Goal: Task Accomplishment & Management: Complete application form

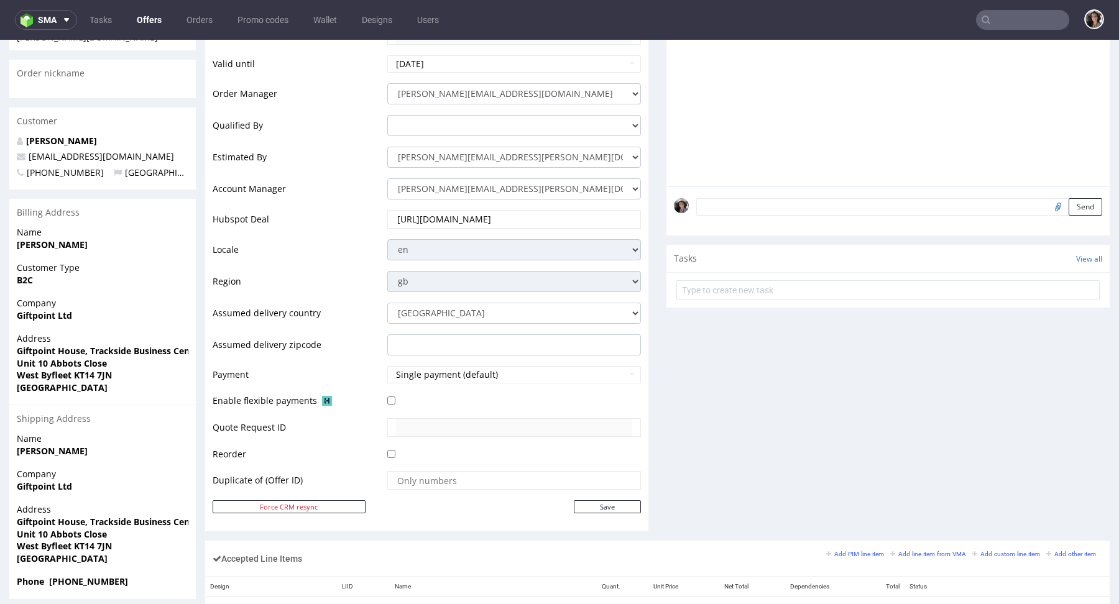
scroll to position [558, 0]
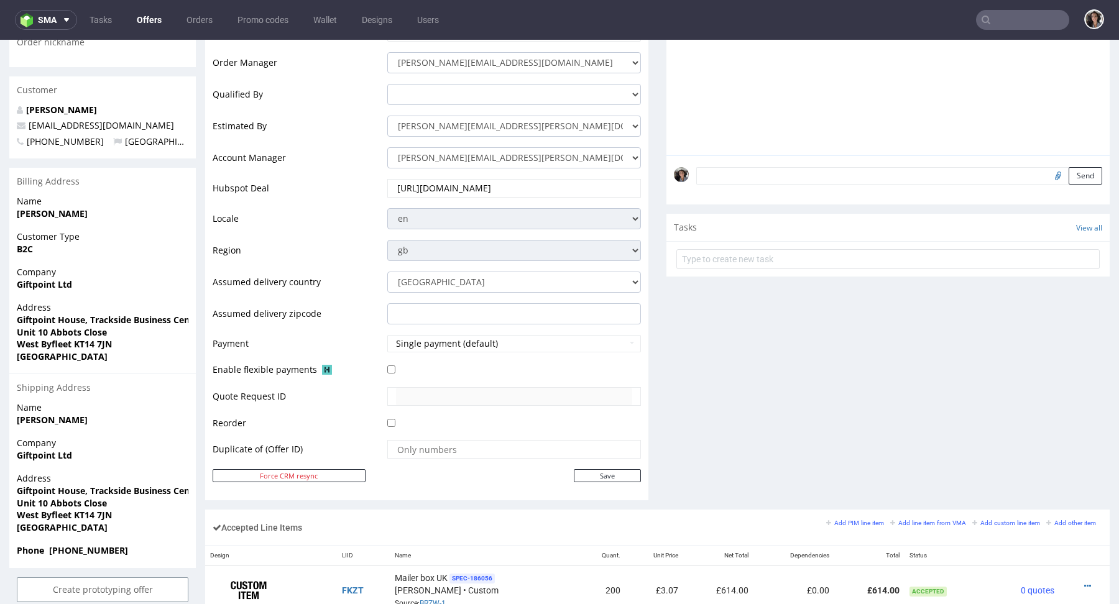
scroll to position [576, 0]
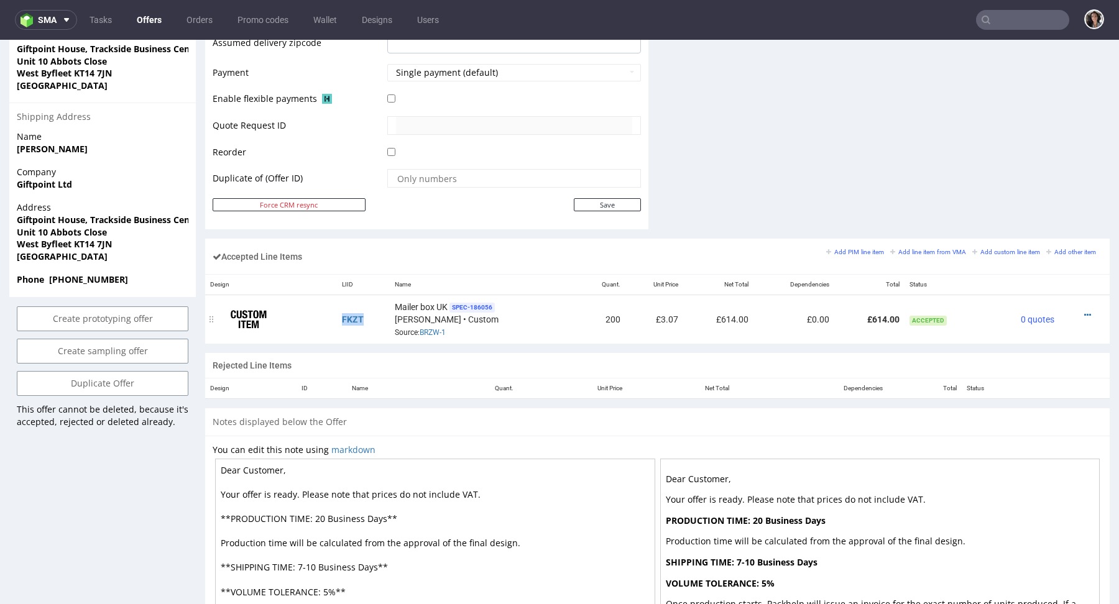
copy link "FKZT"
drag, startPoint x: 368, startPoint y: 315, endPoint x: 336, endPoint y: 315, distance: 32.3
click at [337, 315] on td "FKZT" at bounding box center [363, 319] width 53 height 49
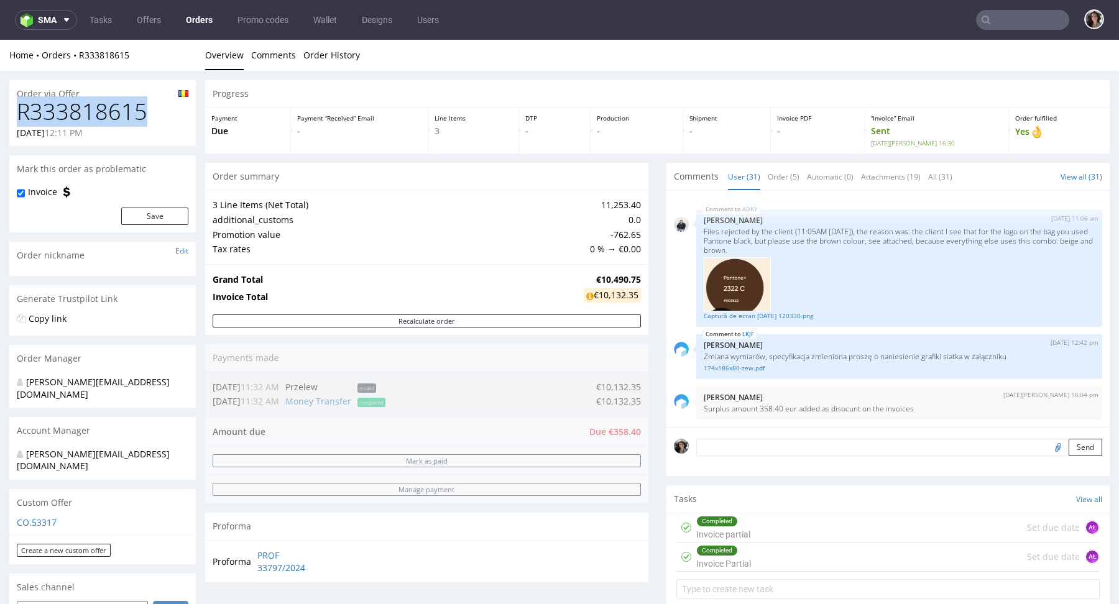
drag, startPoint x: 149, startPoint y: 110, endPoint x: 1, endPoint y: 107, distance: 148.6
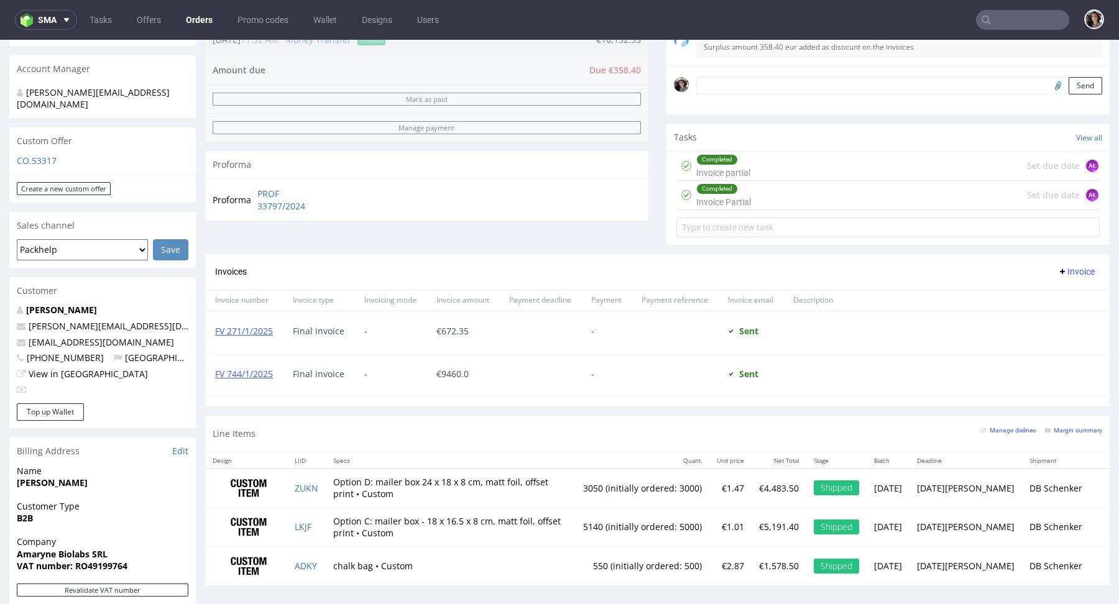
scroll to position [380, 0]
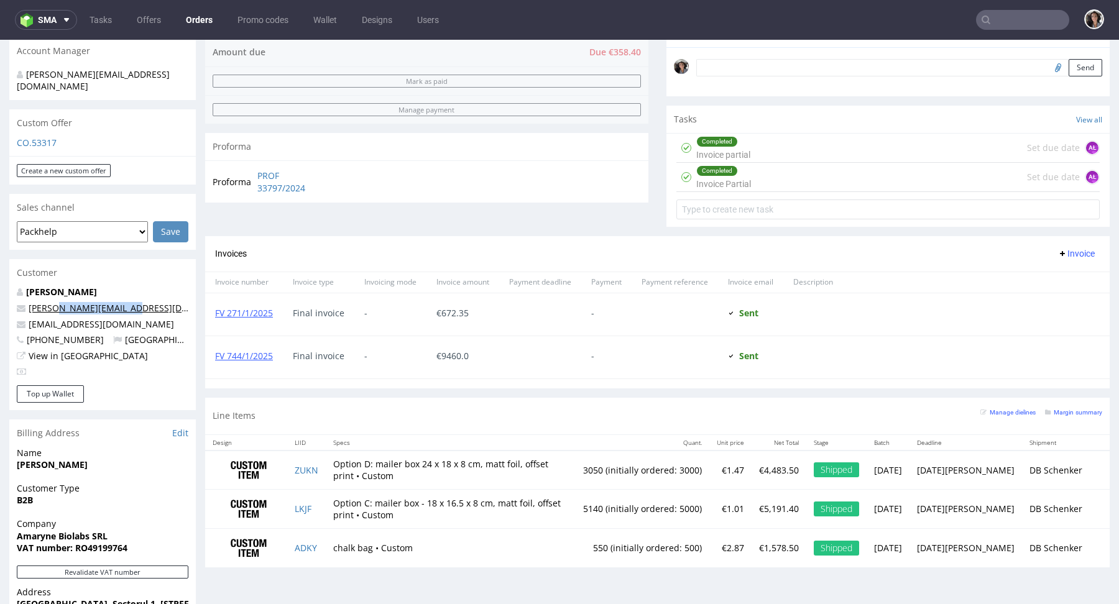
drag, startPoint x: 126, startPoint y: 280, endPoint x: 54, endPoint y: 280, distance: 72.1
click at [54, 302] on p "Victor@arsdigitalis.io" at bounding box center [103, 308] width 172 height 12
copy link "@arsdigitalis.io"
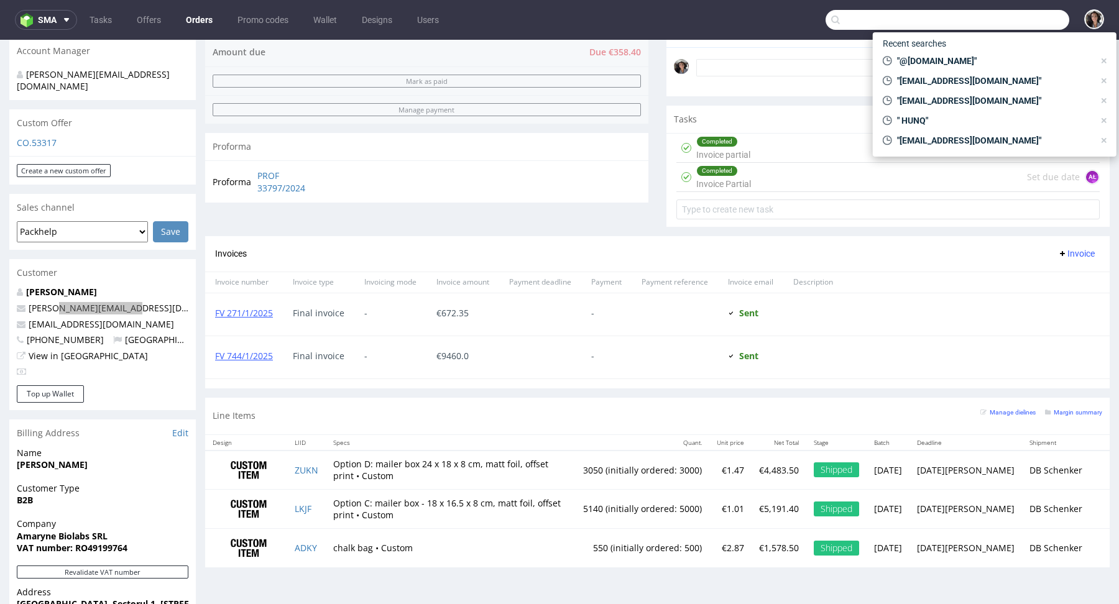
click at [1014, 21] on input "text" at bounding box center [948, 20] width 244 height 20
paste input "@arsdigitalis.io"
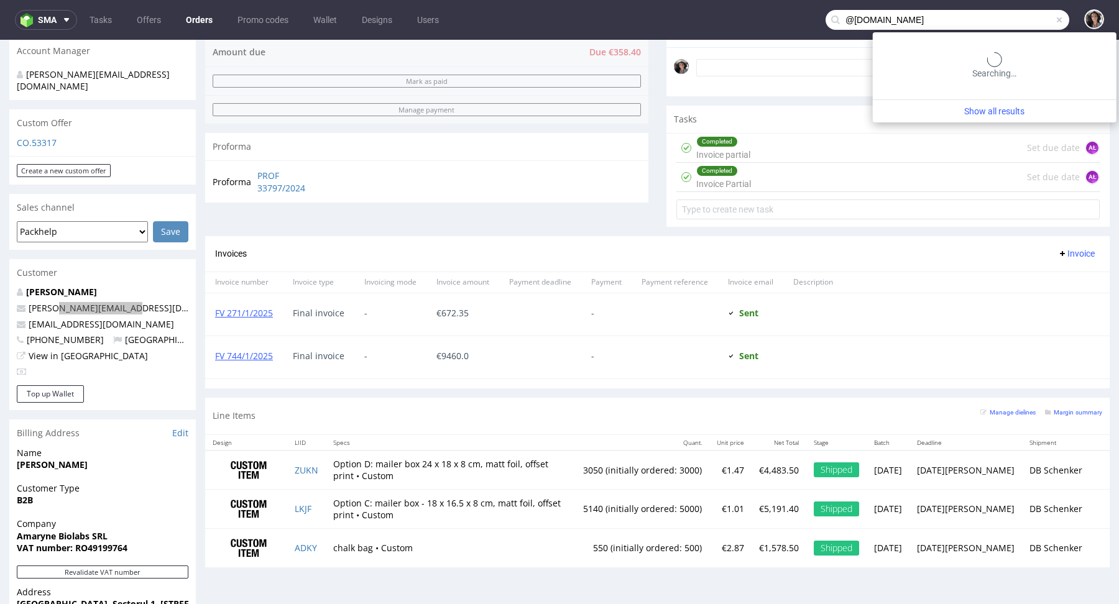
type input "@arsdigitalis.io"
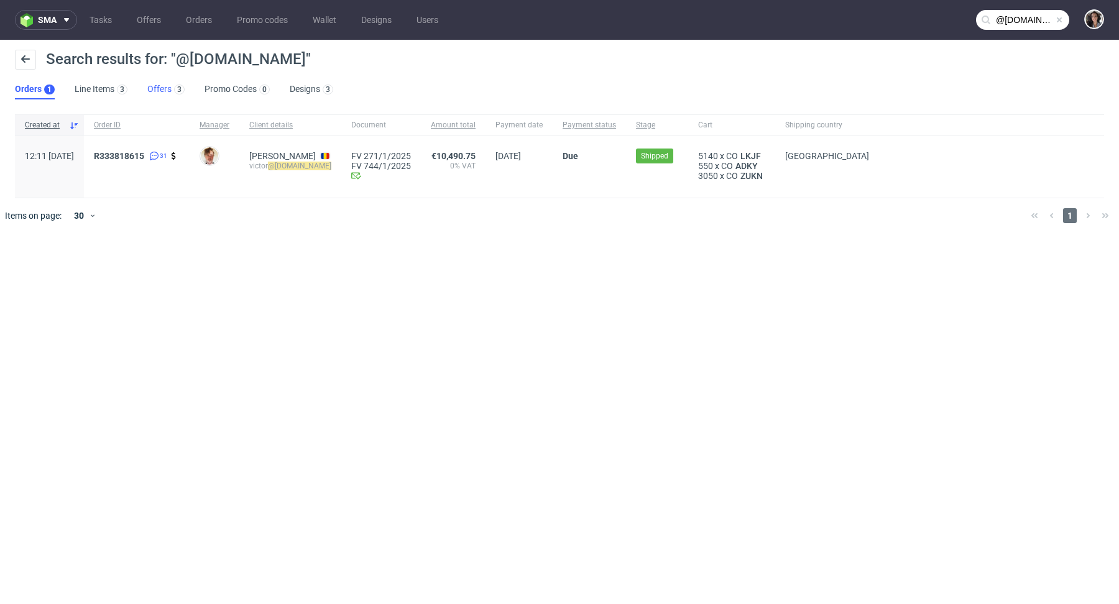
click at [159, 93] on link "Offers 3" at bounding box center [165, 90] width 37 height 20
click at [144, 151] on span "R333818615" at bounding box center [119, 156] width 50 height 10
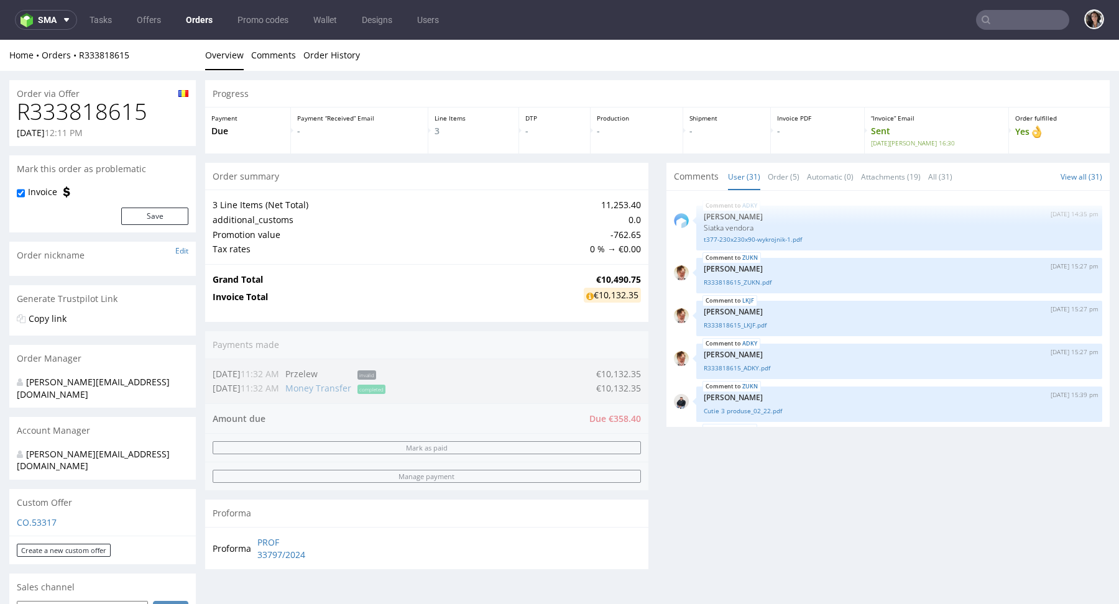
scroll to position [1447, 0]
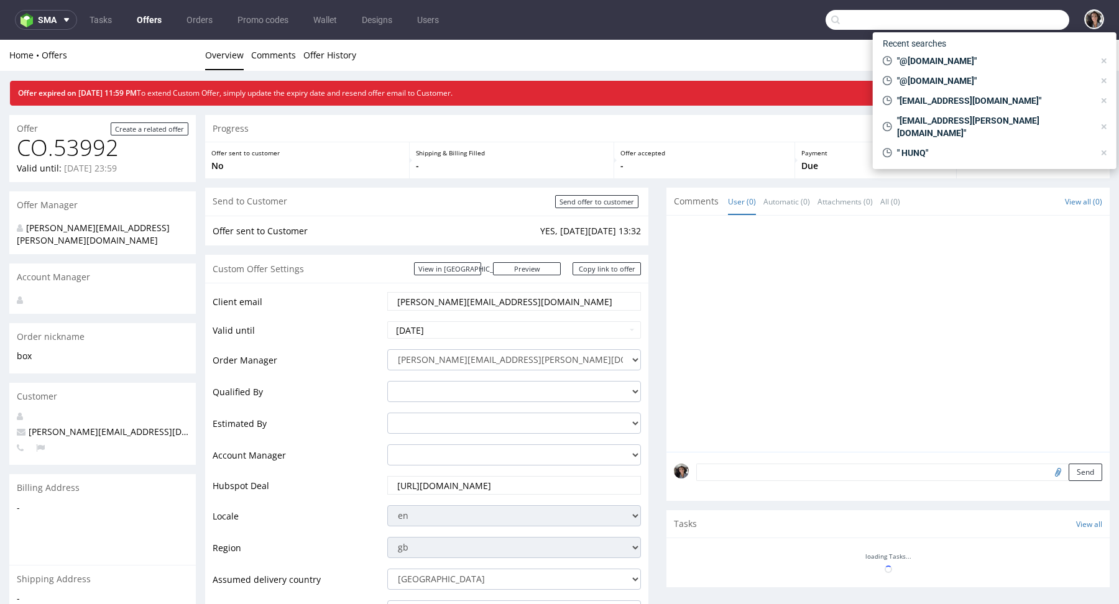
click at [994, 21] on input "text" at bounding box center [948, 20] width 244 height 20
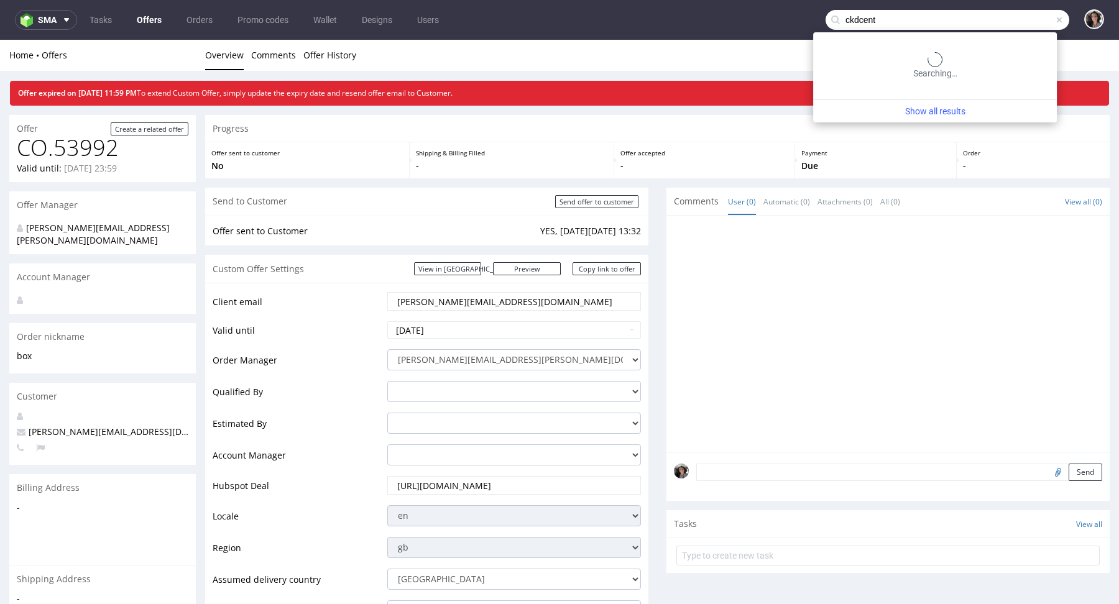
type input "ckdcent"
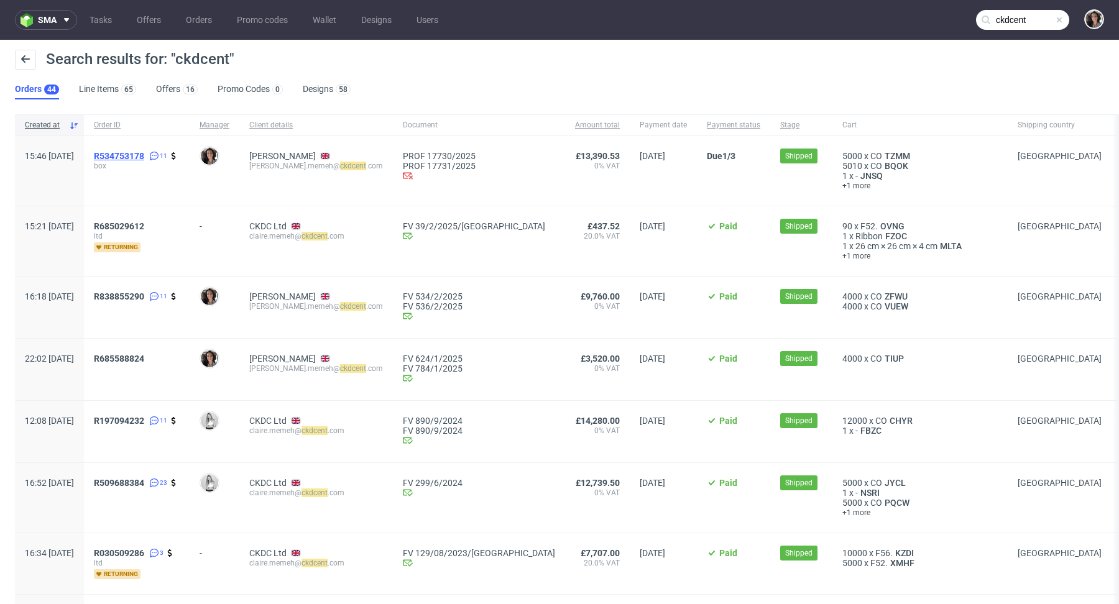
click at [144, 154] on span "R534753178" at bounding box center [119, 156] width 50 height 10
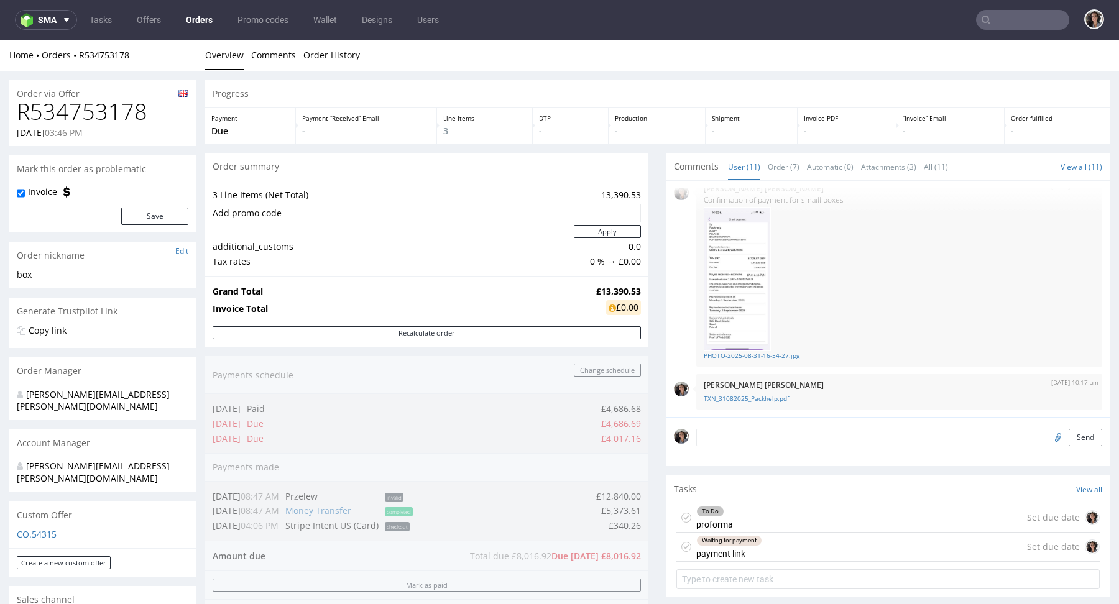
click at [1002, 22] on input "text" at bounding box center [1022, 20] width 93 height 20
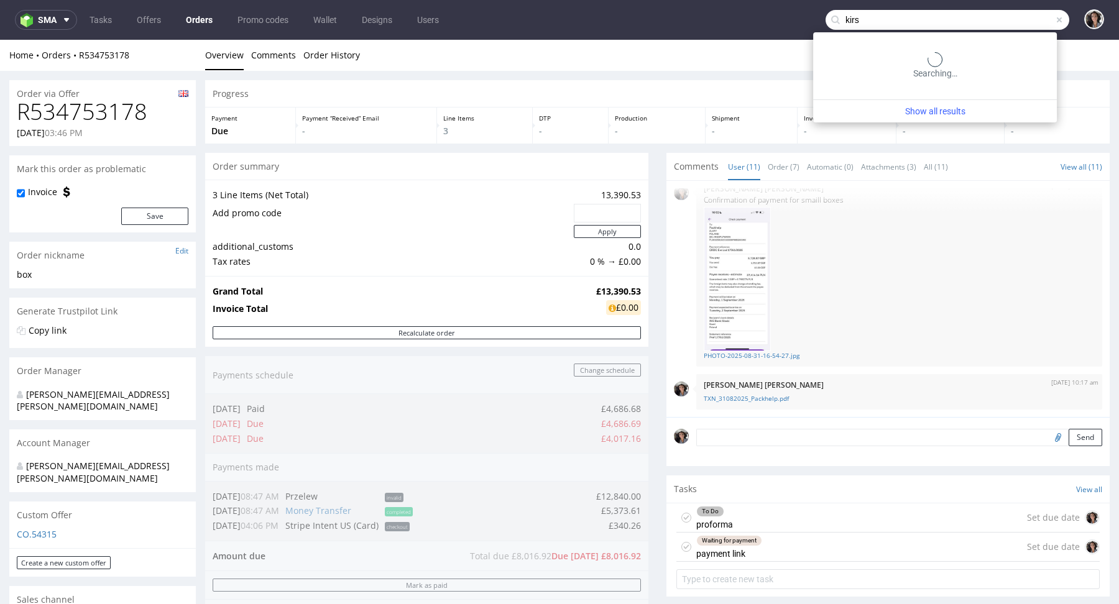
type input "kirs"
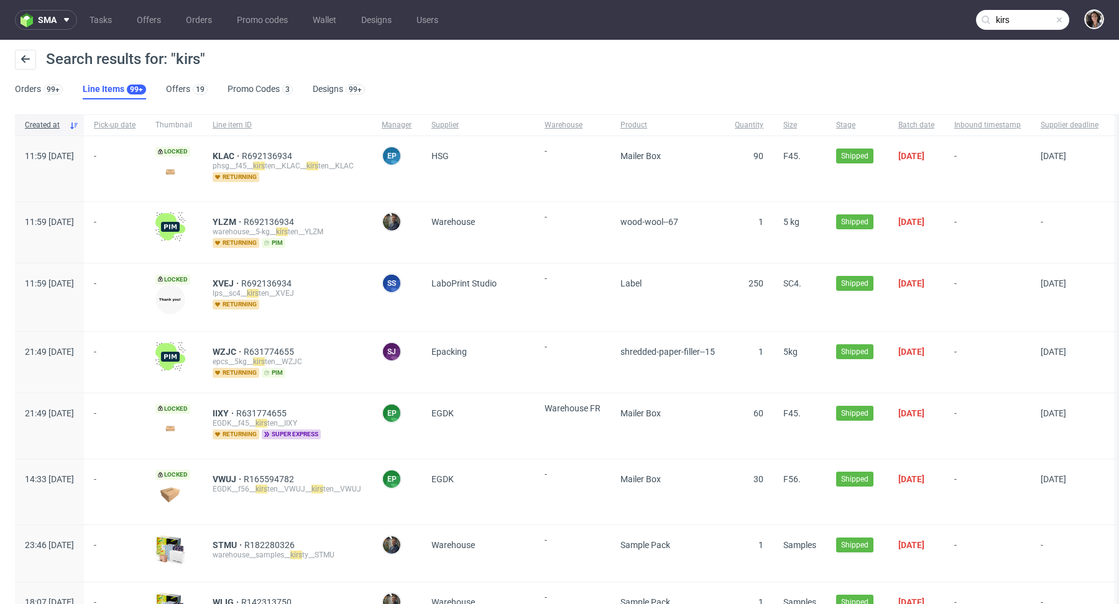
click at [155, 87] on ul "Orders 99+ Line Items 99+ Offers 19 Promo Codes 3 Designs 99+" at bounding box center [195, 90] width 360 height 20
click at [172, 93] on link "Offers 19" at bounding box center [187, 90] width 42 height 20
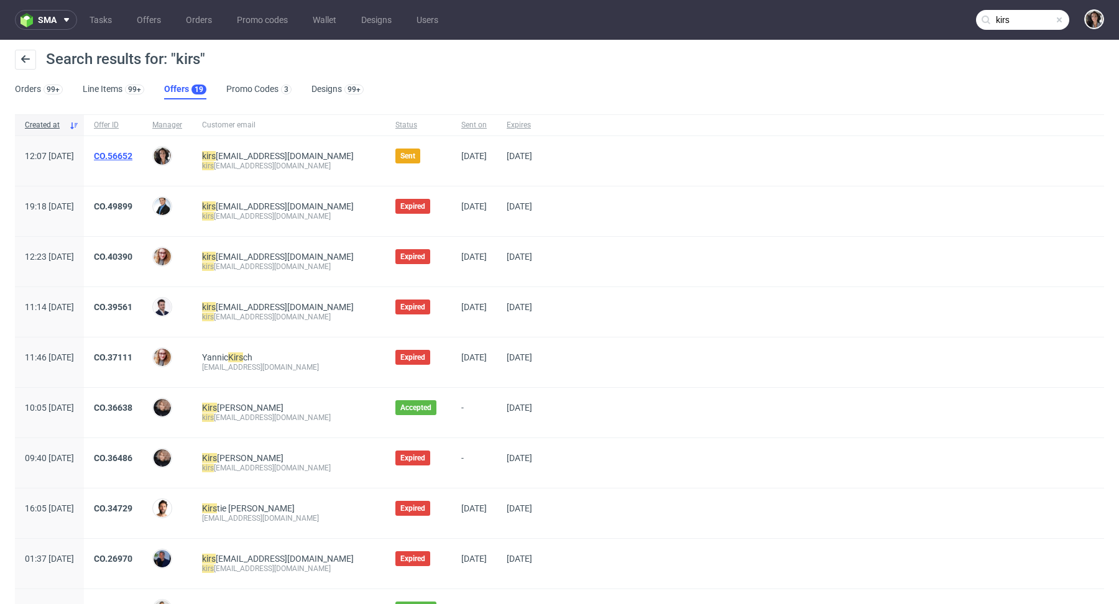
click at [132, 155] on link "CO.56652" at bounding box center [113, 156] width 39 height 10
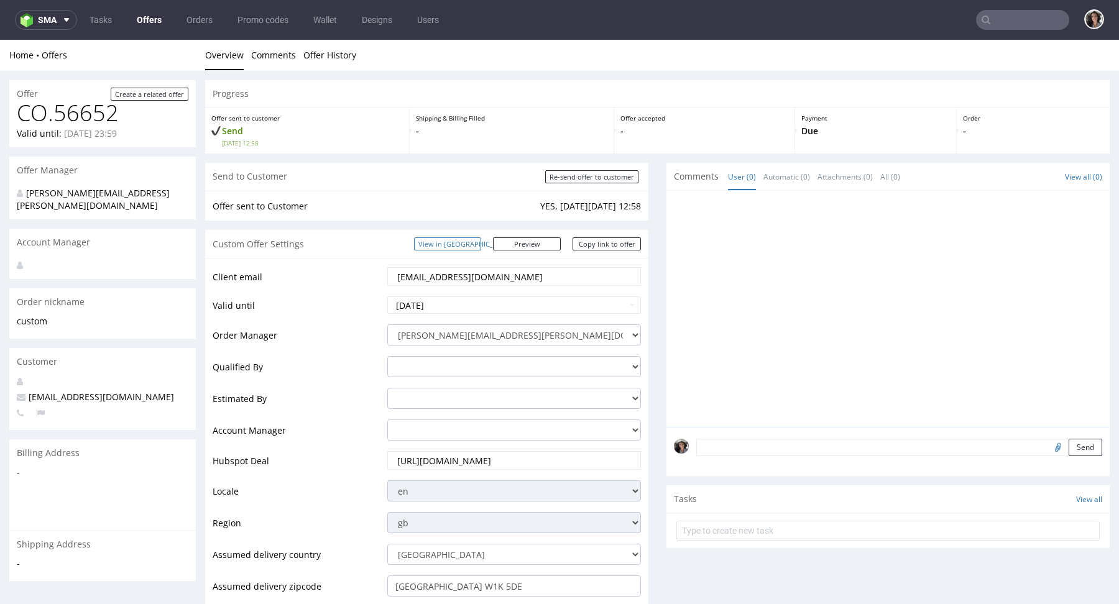
click at [470, 239] on link "View in [GEOGRAPHIC_DATA]" at bounding box center [447, 243] width 67 height 13
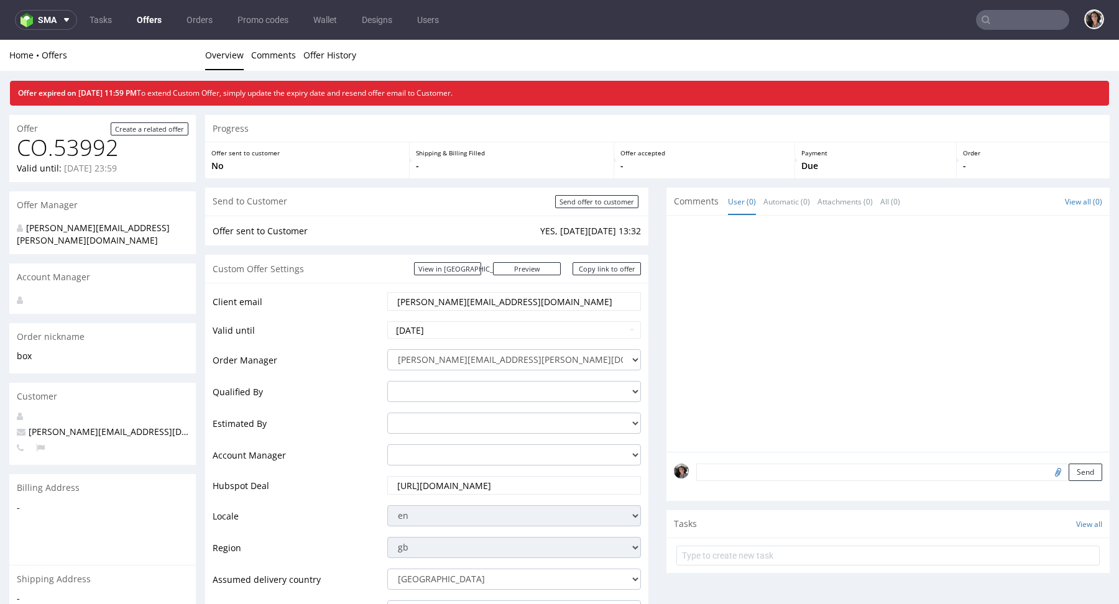
click at [1021, 27] on input "text" at bounding box center [1022, 20] width 93 height 20
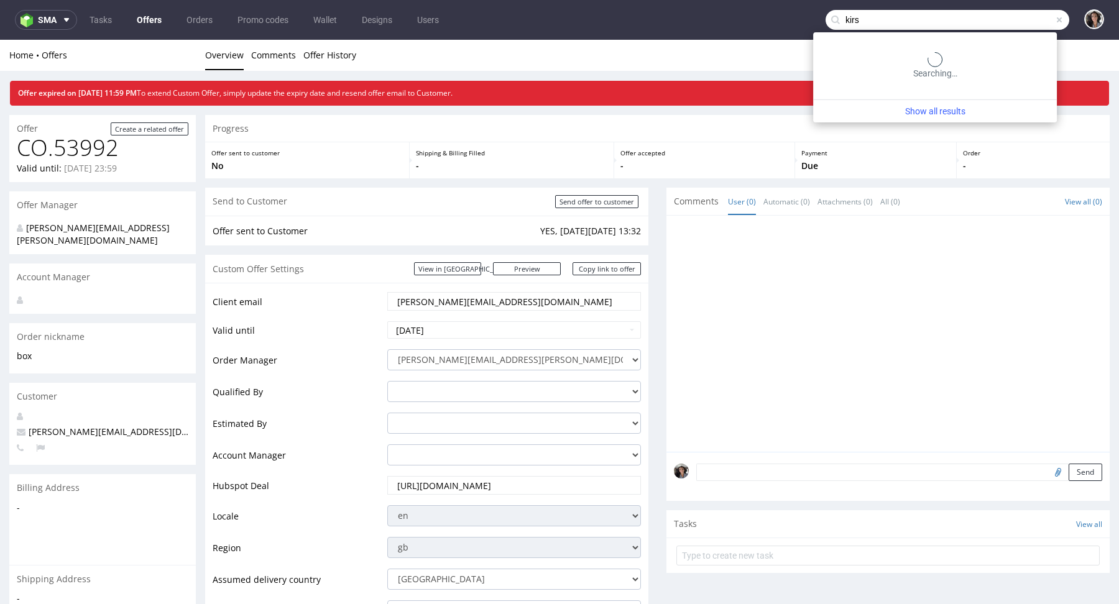
type input "kirs"
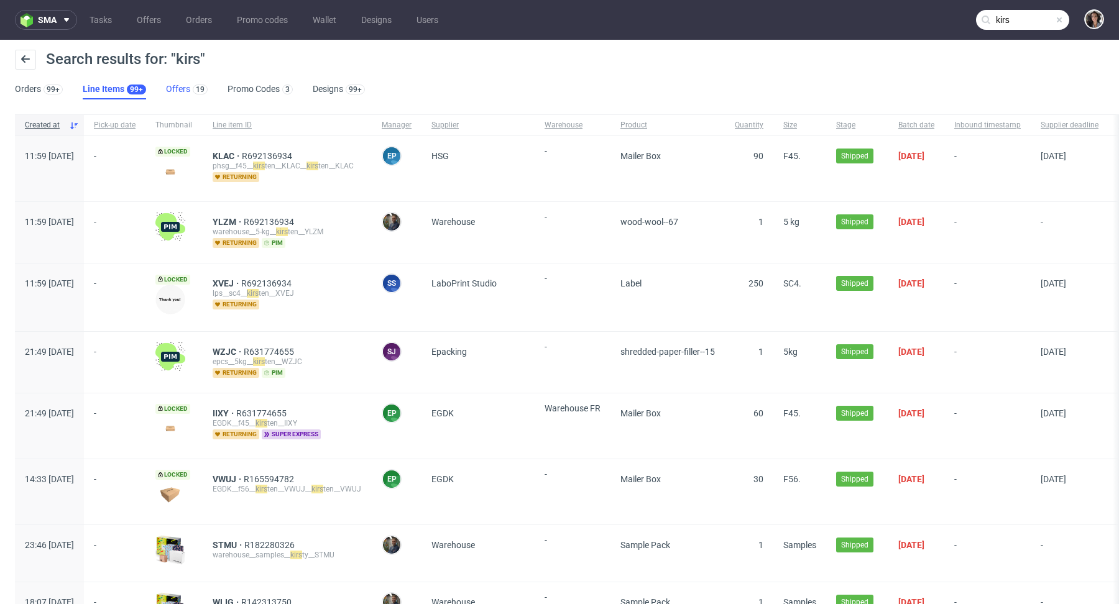
click at [171, 84] on link "Offers 19" at bounding box center [187, 90] width 42 height 20
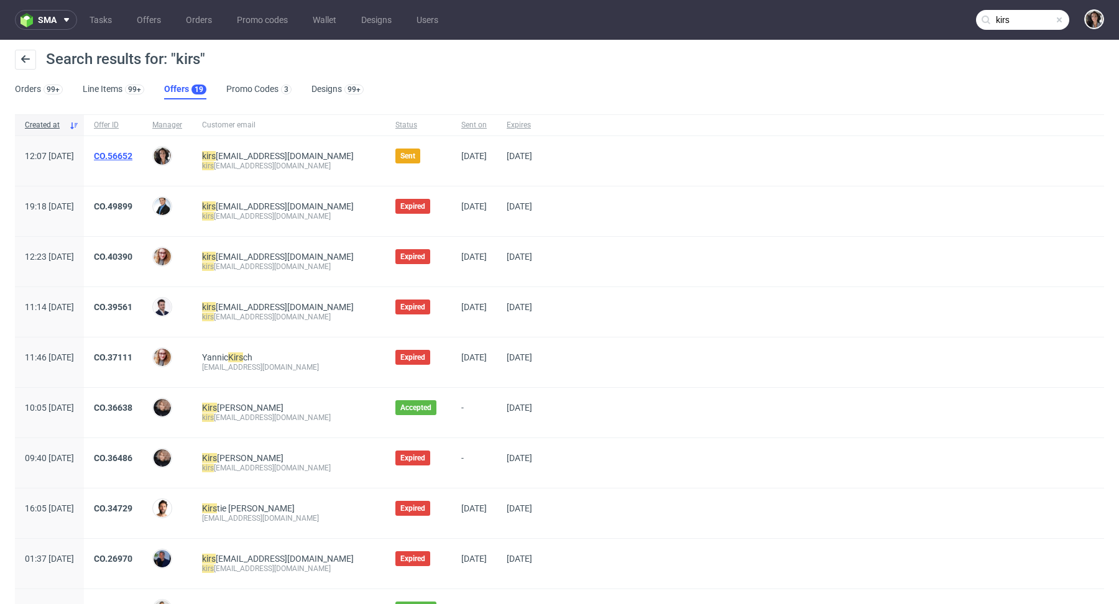
click at [132, 155] on link "CO.56652" at bounding box center [113, 156] width 39 height 10
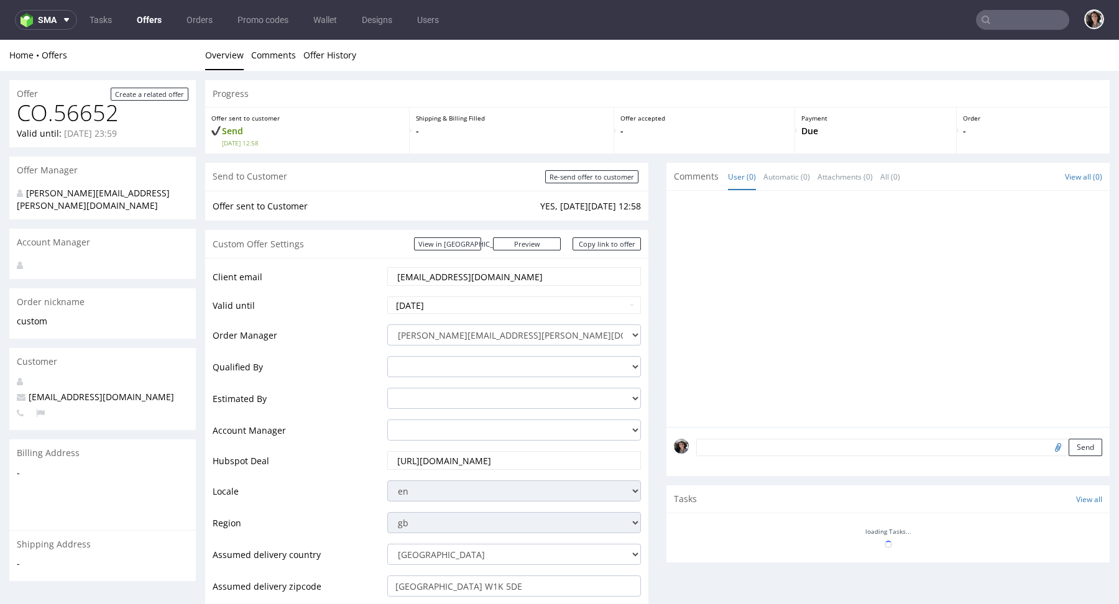
type input "kirs"
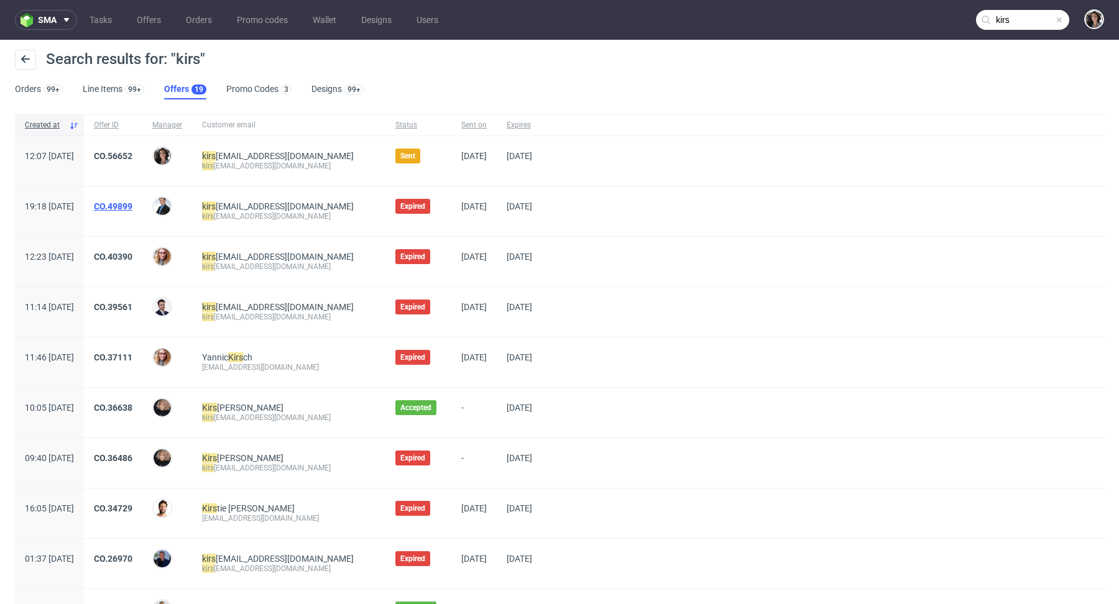
click at [132, 207] on link "CO.49899" at bounding box center [113, 206] width 39 height 10
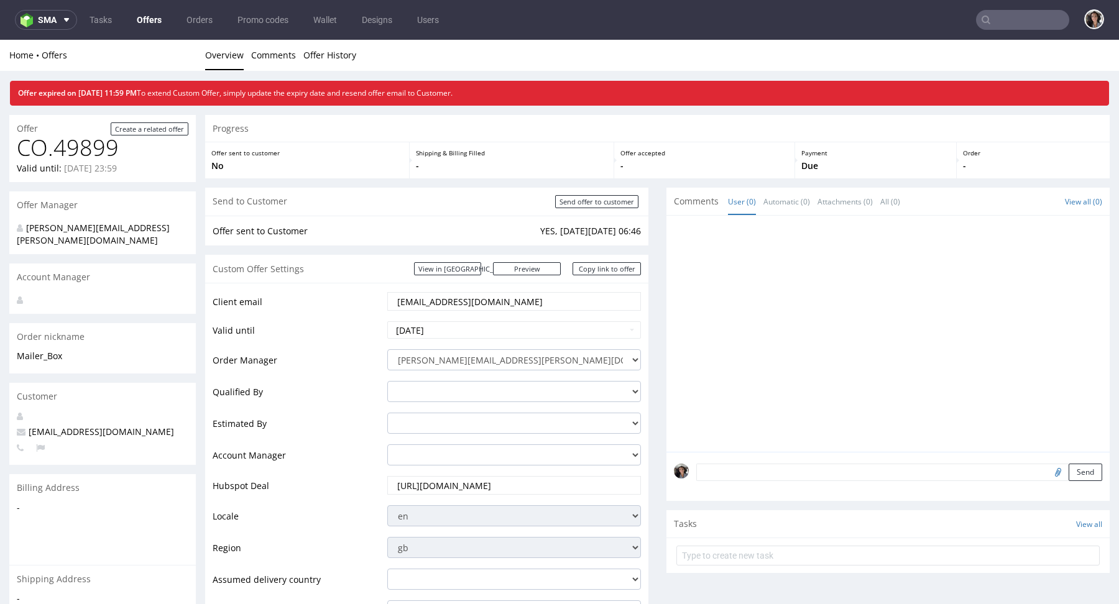
scroll to position [455, 0]
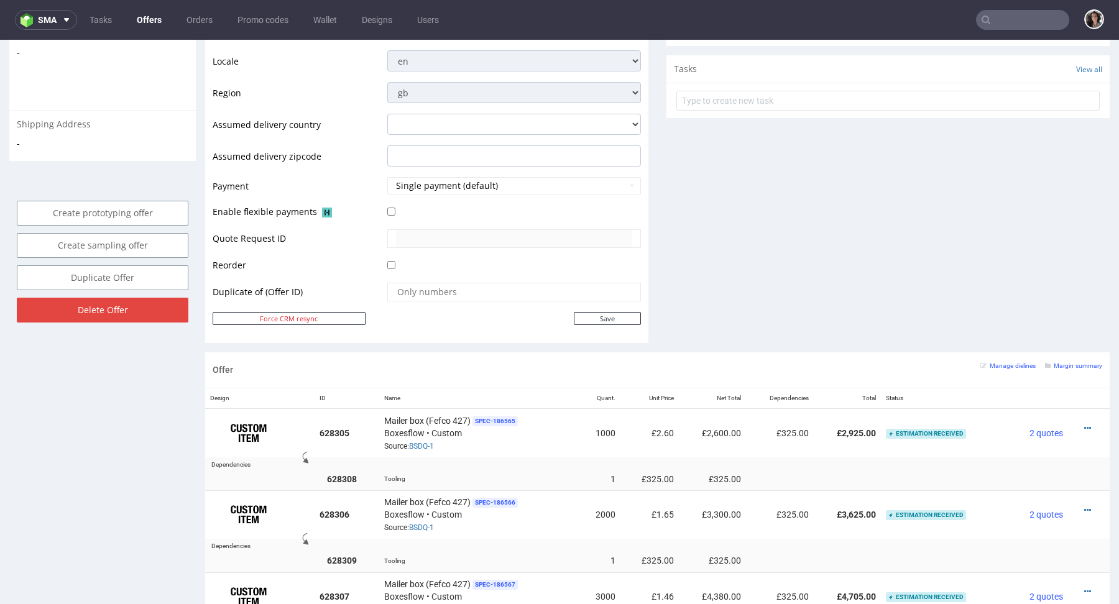
type input "kirs"
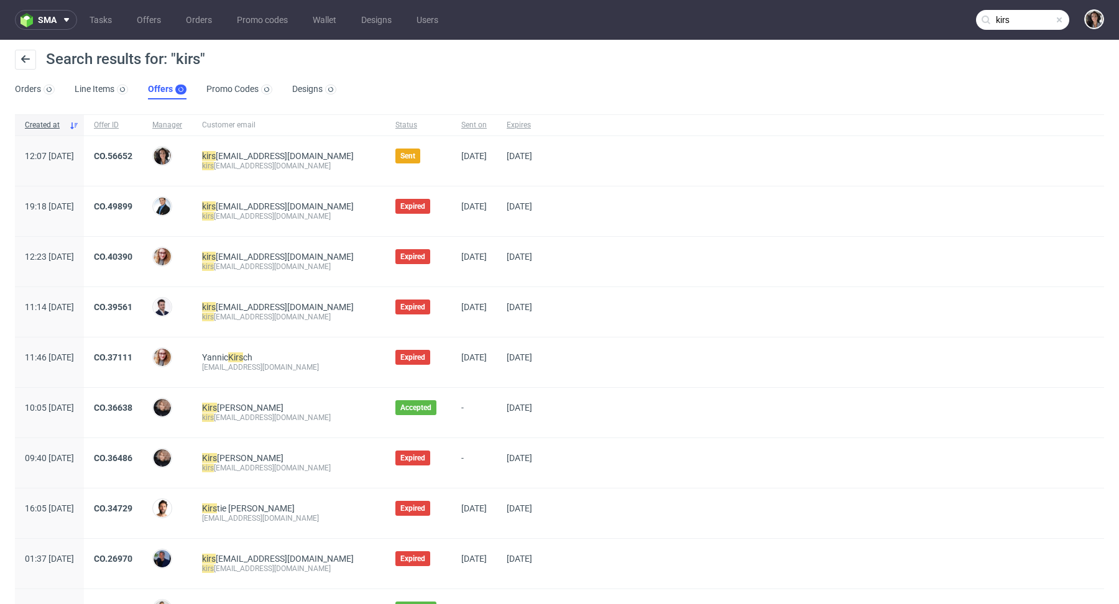
click at [142, 149] on div "CO.56652" at bounding box center [113, 161] width 58 height 50
click at [132, 155] on link "CO.56652" at bounding box center [113, 156] width 39 height 10
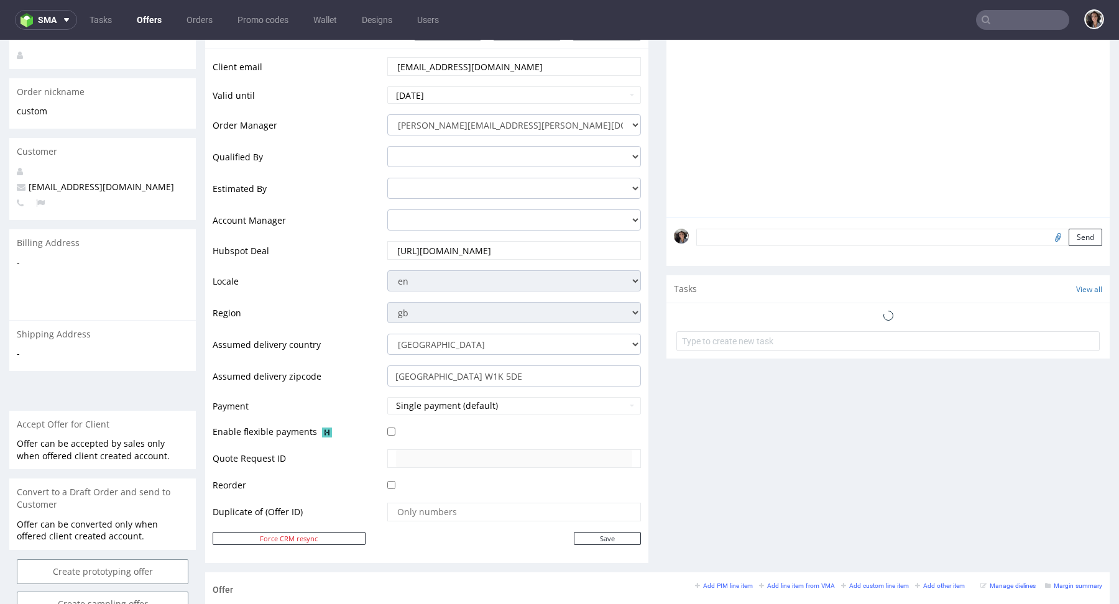
scroll to position [819, 0]
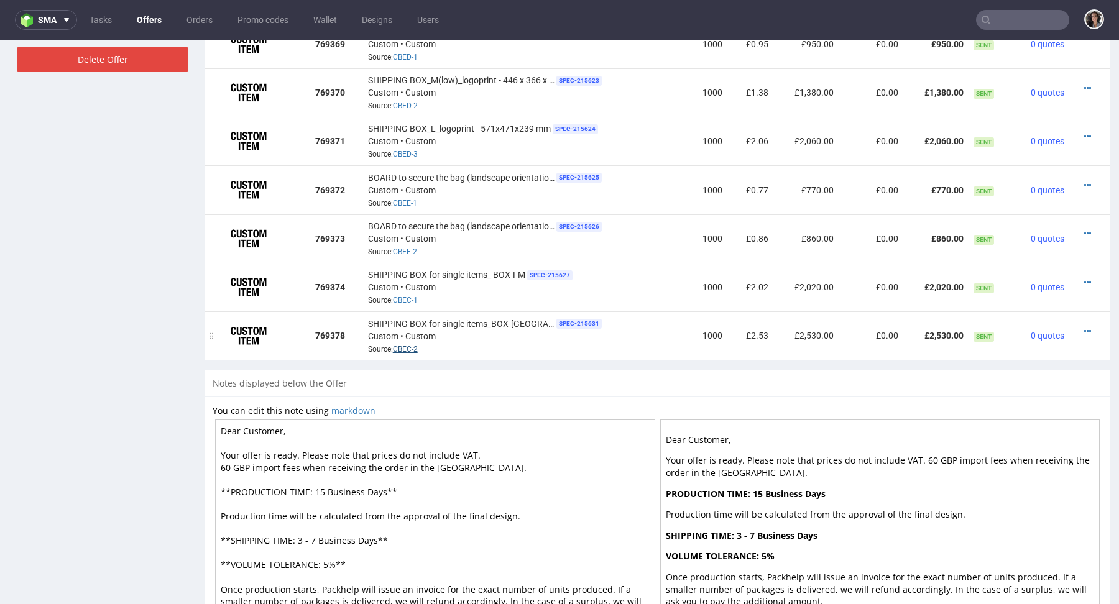
click at [405, 345] on link "CBEC-2" at bounding box center [405, 349] width 25 height 9
click at [409, 298] on link "CBEC-1" at bounding box center [405, 300] width 25 height 9
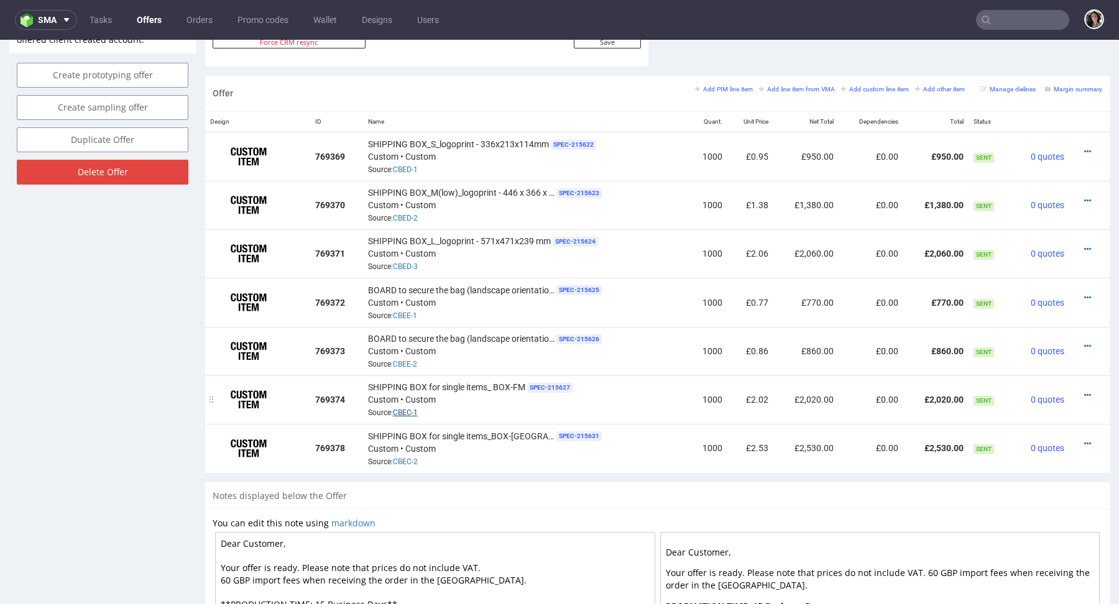
scroll to position [703, 0]
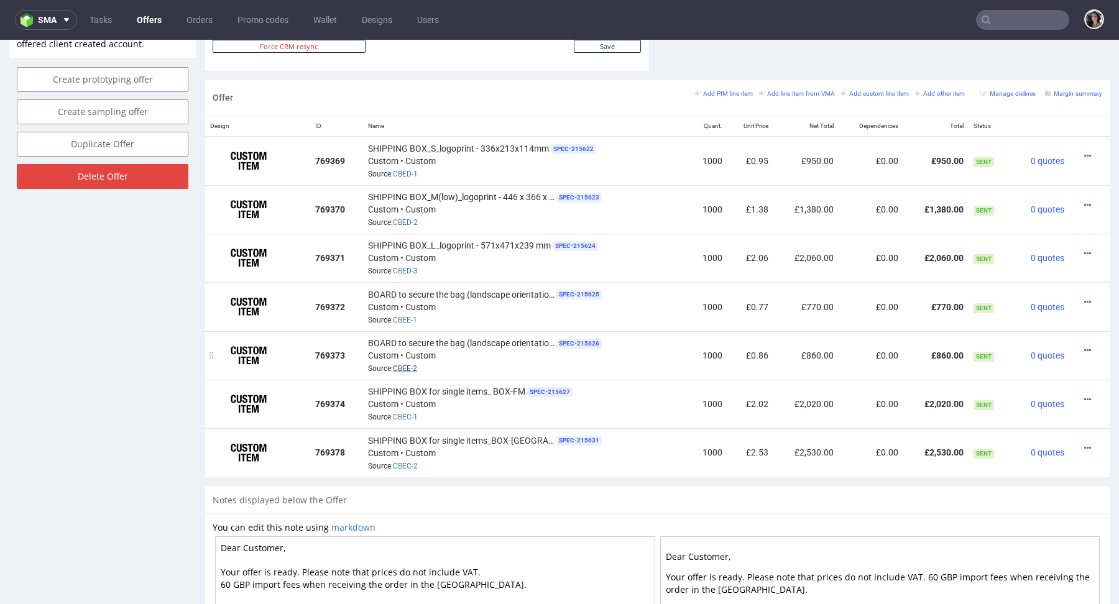
click at [405, 366] on link "CBEE-2" at bounding box center [405, 368] width 24 height 9
click at [402, 221] on link "CBED-2" at bounding box center [405, 222] width 25 height 9
drag, startPoint x: 423, startPoint y: 316, endPoint x: 390, endPoint y: 316, distance: 32.3
click at [390, 316] on div "BOARD to secure the bag (landscape orientation)_L-2 SPEC- 215625 Custom • Custo…" at bounding box center [525, 306] width 315 height 39
click at [399, 316] on link "CBEE-1" at bounding box center [405, 320] width 24 height 9
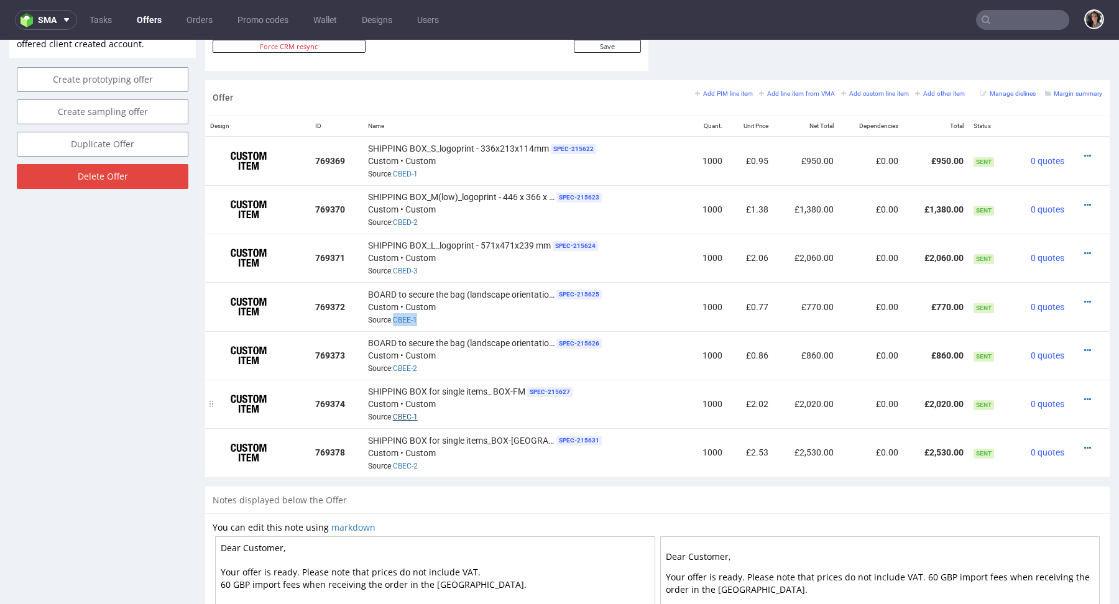
click at [404, 413] on link "CBEC-1" at bounding box center [405, 417] width 25 height 9
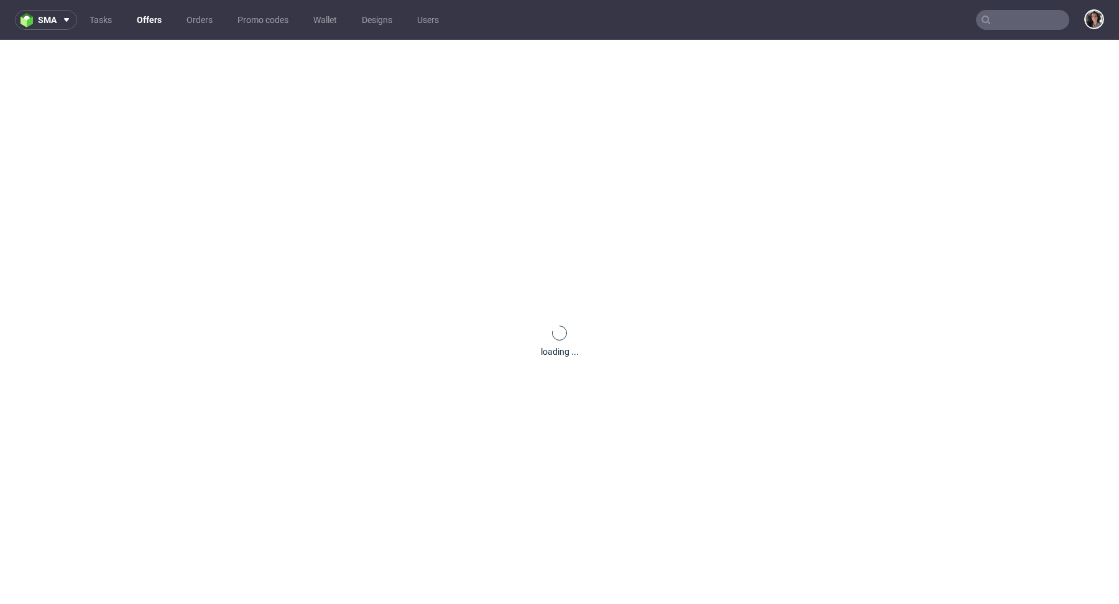
click at [1015, 29] on input "text" at bounding box center [1022, 20] width 93 height 20
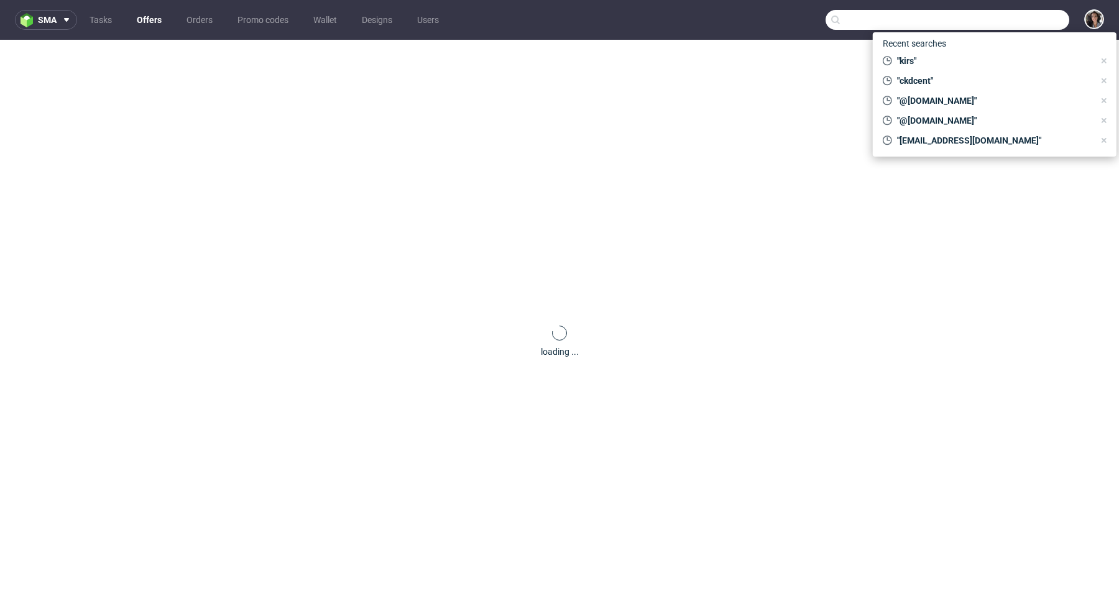
paste input "[PERSON_NAME][EMAIL_ADDRESS][DOMAIN_NAME]"
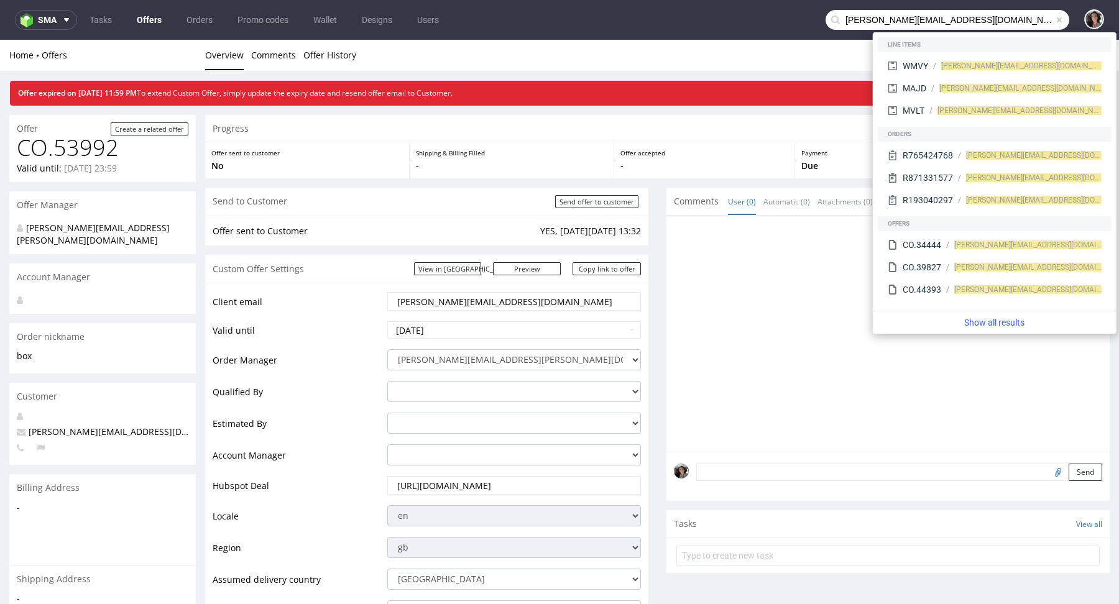
drag, startPoint x: 850, startPoint y: 17, endPoint x: 824, endPoint y: 19, distance: 26.2
click at [826, 19] on div "[PERSON_NAME][EMAIL_ADDRESS][DOMAIN_NAME]" at bounding box center [948, 20] width 244 height 20
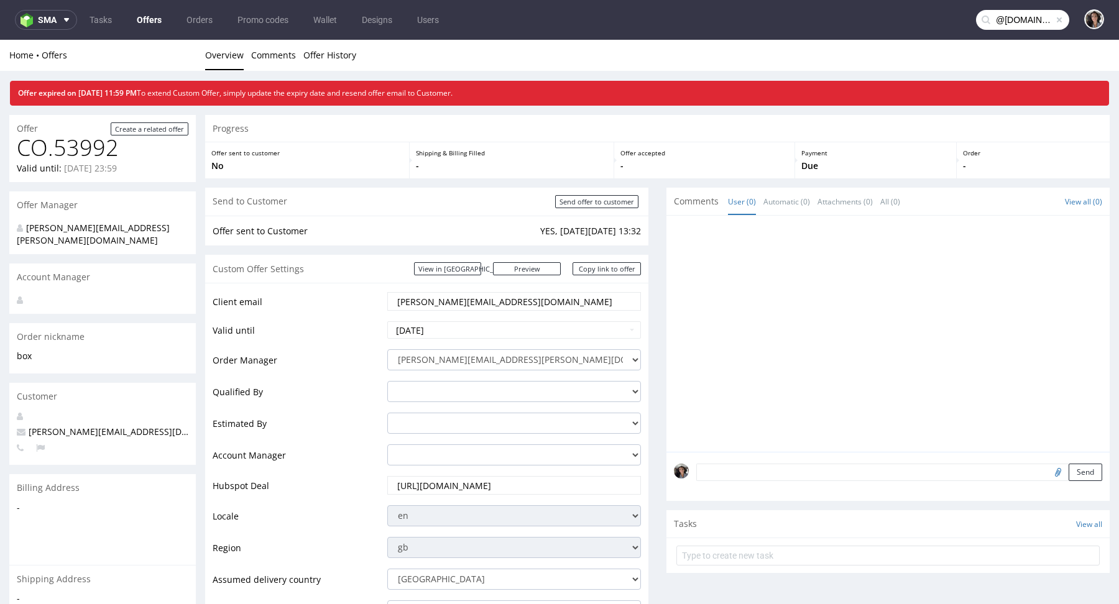
type input "@[DOMAIN_NAME]"
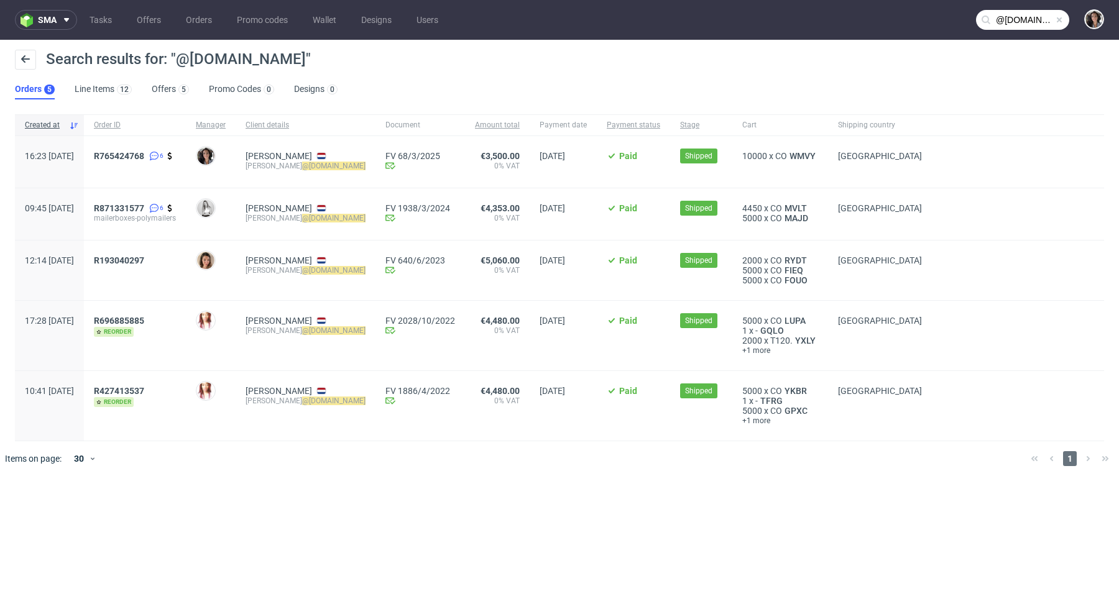
click at [159, 149] on div "R765424768 6" at bounding box center [135, 162] width 102 height 52
click at [144, 156] on span "R765424768" at bounding box center [119, 156] width 50 height 10
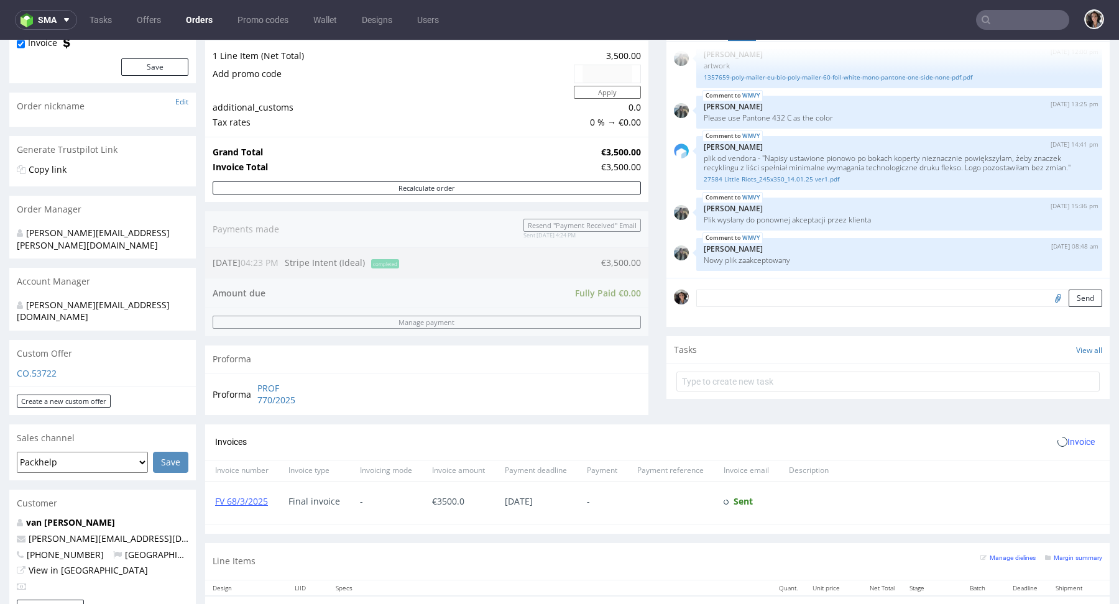
scroll to position [358, 0]
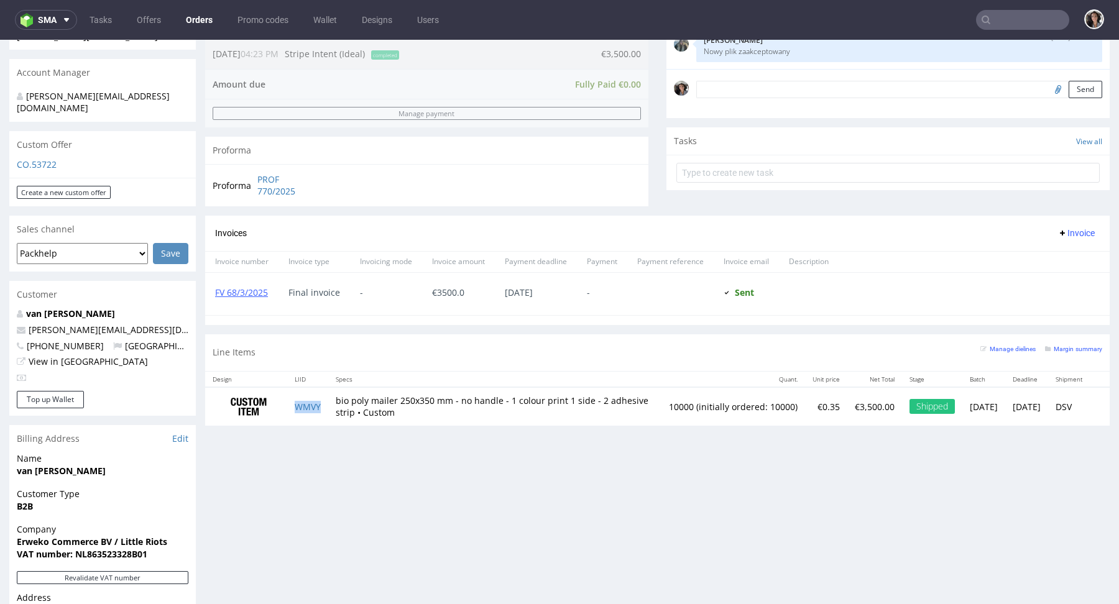
click at [309, 397] on td "WMVY" at bounding box center [307, 406] width 41 height 39
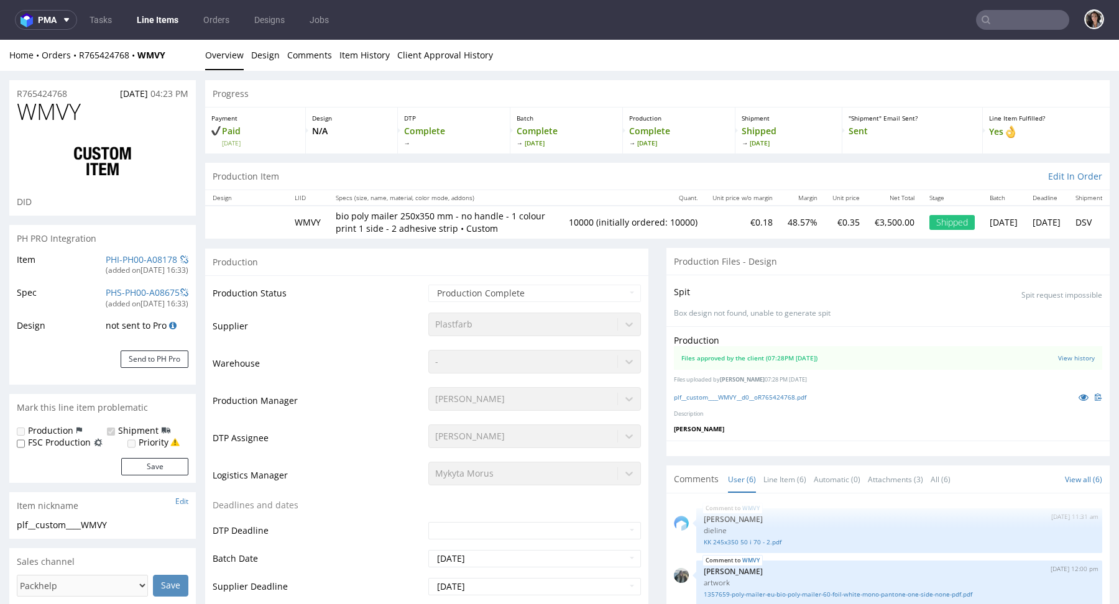
scroll to position [65, 0]
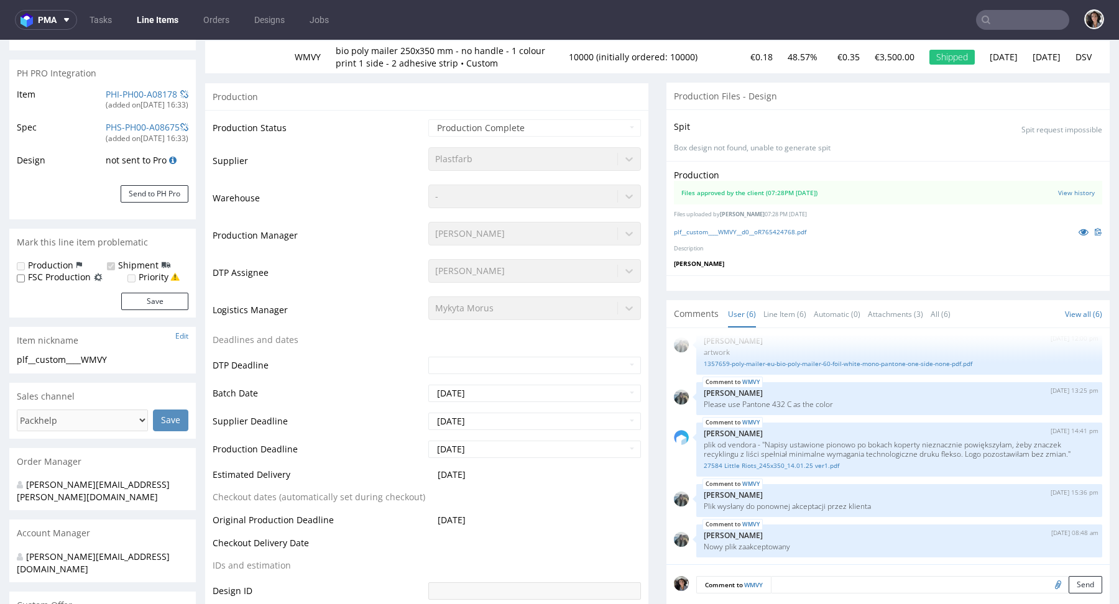
type input "10000"
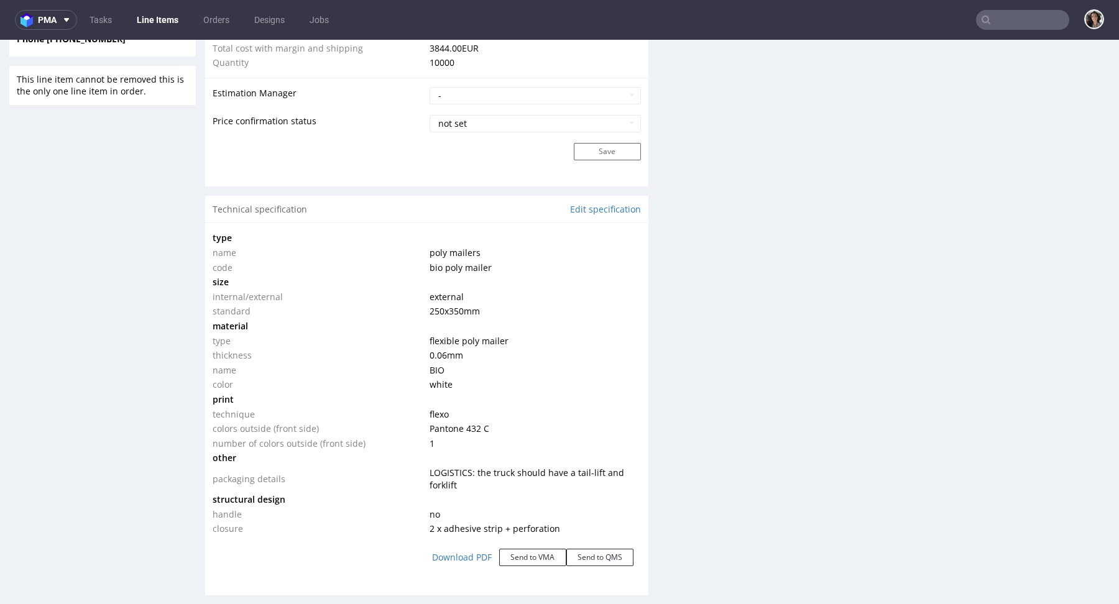
scroll to position [1238, 0]
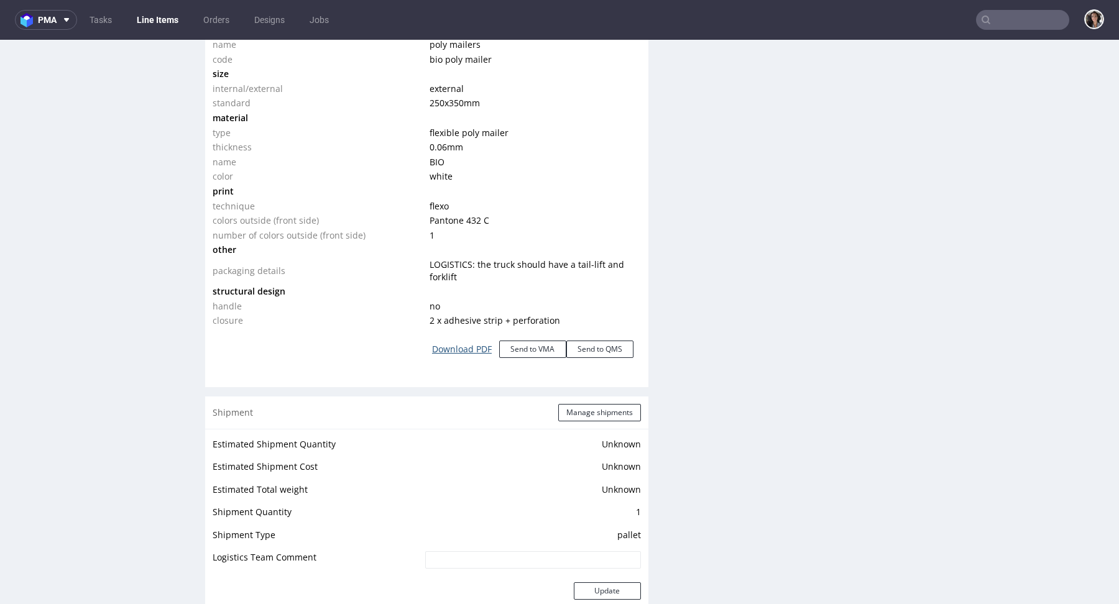
click at [469, 354] on link "Download PDF" at bounding box center [462, 349] width 75 height 27
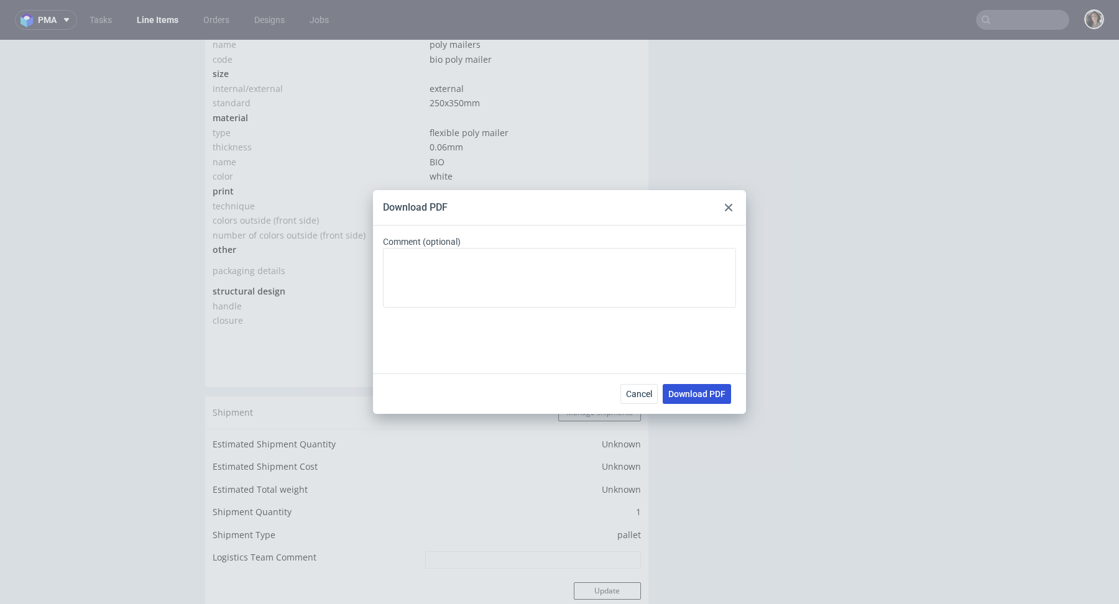
click at [704, 388] on button "Download PDF" at bounding box center [697, 394] width 68 height 20
click at [726, 205] on use at bounding box center [728, 207] width 7 height 7
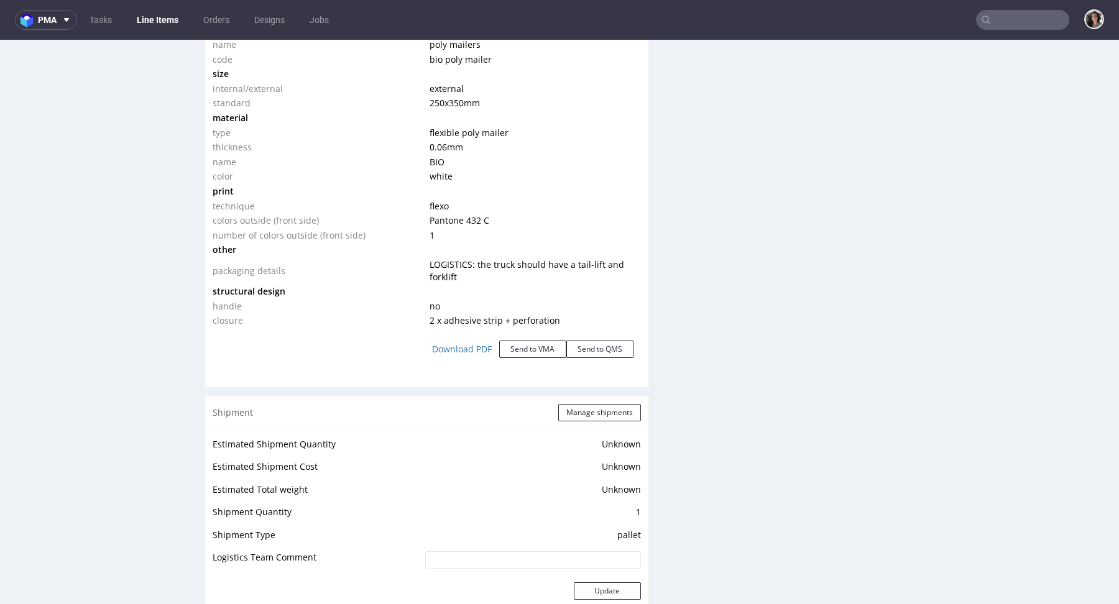
click at [1022, 16] on input "text" at bounding box center [1022, 20] width 93 height 20
paste input "@justbite.eu"
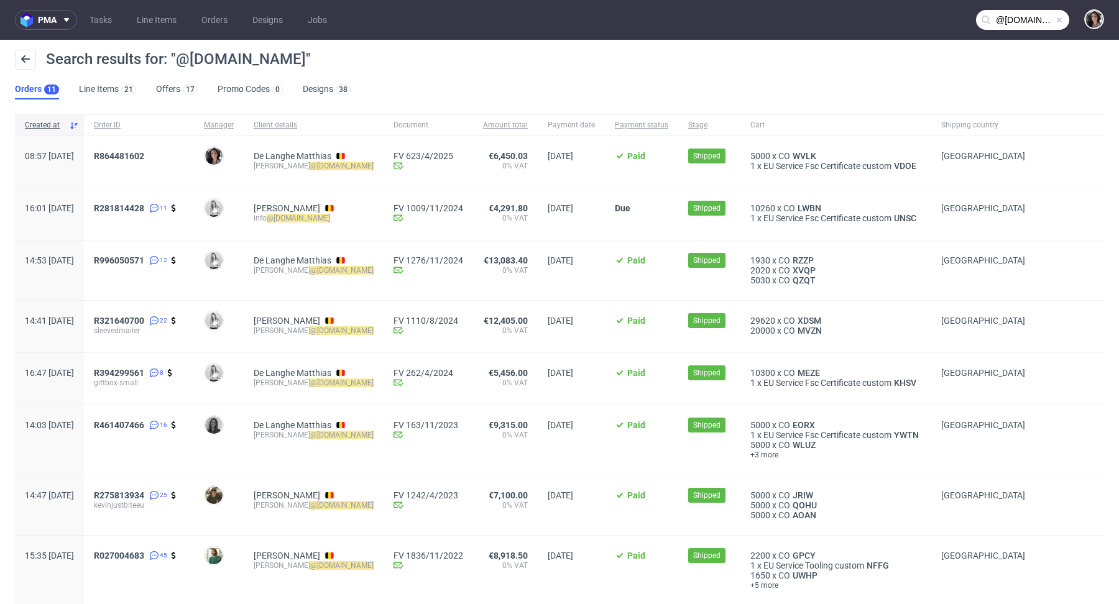
click at [1020, 19] on input "@justbite.eu" at bounding box center [1022, 20] width 93 height 20
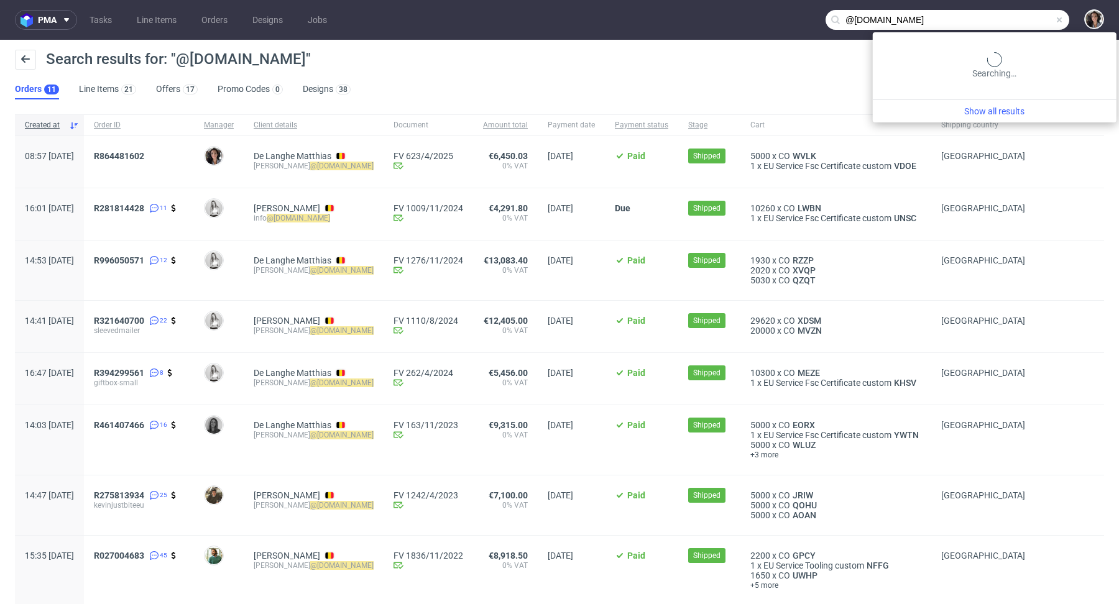
click at [1020, 19] on input "@justbite.eu" at bounding box center [948, 20] width 244 height 20
paste input "punit@zham-homecare.ch"
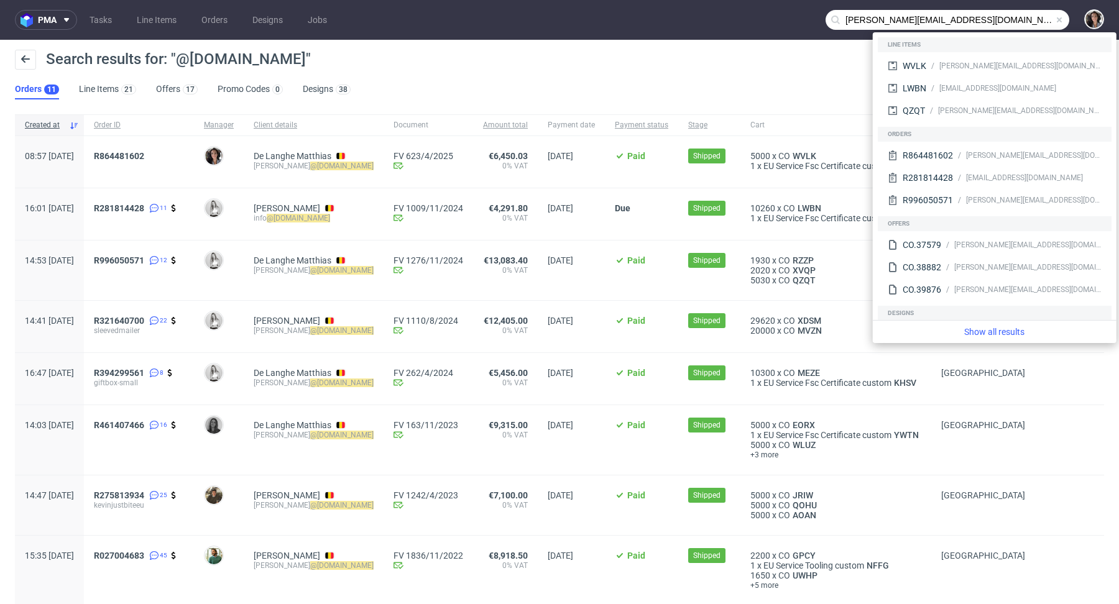
type input "punit@zham-homecare.ch"
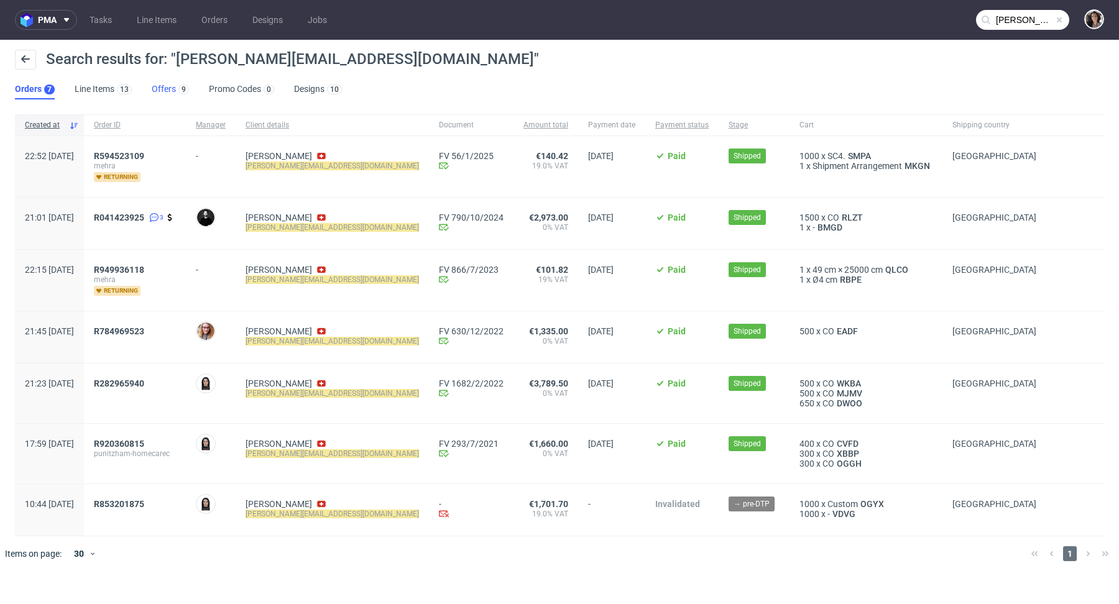
click at [168, 89] on link "Offers 9" at bounding box center [170, 90] width 37 height 20
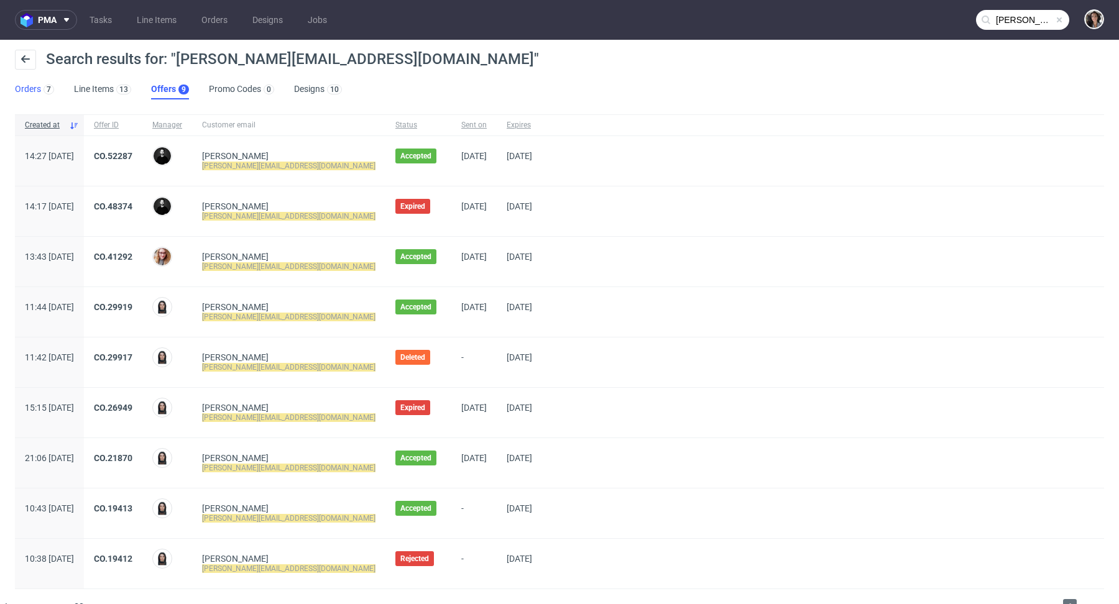
click at [34, 86] on link "Orders 7" at bounding box center [34, 90] width 39 height 20
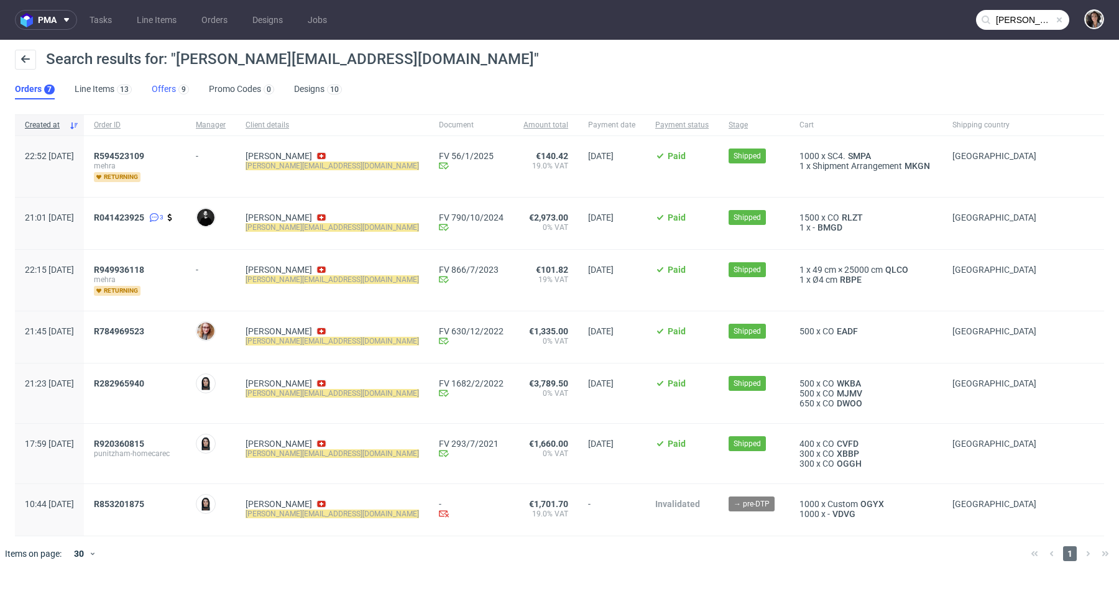
click at [161, 93] on link "Offers 9" at bounding box center [170, 90] width 37 height 20
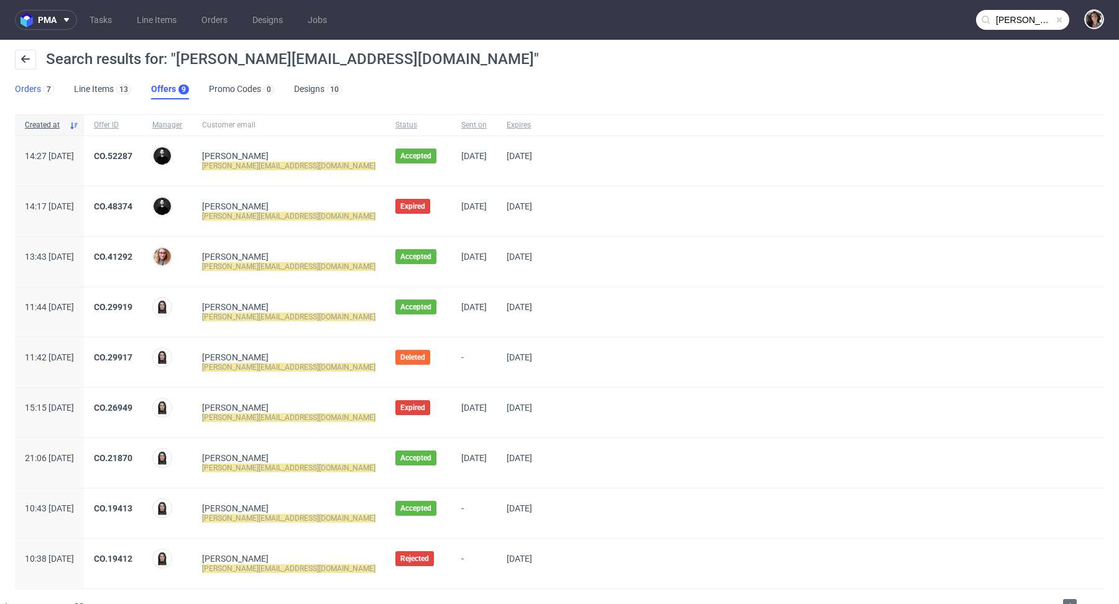
click at [34, 91] on link "Orders 7" at bounding box center [34, 90] width 39 height 20
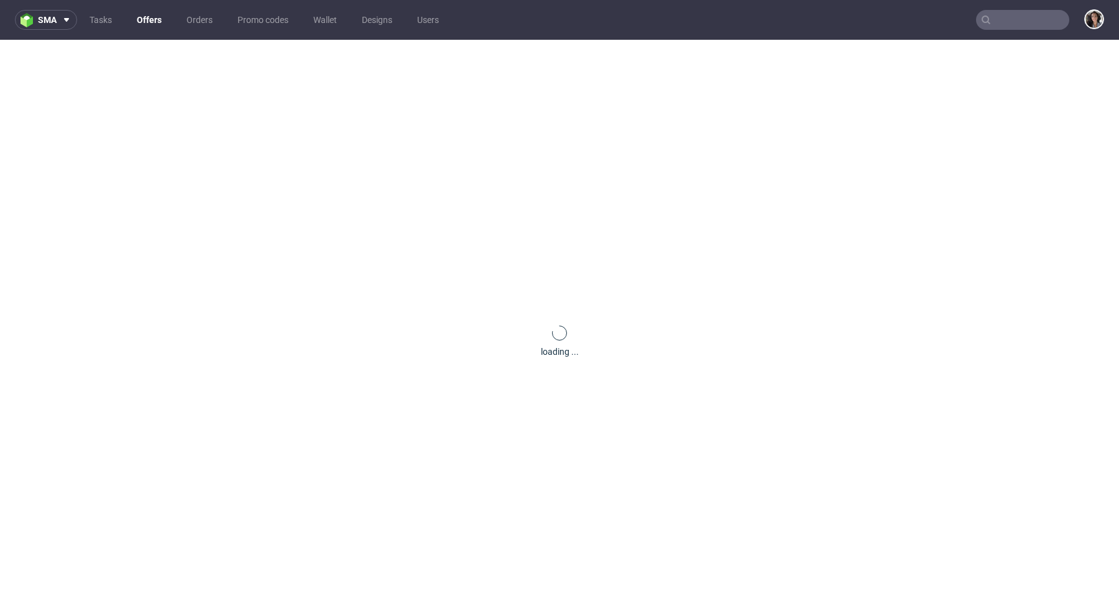
click at [1020, 17] on input "text" at bounding box center [1022, 20] width 93 height 20
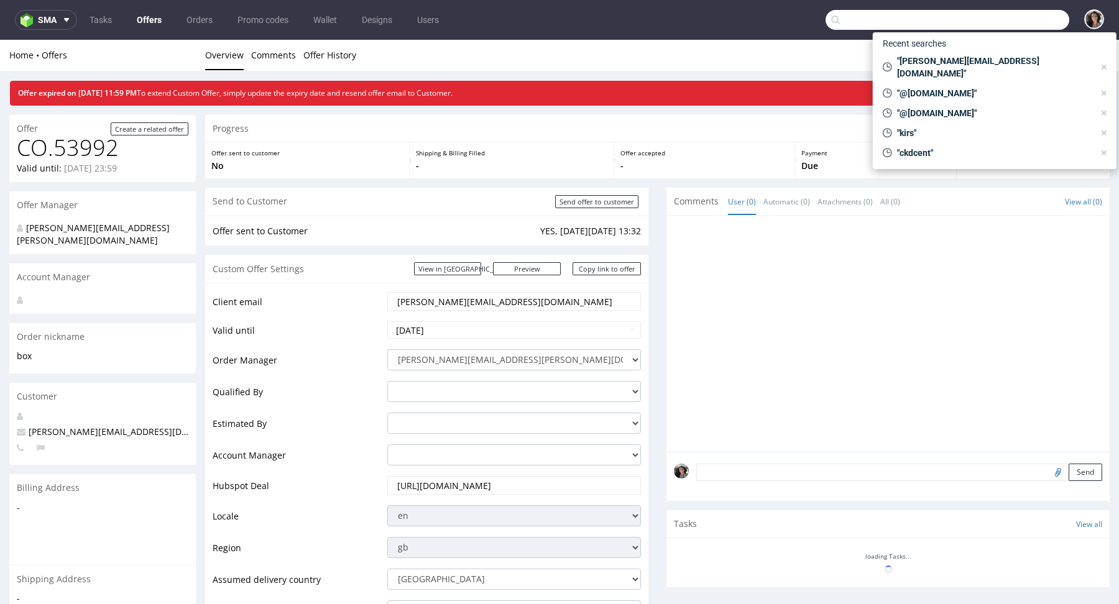
paste input "<[EMAIL_ADDRESS][DOMAIN_NAME]"
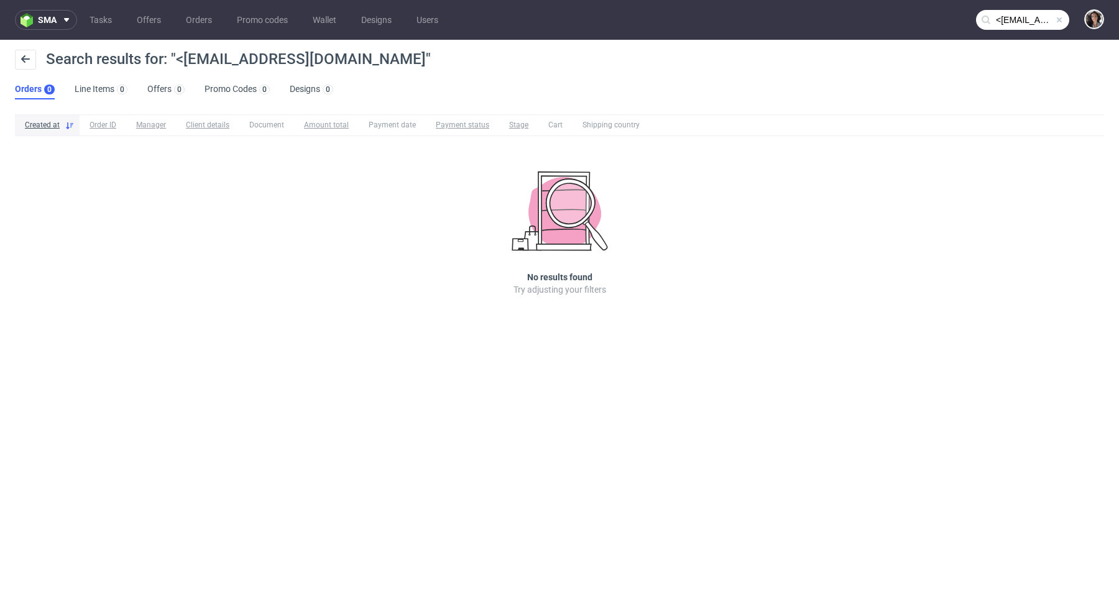
click at [998, 19] on input "<[EMAIL_ADDRESS][DOMAIN_NAME]" at bounding box center [1022, 20] width 93 height 20
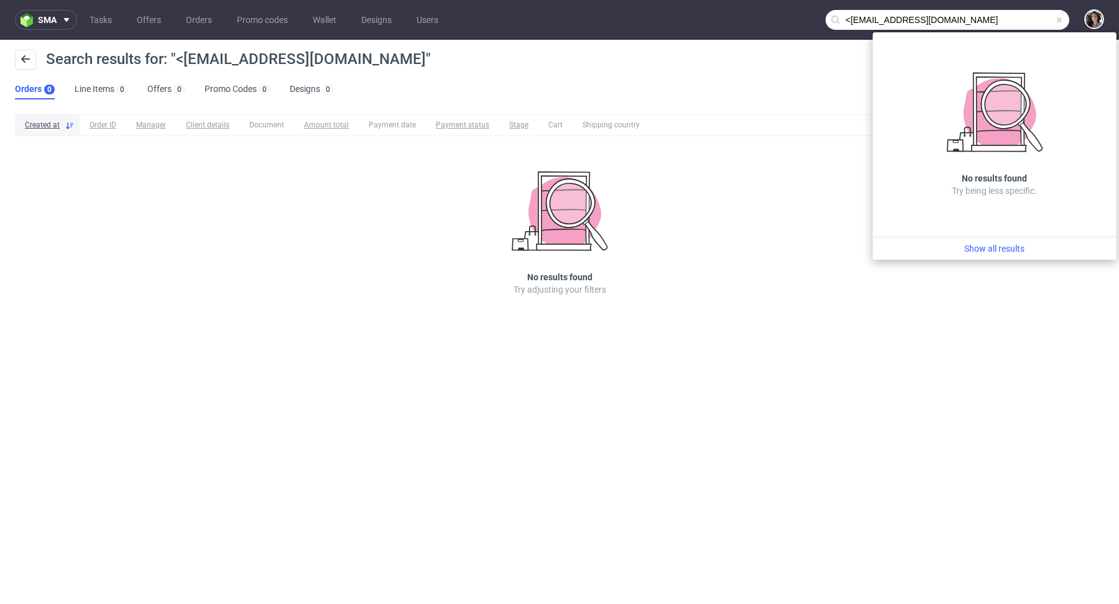
click at [850, 16] on input "<[EMAIL_ADDRESS][DOMAIN_NAME]" at bounding box center [948, 20] width 244 height 20
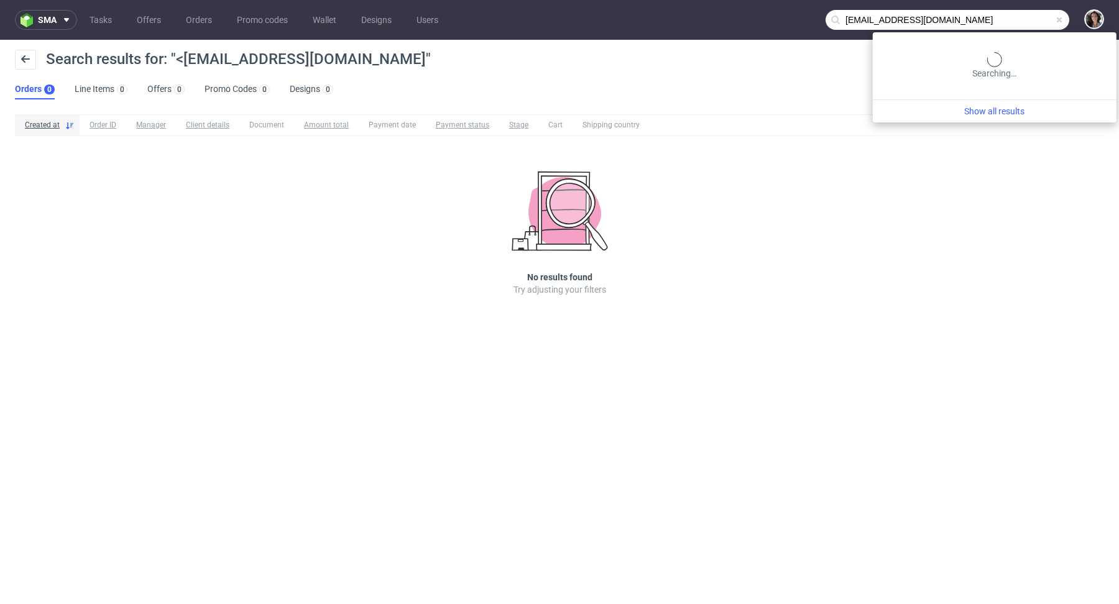
type input "[EMAIL_ADDRESS][DOMAIN_NAME]"
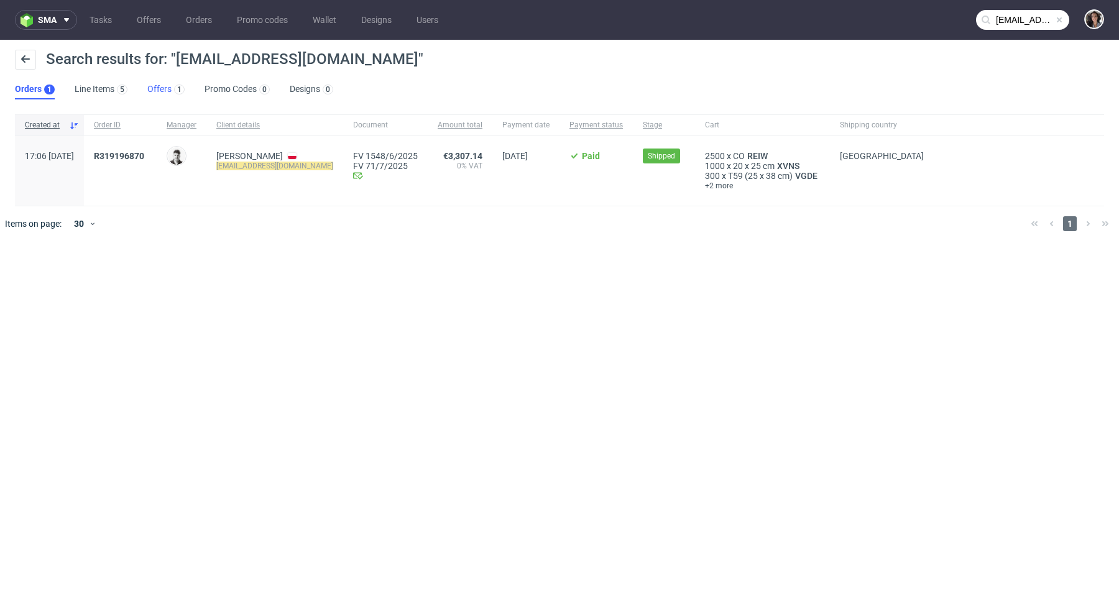
click at [156, 89] on link "Offers 1" at bounding box center [165, 90] width 37 height 20
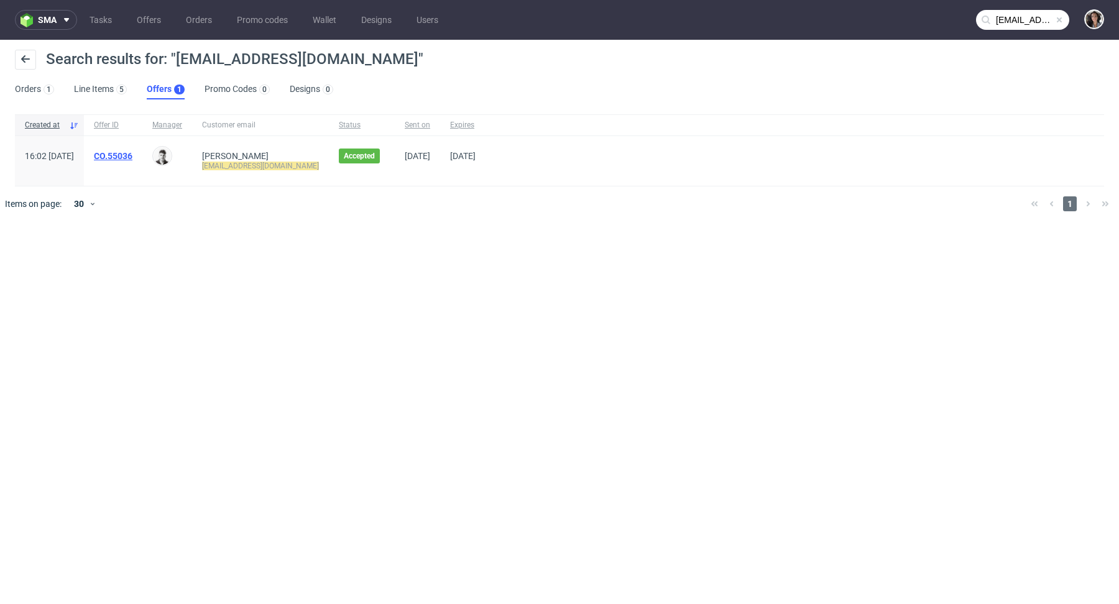
click at [132, 157] on link "CO.55036" at bounding box center [113, 156] width 39 height 10
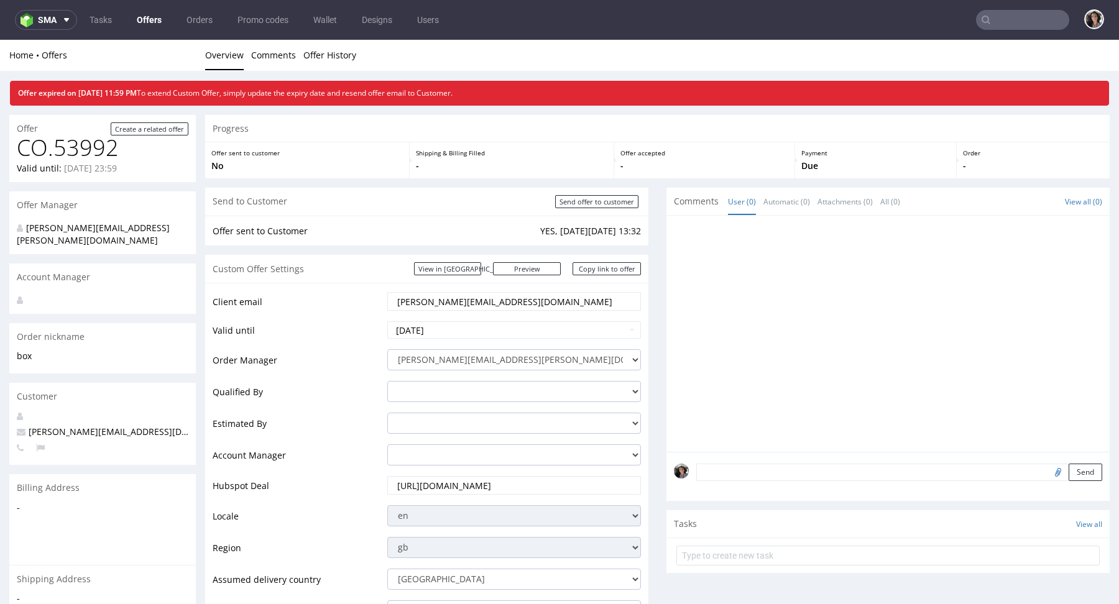
click at [154, 23] on link "Offers" at bounding box center [149, 20] width 40 height 20
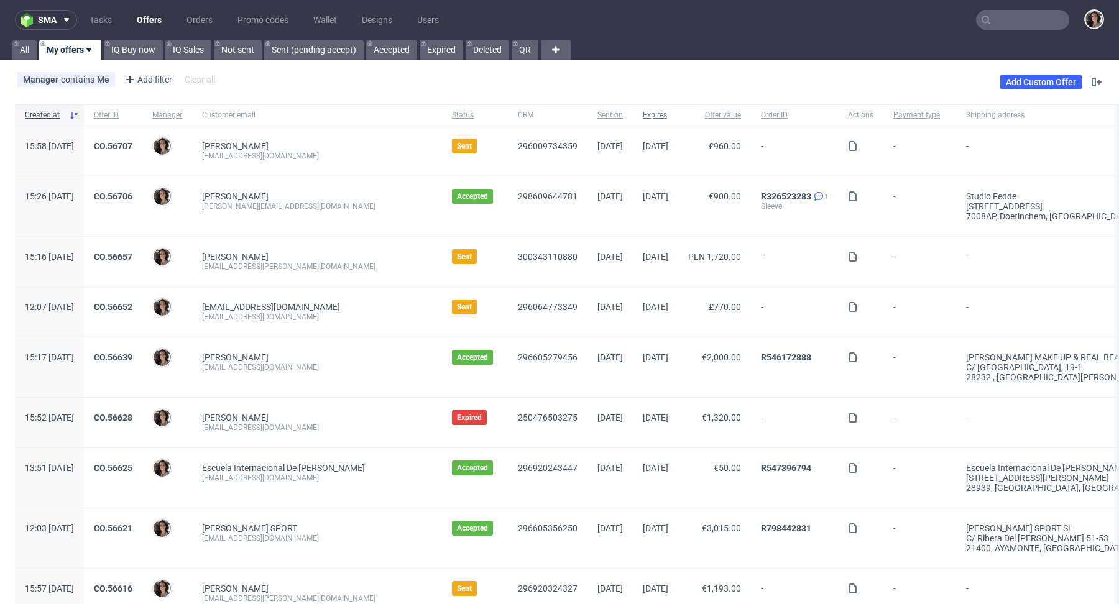
click at [652, 115] on span "Expires" at bounding box center [655, 115] width 25 height 11
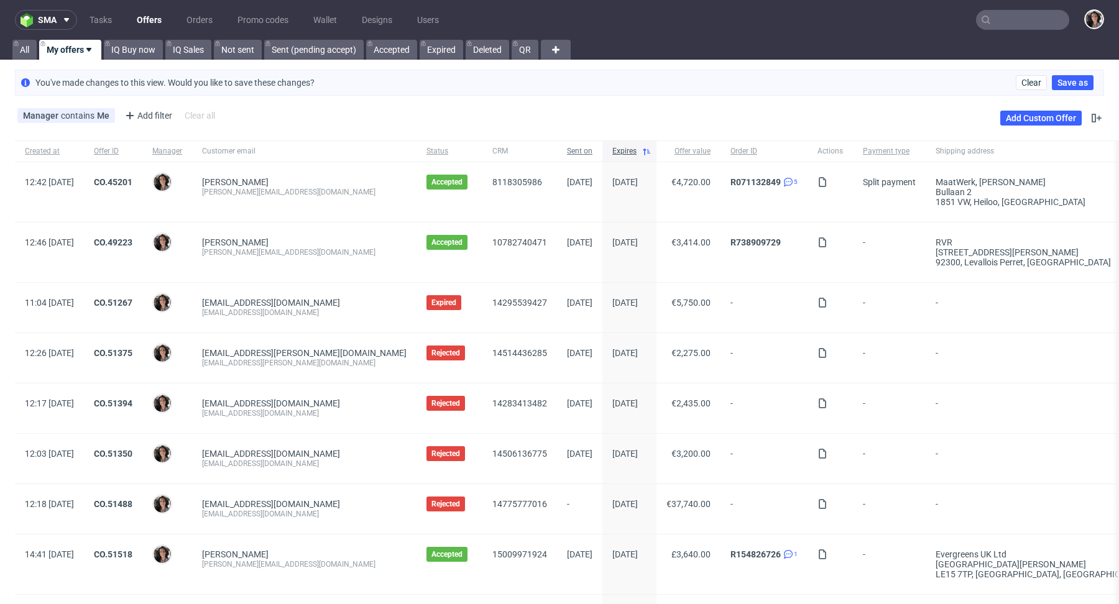
click at [567, 147] on span "Sent on" at bounding box center [579, 151] width 25 height 11
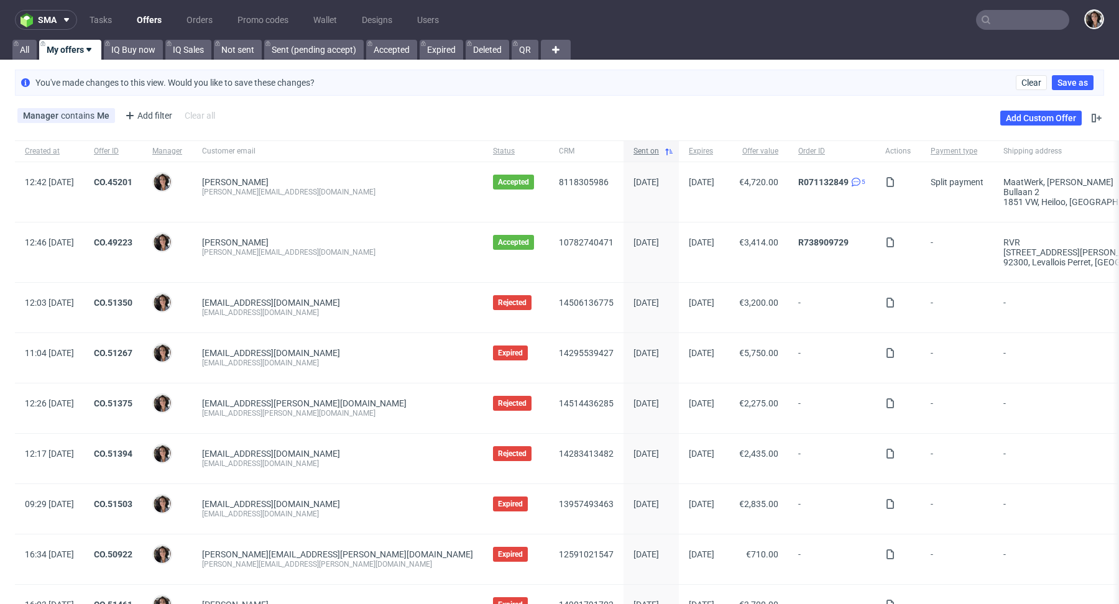
click at [634, 147] on span "Sent on" at bounding box center [646, 151] width 25 height 11
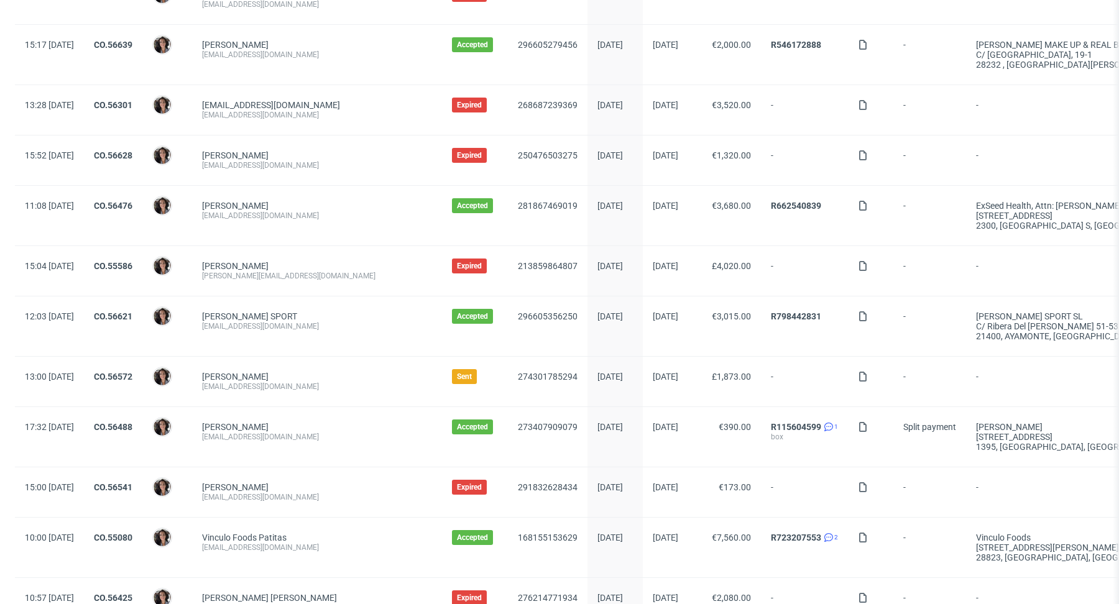
scroll to position [1189, 0]
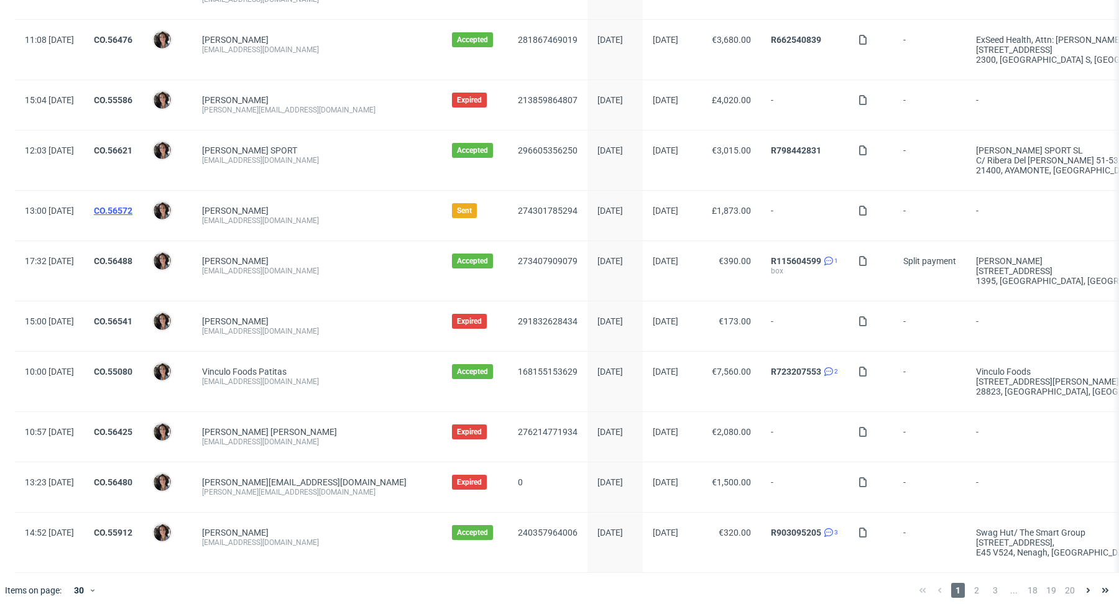
click at [132, 206] on link "CO.56572" at bounding box center [113, 211] width 39 height 10
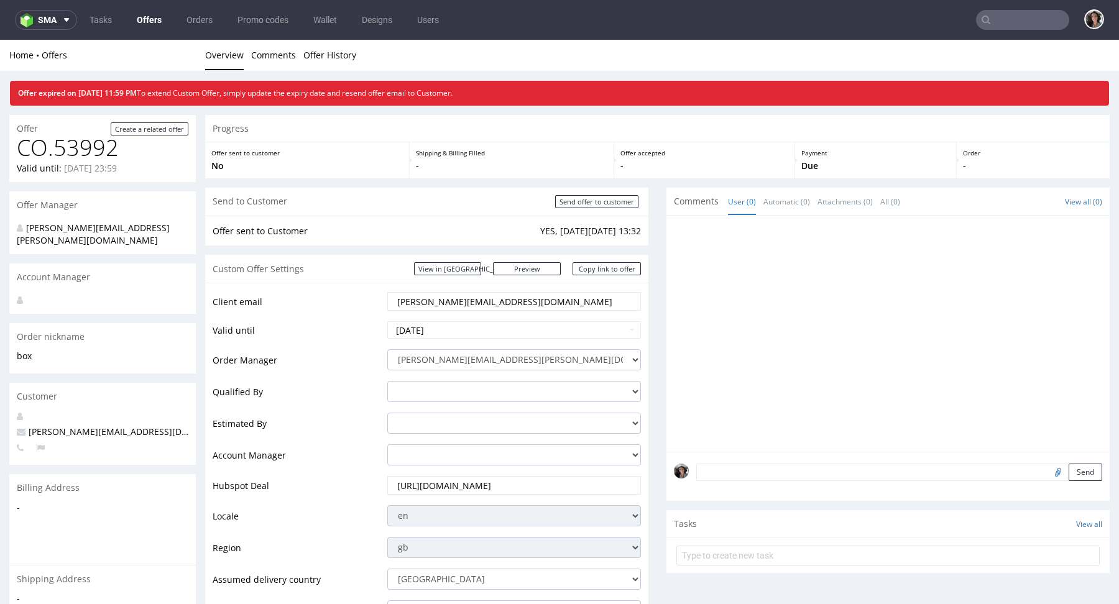
click at [152, 24] on link "Offers" at bounding box center [149, 20] width 40 height 20
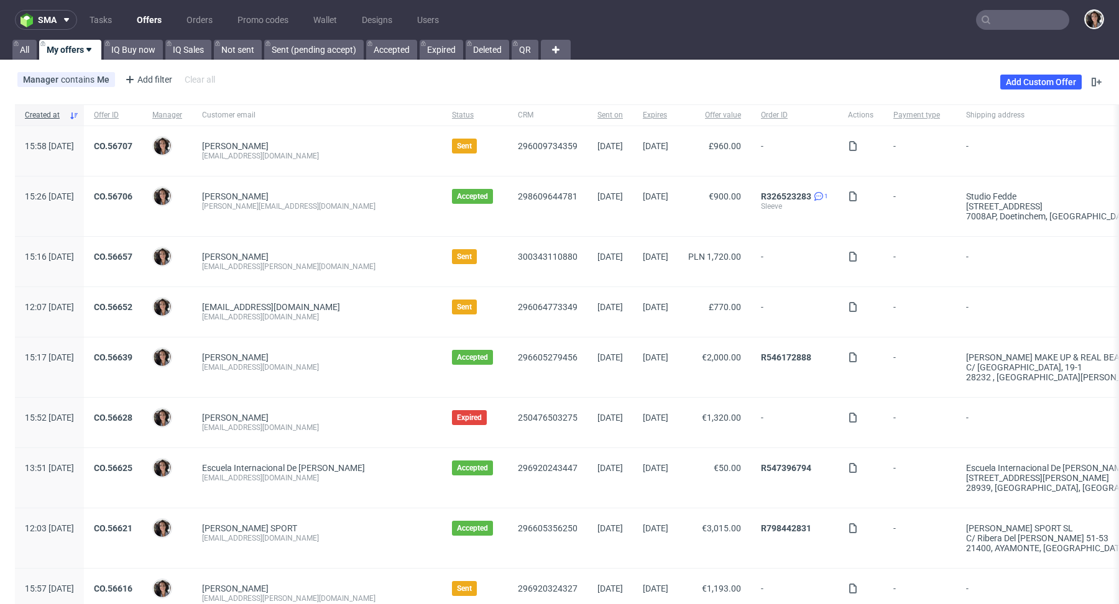
click at [1007, 23] on input "text" at bounding box center [1022, 20] width 93 height 20
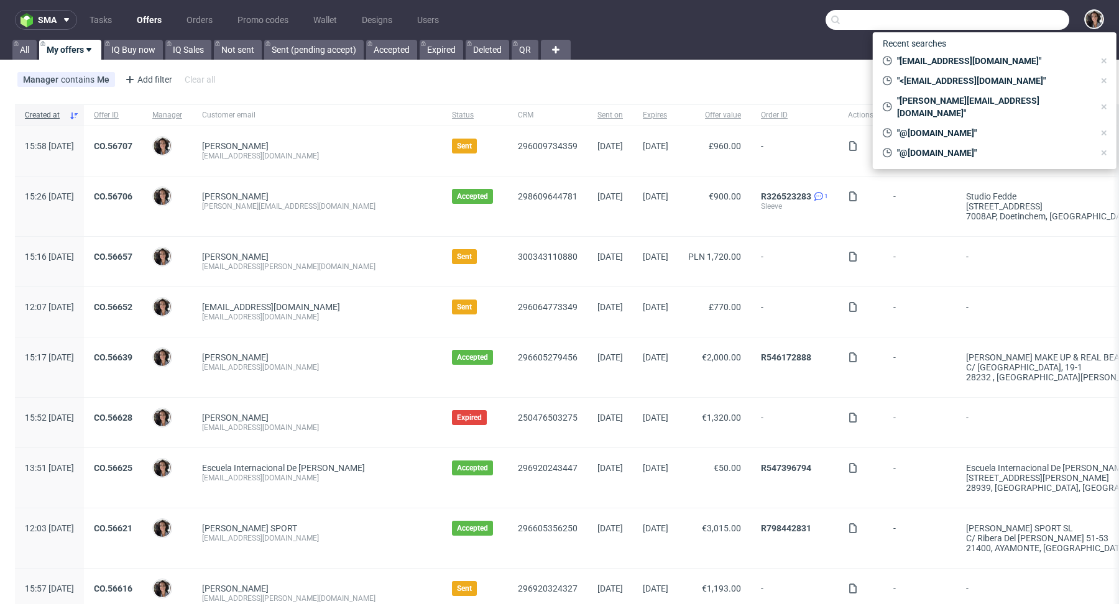
paste input "https://platform.packhelp.com/sma/offers/details/53992"
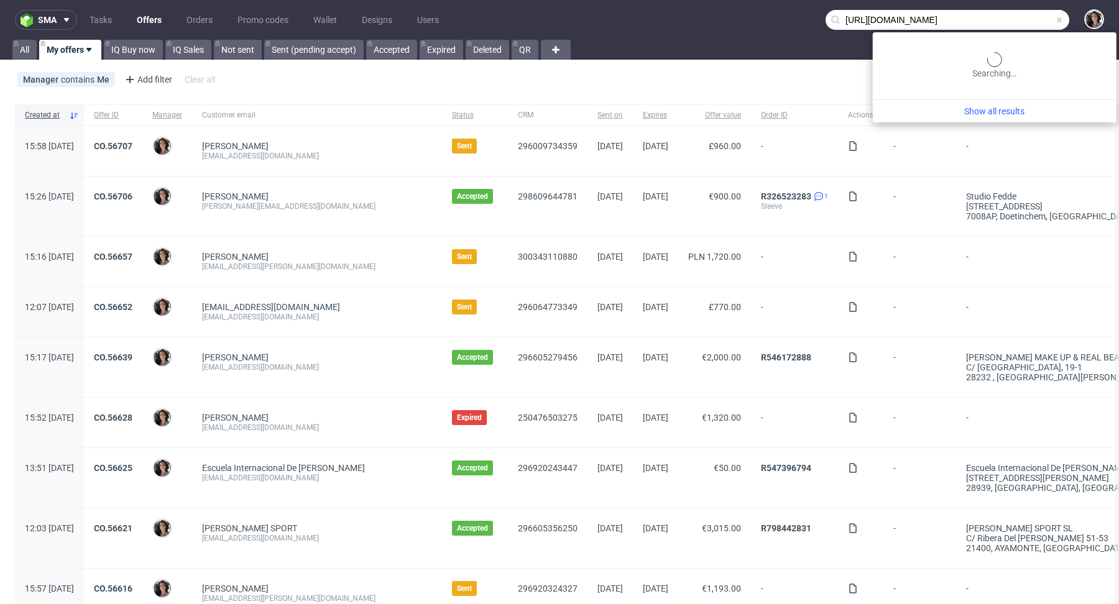
scroll to position [0, 1]
type input "https://platform.packhelp.com/sma/offers/details/53992"
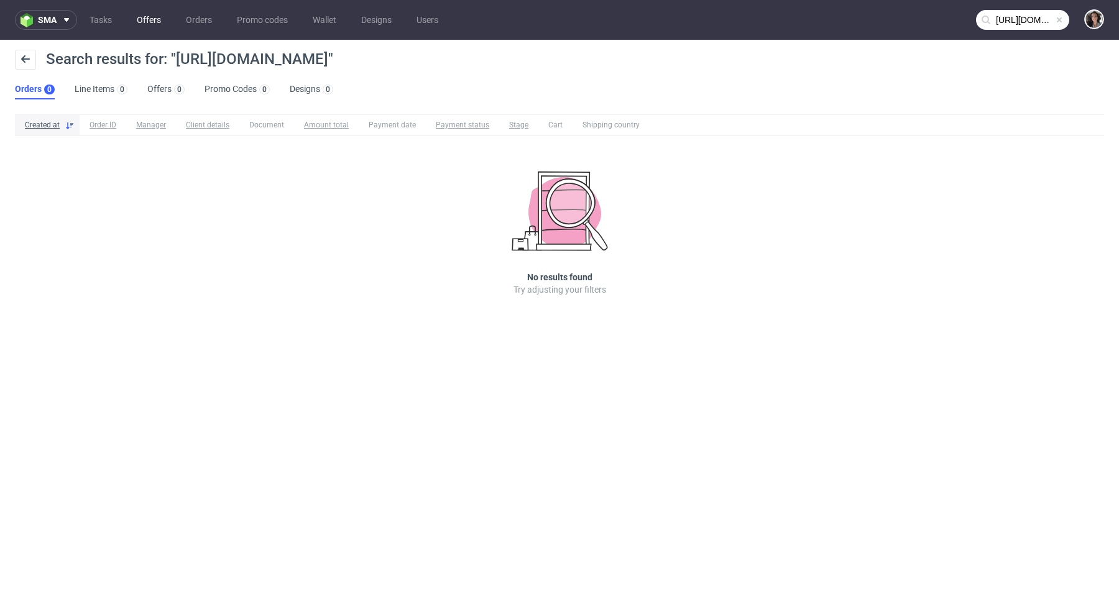
click at [143, 24] on link "Offers" at bounding box center [148, 20] width 39 height 20
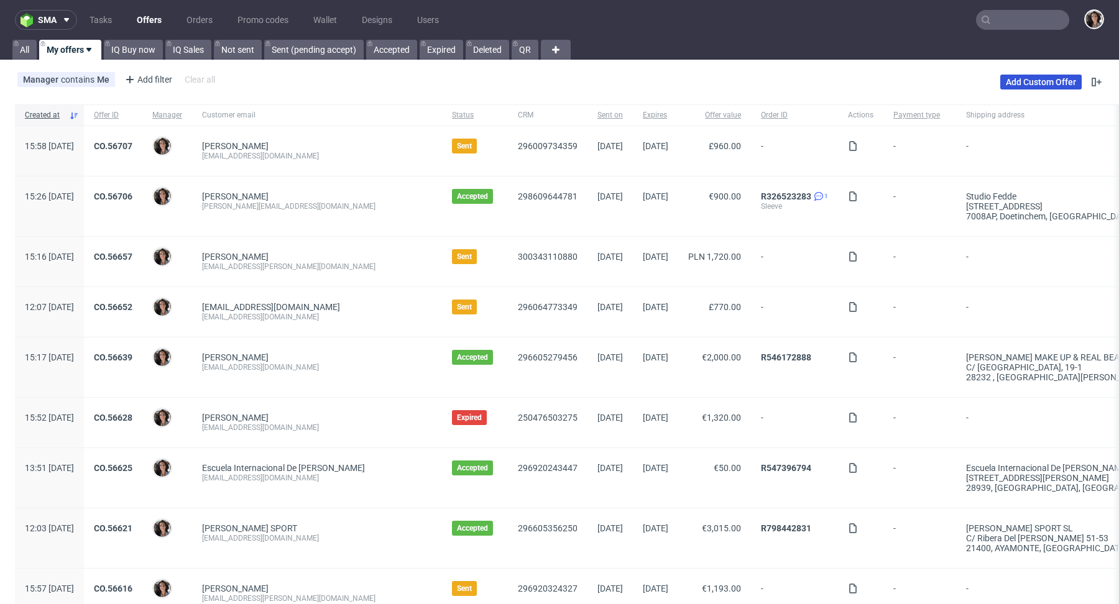
click at [1006, 76] on link "Add Custom Offer" at bounding box center [1040, 82] width 81 height 15
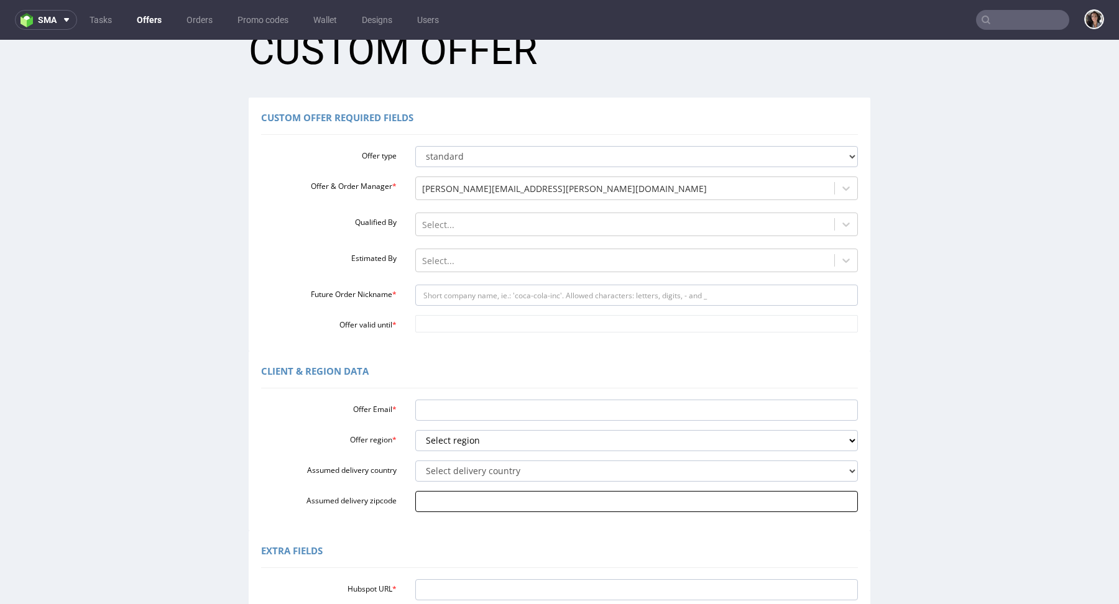
scroll to position [76, 0]
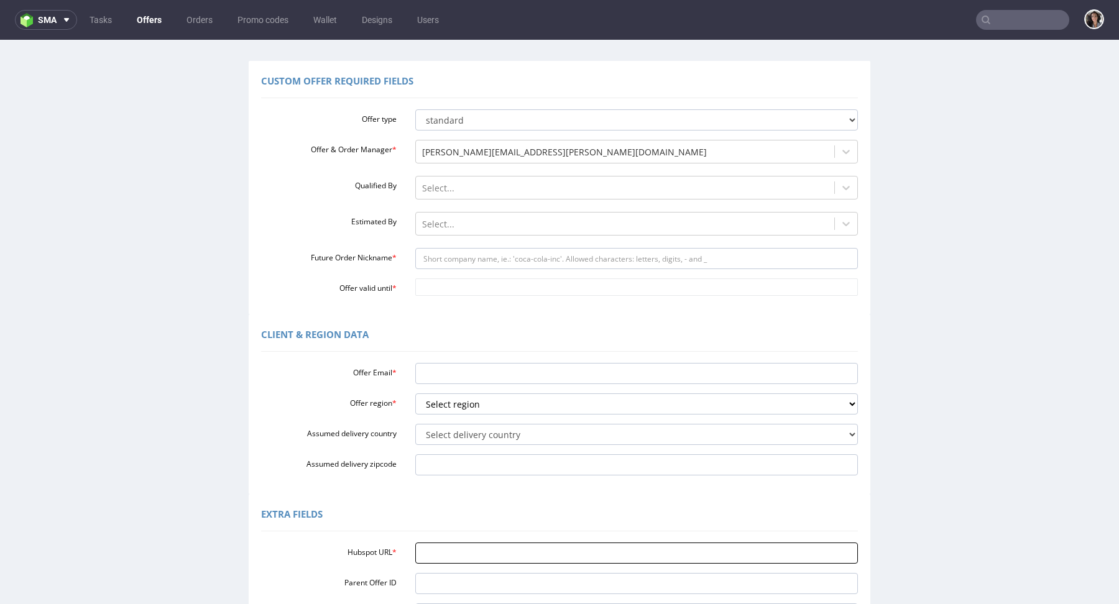
click at [439, 549] on input "Hubspot URL *" at bounding box center [636, 553] width 443 height 21
paste input "https://platform.packhelp.com/sma/offers/details/53992"
type input "https://platform.packhelp.com/sma/offers/details/53992"
click at [431, 371] on input "Offer Email *" at bounding box center [636, 373] width 443 height 21
paste input "[PERSON_NAME][EMAIL_ADDRESS][DOMAIN_NAME]"
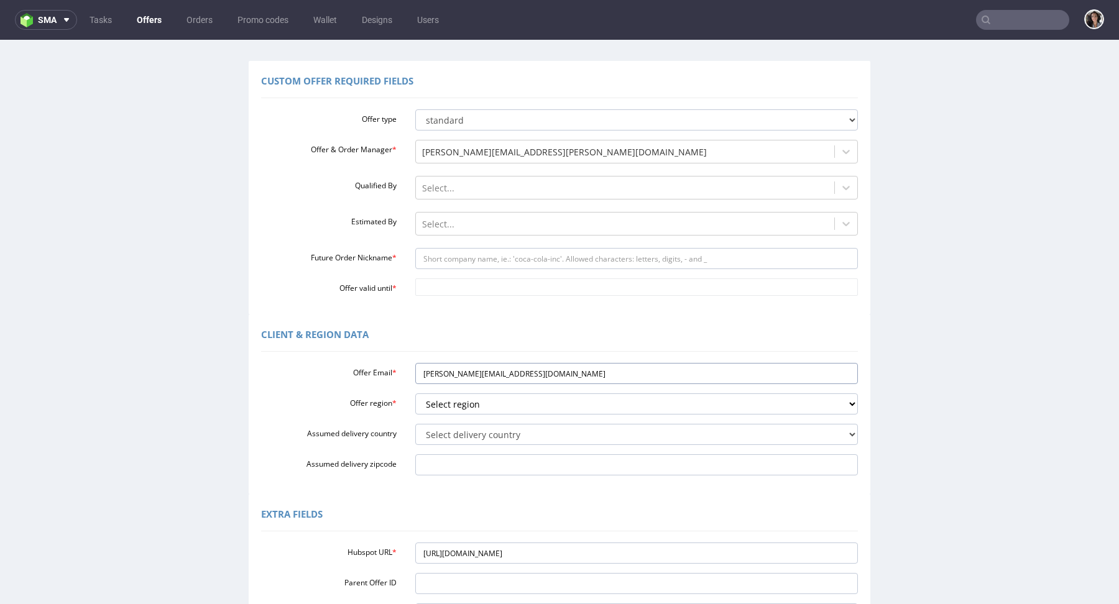
type input "[PERSON_NAME][EMAIL_ADDRESS][DOMAIN_NAME]"
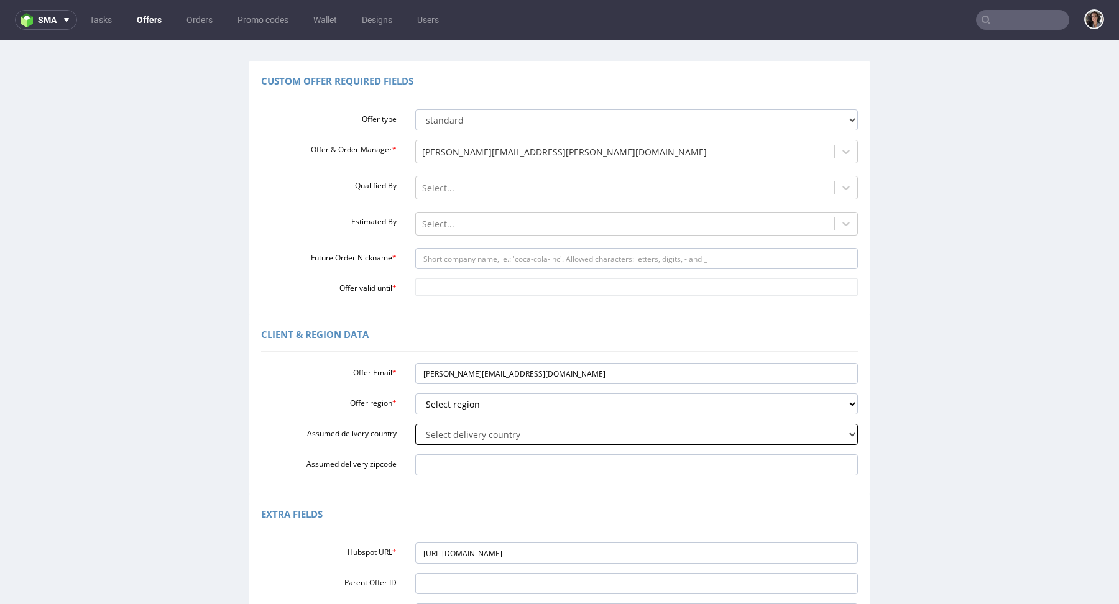
click at [461, 426] on select "Select delivery country Andorra Afghanistan Anguilla Albania Armenia Antarctica…" at bounding box center [636, 434] width 443 height 21
select select "110"
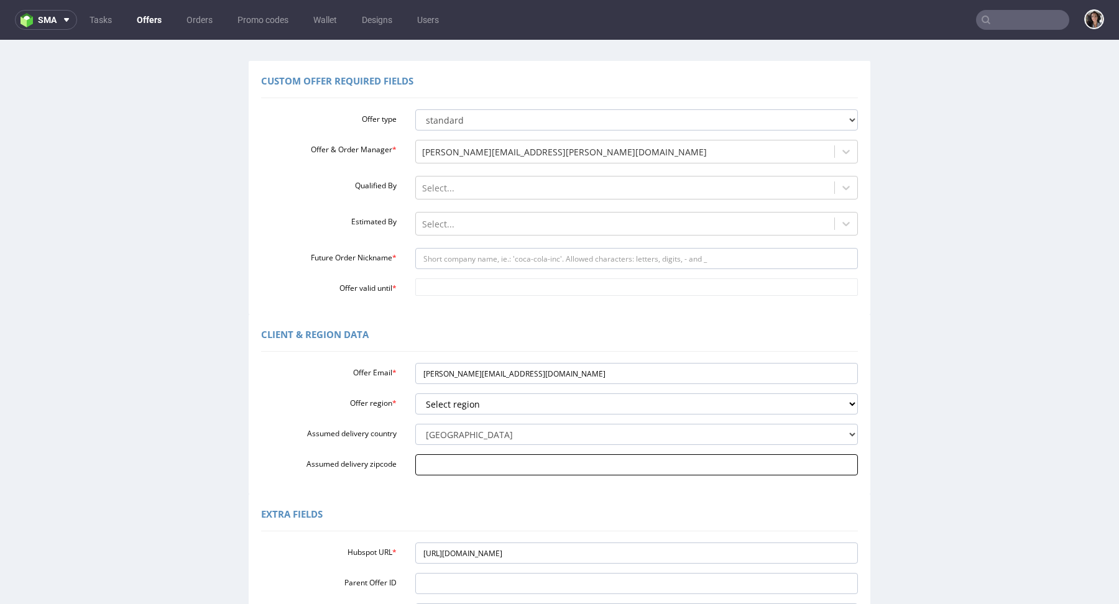
click at [455, 466] on input "Assumed delivery zipcode" at bounding box center [636, 464] width 443 height 21
paste input "Palermo 90141"
type input "Palermo 90141"
click at [454, 408] on select "Select region eu gb de pl fr it es" at bounding box center [636, 404] width 443 height 21
select select "it"
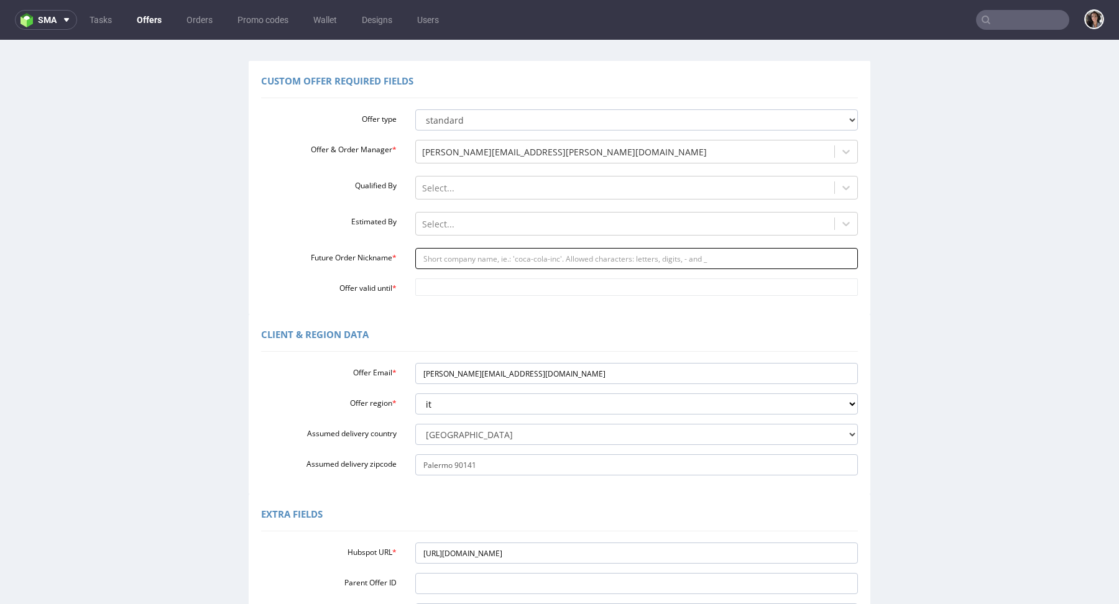
click at [503, 258] on input "Future Order Nickname *" at bounding box center [636, 258] width 443 height 21
type input "box"
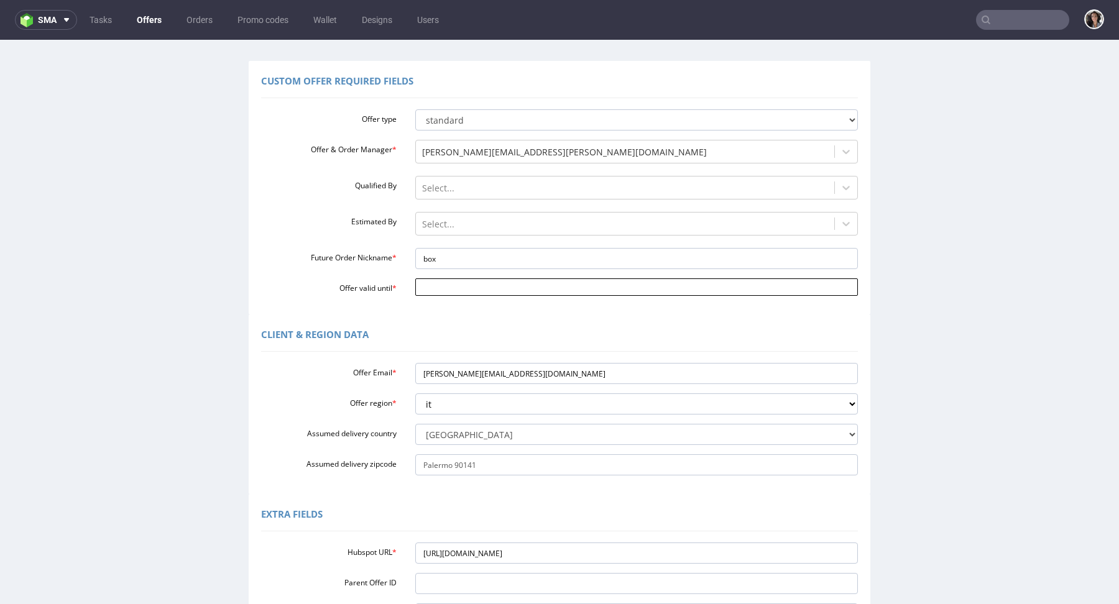
click at [474, 289] on input "Offer valid until *" at bounding box center [636, 287] width 443 height 17
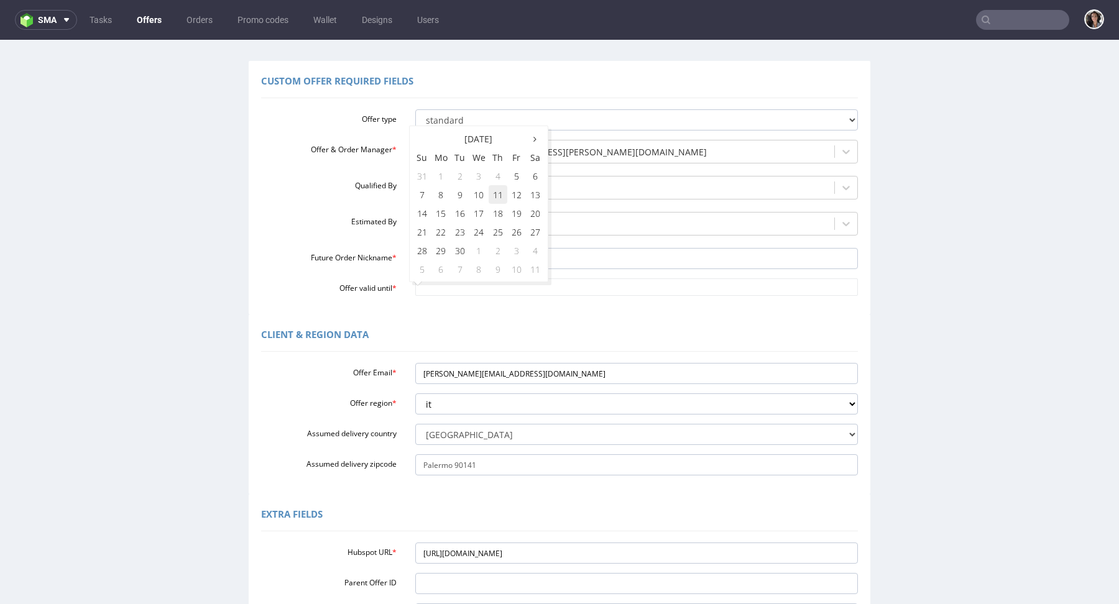
click at [497, 193] on td "11" at bounding box center [498, 194] width 19 height 19
type input "2025-09-11"
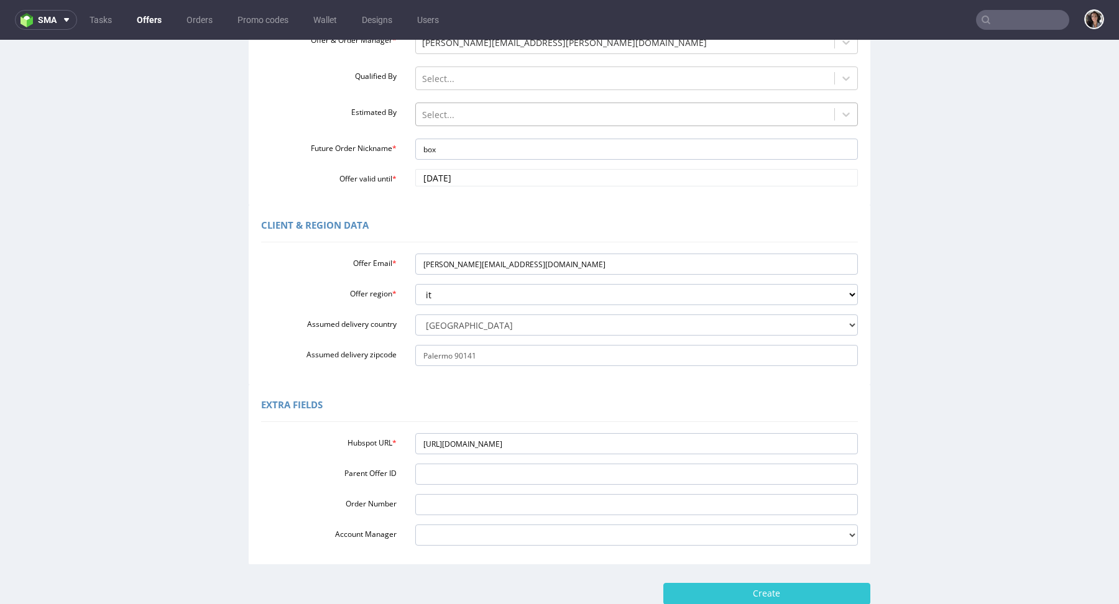
scroll to position [265, 0]
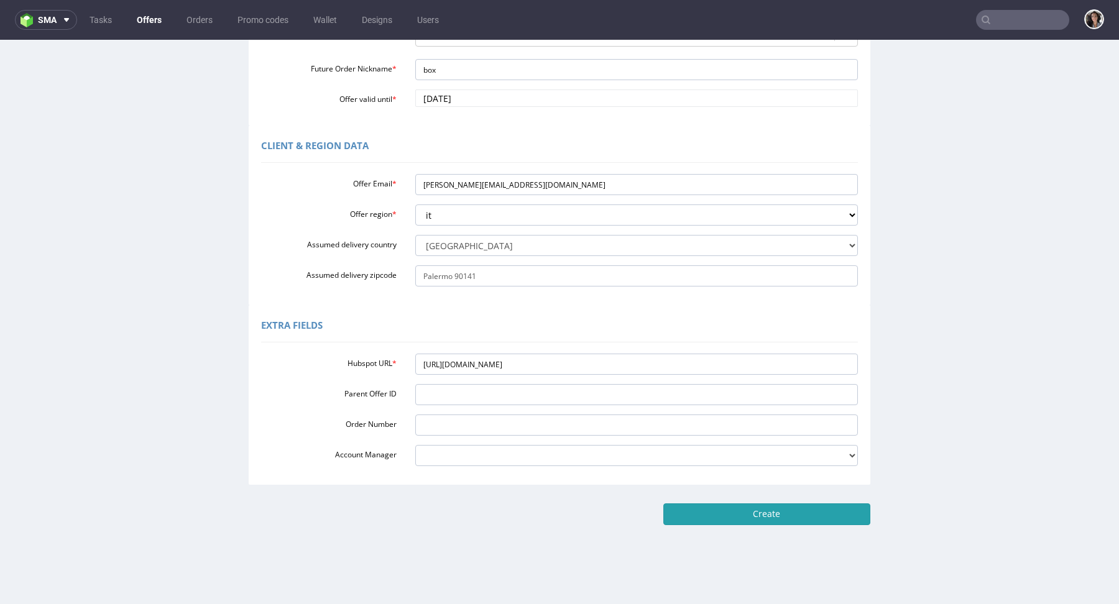
click at [795, 515] on input "Create" at bounding box center [766, 514] width 207 height 21
type input "Please wait..."
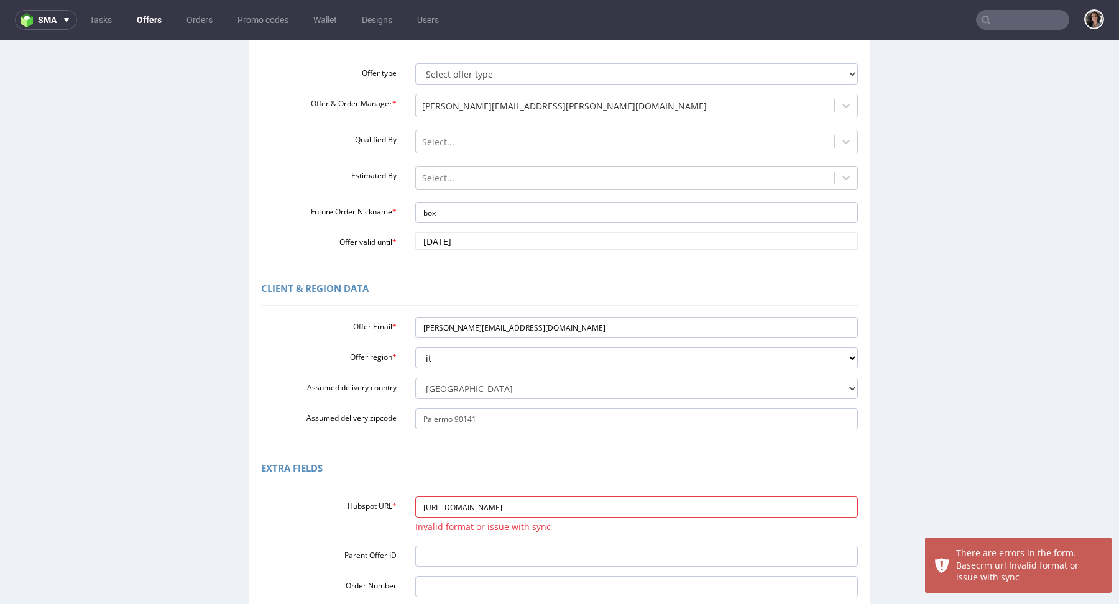
scroll to position [221, 0]
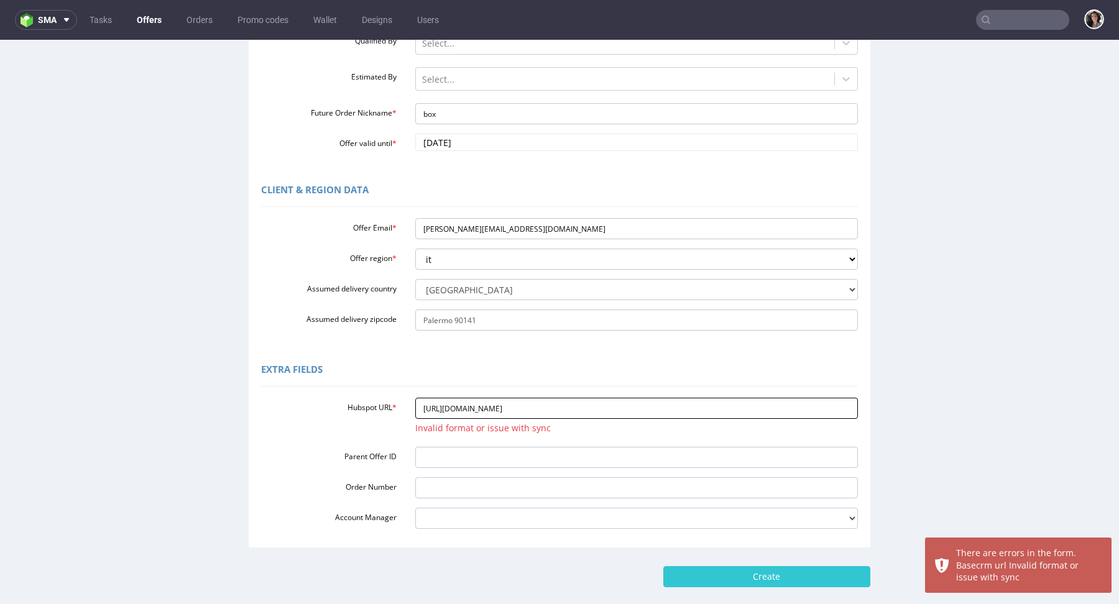
click at [418, 406] on input "https://platform.packhelp.com/sma/offers/details/53992" at bounding box center [636, 408] width 443 height 21
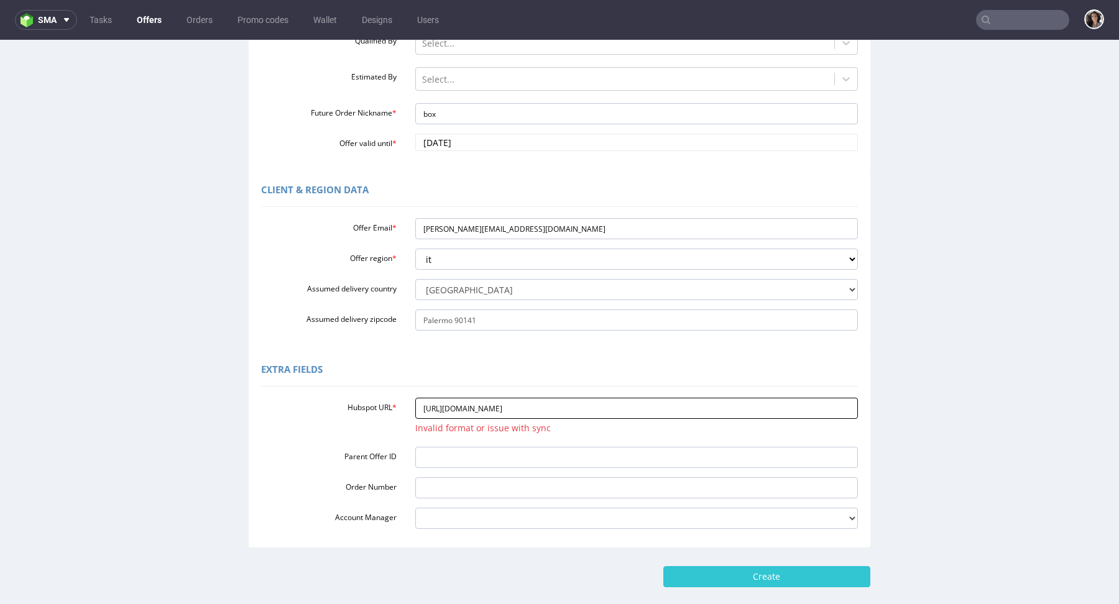
click at [619, 407] on input "https://platform.packhelp.com/sma/offers/details/53992" at bounding box center [636, 408] width 443 height 21
paste input "app-eu1.hubspot.com/contacts/25600958/record/0-3/301131846894/"
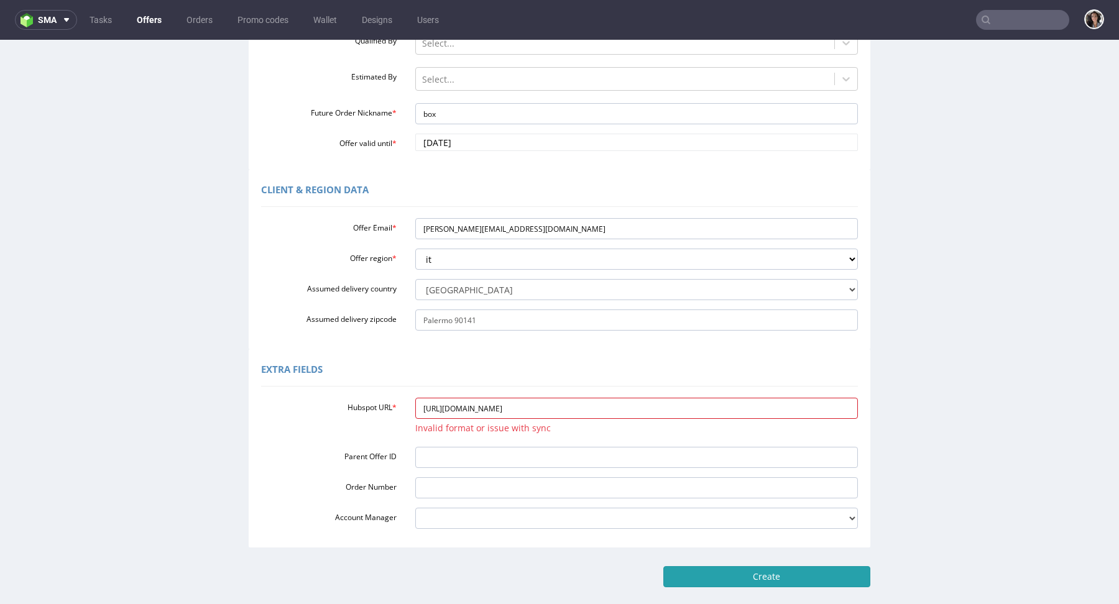
type input "https://app-eu1.hubspot.com/contacts/25600958/record/0-3/301131846894/"
click at [790, 569] on input "Create" at bounding box center [766, 576] width 207 height 21
type input "Please wait..."
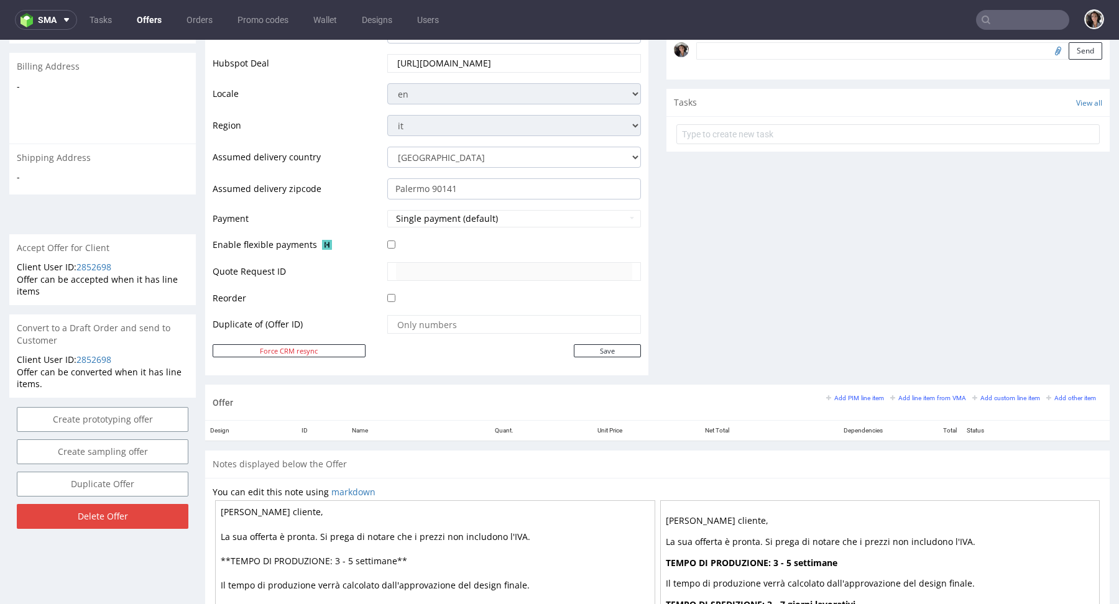
scroll to position [430, 0]
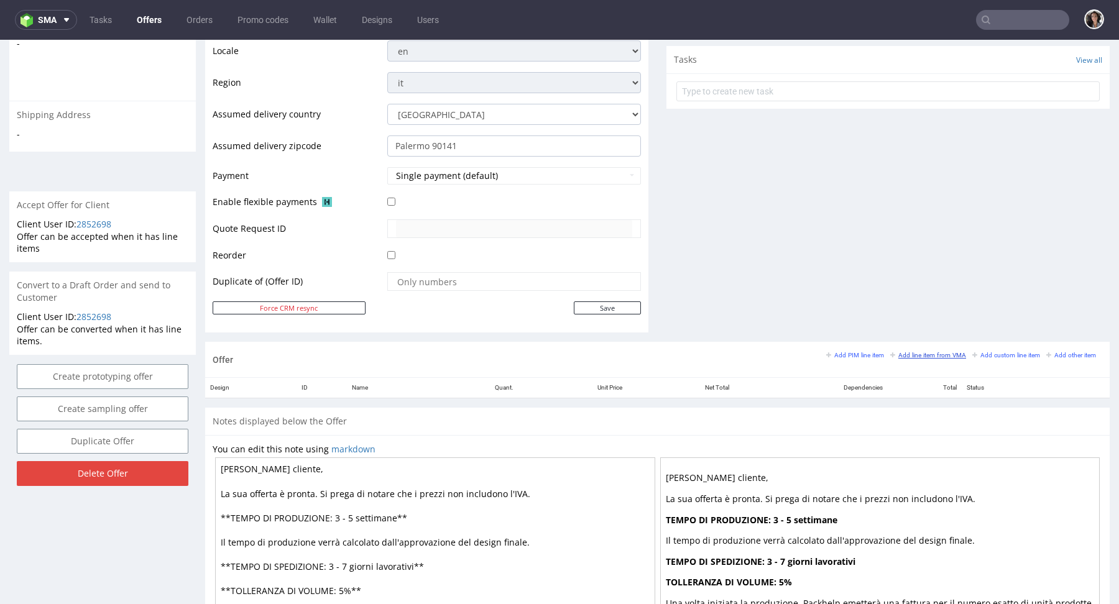
click at [938, 352] on small "Add line item from VMA" at bounding box center [928, 355] width 76 height 7
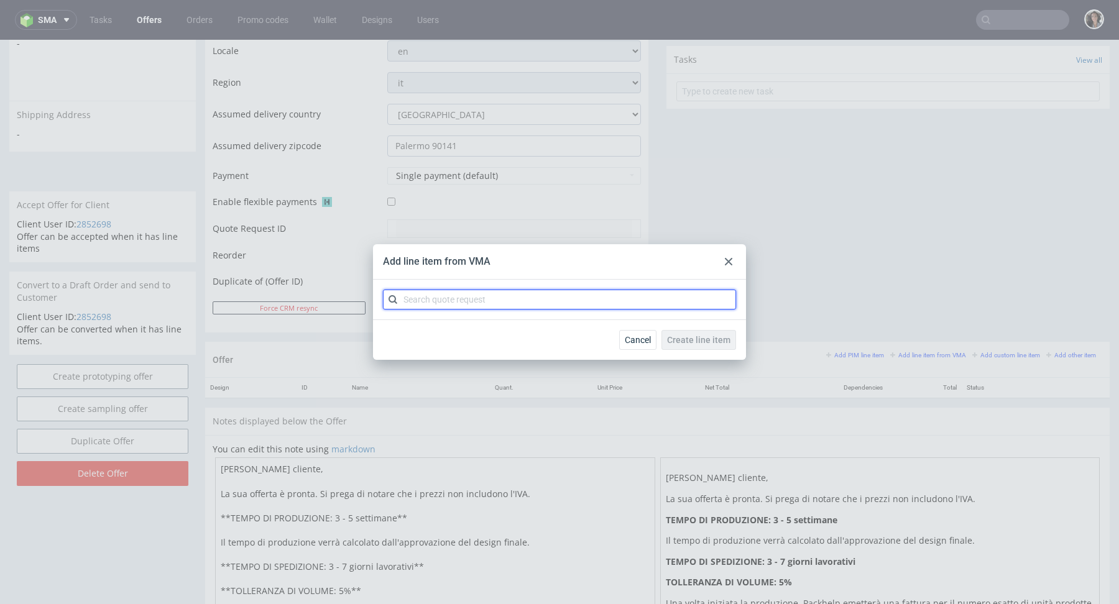
click at [600, 294] on input "text" at bounding box center [559, 300] width 353 height 20
paste input "CBFX"
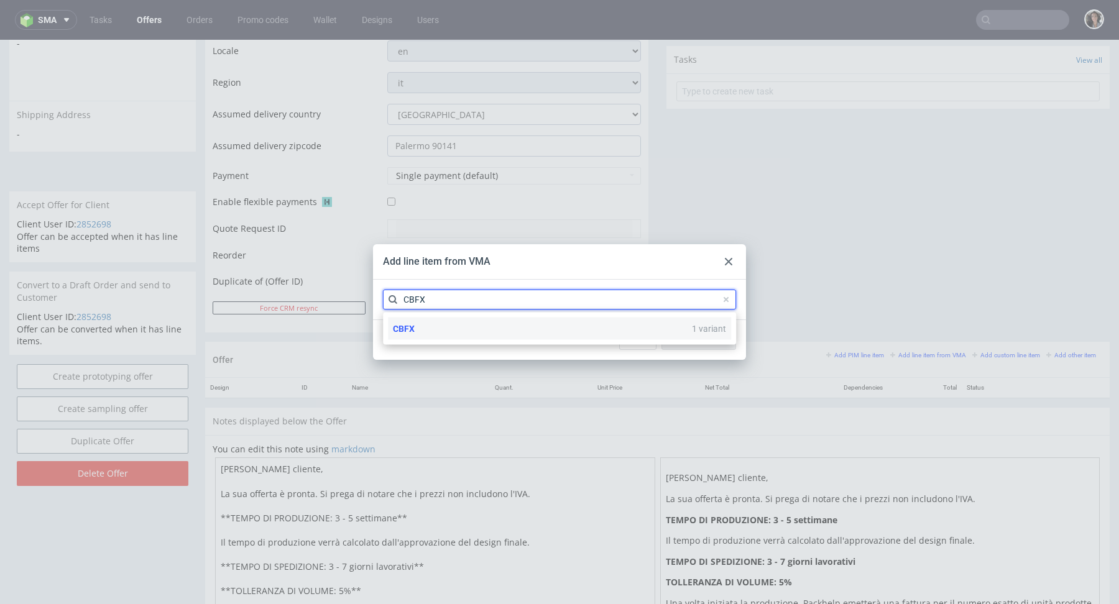
type input "CBFX"
click at [407, 328] on span "CBFX" at bounding box center [404, 329] width 22 height 10
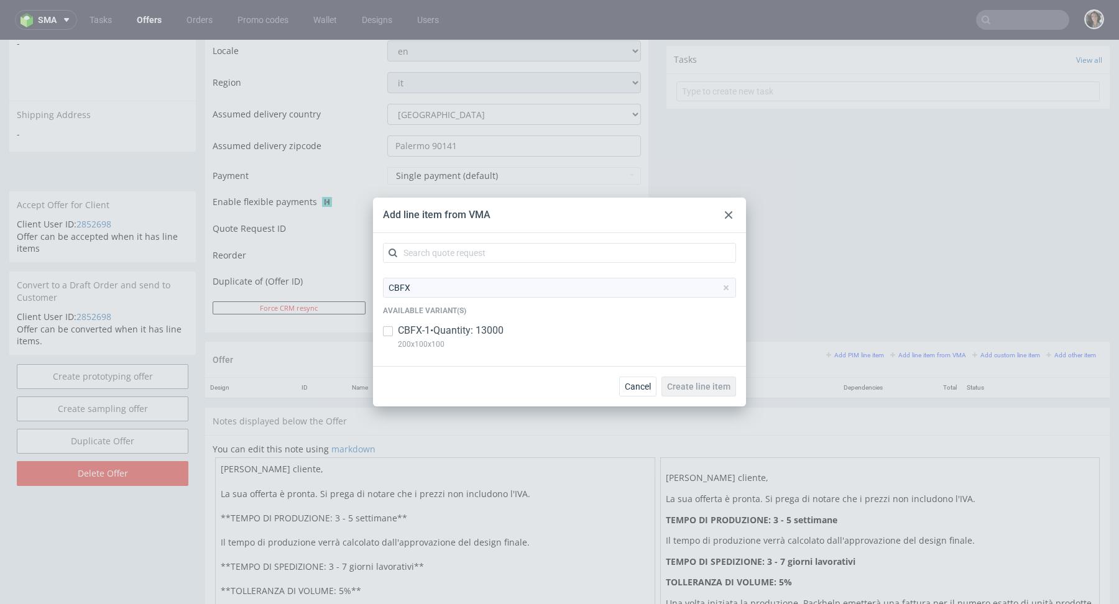
click at [392, 326] on div at bounding box center [388, 331] width 10 height 15
checkbox input "true"
click at [704, 387] on span "Create line item" at bounding box center [698, 386] width 63 height 9
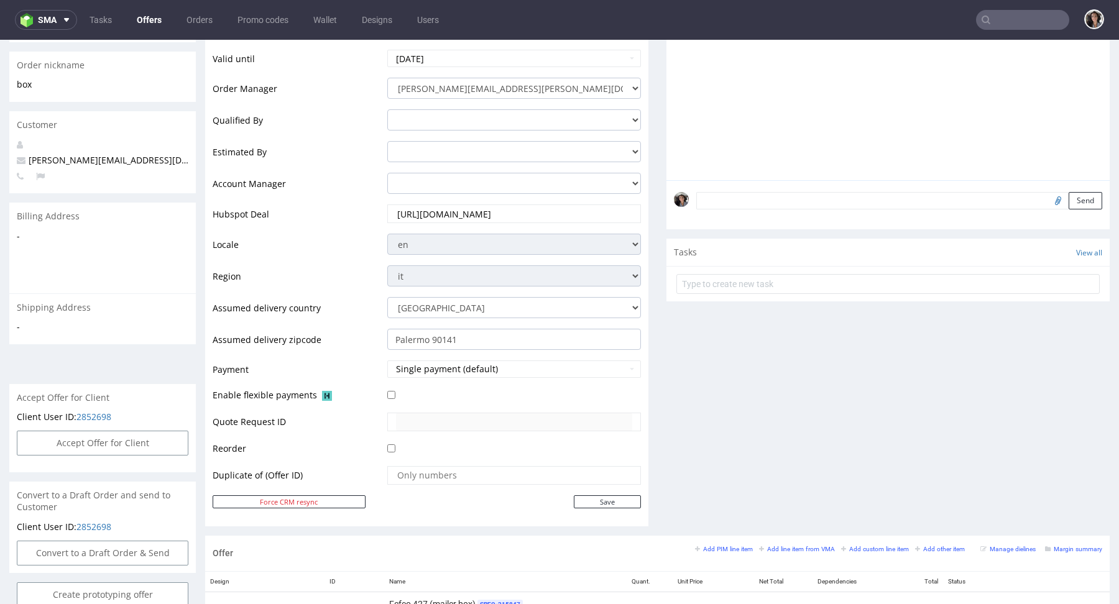
scroll to position [499, 0]
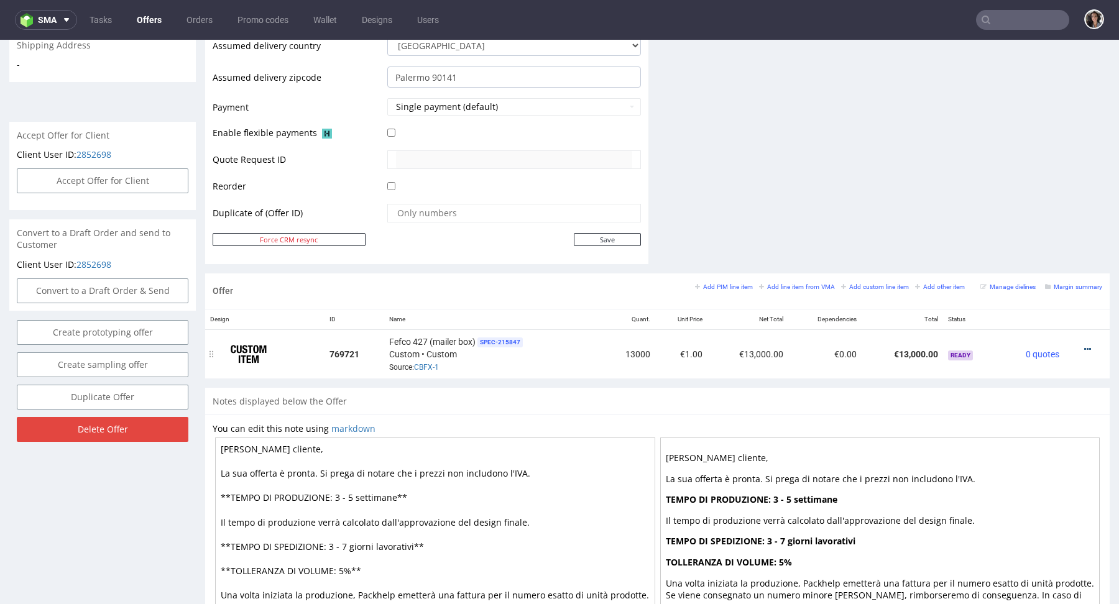
click at [1084, 345] on icon at bounding box center [1087, 349] width 7 height 9
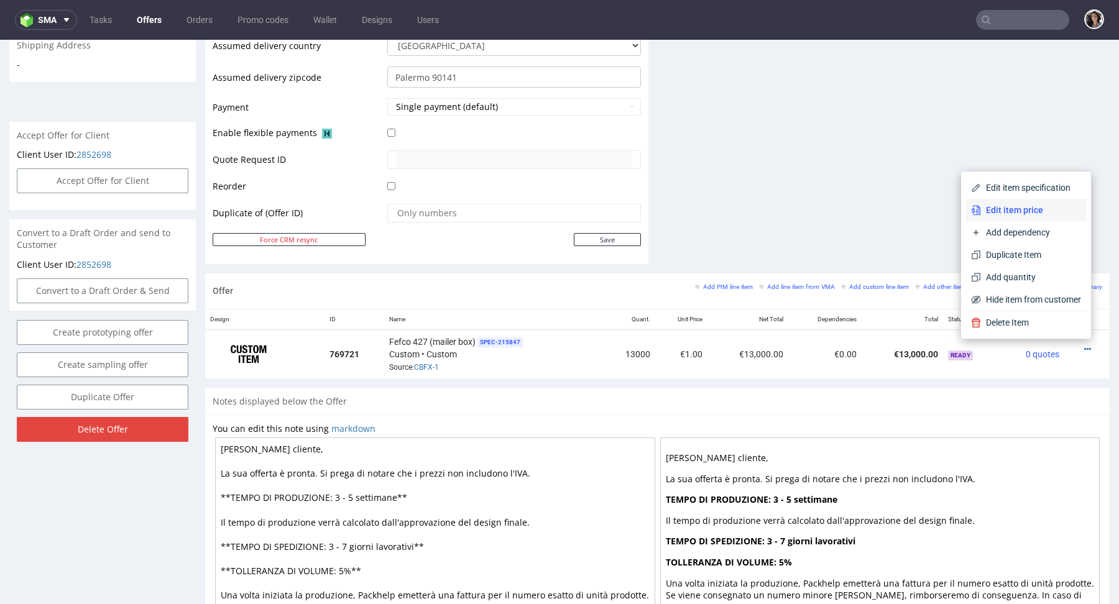
click at [1018, 203] on li "Edit item price" at bounding box center [1026, 210] width 120 height 22
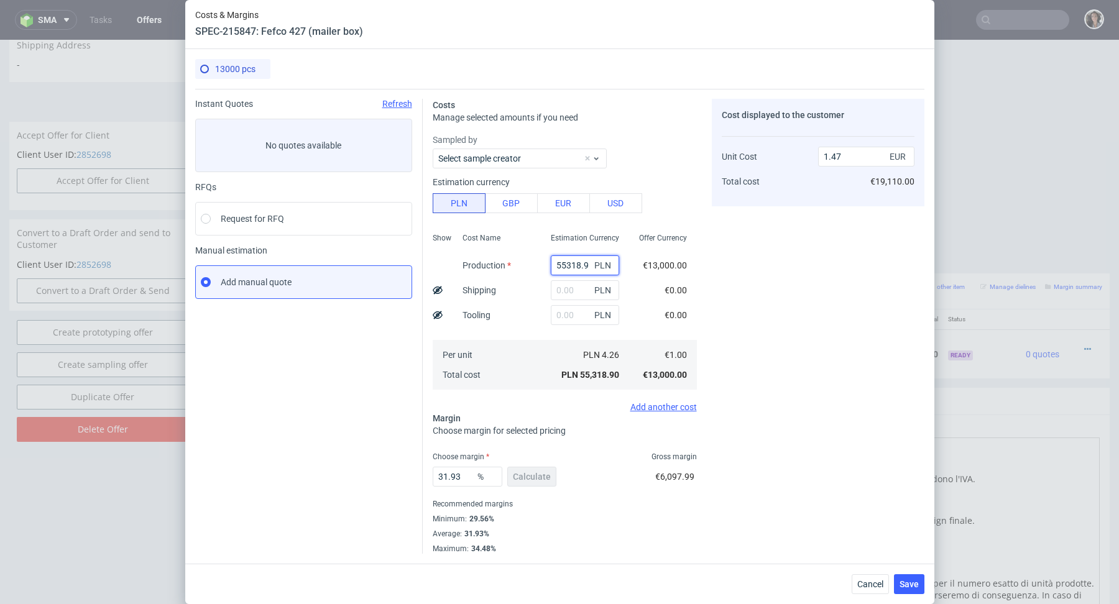
click at [578, 264] on input "55318.9" at bounding box center [585, 266] width 68 height 20
paste input "14430"
type input "5531814430.9"
type input "146905.59"
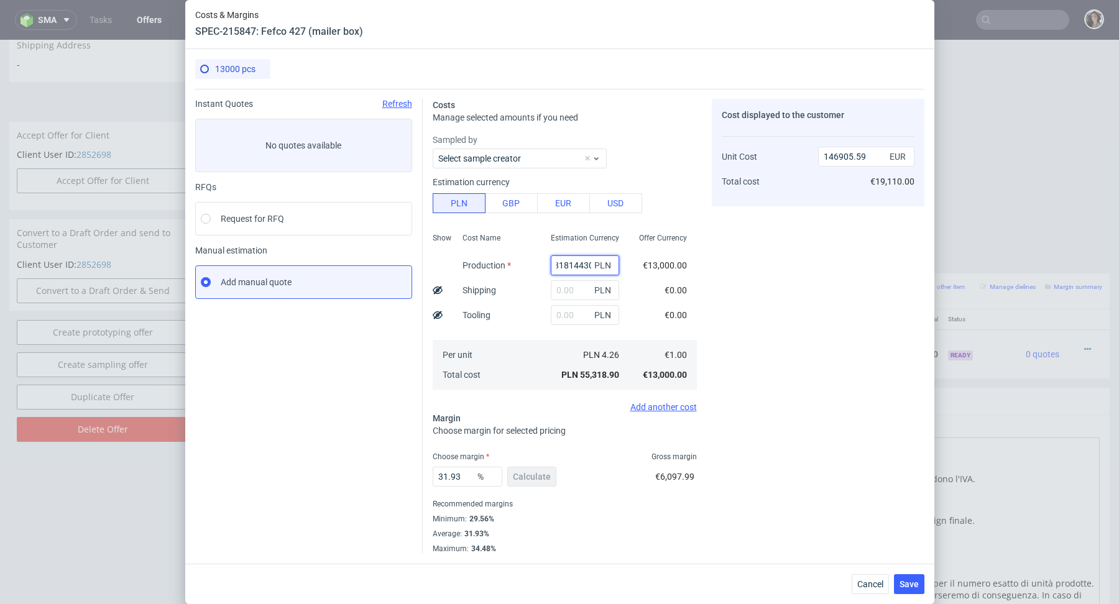
click at [578, 264] on input "5531814430.9" at bounding box center [585, 266] width 68 height 20
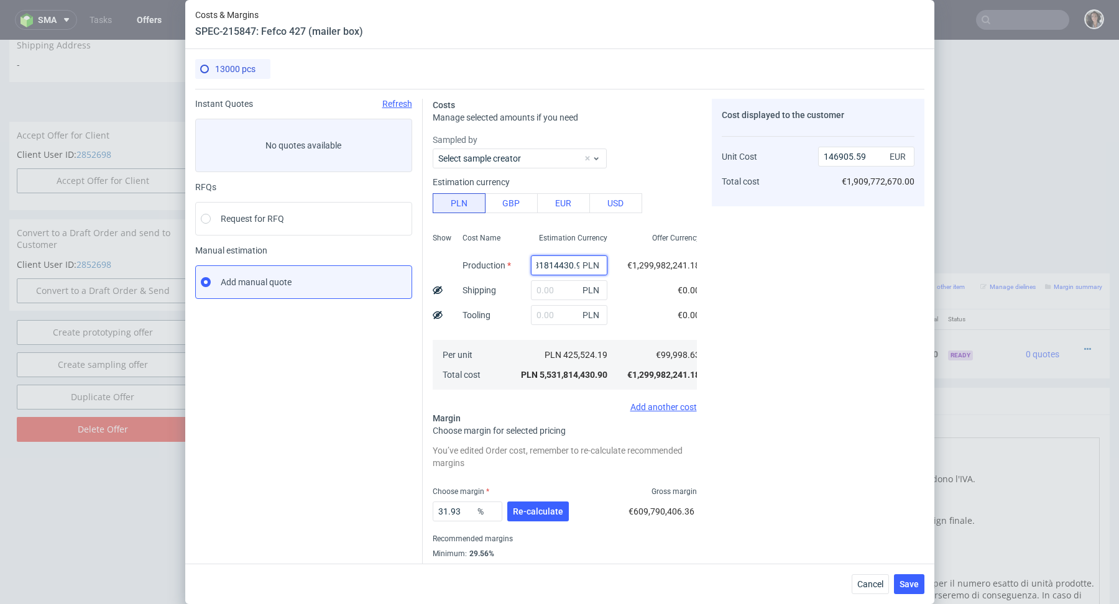
click at [578, 264] on input "5531814430.9" at bounding box center [569, 266] width 76 height 20
paste input "14430"
type input "14430"
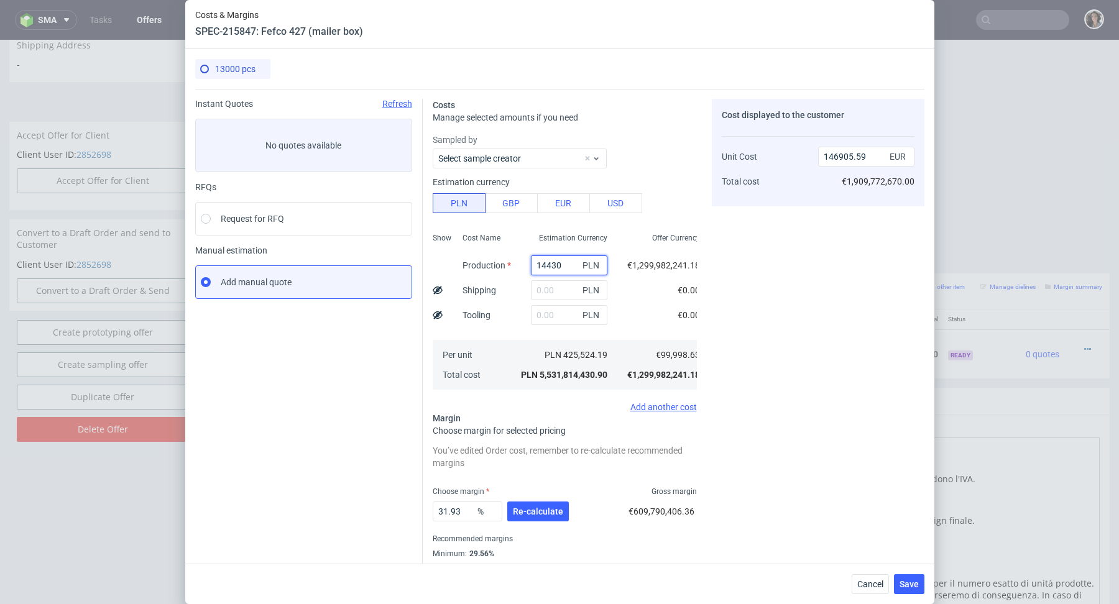
type input "0.38"
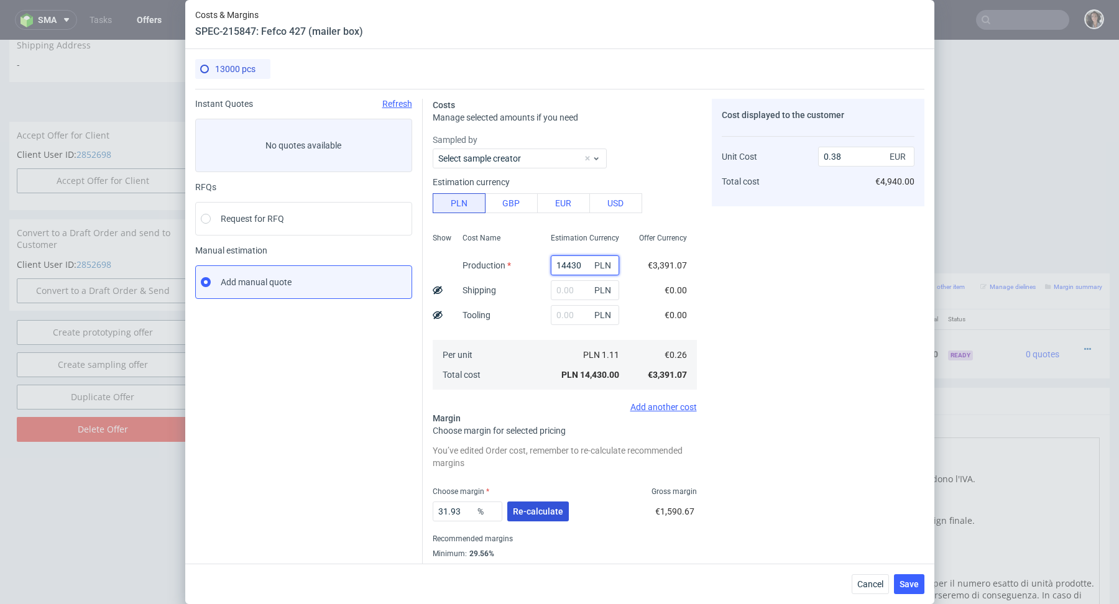
type input "14430"
click at [536, 518] on button "Re-calculate" at bounding box center [538, 512] width 62 height 20
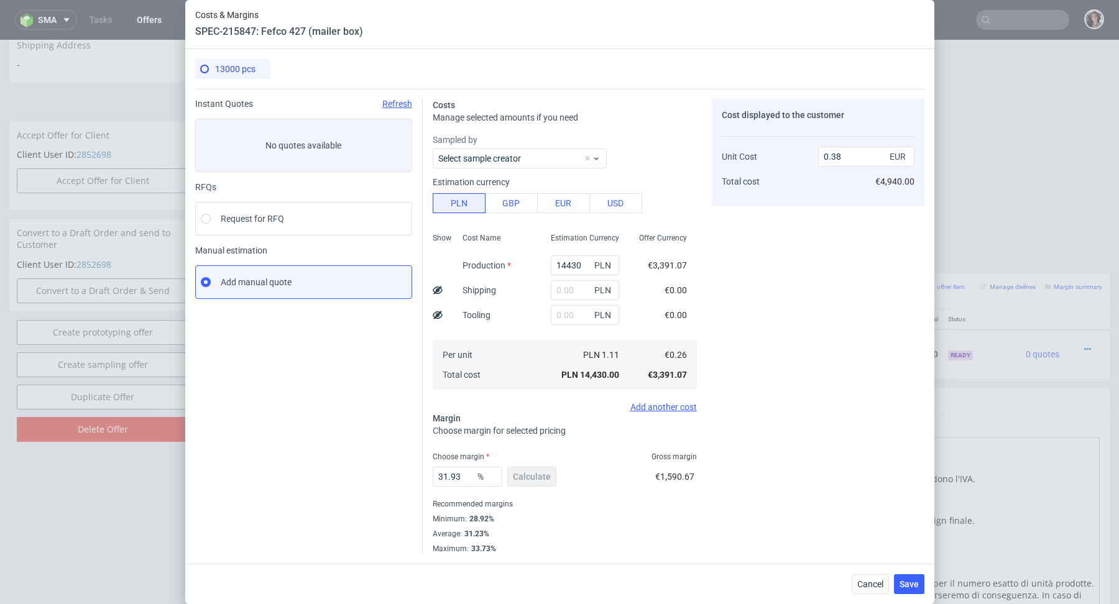
click at [438, 291] on icon at bounding box center [438, 290] width 10 height 10
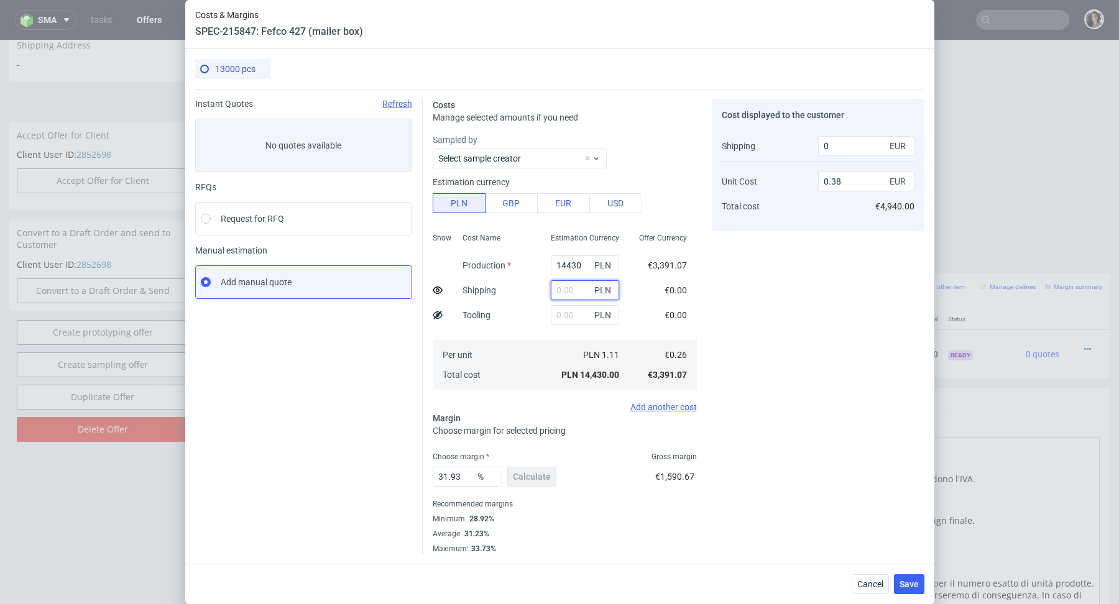
click at [568, 291] on input "text" at bounding box center [585, 290] width 68 height 20
paste input "3 041,38"
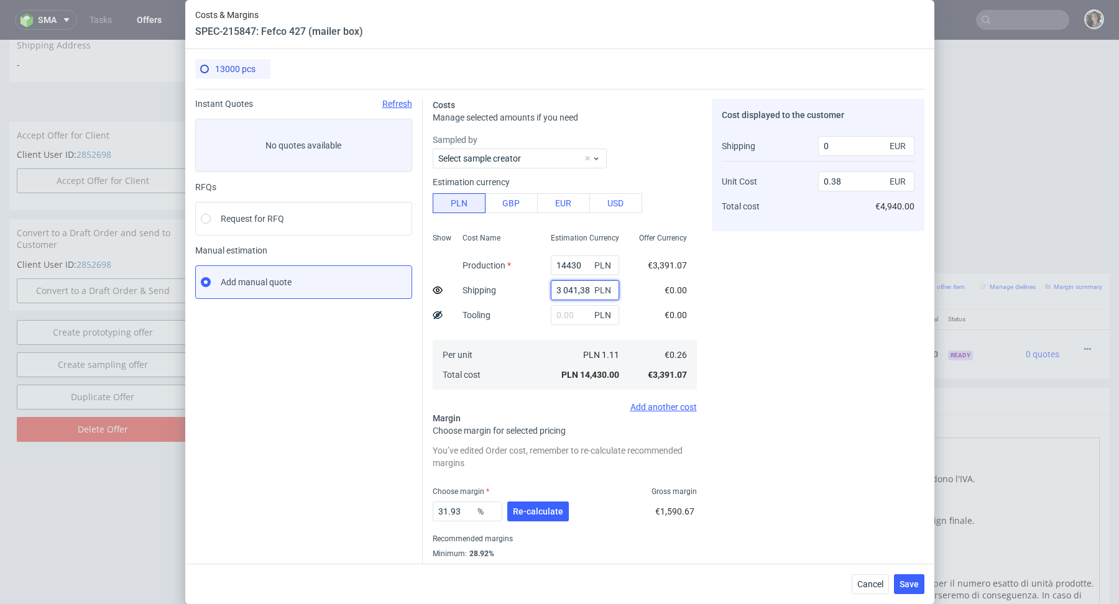
click at [566, 290] on input "3 041,38" at bounding box center [585, 290] width 68 height 20
type input "3041.38"
type input "0.41"
type input "650"
type input "3041.38"
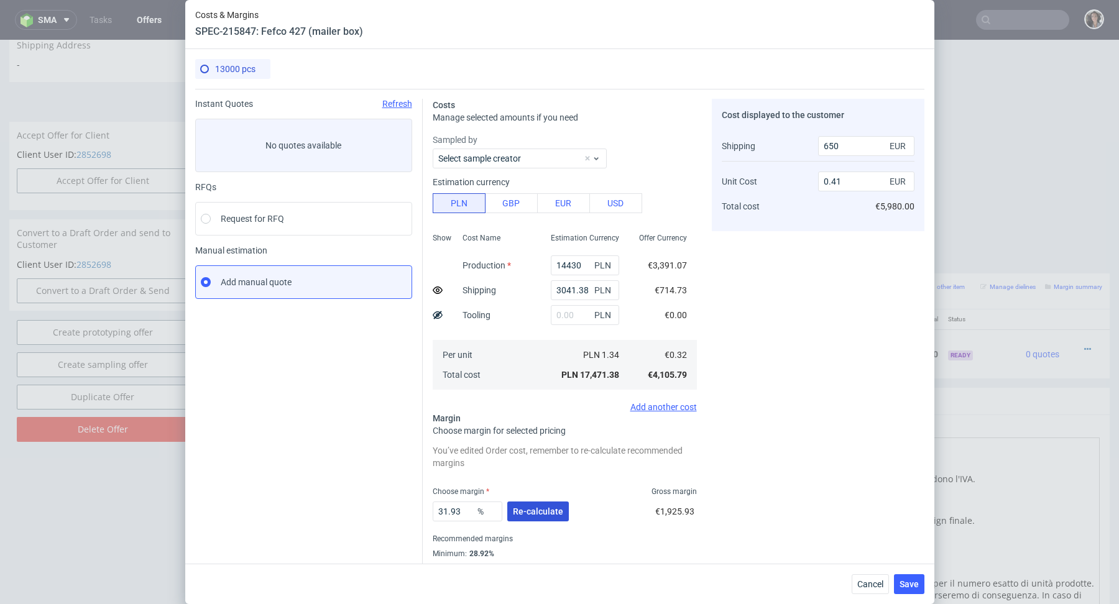
click at [547, 512] on span "Re-calculate" at bounding box center [538, 511] width 50 height 9
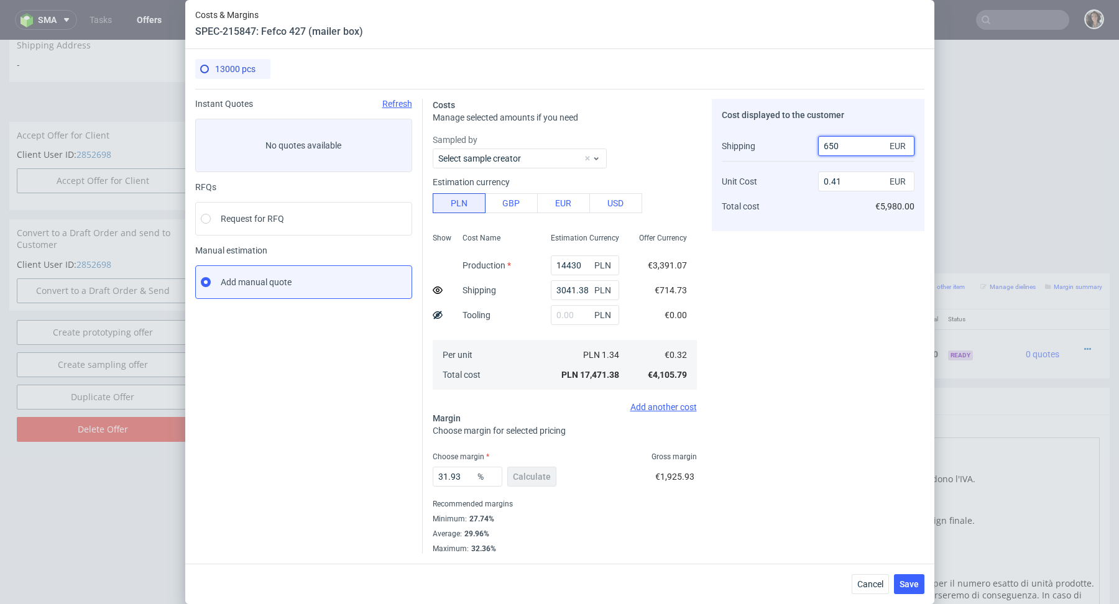
drag, startPoint x: 866, startPoint y: 142, endPoint x: 791, endPoint y: 142, distance: 75.2
click at [791, 142] on div "Shipping Unit Cost Total cost 650 EUR 0.41 EUR €5,980.00" at bounding box center [818, 176] width 193 height 90
type input "700"
click at [767, 237] on div "Cost displayed to the customer Shipping Unit Cost Total cost 700 EUR 0.41 EUR €…" at bounding box center [818, 326] width 213 height 455
click at [743, 153] on div "Shipping" at bounding box center [739, 146] width 34 height 25
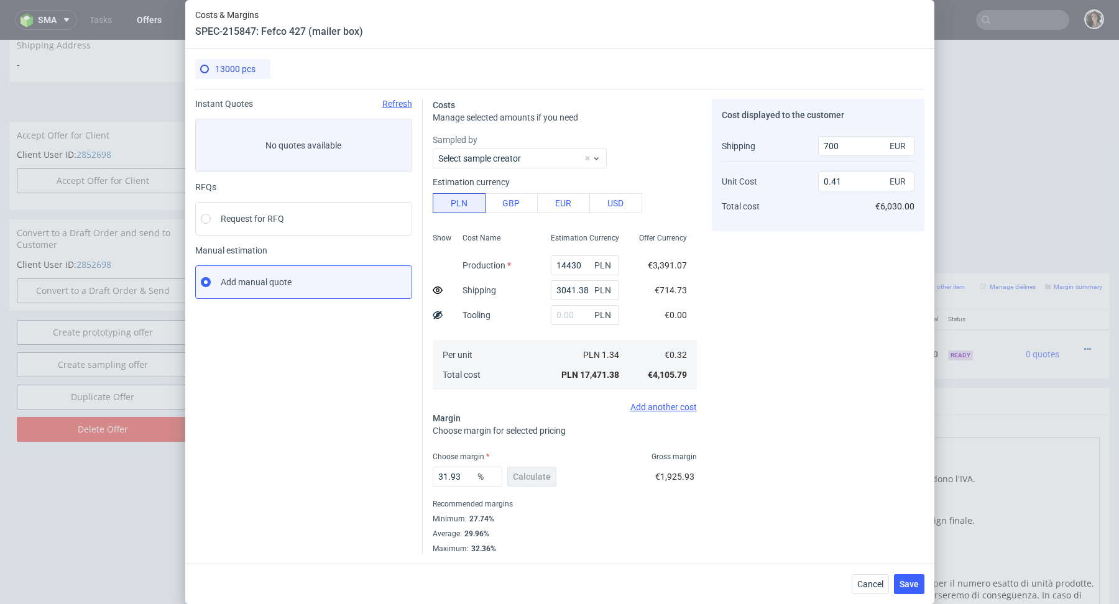
click at [755, 144] on div "Shipping Unit Cost Total cost" at bounding box center [770, 176] width 96 height 90
click at [440, 288] on use at bounding box center [438, 290] width 10 height 7
click at [440, 288] on use at bounding box center [438, 290] width 10 height 8
type input "0.41"
click at [847, 145] on input "650" at bounding box center [866, 146] width 96 height 20
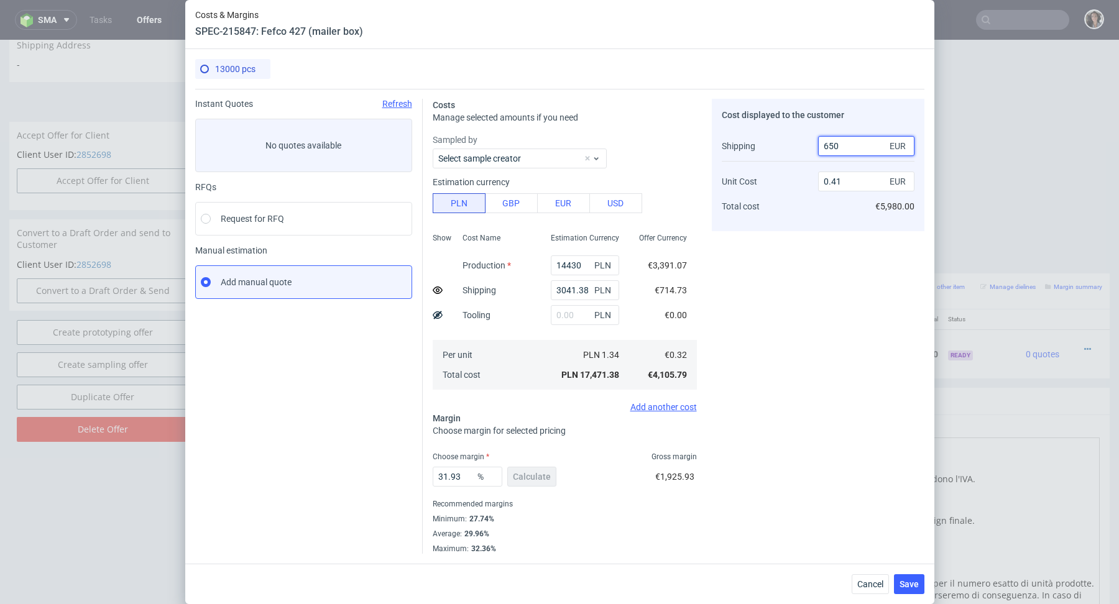
click at [847, 145] on input "650" at bounding box center [866, 146] width 96 height 20
type input "700"
click at [755, 266] on div "Cost displayed to the customer Shipping Unit Cost Total cost 700 EUR 0.41 EUR €…" at bounding box center [818, 326] width 213 height 455
drag, startPoint x: 451, startPoint y: 475, endPoint x: 478, endPoint y: 475, distance: 27.4
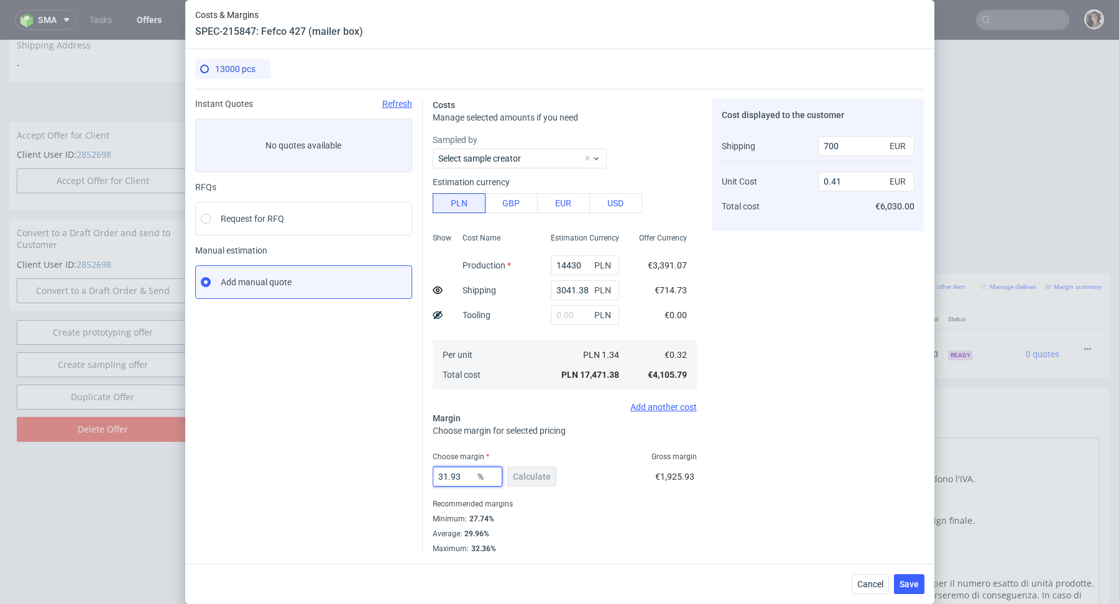
click at [478, 475] on div "31.93 %" at bounding box center [468, 477] width 70 height 20
type input "31"
type input "-0.2"
type input "32"
type input "0.41"
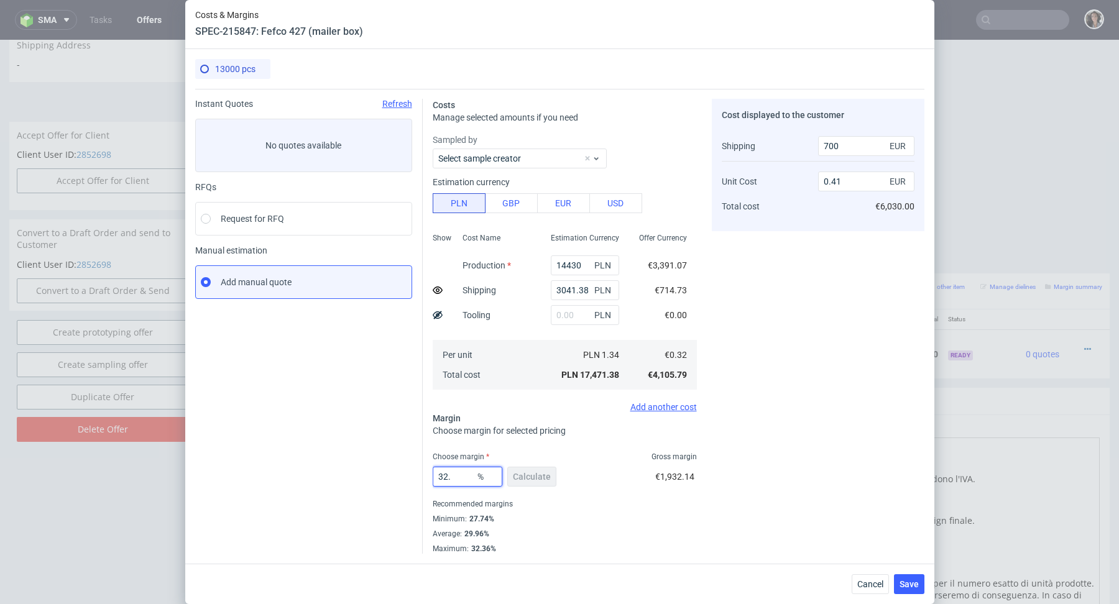
type input "32.9"
type input "0.42"
type input "32.7"
type input "0.41"
type input "32.8"
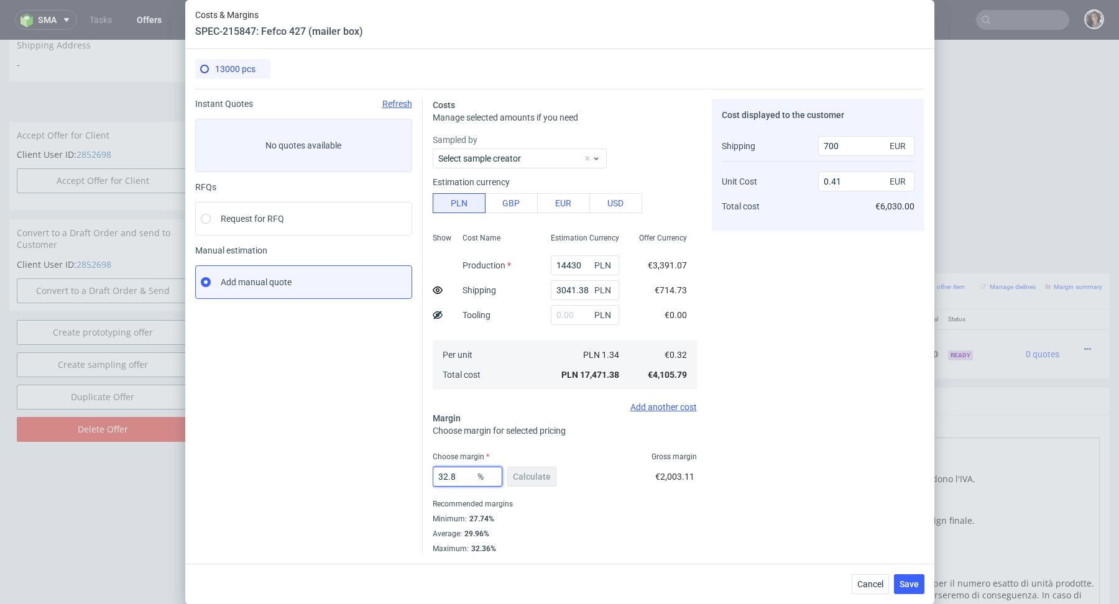
type input "0.42"
type input "32.79"
type input "0.41"
type input "32.79"
click at [514, 442] on fieldset "Costs Manage selected amounts if you need Sampled by Select sample creator Esti…" at bounding box center [565, 326] width 264 height 455
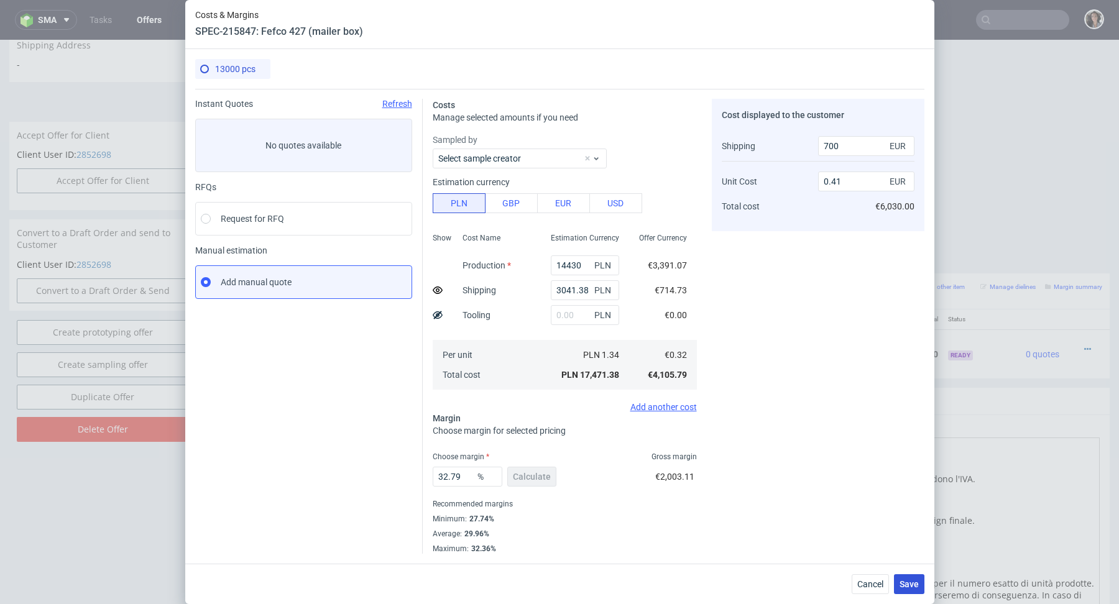
click at [908, 583] on span "Save" at bounding box center [909, 584] width 19 height 9
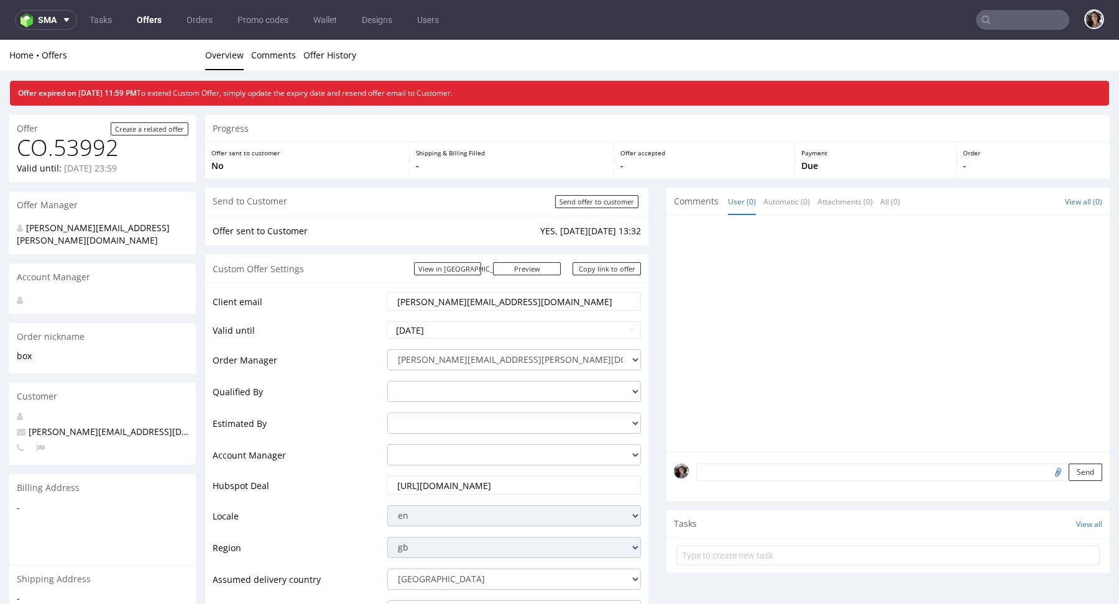
click at [1006, 21] on input "text" at bounding box center [1022, 20] width 93 height 20
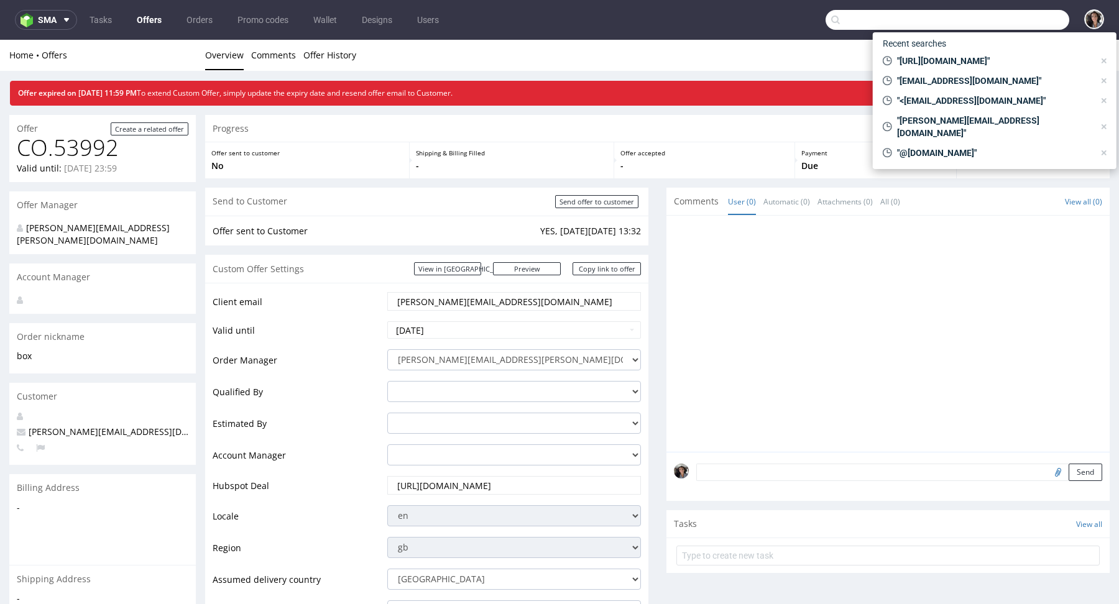
paste input "[PERSON_NAME][EMAIL_ADDRESS][DOMAIN_NAME]"
type input "[PERSON_NAME][EMAIL_ADDRESS][DOMAIN_NAME]"
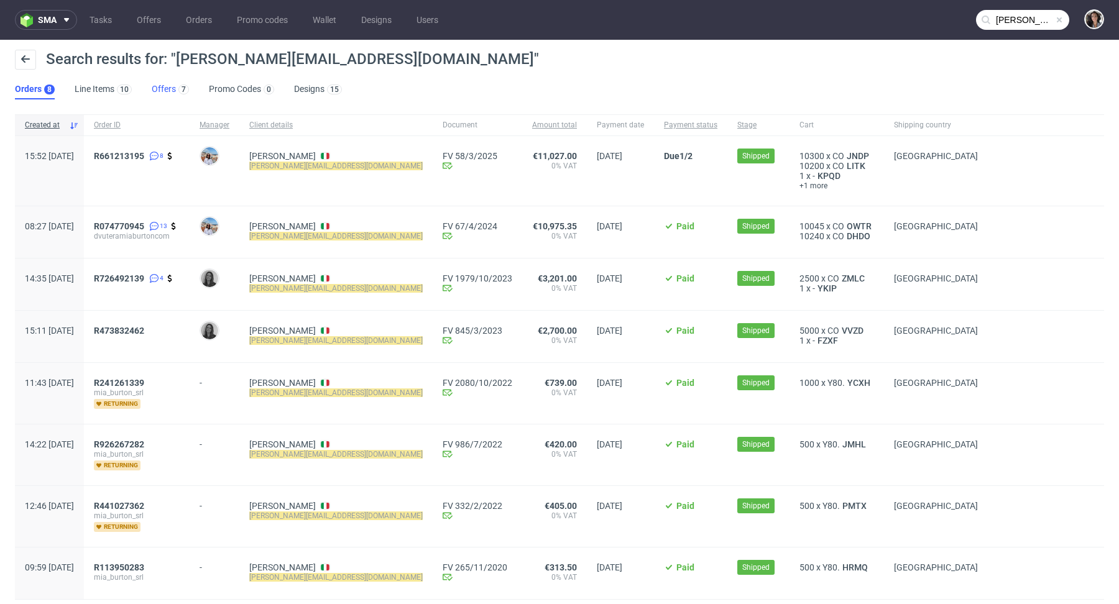
click at [162, 94] on link "Offers 7" at bounding box center [170, 90] width 37 height 20
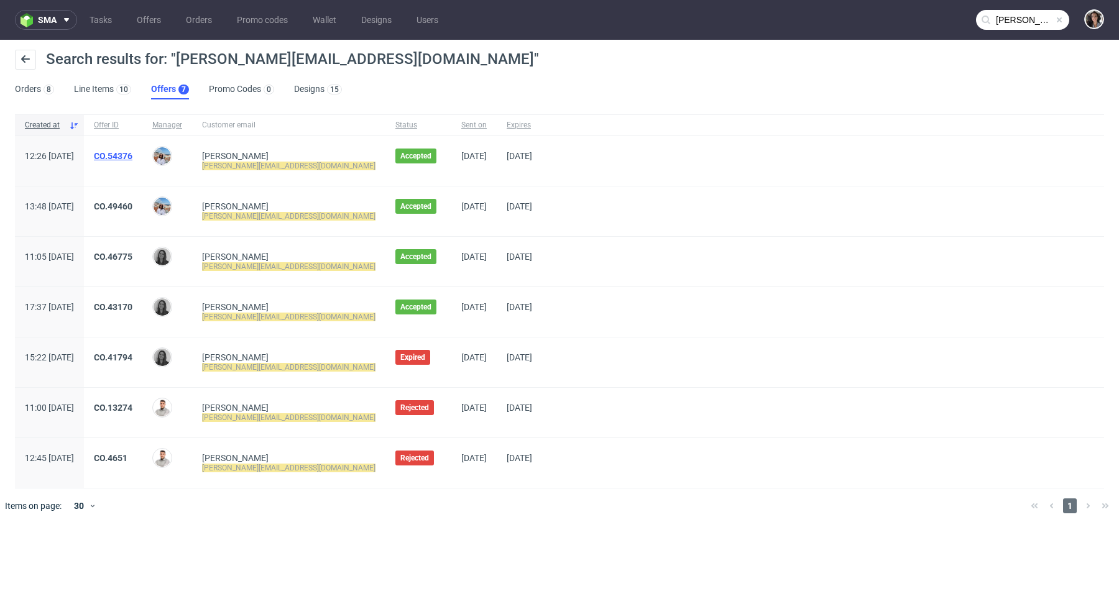
click at [132, 153] on link "CO.54376" at bounding box center [113, 156] width 39 height 10
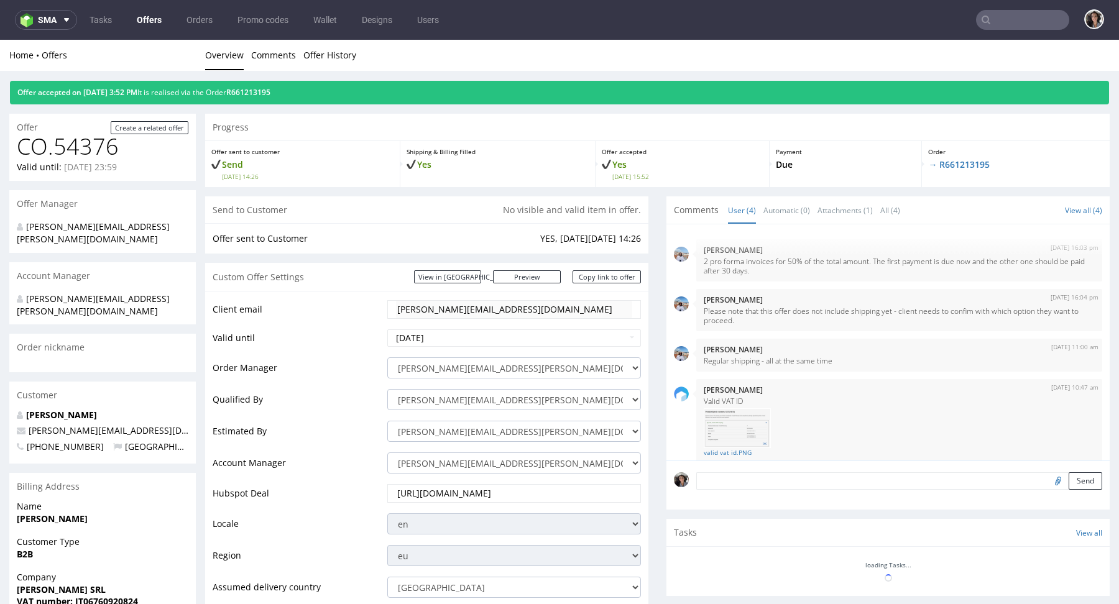
type input "[PERSON_NAME][EMAIL_ADDRESS][DOMAIN_NAME]"
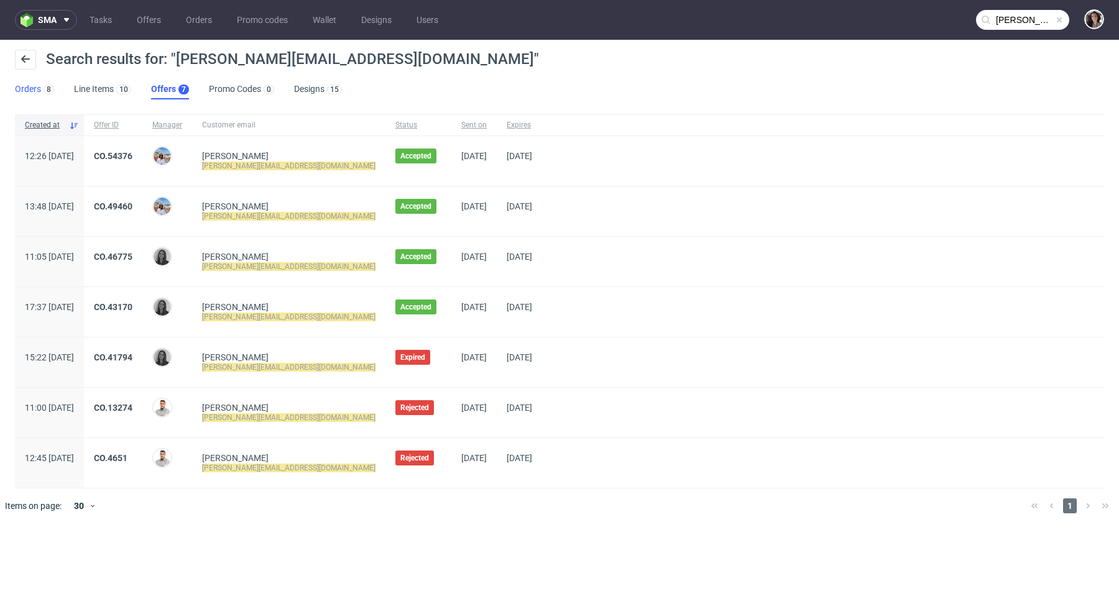
click at [34, 85] on link "Orders 8" at bounding box center [34, 90] width 39 height 20
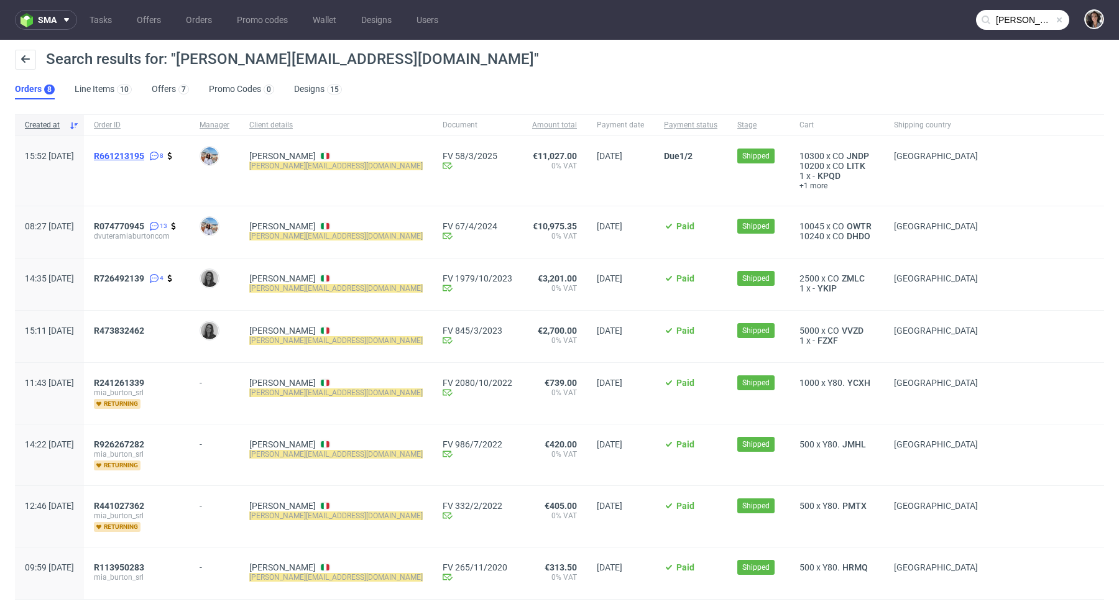
click at [144, 157] on span "R661213195" at bounding box center [119, 156] width 50 height 10
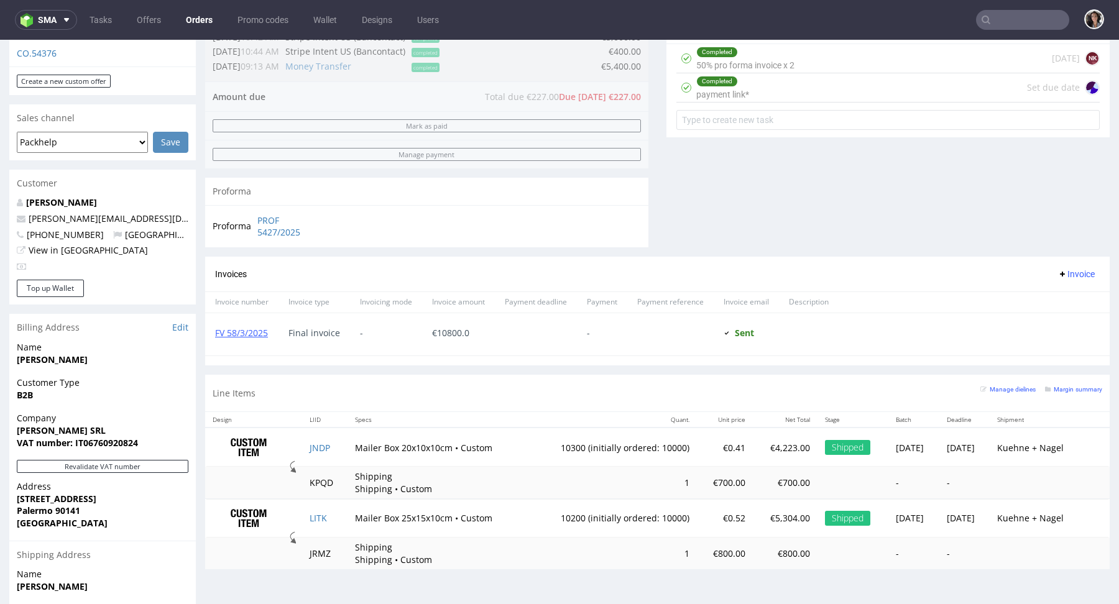
scroll to position [578, 0]
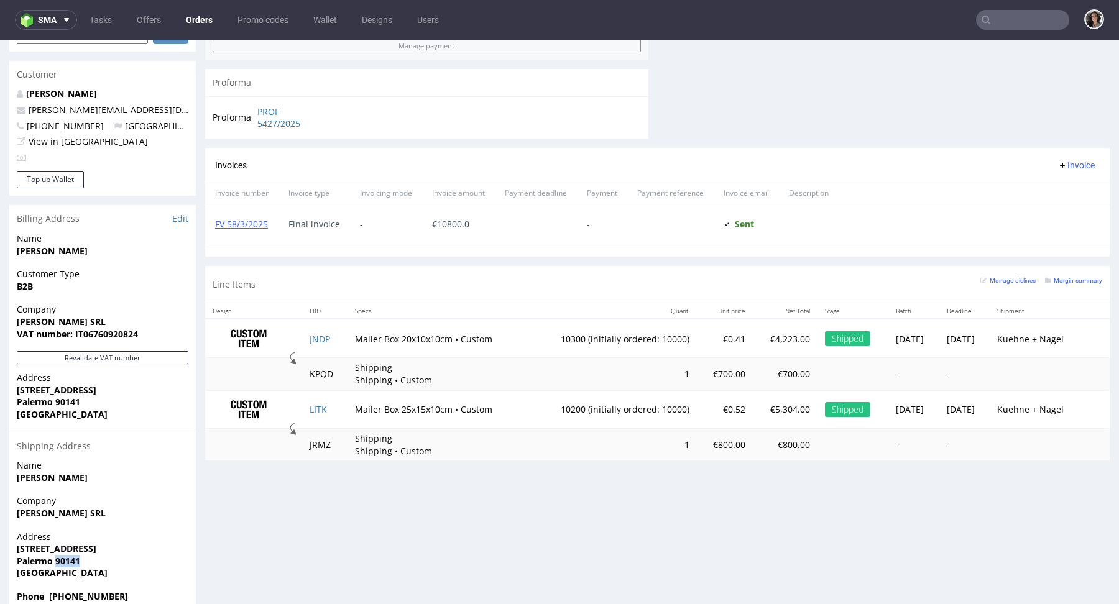
drag, startPoint x: 94, startPoint y: 532, endPoint x: 53, endPoint y: 534, distance: 41.1
click at [53, 555] on span "Palermo 90141" at bounding box center [103, 561] width 172 height 12
copy strong "90141"
click at [47, 555] on strong "Palermo 90141" at bounding box center [48, 561] width 63 height 12
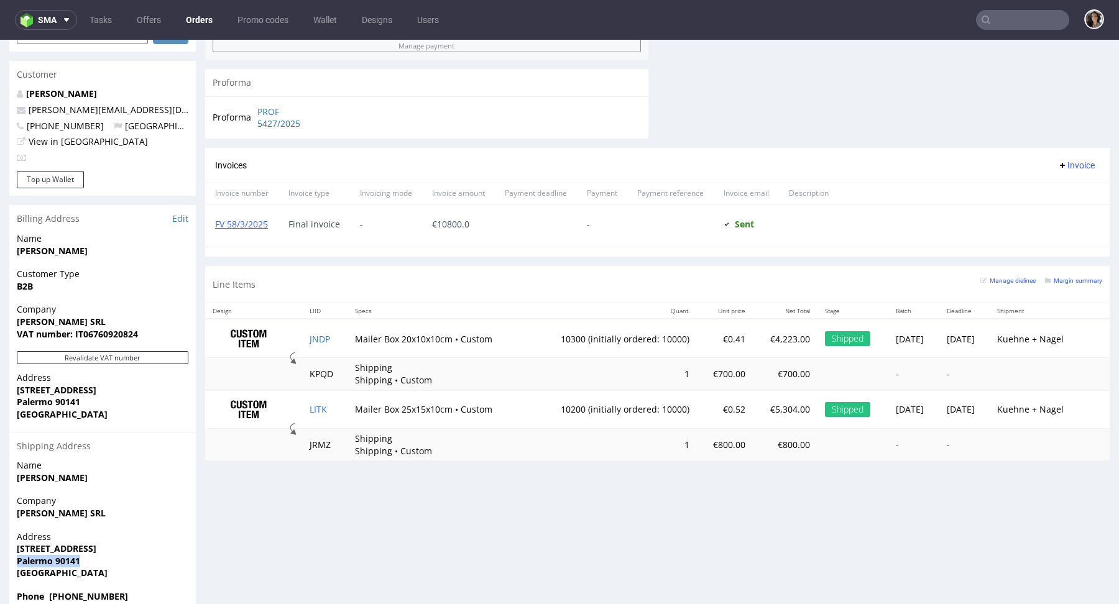
click at [47, 555] on strong "Palermo 90141" at bounding box center [48, 561] width 63 height 12
copy strong "Palermo 90141"
click at [96, 543] on strong "[STREET_ADDRESS]" at bounding box center [57, 549] width 80 height 12
drag, startPoint x: 85, startPoint y: 534, endPoint x: 53, endPoint y: 535, distance: 31.7
click at [53, 555] on span "Palermo 90141" at bounding box center [103, 561] width 172 height 12
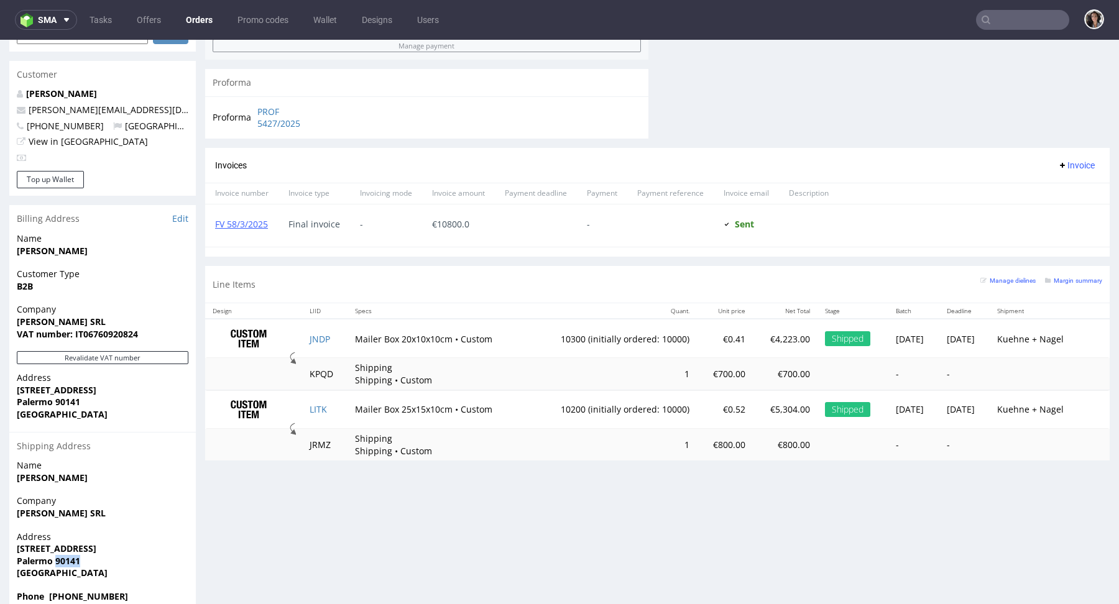
copy strong "90141"
click at [71, 567] on span "[GEOGRAPHIC_DATA]" at bounding box center [103, 573] width 172 height 12
drag, startPoint x: 79, startPoint y: 540, endPoint x: 4, endPoint y: 540, distance: 75.2
click at [4, 540] on div "Order via Offer R661213195 31.01.2025 03:52 PM Mark this order as problematic I…" at bounding box center [559, 58] width 1119 height 1131
copy strong "Palermo 90141"
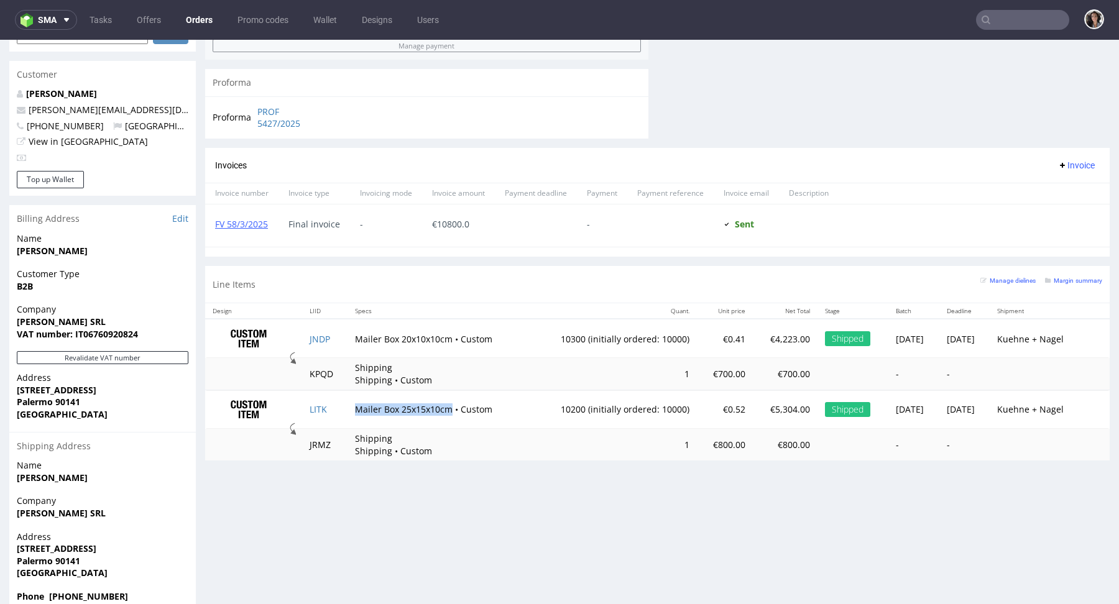
copy td "Mailer Box 25x15x10cm"
drag, startPoint x: 442, startPoint y: 407, endPoint x: 347, endPoint y: 405, distance: 95.2
click at [348, 405] on td "Mailer Box 25x15x10cm • Custom" at bounding box center [438, 409] width 180 height 39
type input "[PERSON_NAME][EMAIL_ADDRESS][DOMAIN_NAME]"
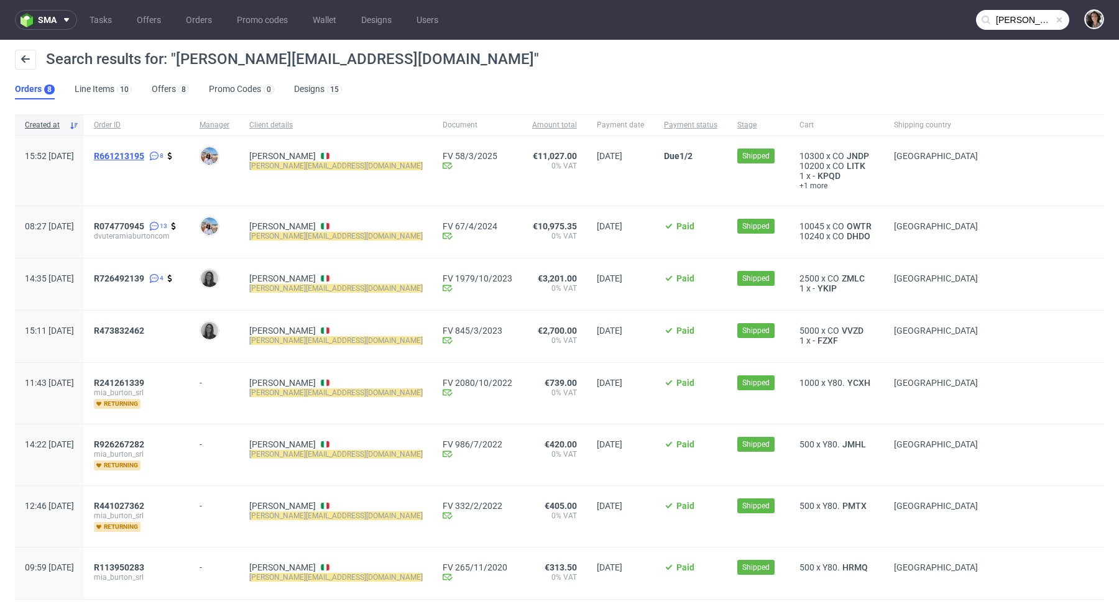
click at [144, 154] on span "R661213195" at bounding box center [119, 156] width 50 height 10
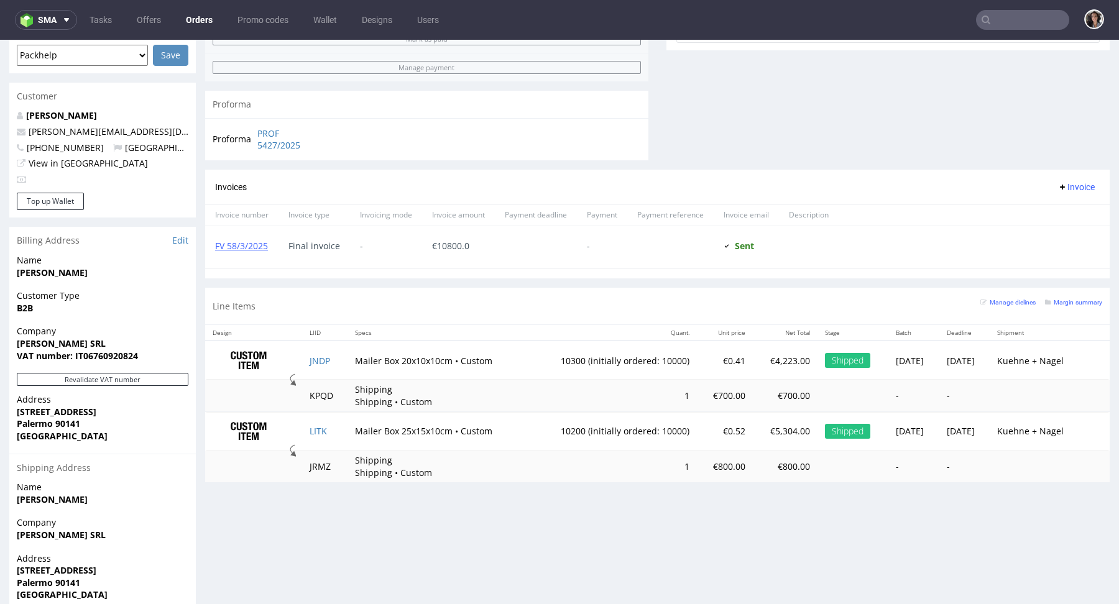
scroll to position [578, 0]
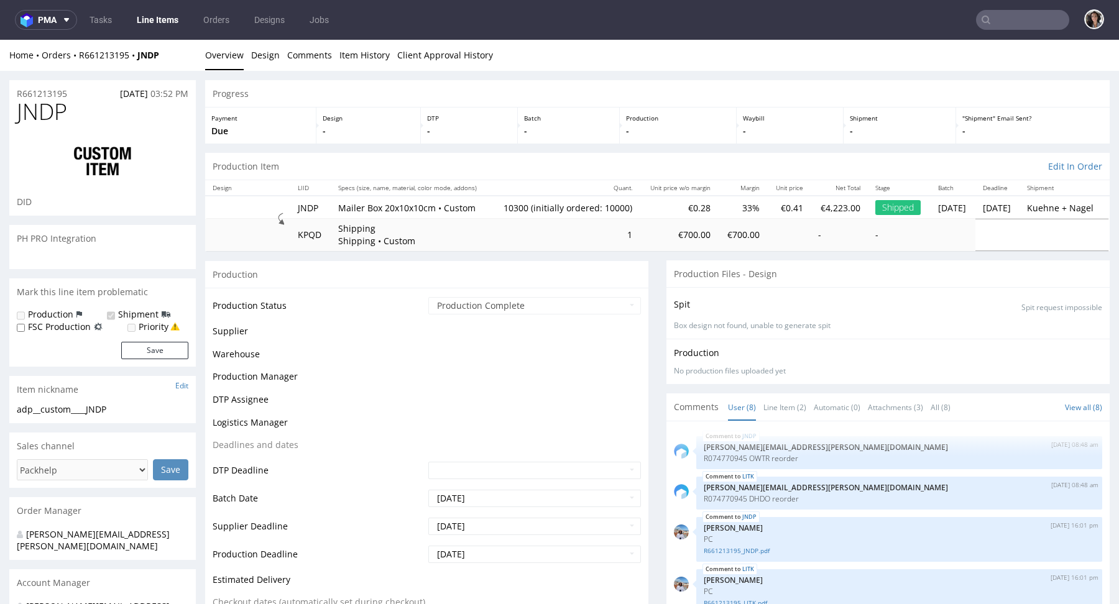
scroll to position [196, 0]
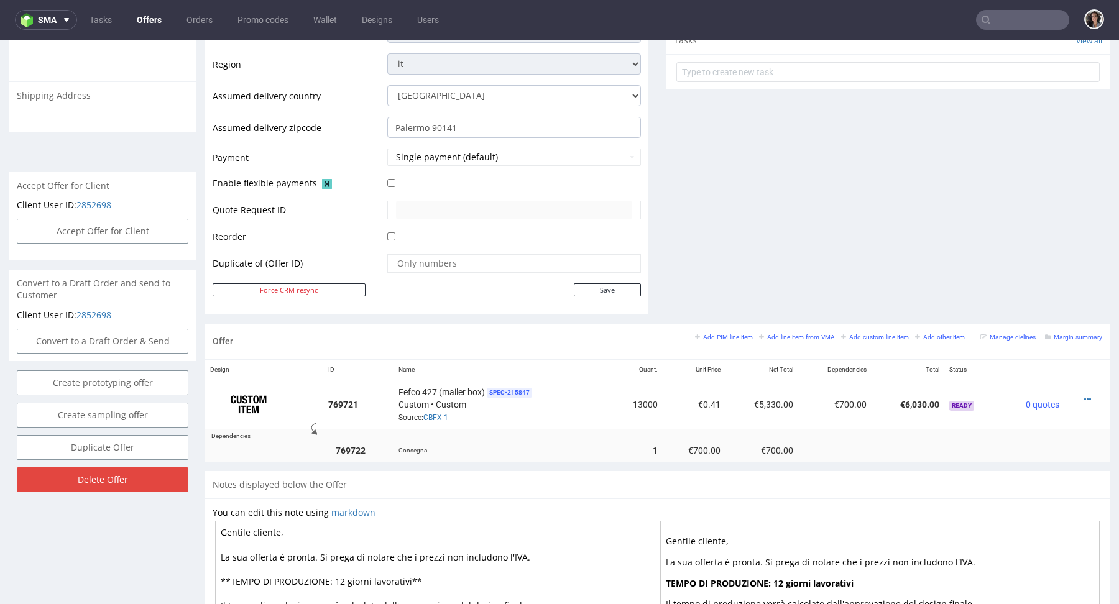
scroll to position [629, 0]
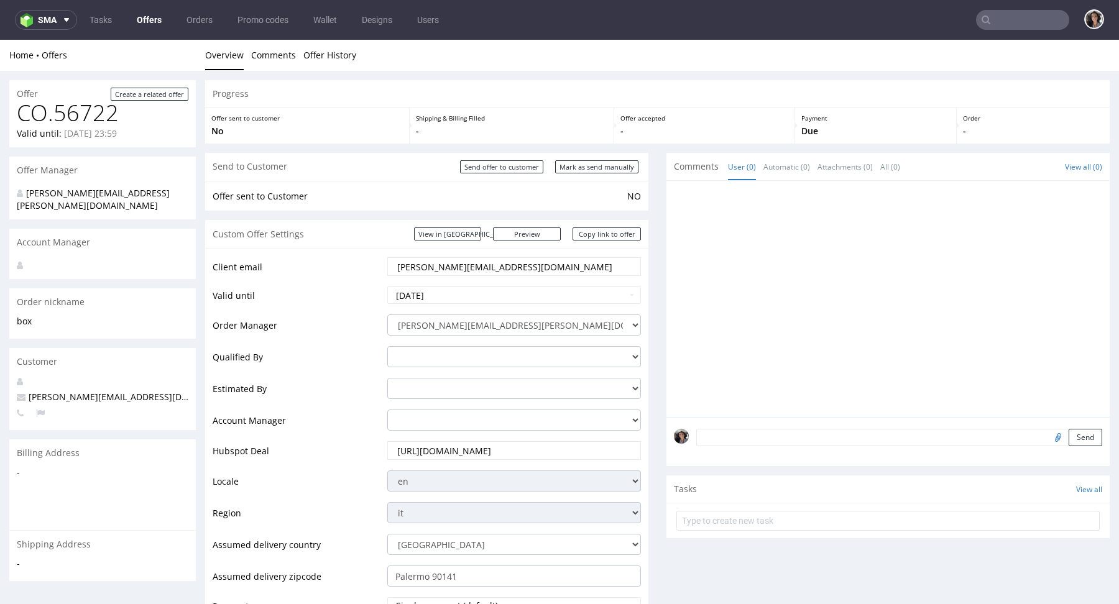
click at [495, 267] on input "[PERSON_NAME][EMAIL_ADDRESS][DOMAIN_NAME]" at bounding box center [514, 266] width 236 height 17
click at [617, 163] on input "Mark as send manually" at bounding box center [596, 166] width 83 height 13
type input "In progress..."
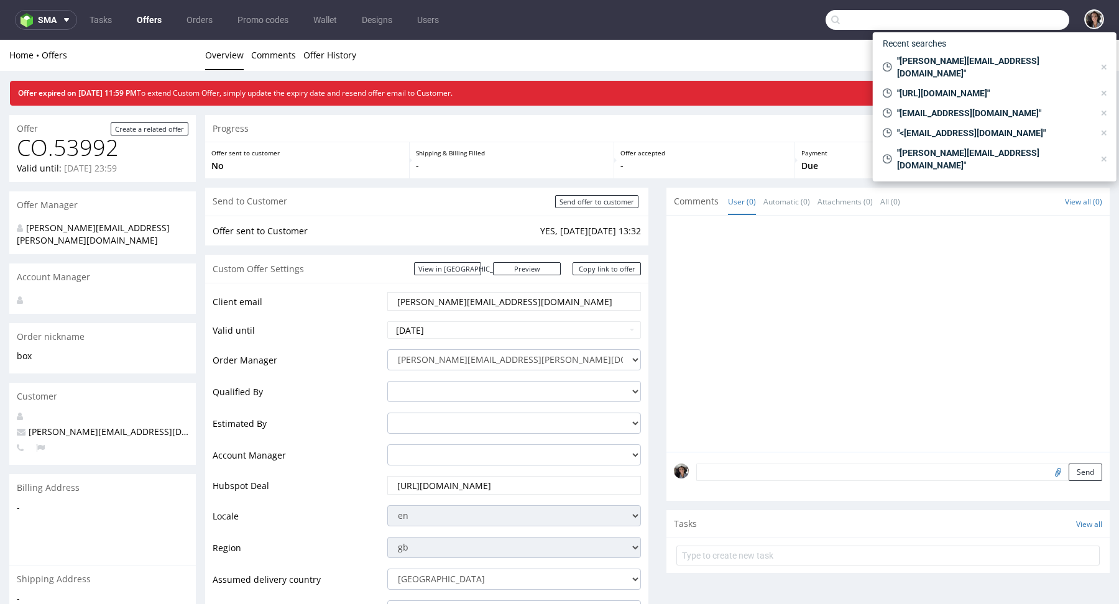
click at [1009, 17] on input "text" at bounding box center [948, 20] width 244 height 20
paste input "[PERSON_NAME][EMAIL_ADDRESS][DOMAIN_NAME]"
type input "[PERSON_NAME][EMAIL_ADDRESS][DOMAIN_NAME]"
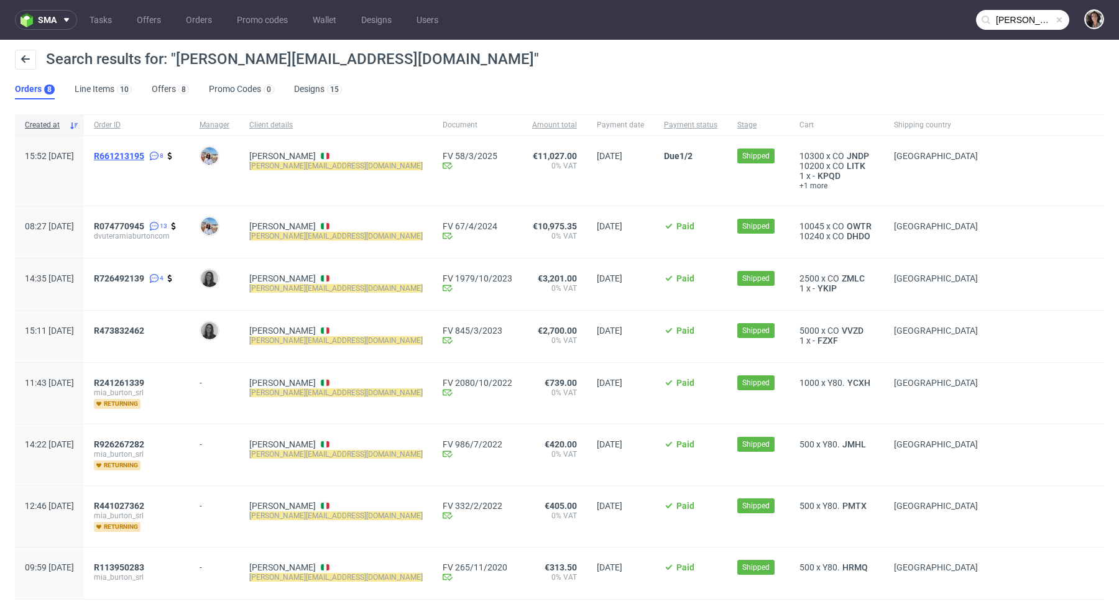
click at [144, 151] on span "R661213195" at bounding box center [119, 156] width 50 height 10
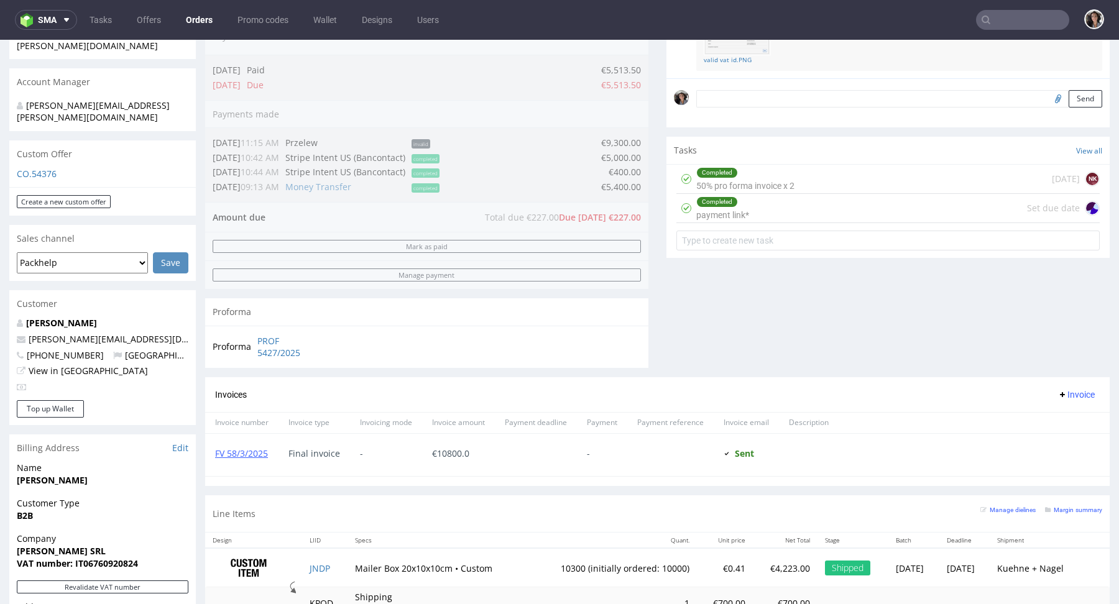
scroll to position [505, 0]
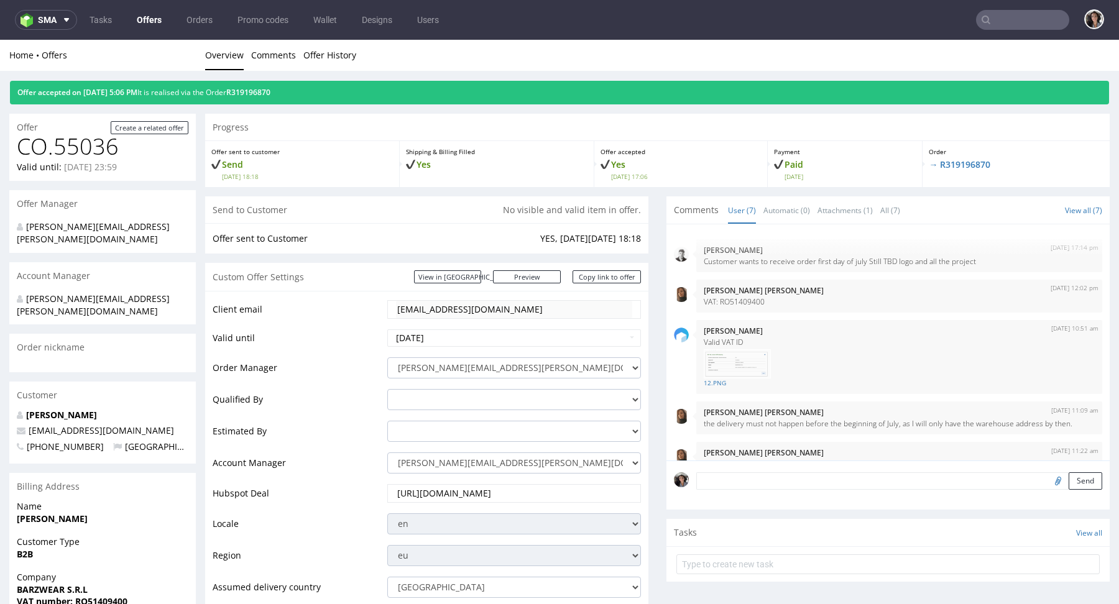
scroll to position [103, 0]
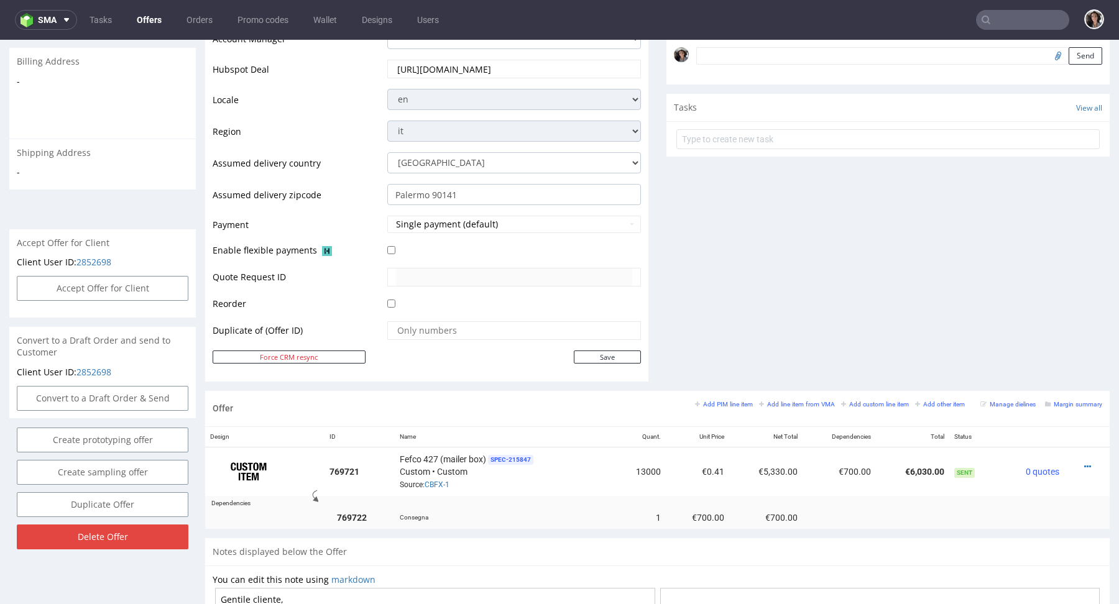
scroll to position [364, 0]
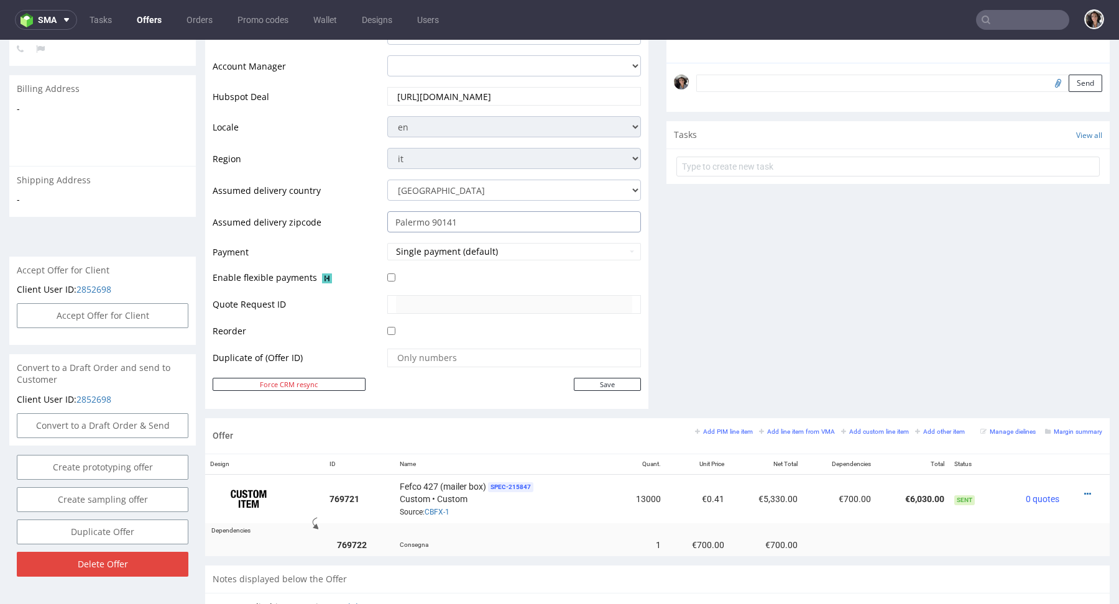
click at [463, 221] on input "Palermo 90141" at bounding box center [514, 221] width 254 height 21
click at [438, 508] on link "CBFX-1" at bounding box center [437, 512] width 25 height 9
click at [1084, 490] on icon at bounding box center [1087, 494] width 7 height 9
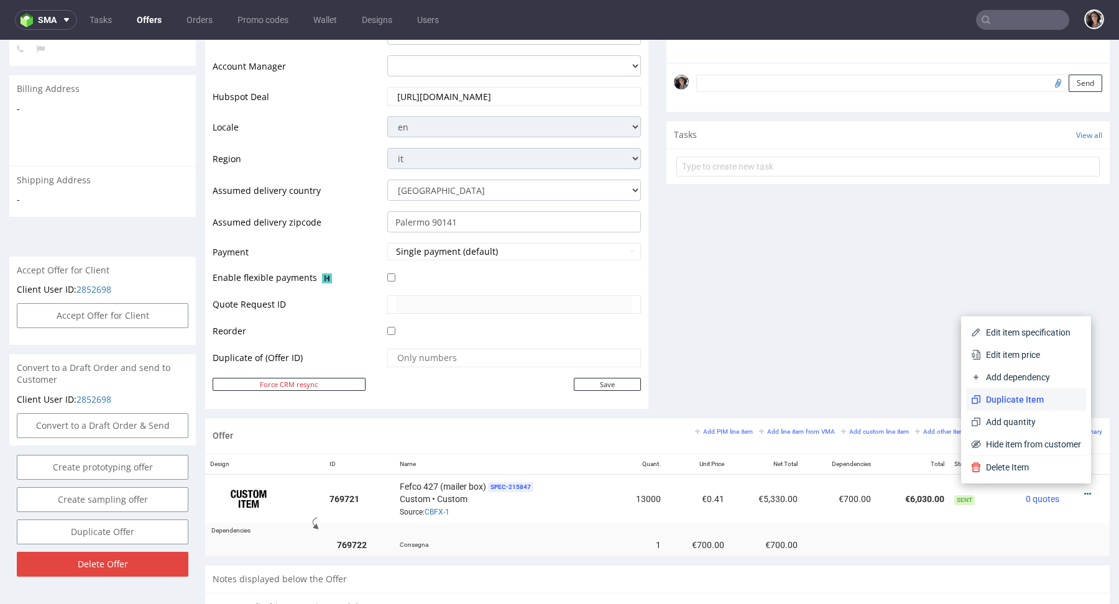
click at [1009, 397] on span "Duplicate Item" at bounding box center [1031, 400] width 100 height 12
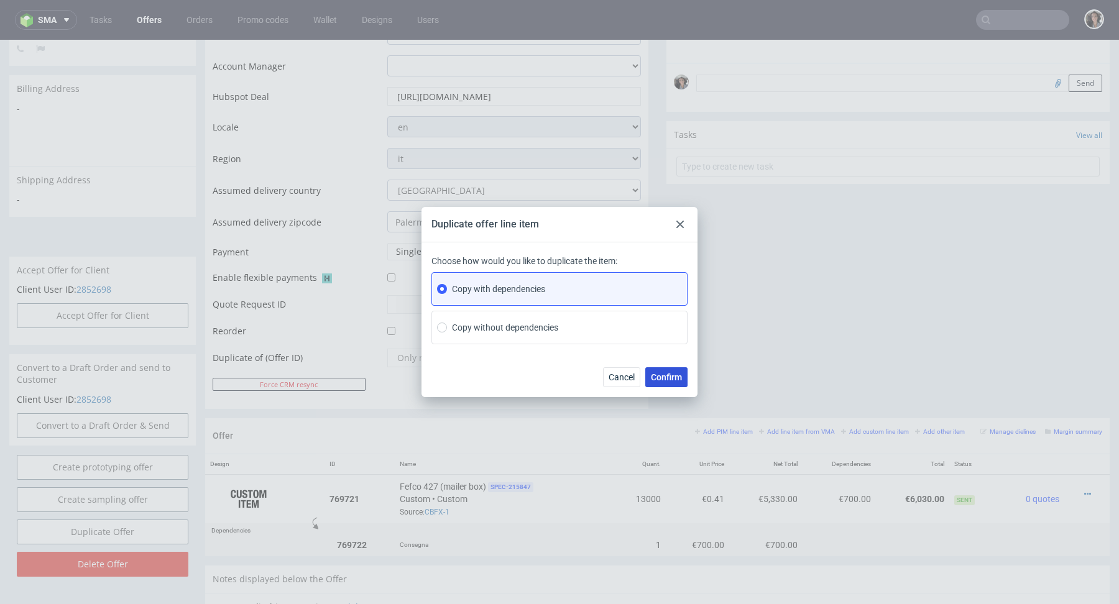
click at [666, 373] on span "Confirm" at bounding box center [666, 377] width 31 height 9
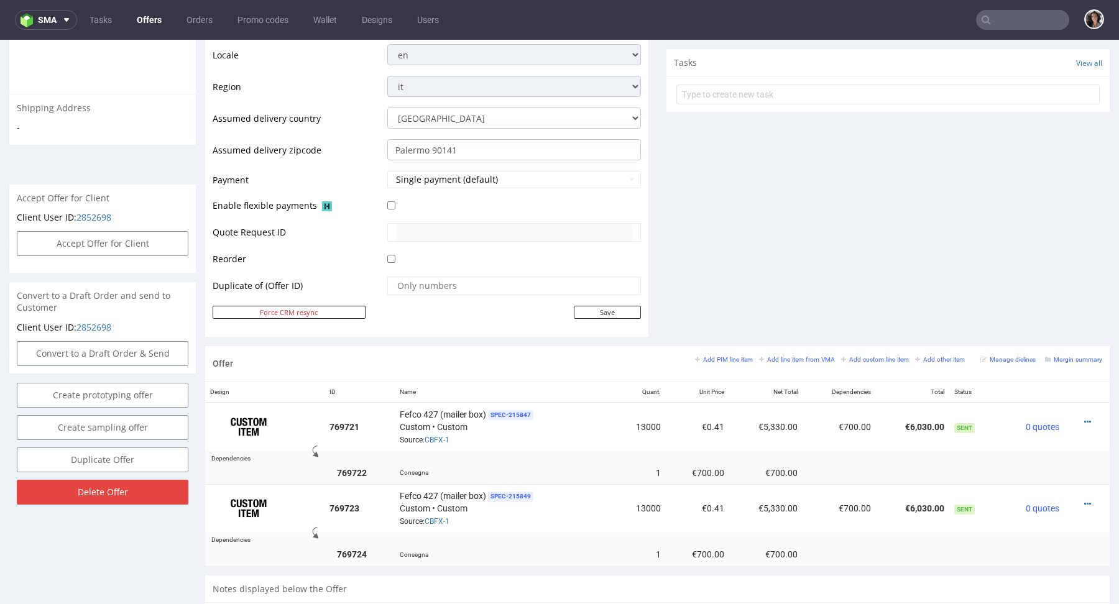
scroll to position [521, 0]
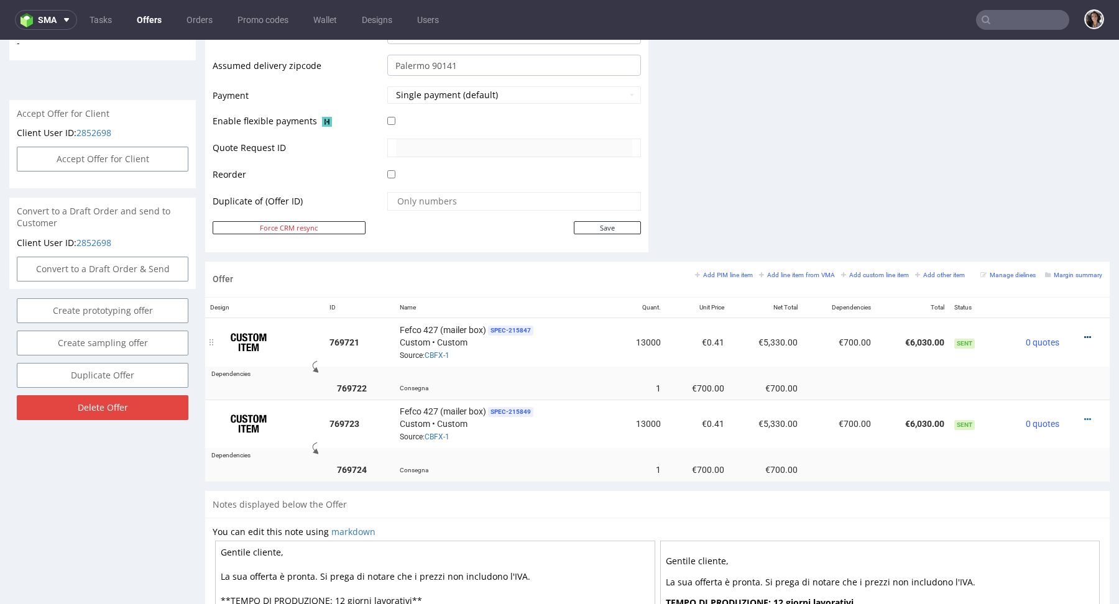
click at [1084, 334] on icon at bounding box center [1087, 337] width 7 height 9
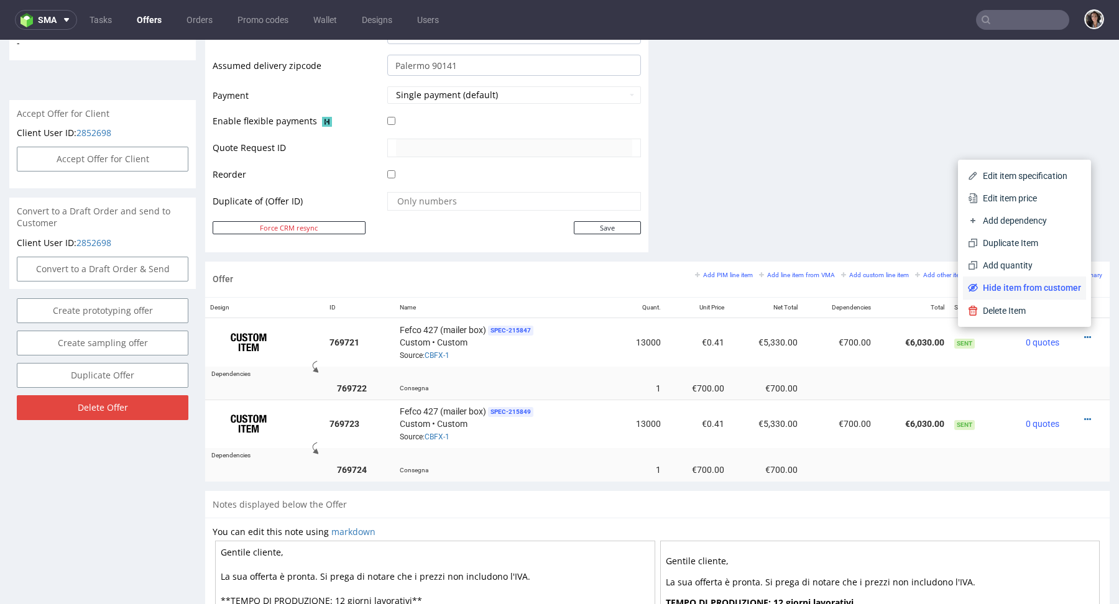
click at [1035, 287] on span "Hide item from customer" at bounding box center [1029, 288] width 103 height 12
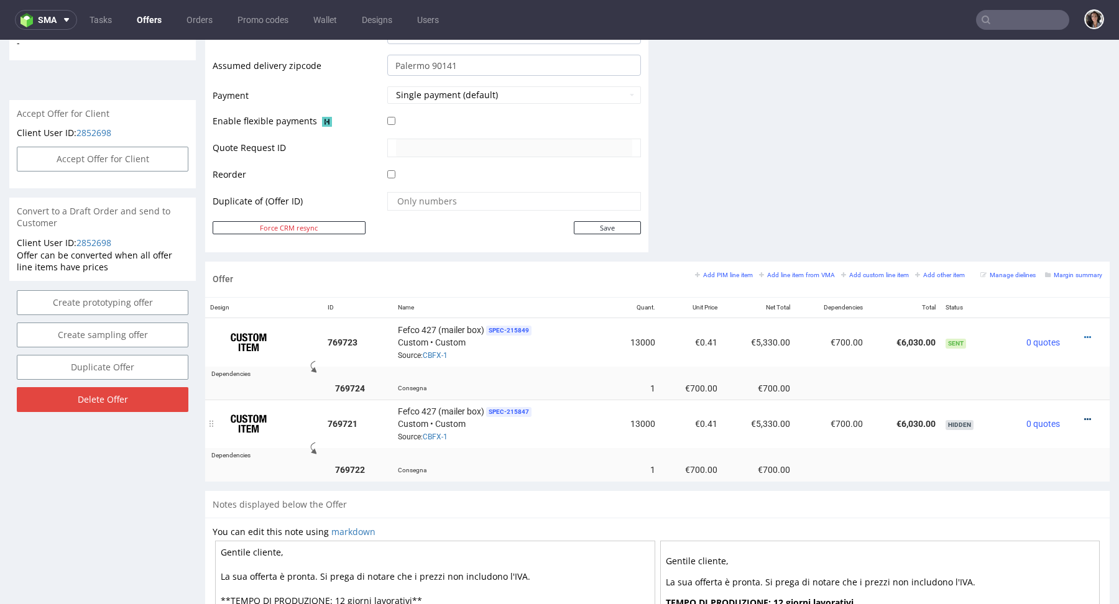
click at [1084, 417] on icon at bounding box center [1087, 419] width 7 height 9
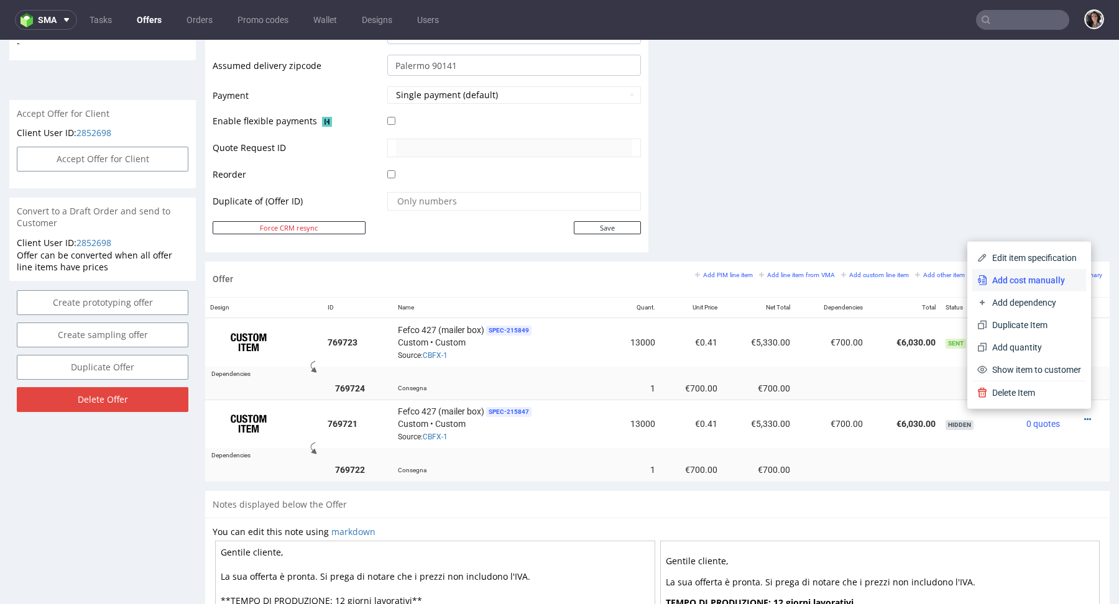
click at [1034, 283] on span "Add cost manually" at bounding box center [1034, 280] width 94 height 12
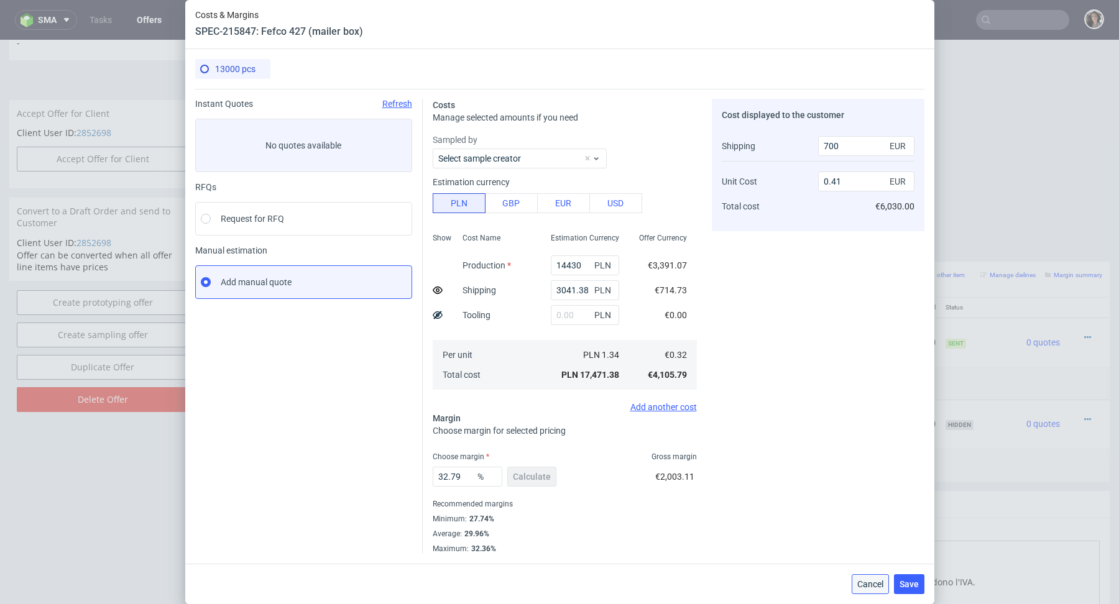
click at [860, 586] on span "Cancel" at bounding box center [870, 584] width 26 height 9
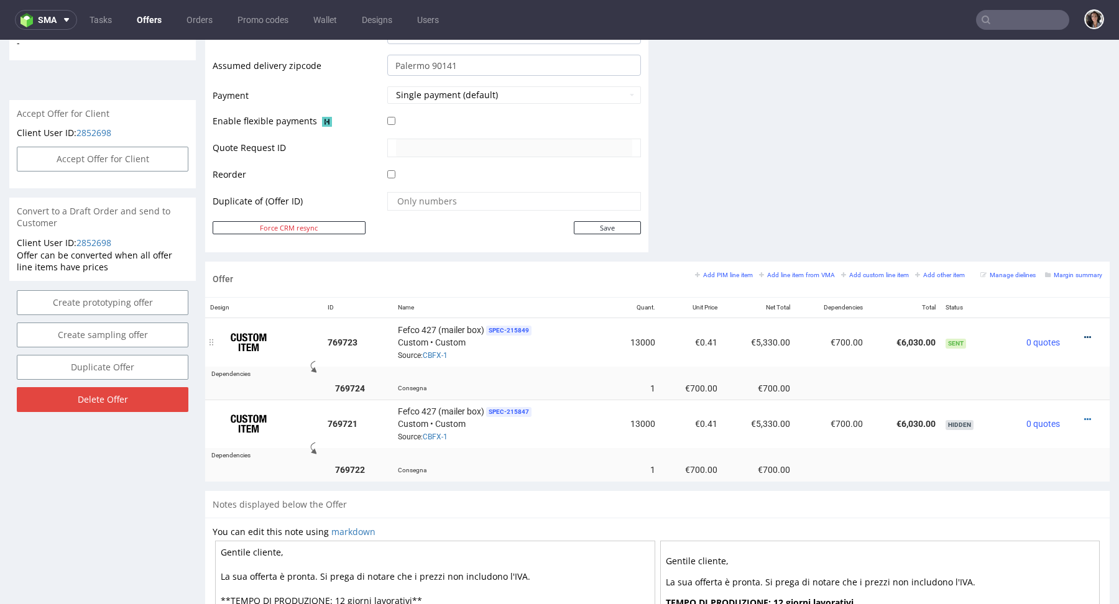
click at [1084, 334] on icon at bounding box center [1087, 337] width 7 height 9
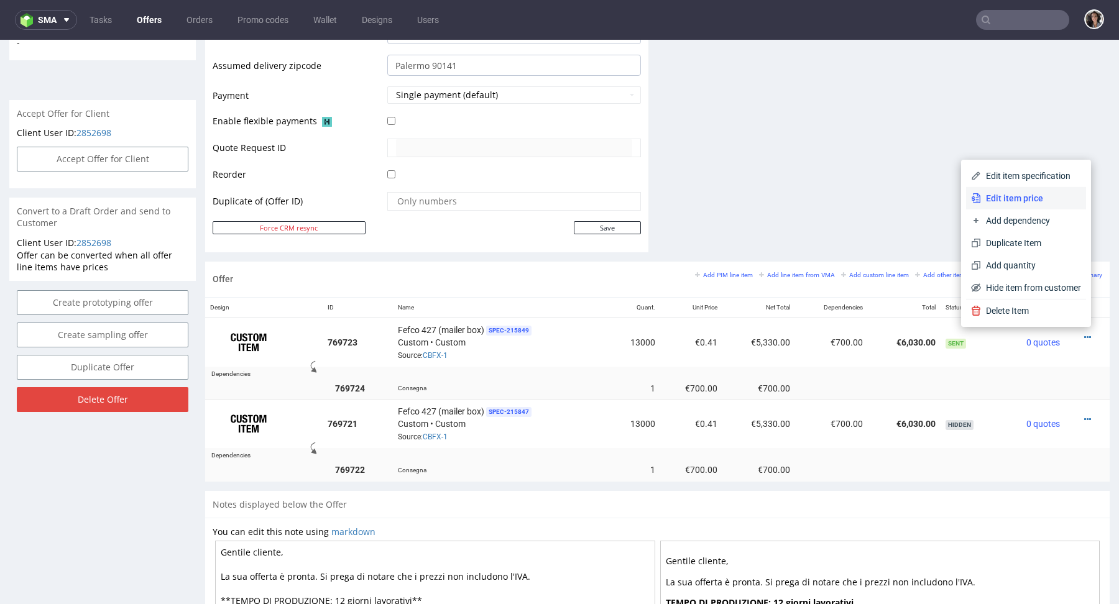
click at [1002, 201] on span "Edit item price" at bounding box center [1031, 198] width 100 height 12
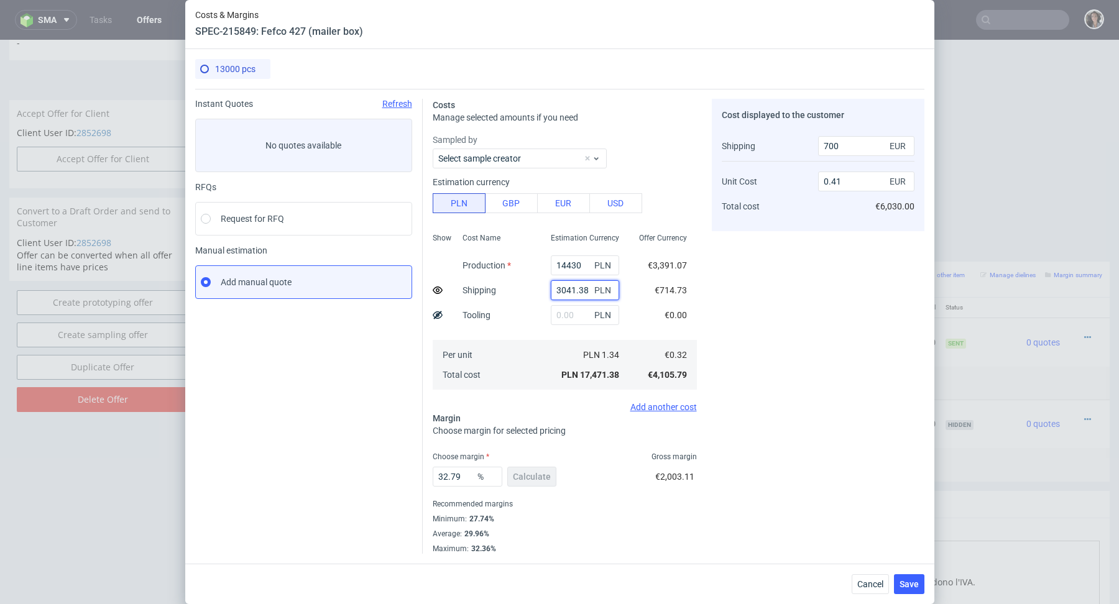
click at [579, 290] on input "3041.38" at bounding box center [585, 290] width 68 height 20
paste input "576.37 €"
type input "576.37 €"
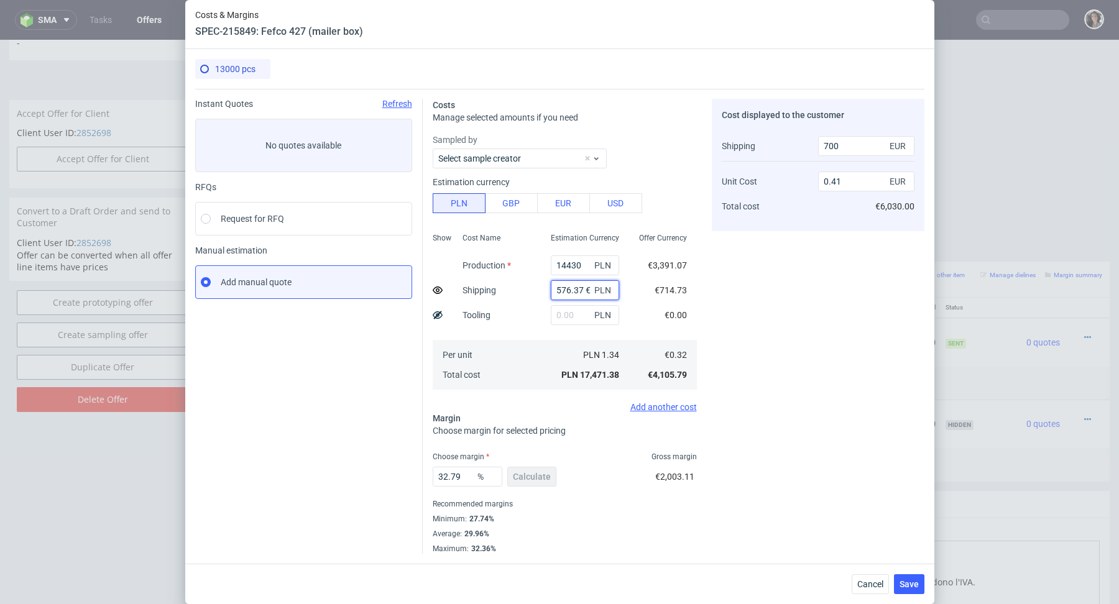
type input "0"
type input "0.39"
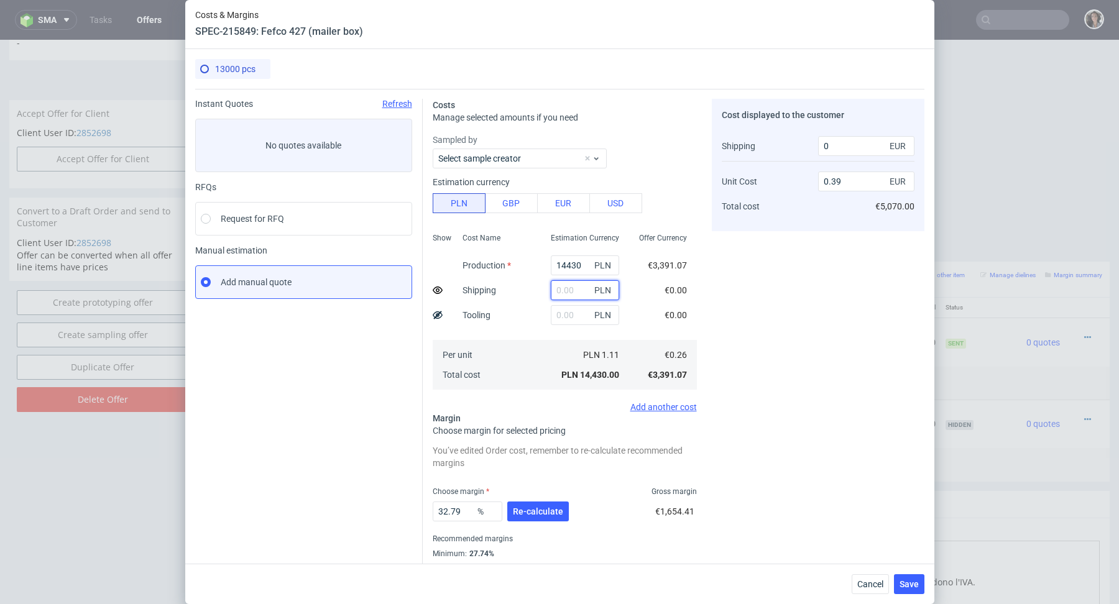
scroll to position [0, 0]
click at [579, 290] on input "text" at bounding box center [585, 290] width 68 height 20
type input "v"
paste input "576.37 €"
type input "576"
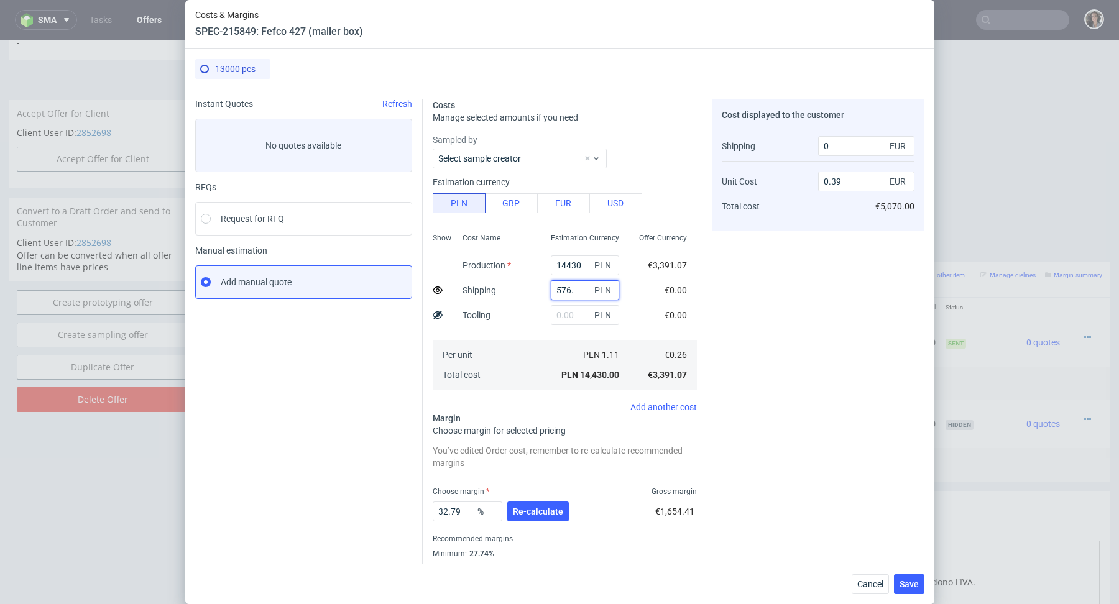
type input "130"
type input "5"
type input "0"
paste input "2 452,31"
click at [563, 290] on input "2 452,31" at bounding box center [585, 290] width 68 height 20
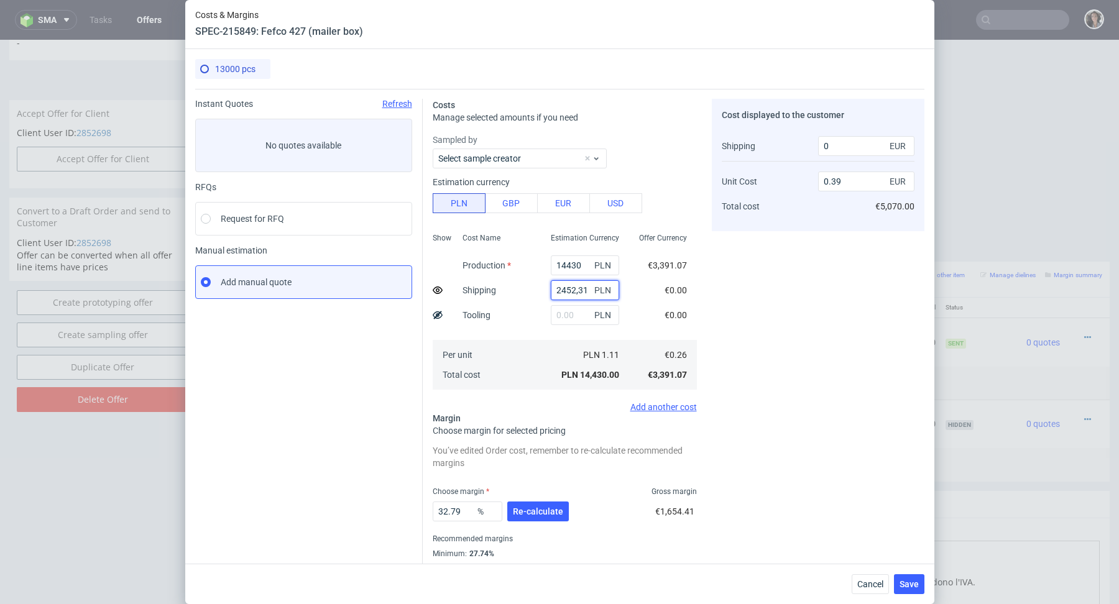
type input "2452.31"
type input "520"
type input "0.41"
click at [557, 316] on input "text" at bounding box center [585, 315] width 68 height 20
click at [523, 348] on div "Per unit Total cost" at bounding box center [497, 365] width 88 height 50
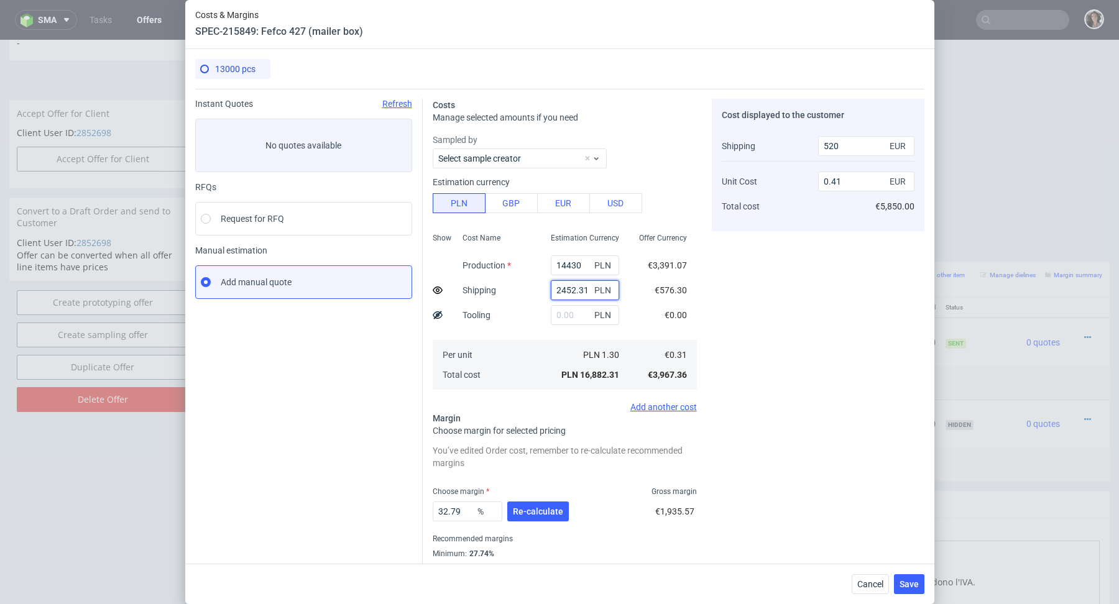
click at [580, 290] on input "2452.31" at bounding box center [585, 290] width 68 height 20
click at [578, 313] on input "text" at bounding box center [585, 315] width 68 height 20
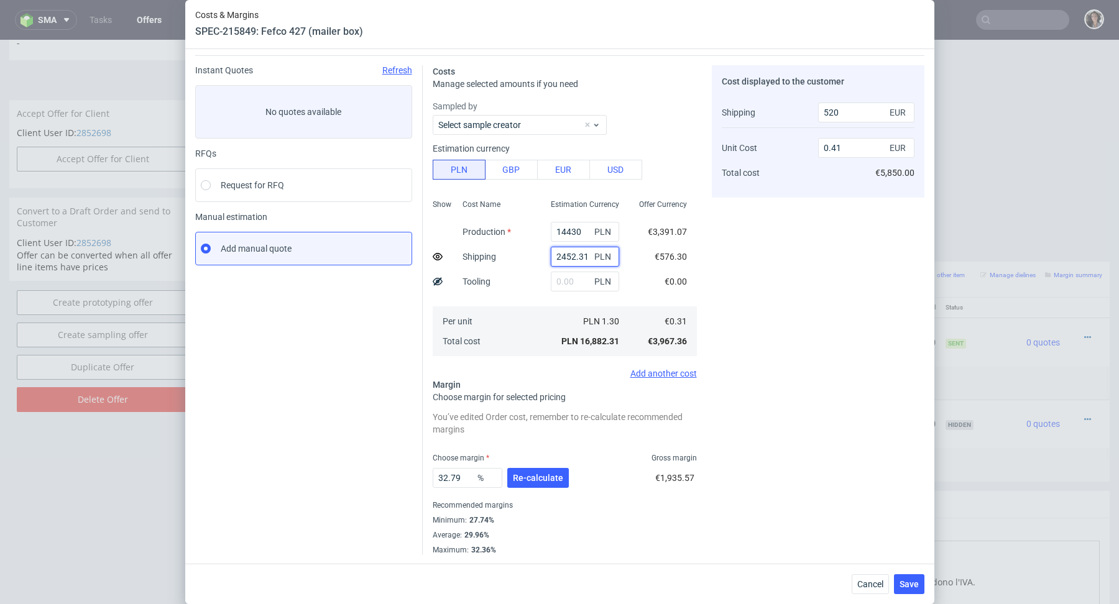
click at [575, 259] on input "2452.31" at bounding box center [585, 257] width 68 height 20
paste input "3294.58 €"
type input "3294.58 €"
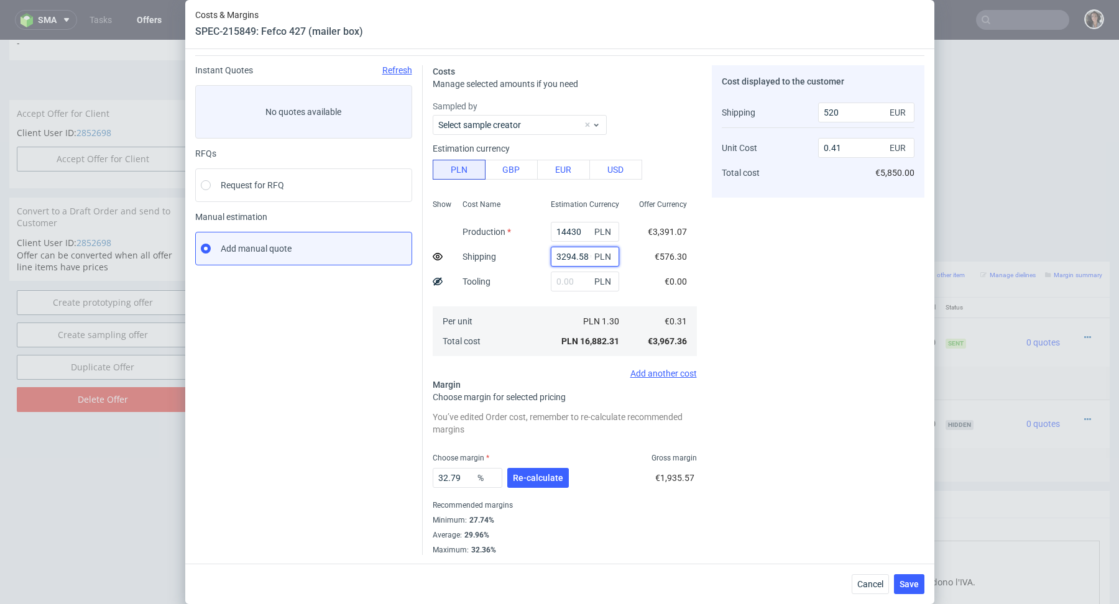
scroll to position [0, 3]
type input "0"
type input "0.39"
paste input "3294.58 €"
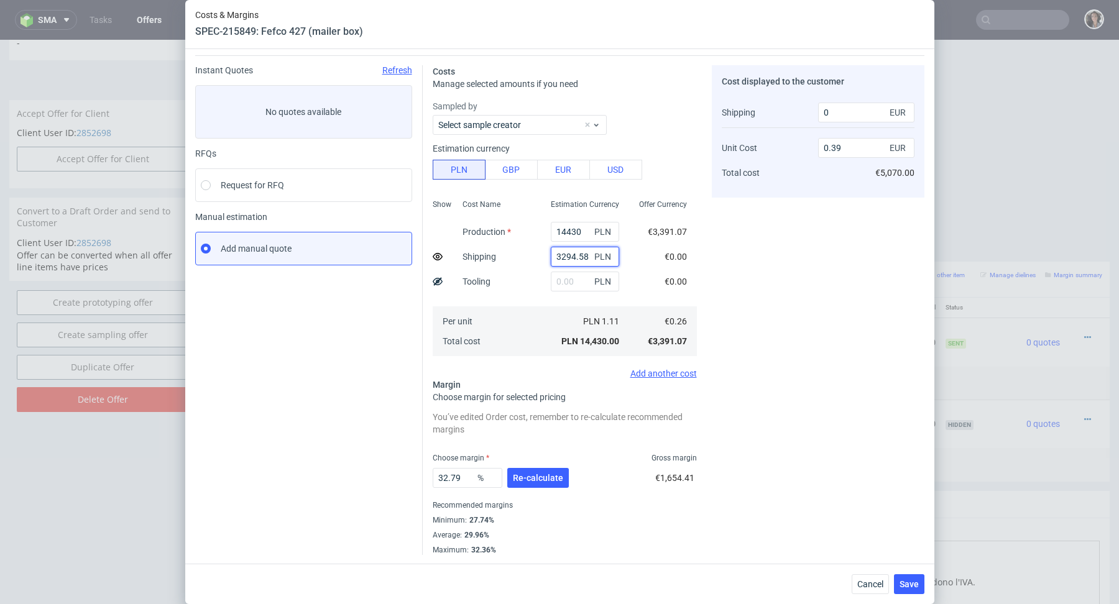
type input "3294.58"
type input "780"
type input "0.42"
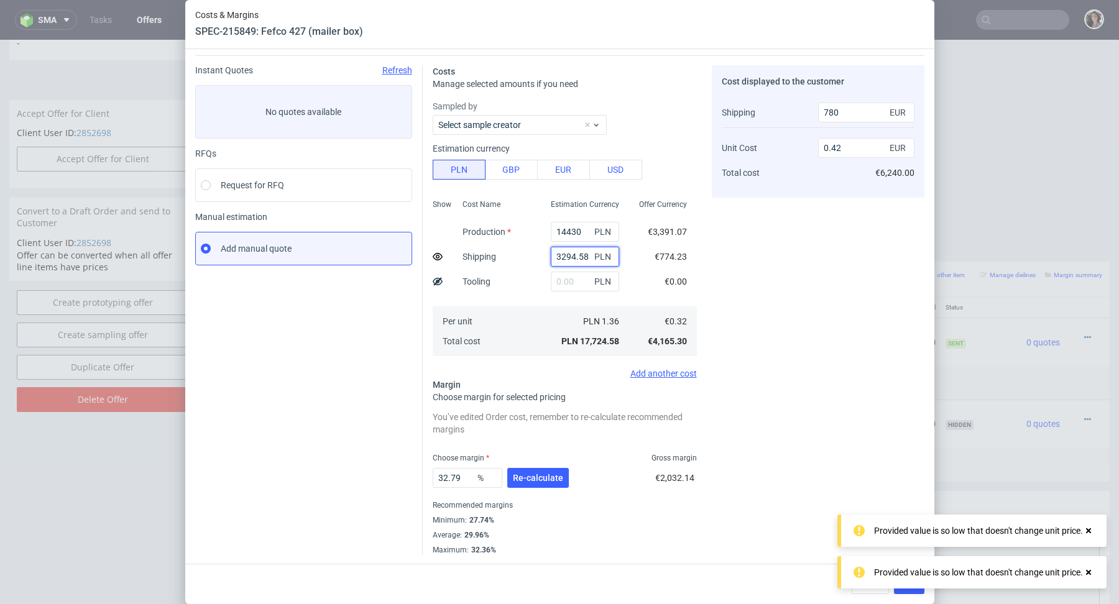
type input "3294.58"
click at [637, 284] on div "Offer Currency €3,391.07 €774.23 €0.00 €0.32 €4,165.30" at bounding box center [663, 277] width 68 height 164
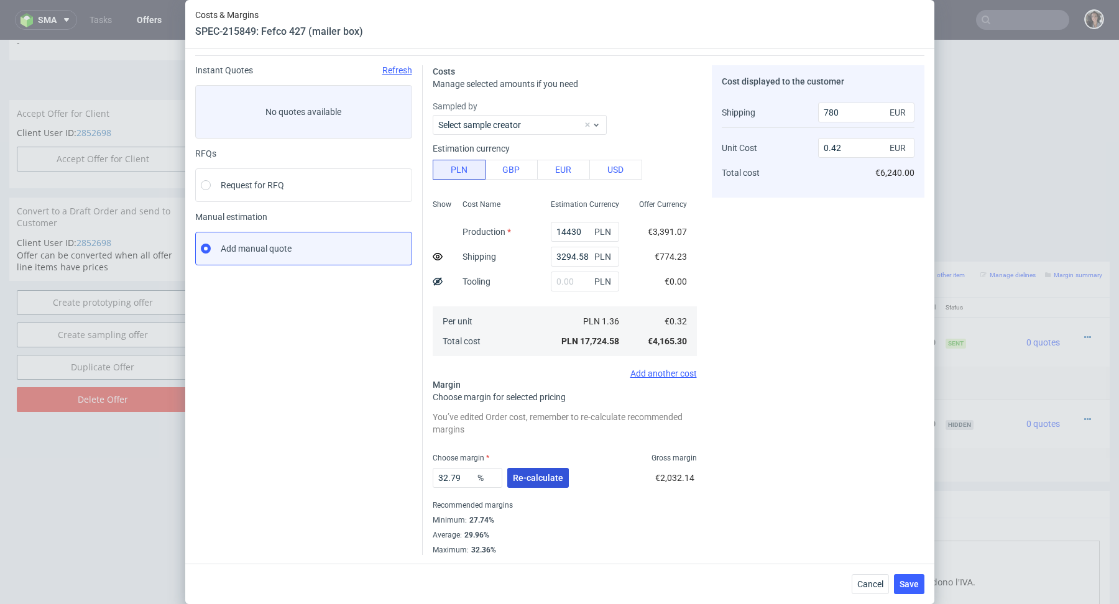
click at [527, 477] on span "Re-calculate" at bounding box center [538, 478] width 50 height 9
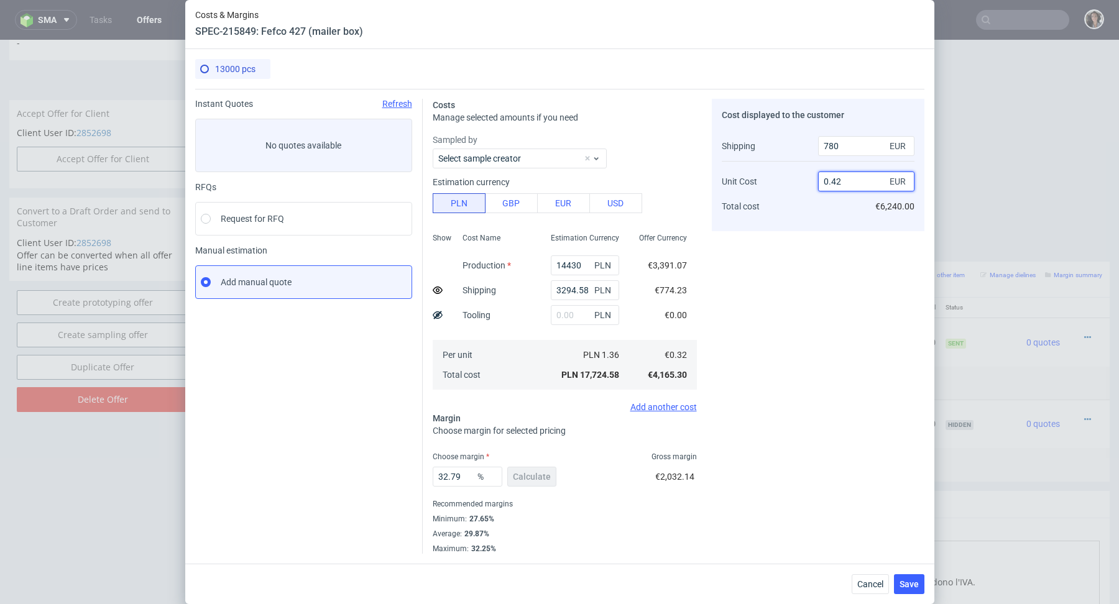
click at [849, 182] on input "0.42" at bounding box center [866, 182] width 96 height 20
type input "0.41"
type input "31.914893617021278"
type input "0.41"
click at [767, 297] on div "Cost displayed to the customer Shipping Unit Cost Total cost 780 EUR 0.41 EUR €…" at bounding box center [818, 326] width 213 height 455
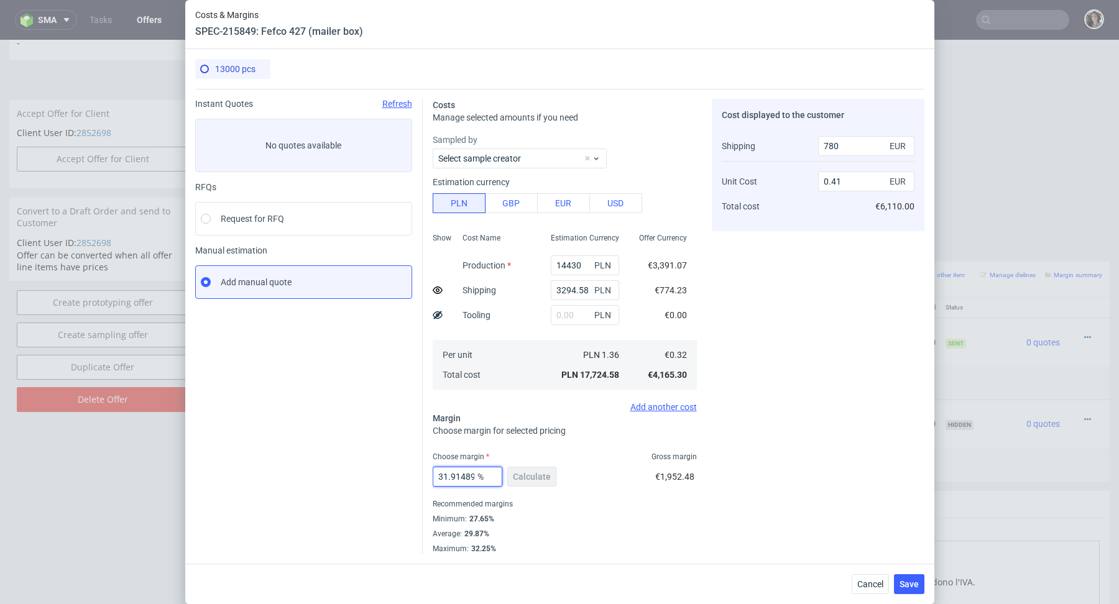
scroll to position [0, 48]
drag, startPoint x: 451, startPoint y: 477, endPoint x: 522, endPoint y: 477, distance: 70.9
click at [522, 477] on div "31.914893617021278 % Calculate" at bounding box center [496, 479] width 126 height 35
type input "32.5"
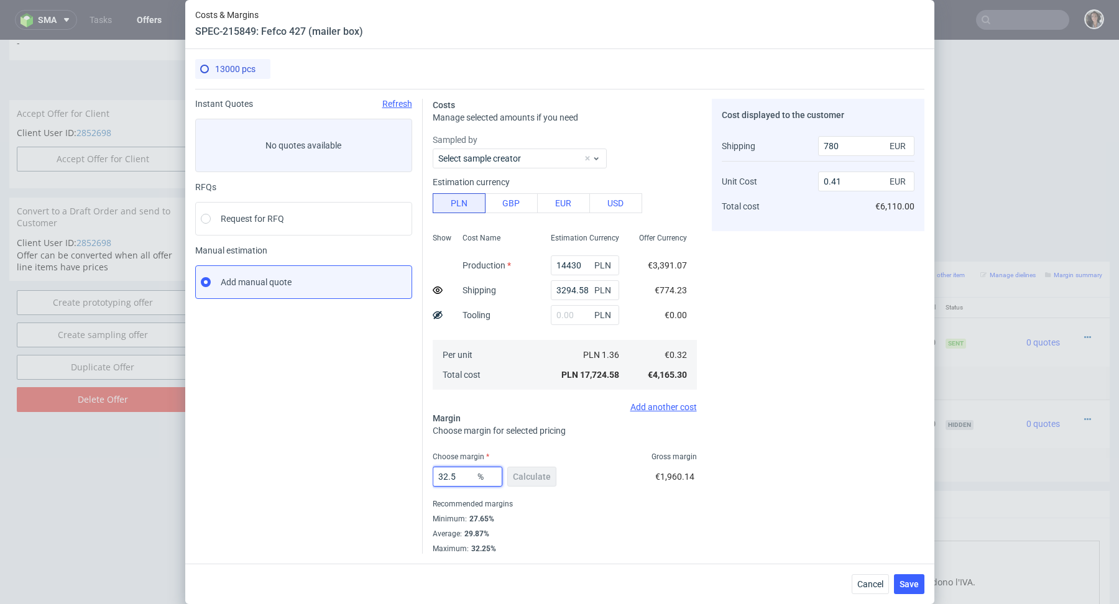
type input "0.42"
type input "32.4"
type input "0.41"
type input "32.49"
type input "0.42"
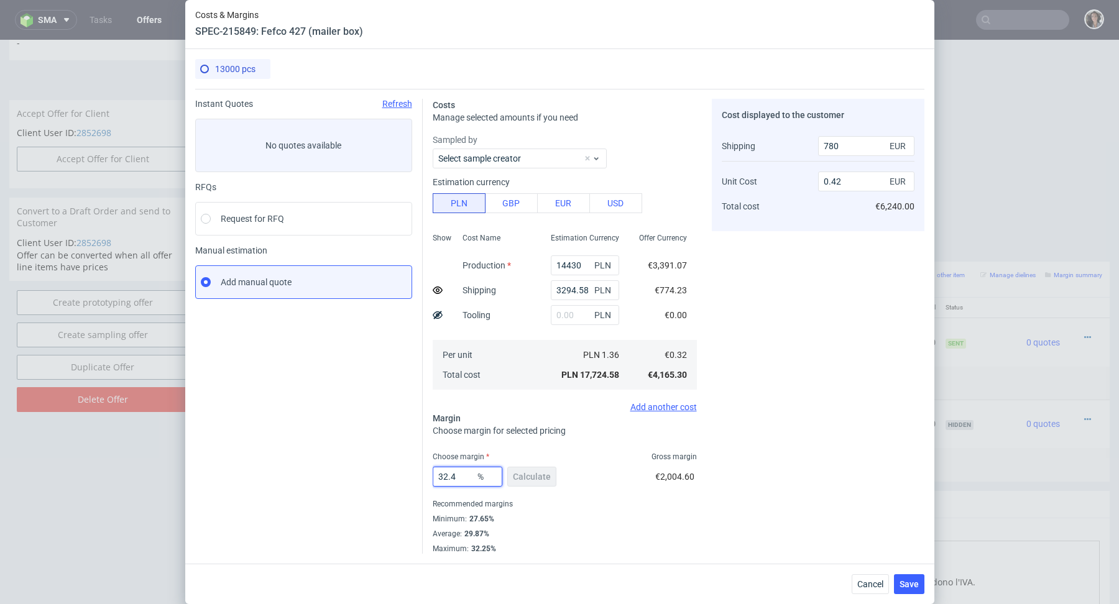
type input "32.48"
type input "0.41"
type input "32.48"
click at [911, 581] on span "Save" at bounding box center [909, 584] width 19 height 9
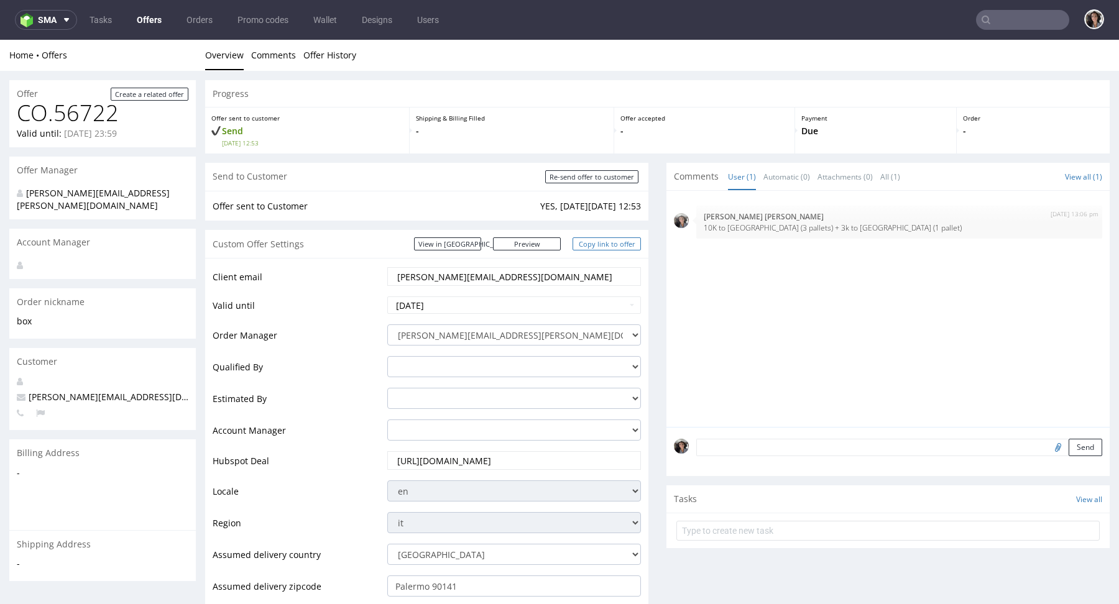
click at [612, 238] on link "Copy link to offer" at bounding box center [607, 243] width 68 height 13
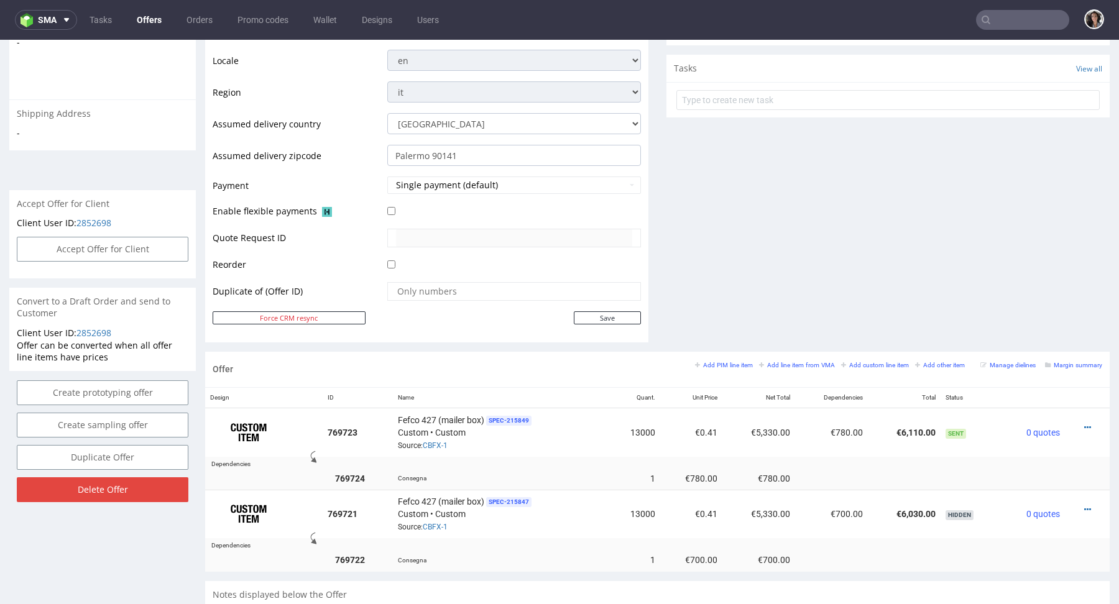
scroll to position [433, 0]
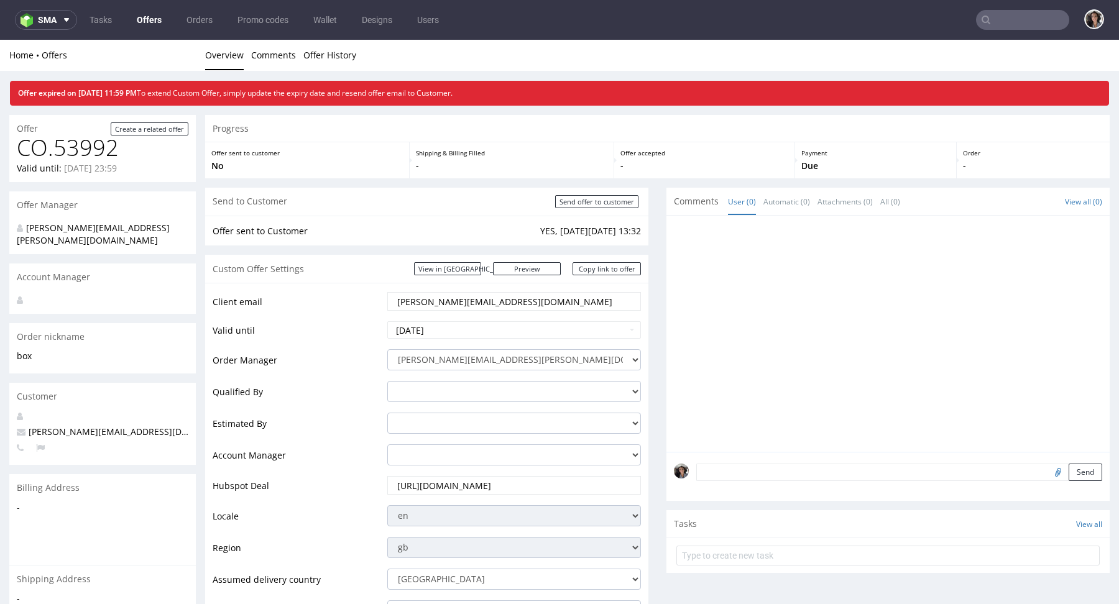
click at [1016, 17] on input "text" at bounding box center [1022, 20] width 93 height 20
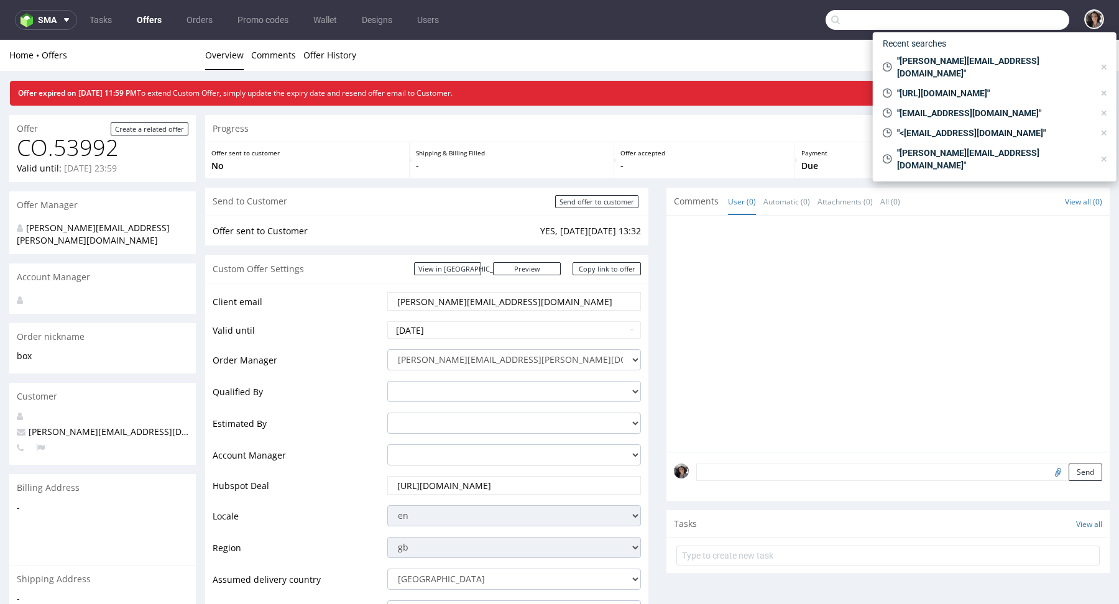
paste input "[PERSON_NAME][EMAIL_ADDRESS][DOMAIN_NAME]"
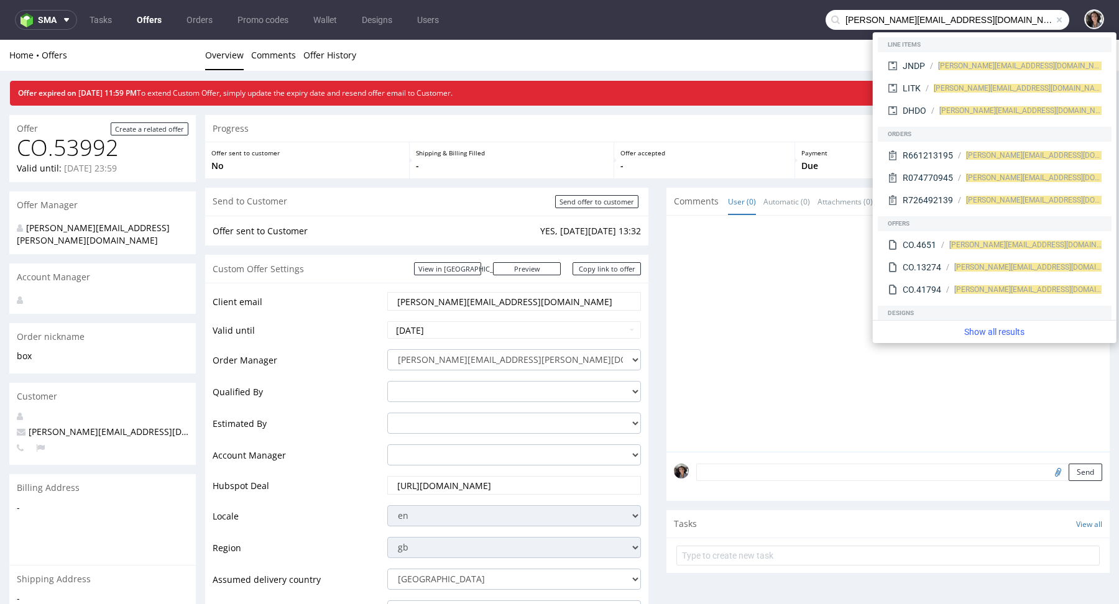
drag, startPoint x: 866, startPoint y: 21, endPoint x: 796, endPoint y: 21, distance: 69.6
click at [796, 21] on nav "sma Tasks Offers Orders Promo codes Wallet Designs Users d.vutera@miaburton.com" at bounding box center [559, 20] width 1119 height 40
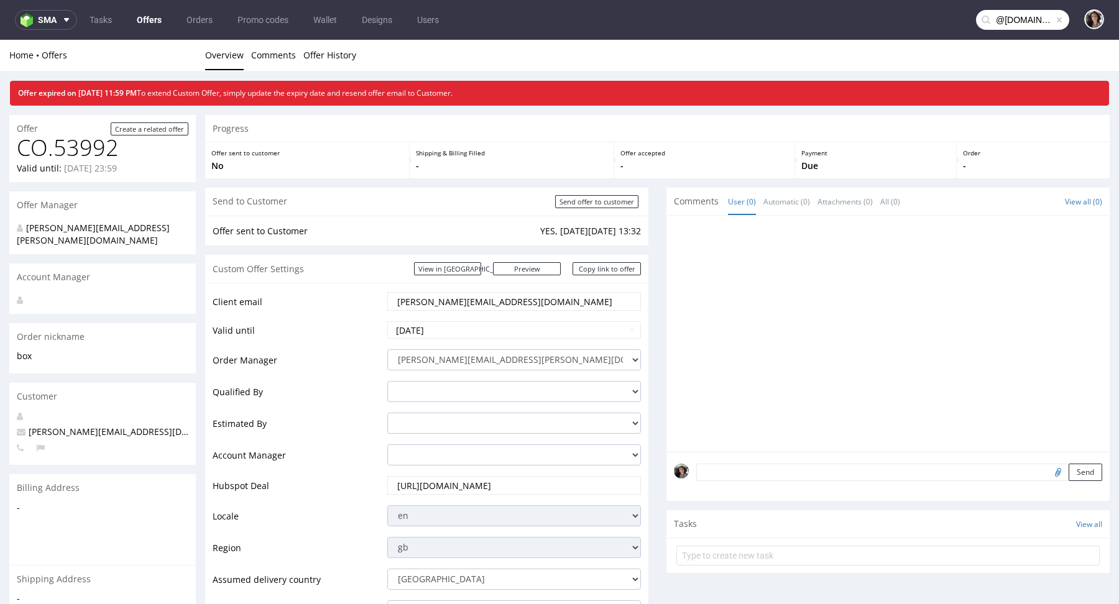
type input "@miaburton.com"
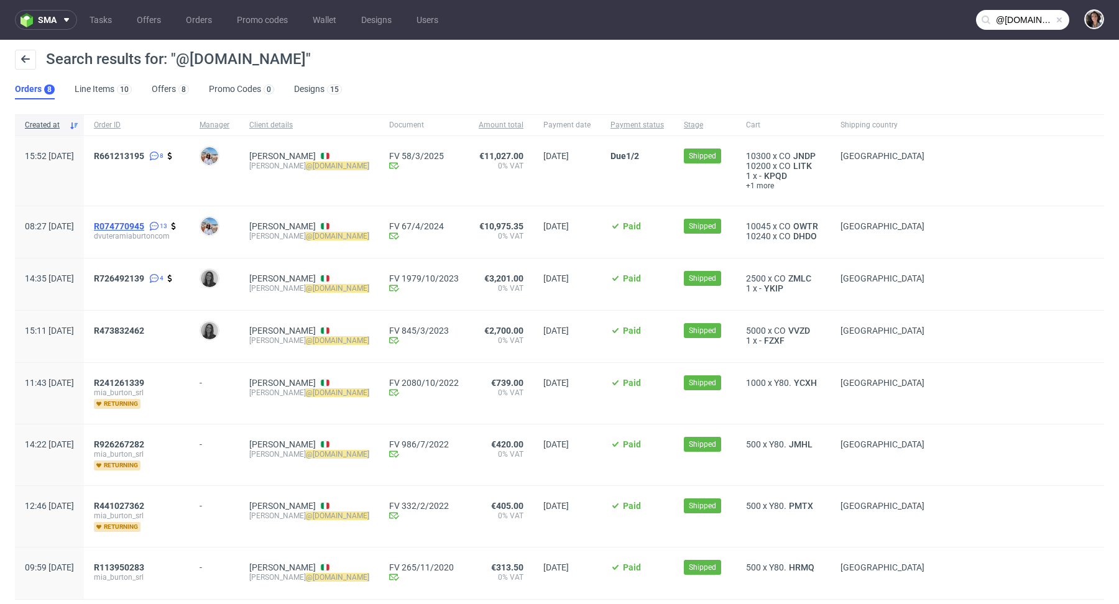
click at [144, 227] on span "R074770945" at bounding box center [119, 226] width 50 height 10
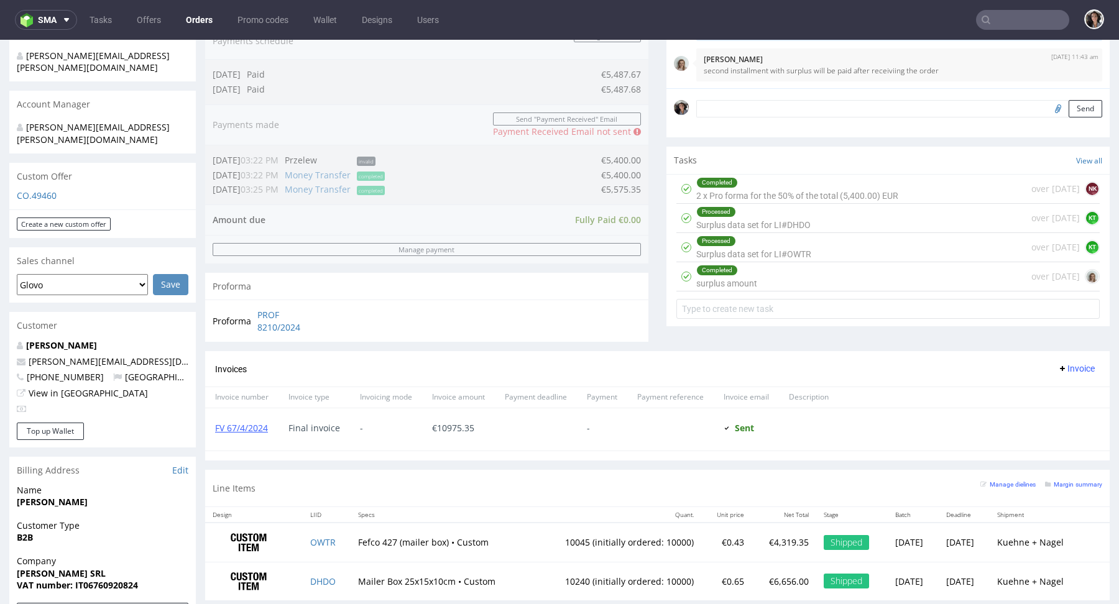
scroll to position [321, 0]
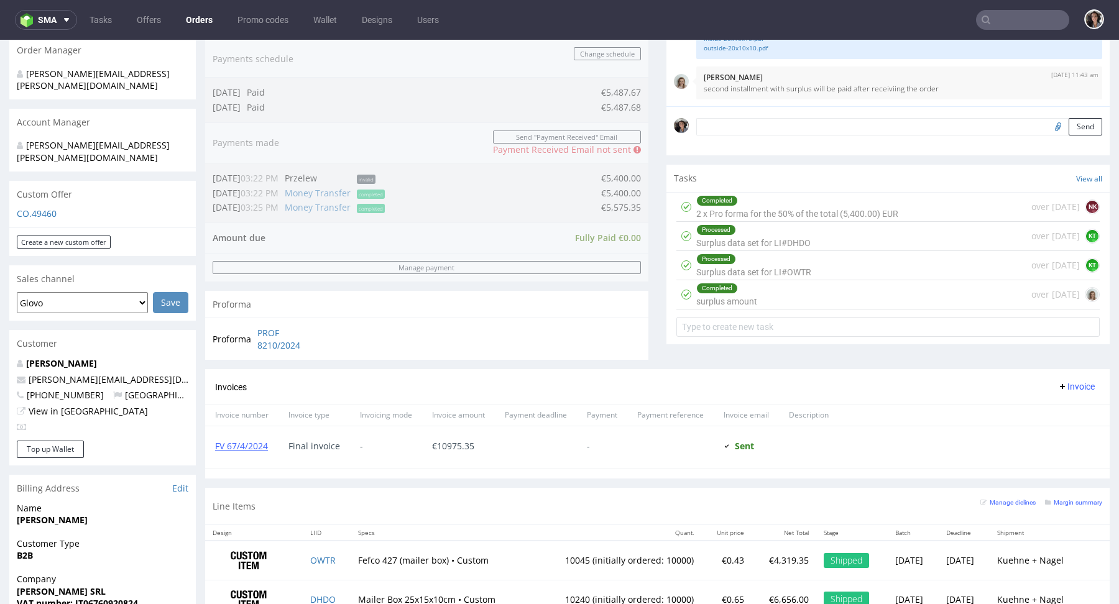
type input "@miaburton.com"
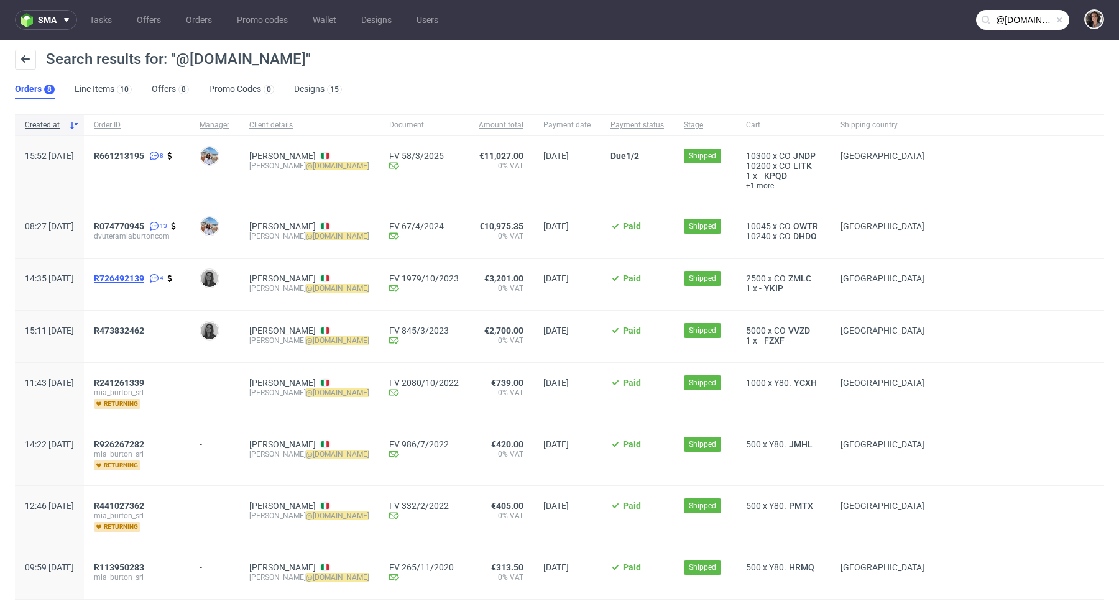
click at [144, 279] on span "R726492139" at bounding box center [119, 279] width 50 height 10
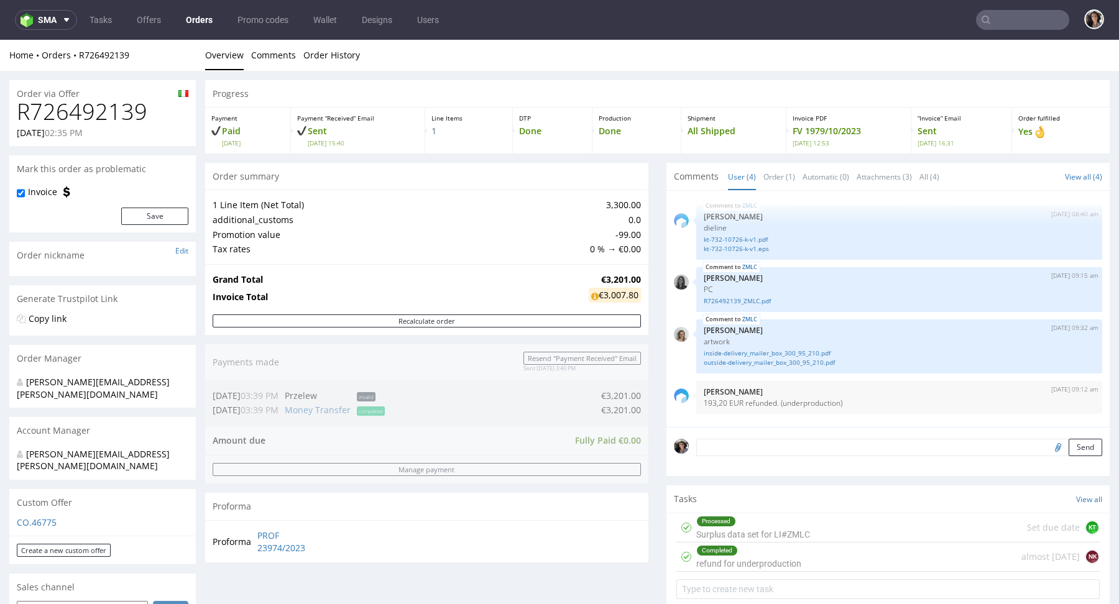
scroll to position [578, 0]
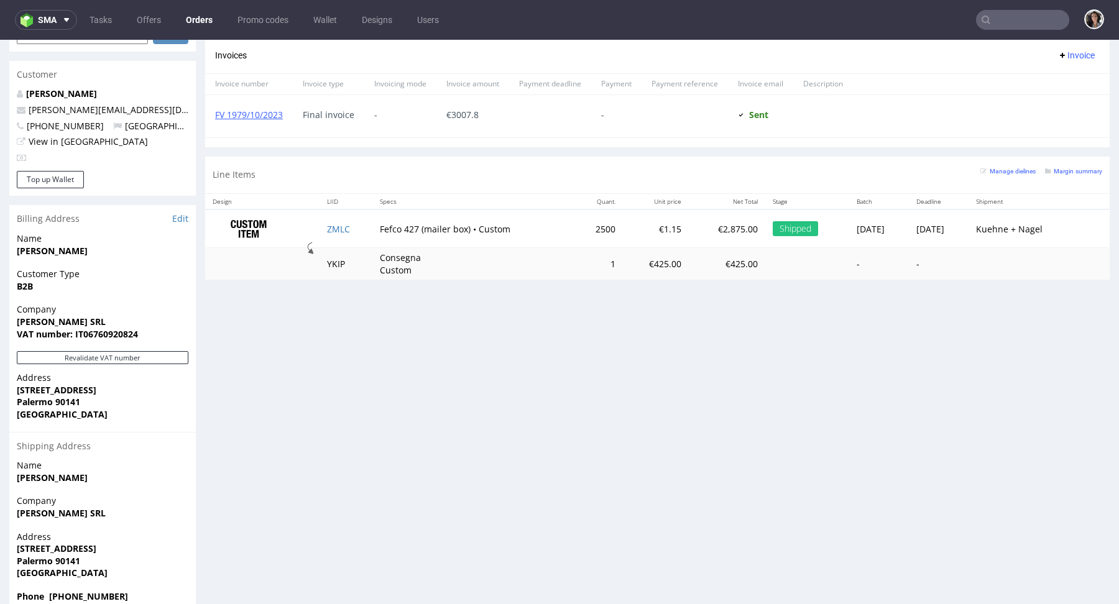
type input "@miaburton.com"
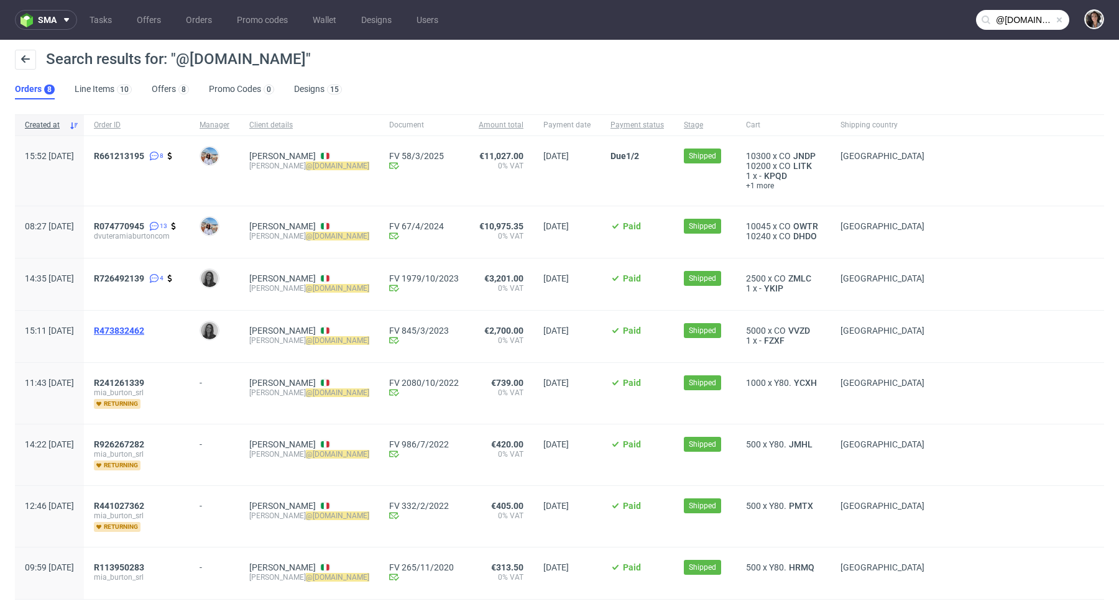
click at [144, 328] on span "R473832462" at bounding box center [119, 331] width 50 height 10
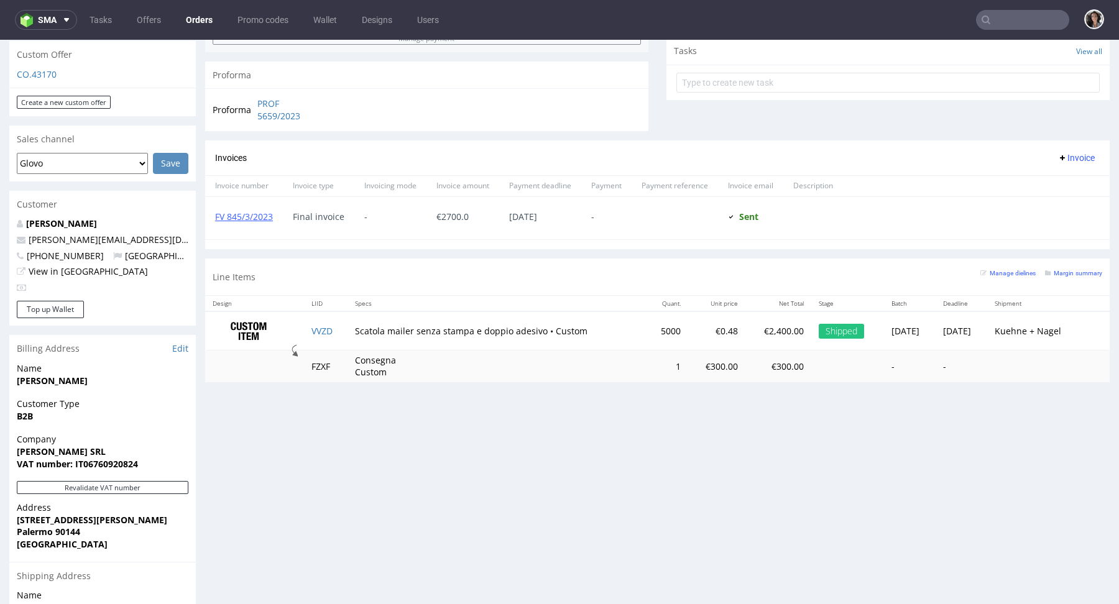
scroll to position [578, 0]
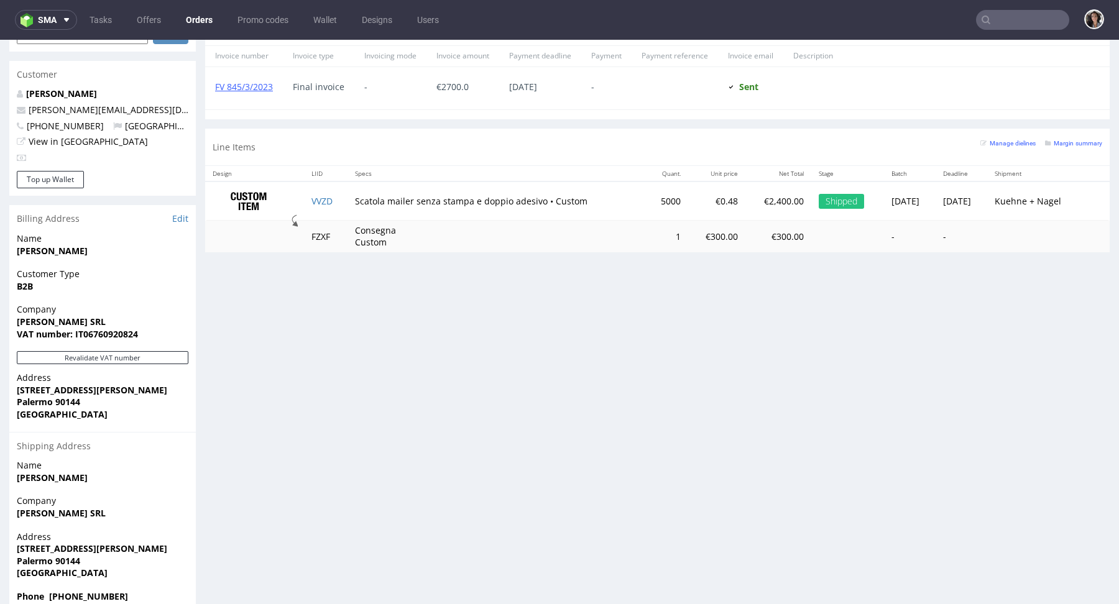
type input "@miaburton.com"
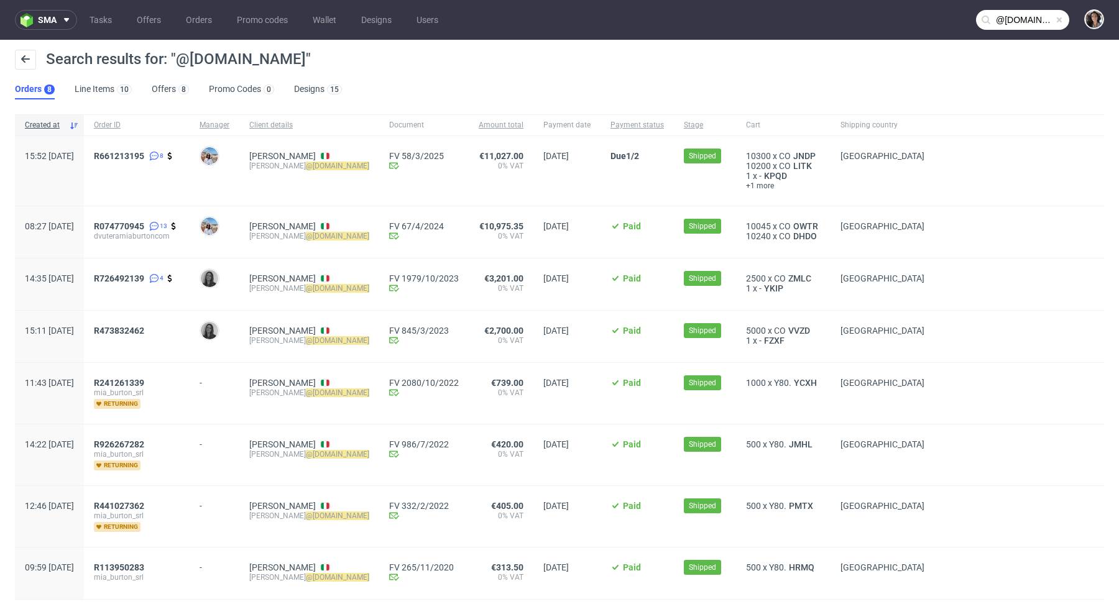
scroll to position [33, 0]
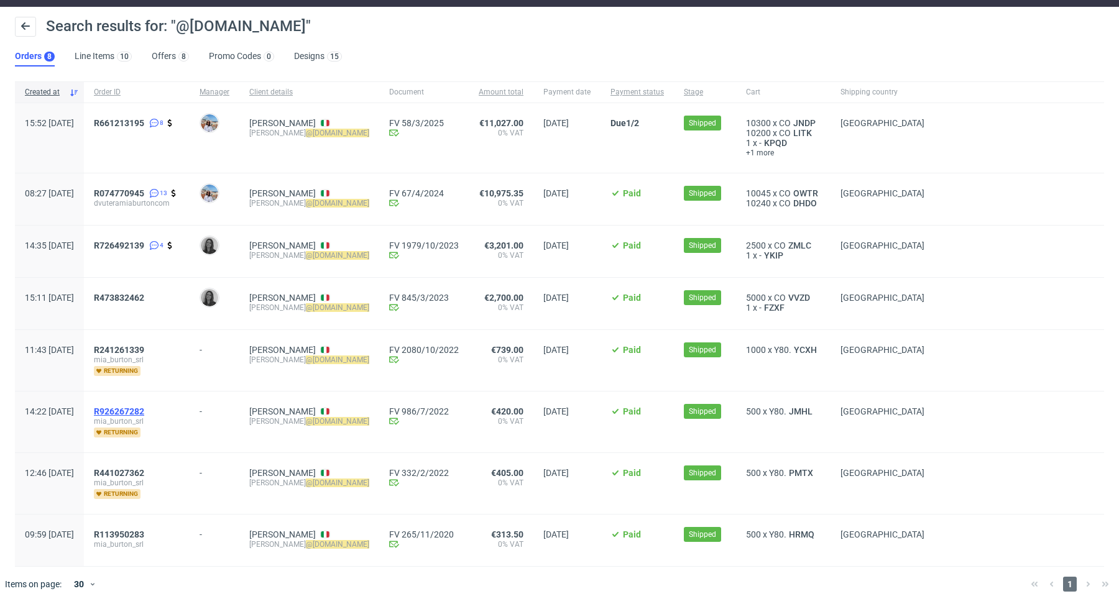
click at [144, 407] on span "R926267282" at bounding box center [119, 412] width 50 height 10
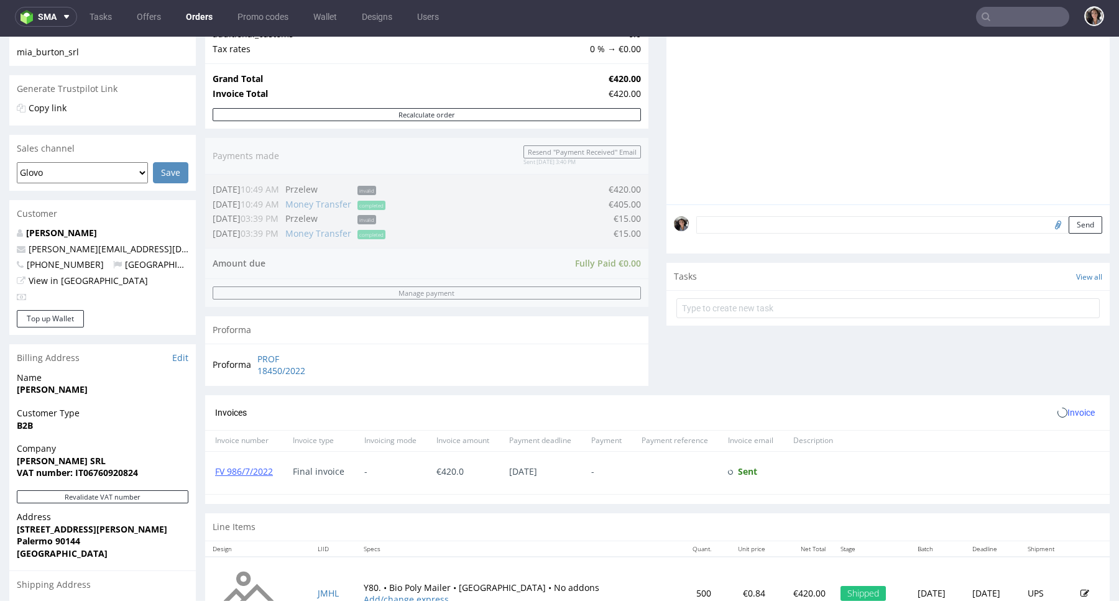
scroll to position [385, 0]
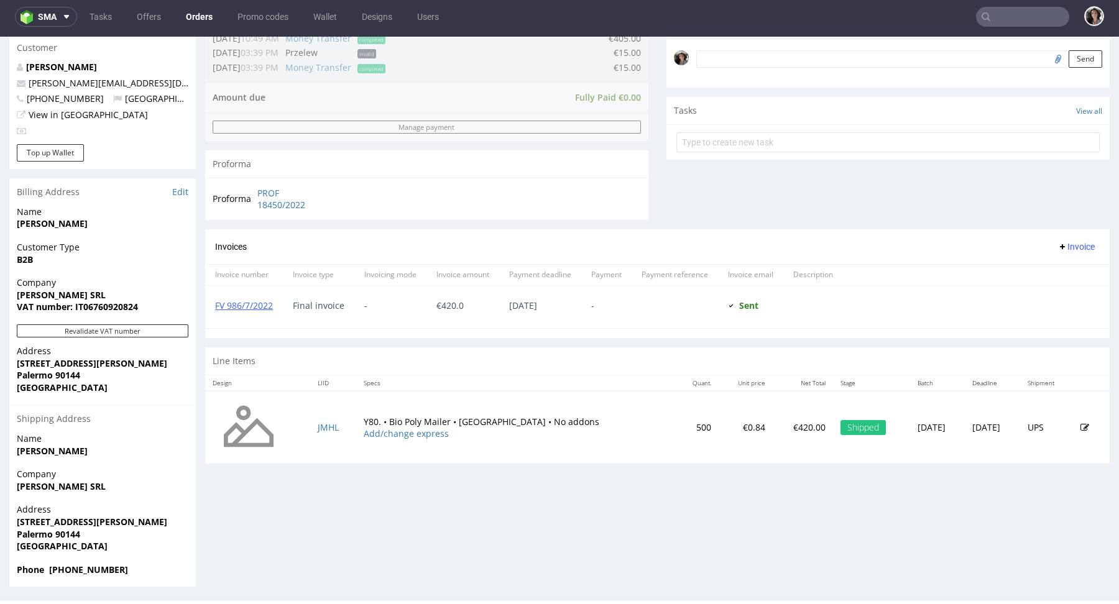
type input "@miaburton.com"
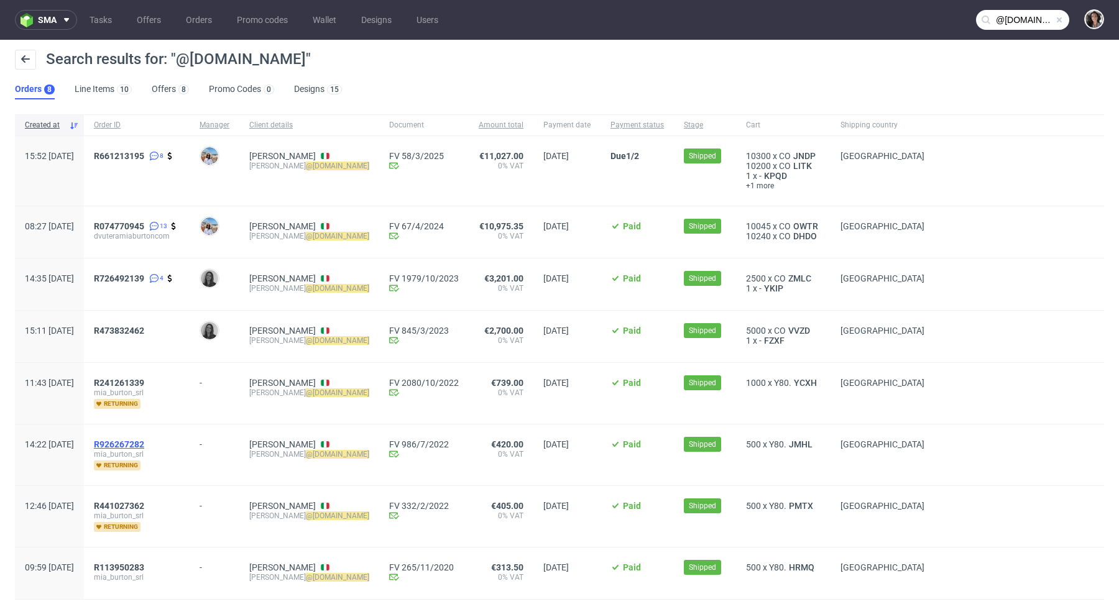
click at [144, 445] on span "R926267282" at bounding box center [119, 445] width 50 height 10
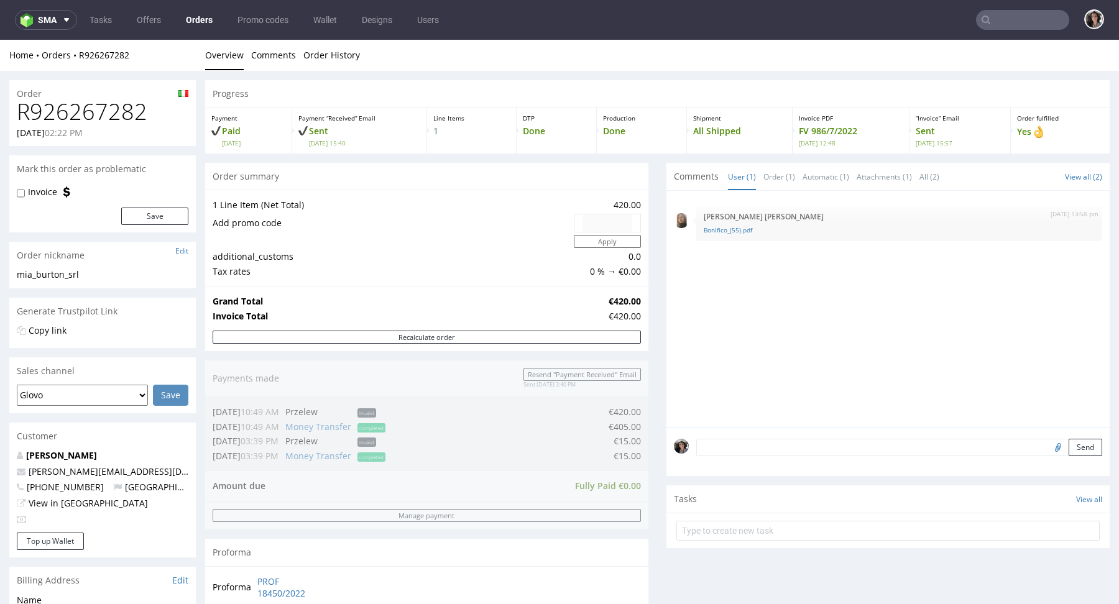
scroll to position [385, 0]
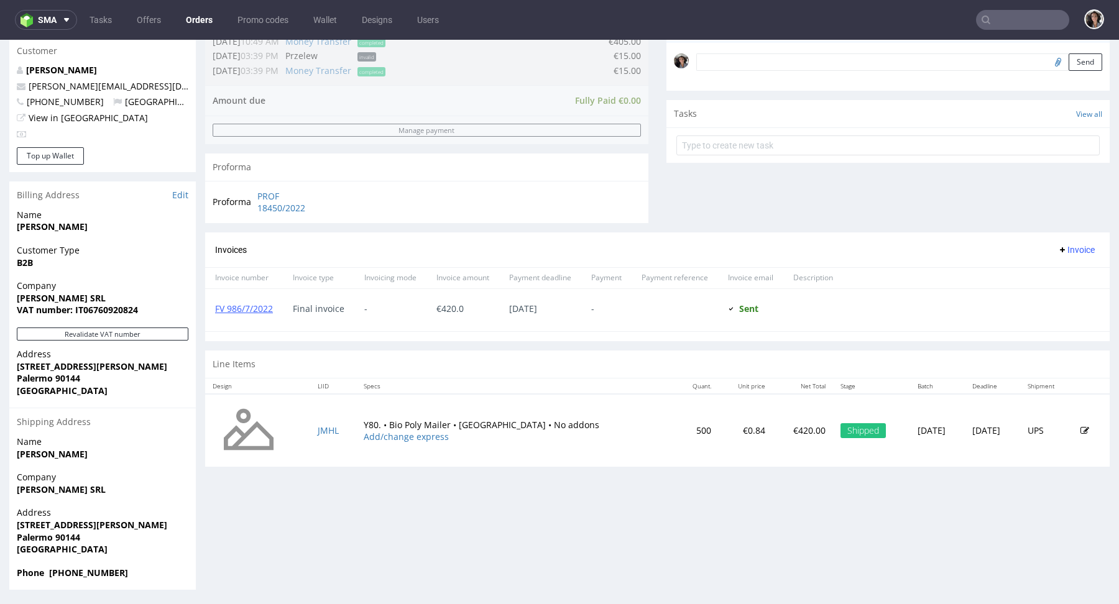
type input "@miaburton.com"
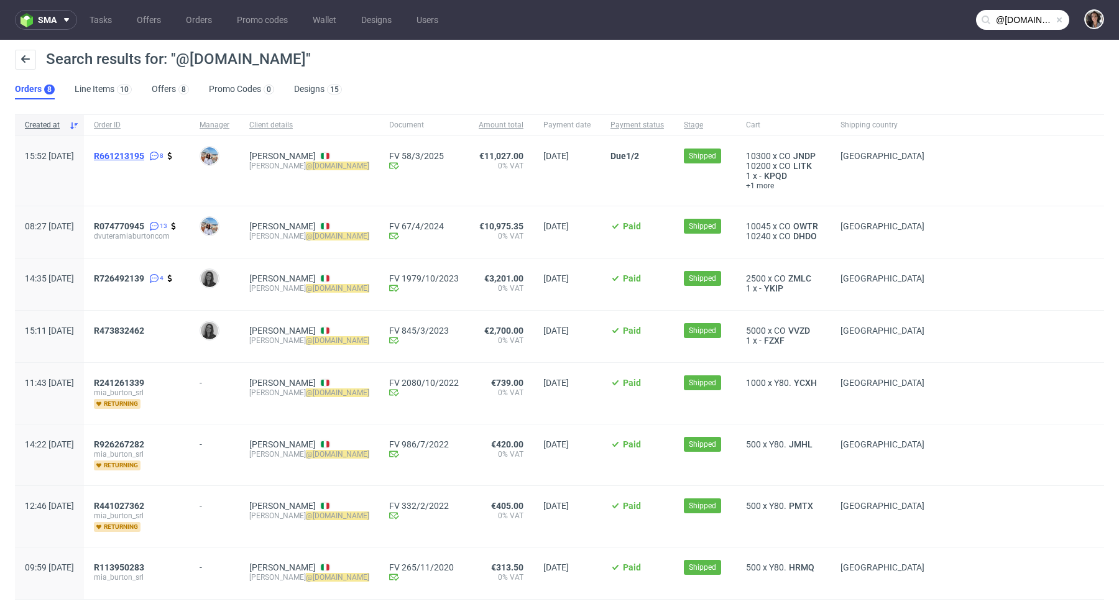
click at [144, 154] on span "R661213195" at bounding box center [119, 156] width 50 height 10
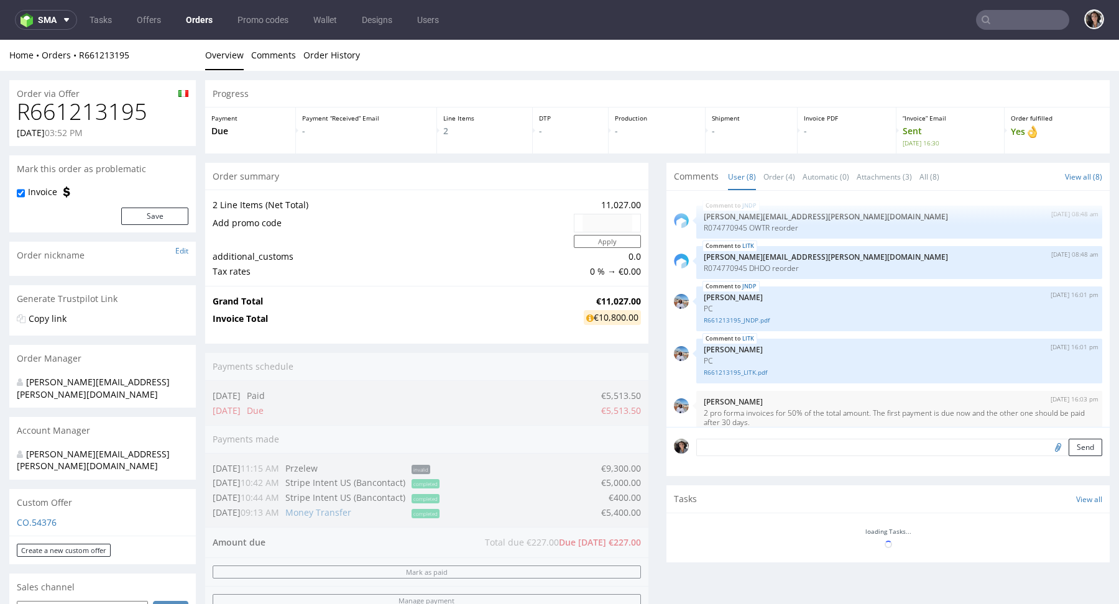
scroll to position [196, 0]
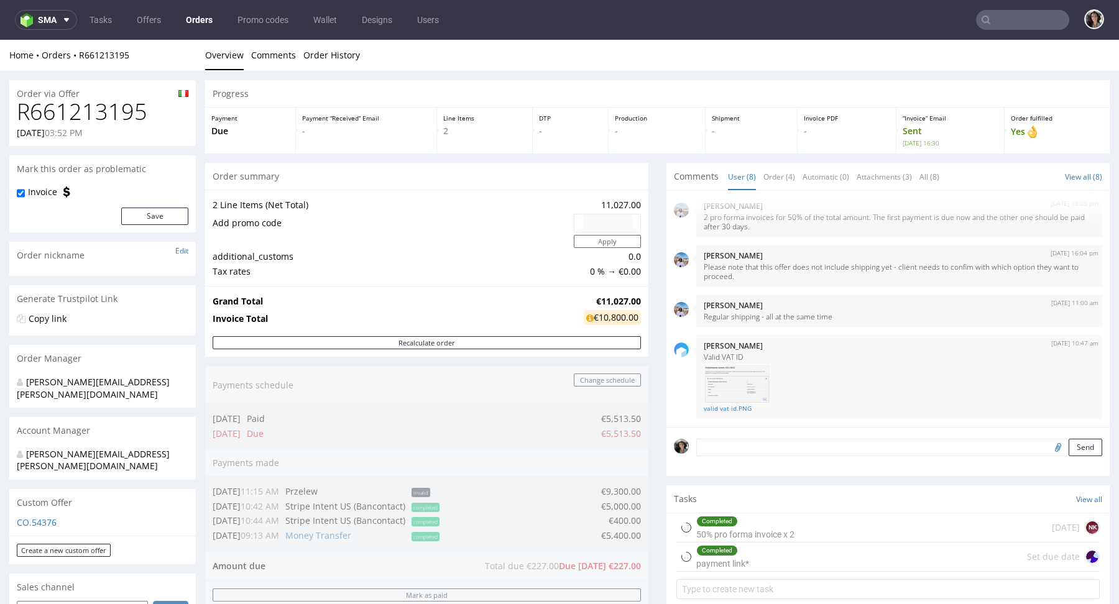
type input "@miaburton.com"
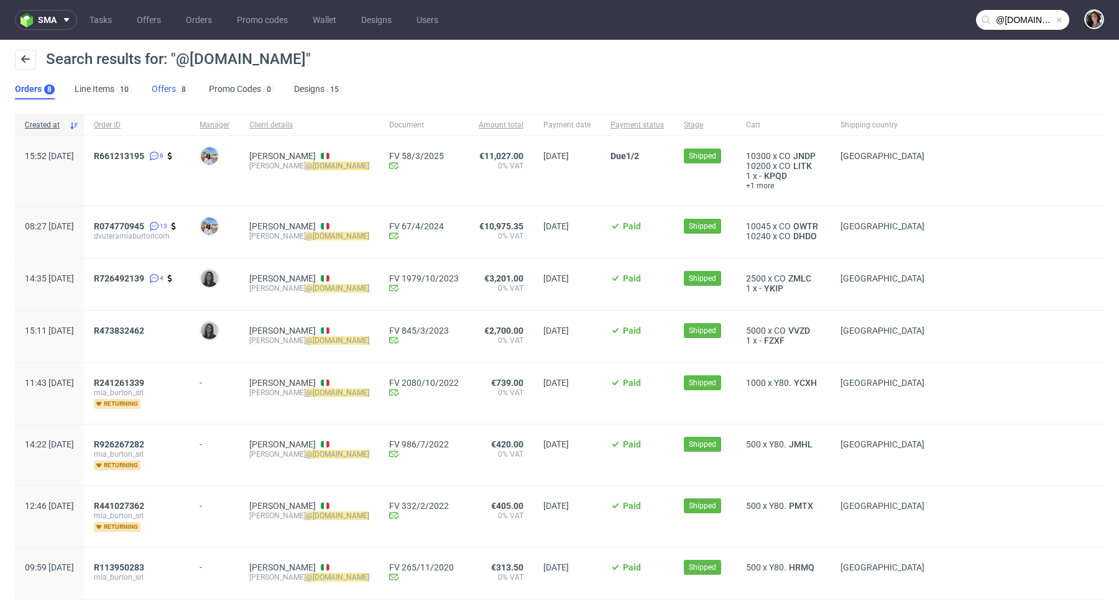
click at [163, 91] on link "Offers 8" at bounding box center [170, 90] width 37 height 20
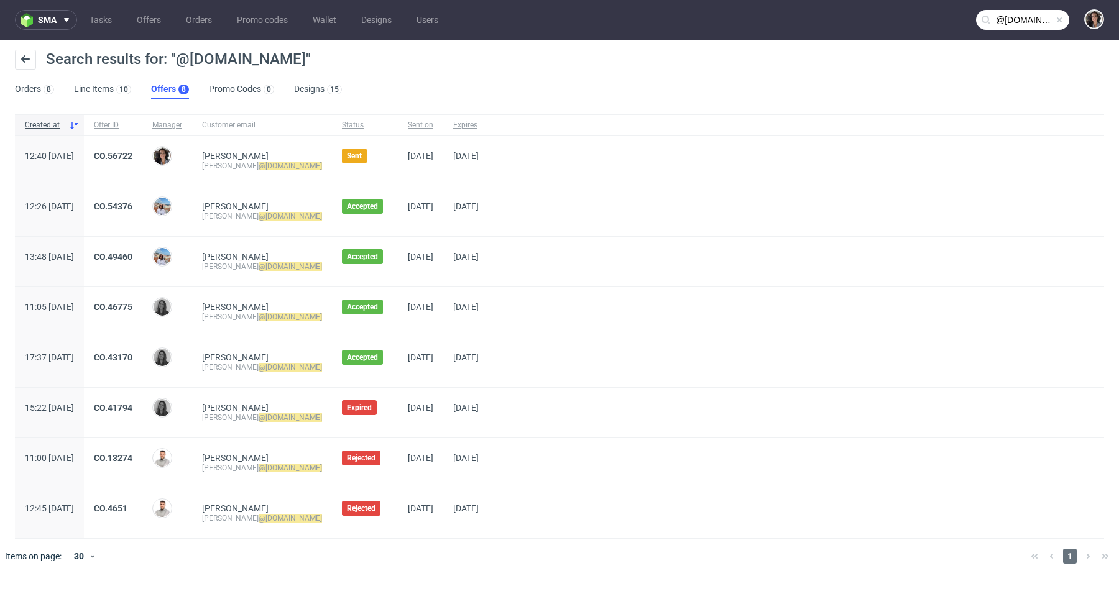
click at [142, 147] on div "CO.56722" at bounding box center [113, 161] width 58 height 50
click at [132, 155] on link "CO.56722" at bounding box center [113, 156] width 39 height 10
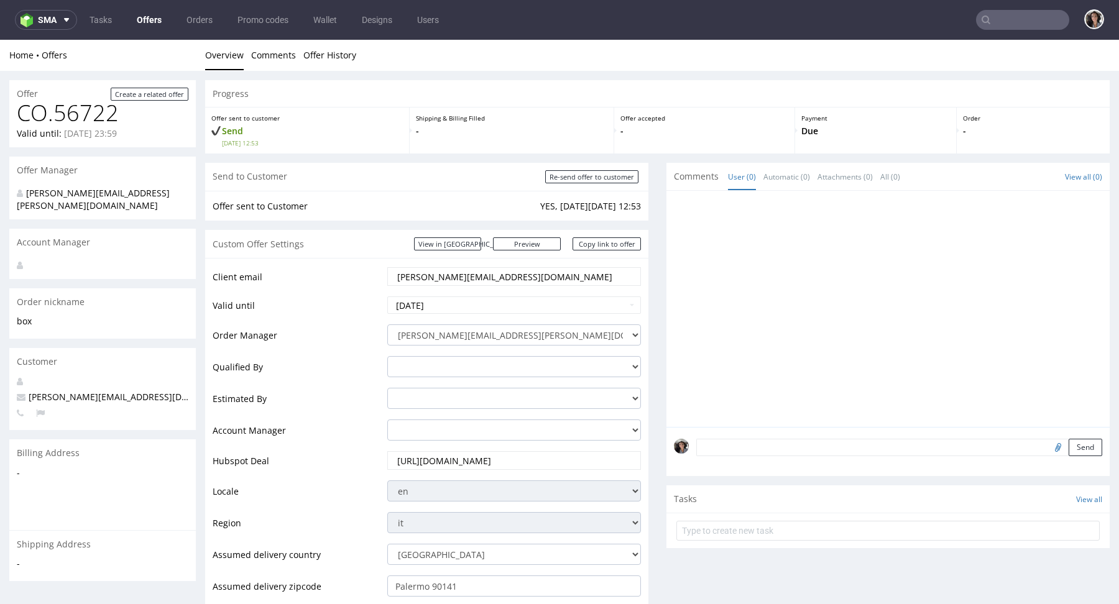
click at [804, 449] on textarea at bounding box center [899, 447] width 406 height 17
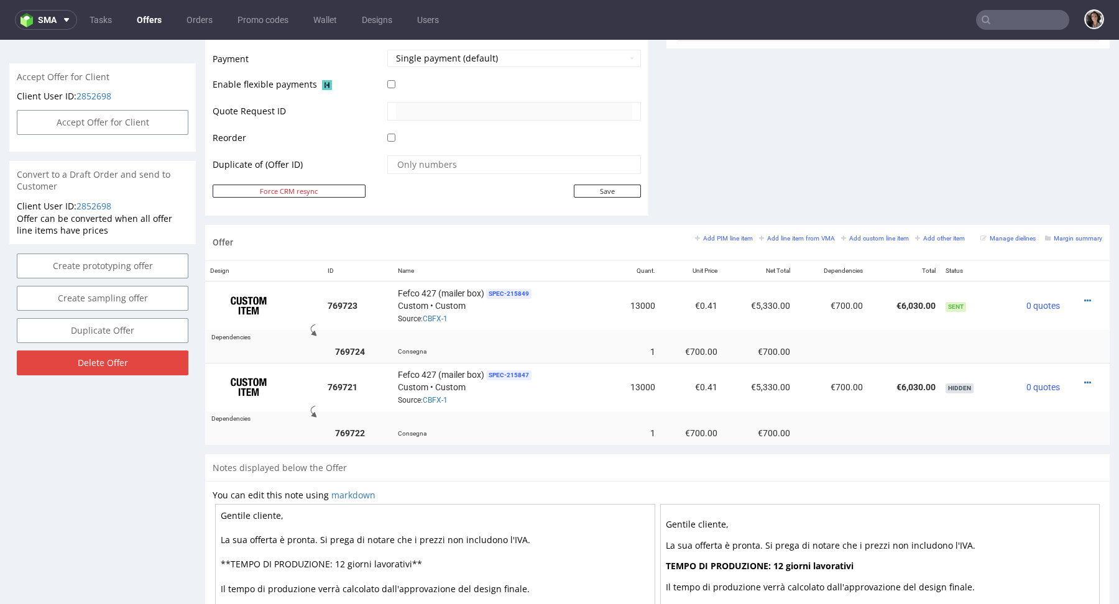
scroll to position [60, 0]
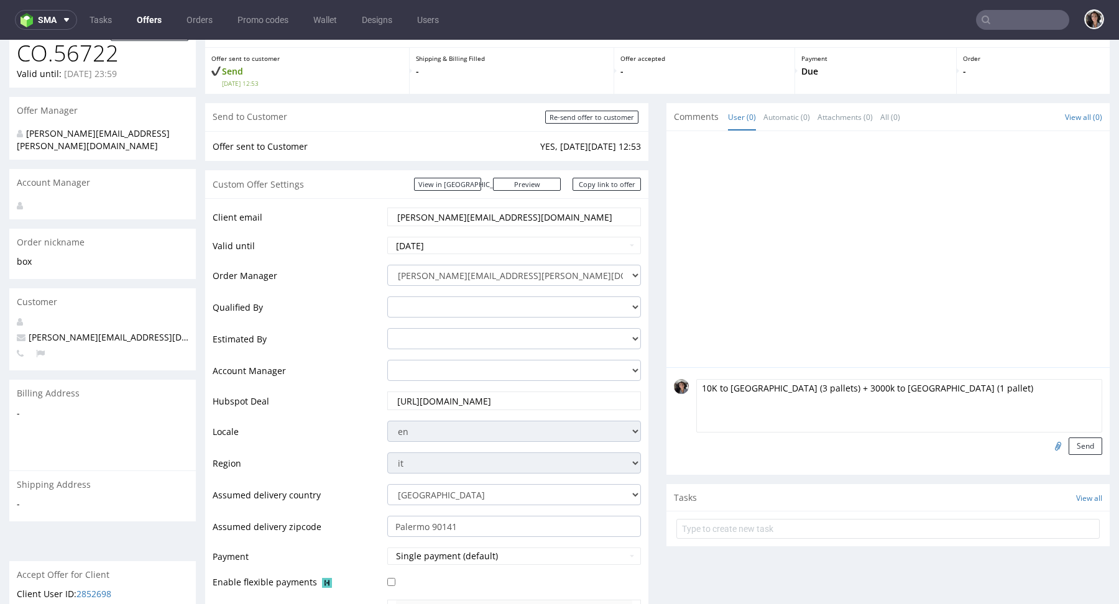
click at [829, 382] on textarea "10K to Palermo (3 pallets) + 3000k to Milano (1 pallet)" at bounding box center [899, 405] width 406 height 53
type textarea "10K to Palermo (3 pallets) + 3k to Milano (1 pallet)"
click at [1070, 443] on button "Send" at bounding box center [1086, 446] width 34 height 17
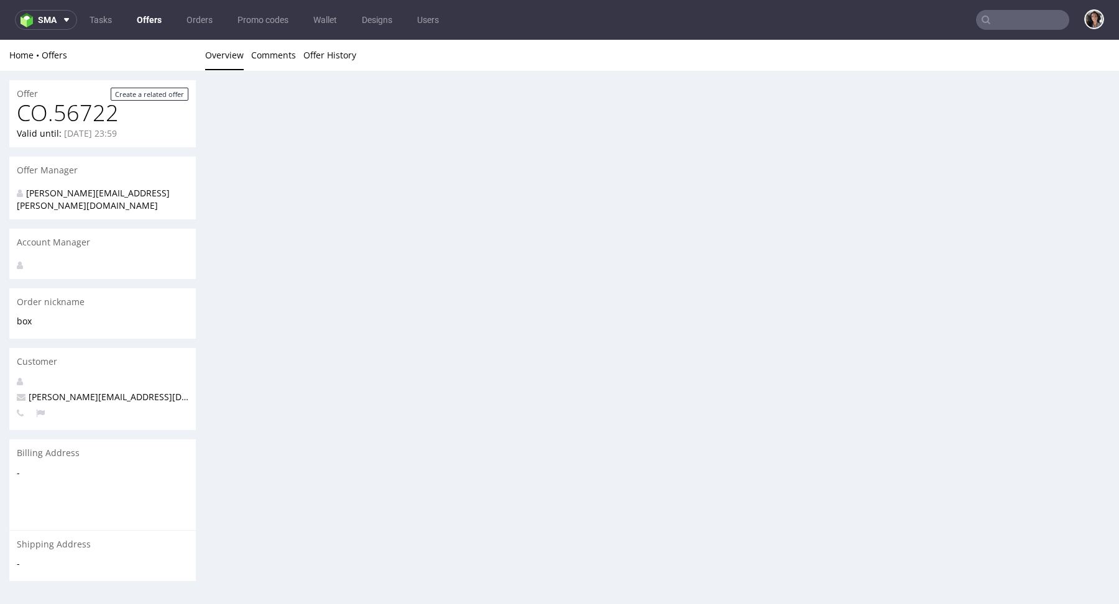
scroll to position [0, 0]
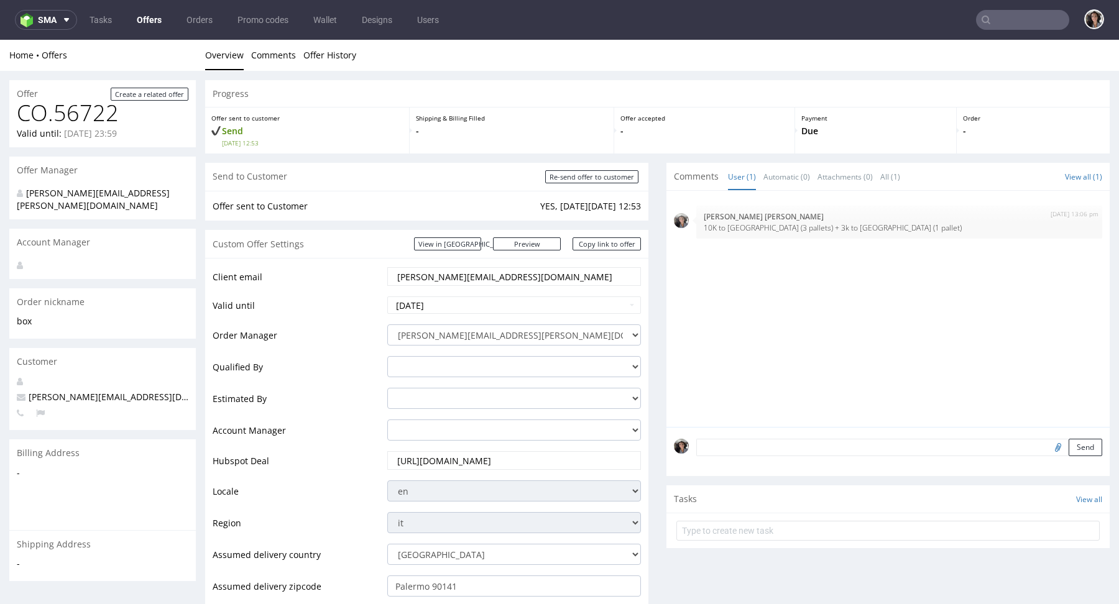
drag, startPoint x: 509, startPoint y: 279, endPoint x: 353, endPoint y: 280, distance: 155.4
click at [353, 279] on tr "Client email d.vutera@miaburton.com" at bounding box center [427, 280] width 428 height 29
click at [802, 227] on p "10K to Palermo (3 pallets) + 3k to Milano (1 pallet)" at bounding box center [899, 227] width 391 height 9
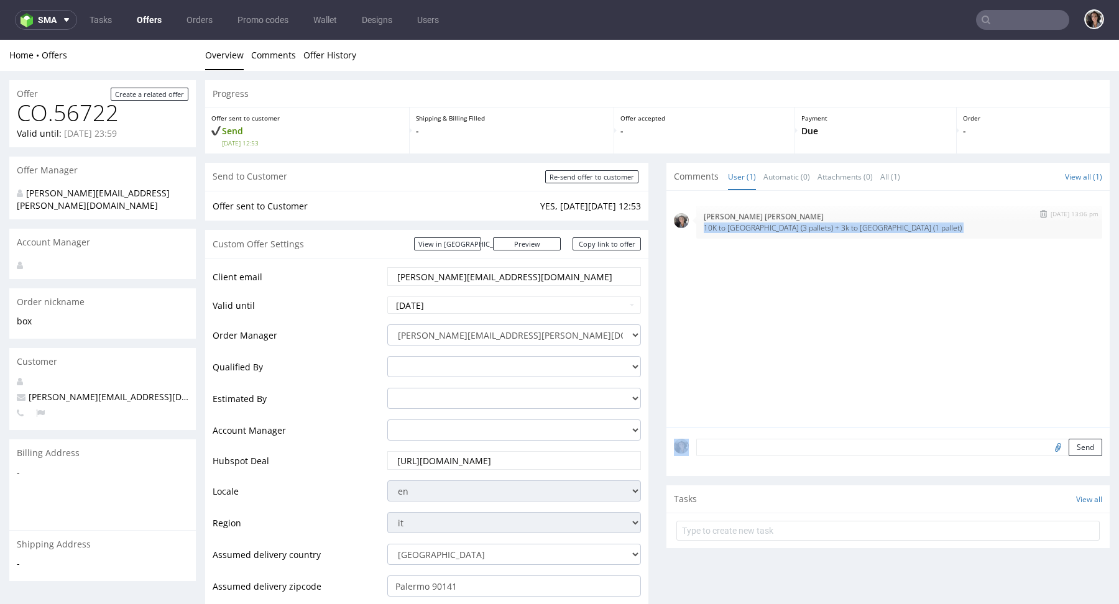
copy section "10K to Palermo (3 pallets) + 3k to Milano (1 pallet)"
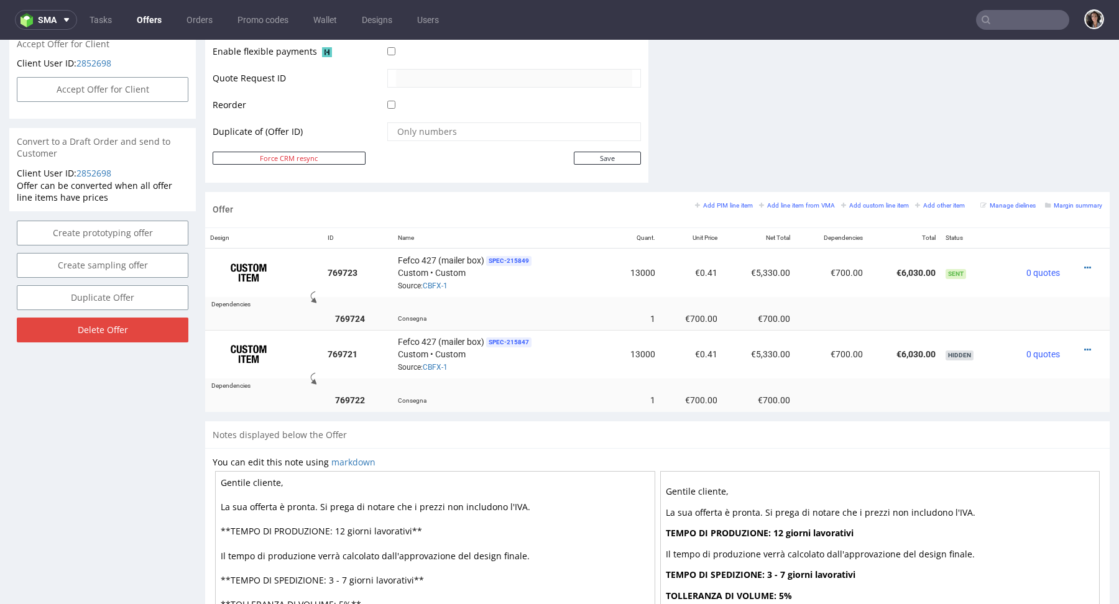
scroll to position [589, 0]
click at [426, 527] on textarea "Gentile cliente, La sua offerta è pronta. Si prega di notare che i prezzi non i…" at bounding box center [435, 581] width 440 height 218
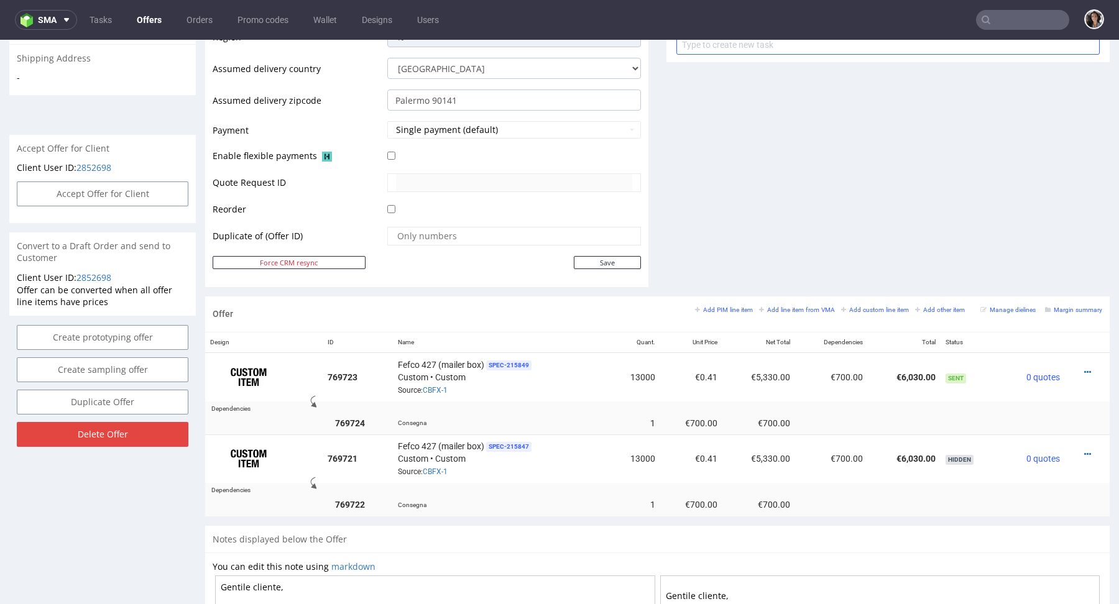
scroll to position [545, 0]
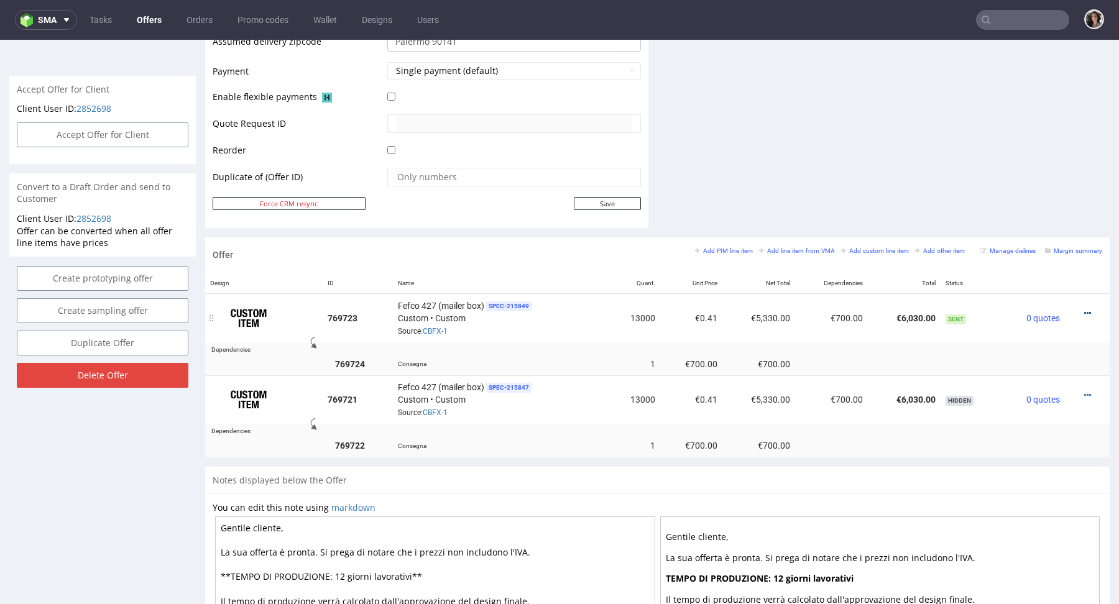
click at [1084, 310] on icon at bounding box center [1087, 313] width 7 height 9
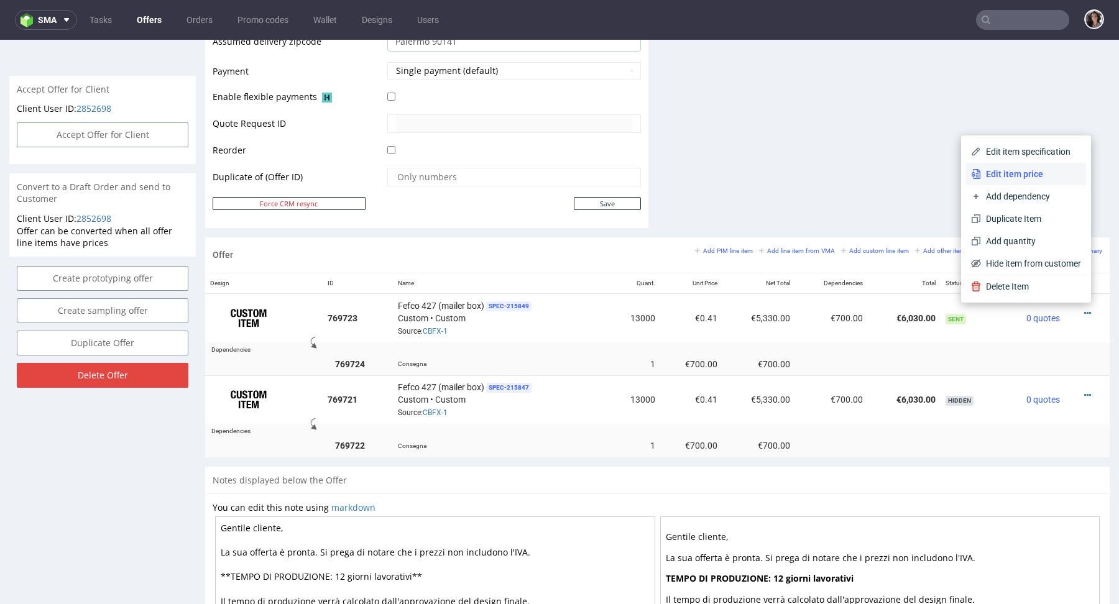
click at [1005, 177] on span "Edit item price" at bounding box center [1031, 174] width 100 height 12
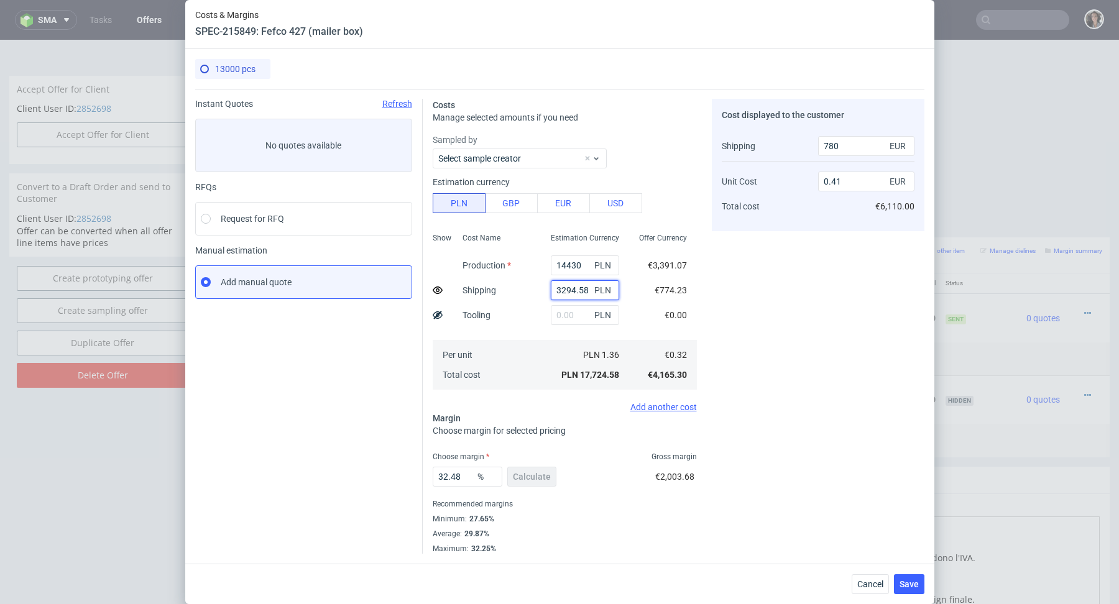
click at [578, 292] on input "3294.58" at bounding box center [585, 290] width 68 height 20
click at [855, 141] on input "780" at bounding box center [866, 146] width 96 height 20
click at [912, 580] on span "Save" at bounding box center [909, 584] width 19 height 9
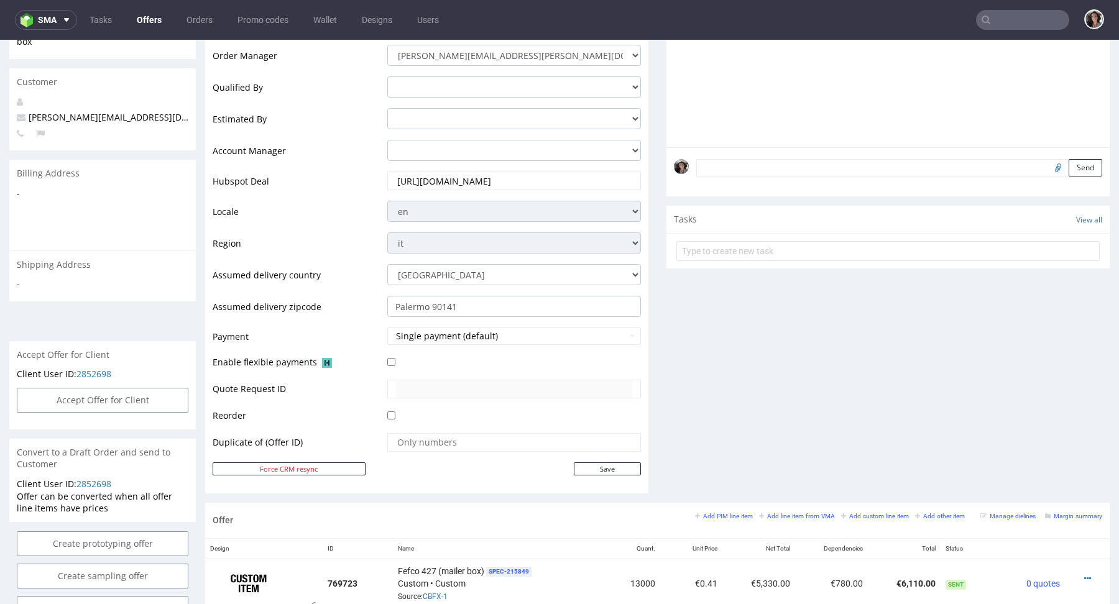
scroll to position [542, 0]
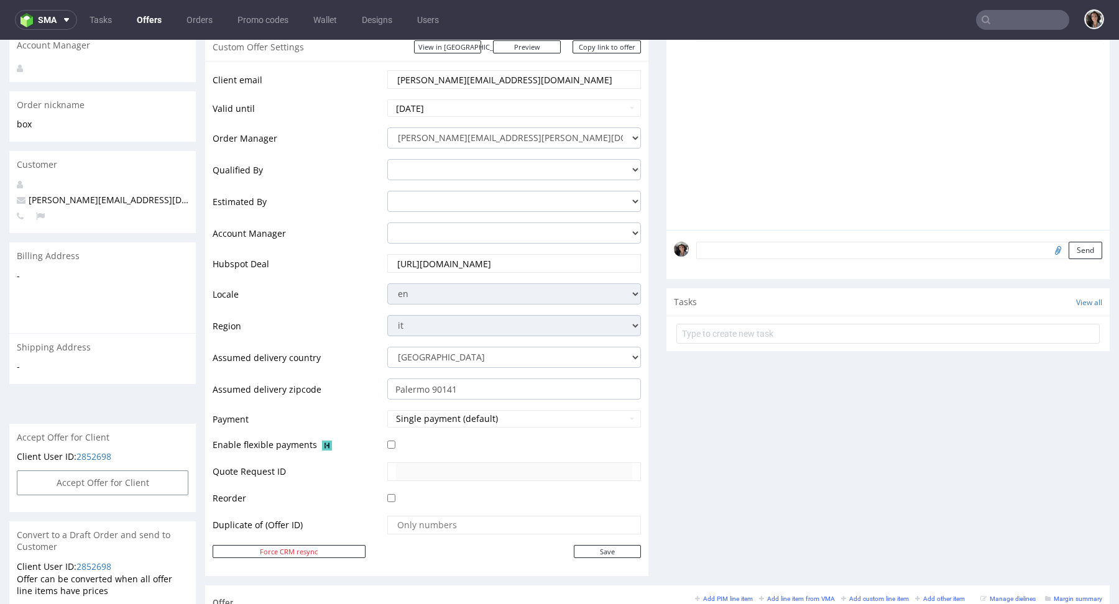
scroll to position [266, 0]
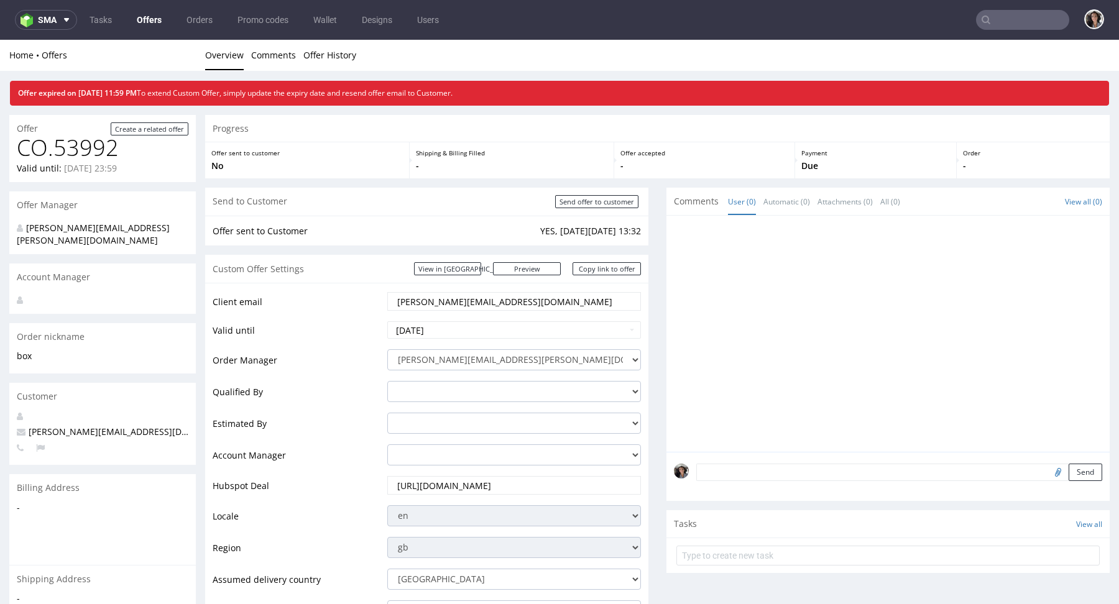
click at [985, 17] on input "text" at bounding box center [1022, 20] width 93 height 20
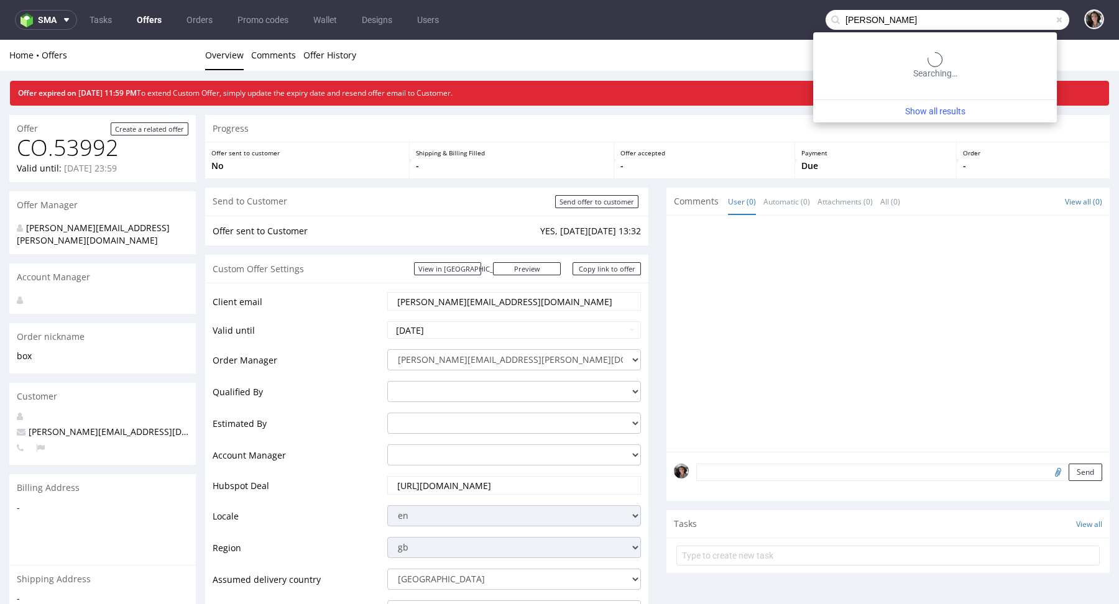
type input "[PERSON_NAME]"
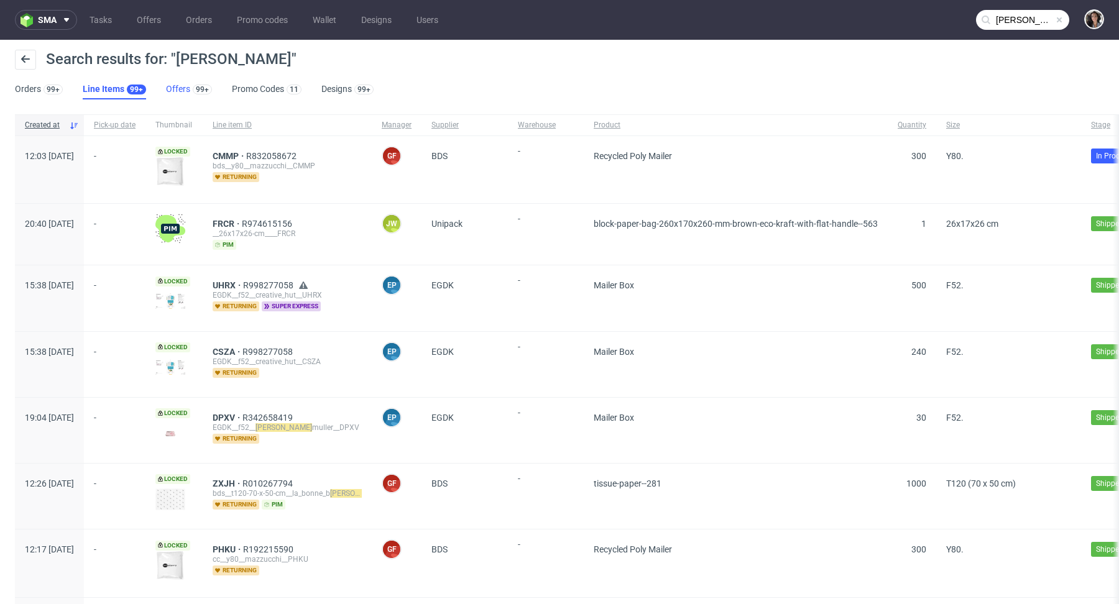
click at [171, 88] on link "Offers 99+" at bounding box center [189, 90] width 46 height 20
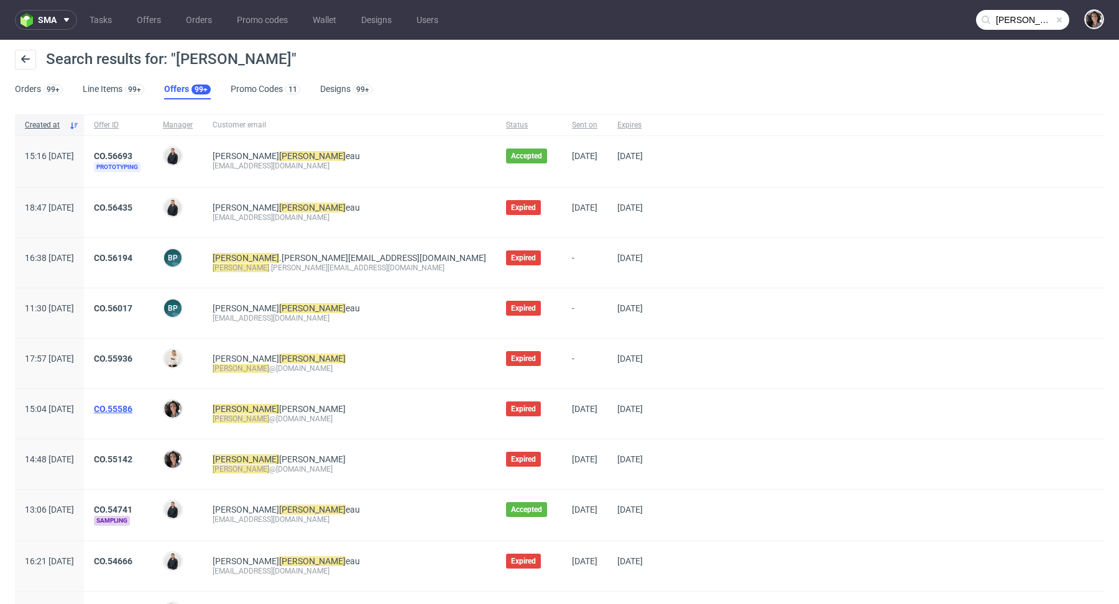
click at [132, 405] on link "CO.55586" at bounding box center [113, 409] width 39 height 10
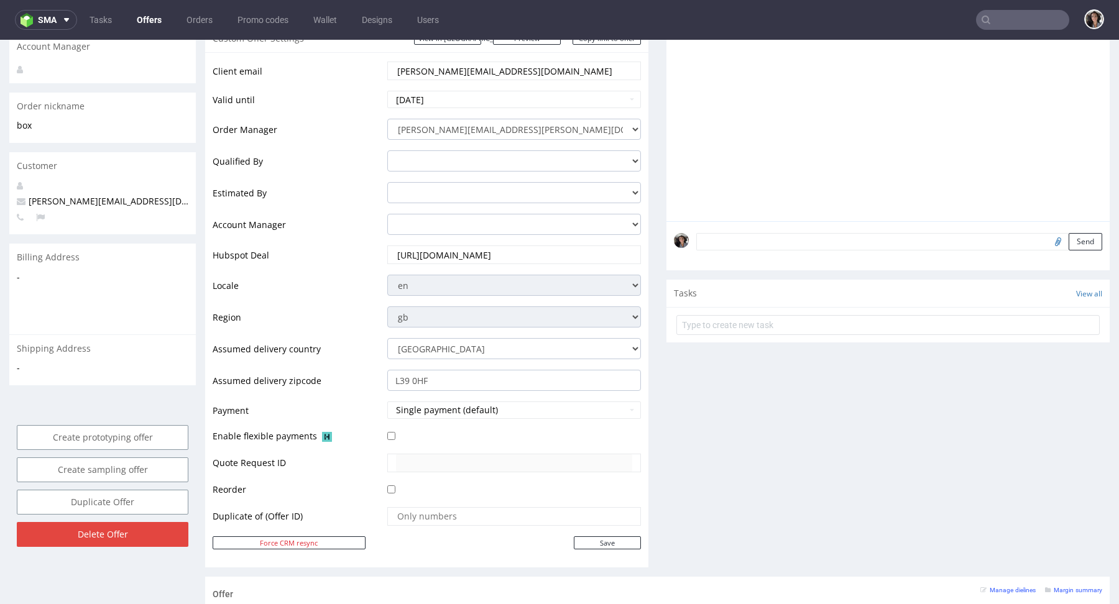
scroll to position [709, 0]
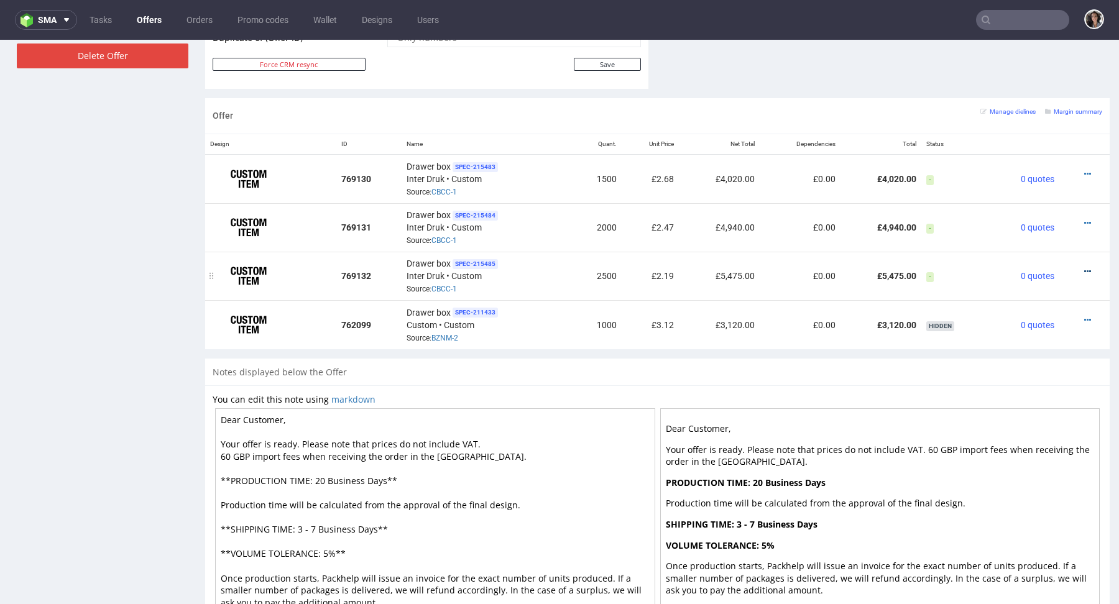
click at [1084, 267] on icon at bounding box center [1087, 271] width 7 height 9
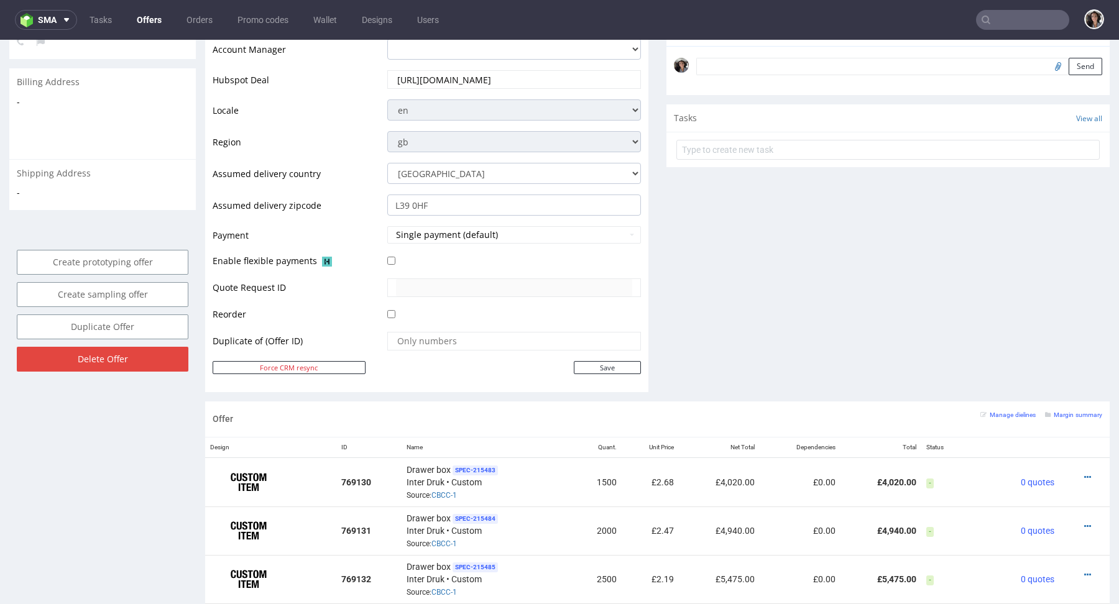
scroll to position [234, 0]
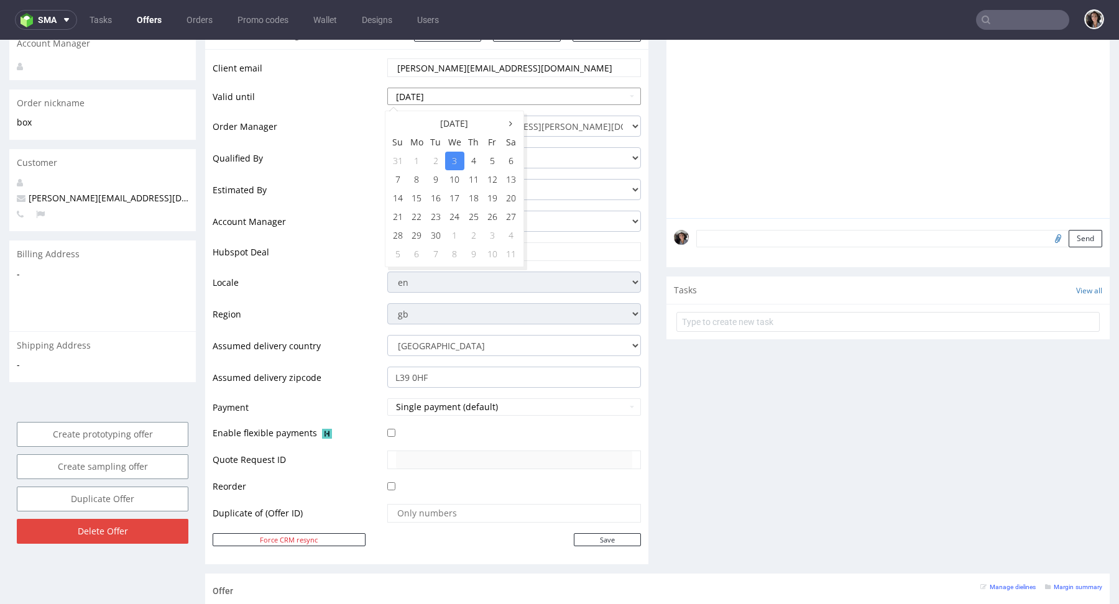
click at [497, 94] on input "[DATE]" at bounding box center [514, 96] width 254 height 17
click at [486, 156] on td "5" at bounding box center [492, 161] width 19 height 19
type input "[DATE]"
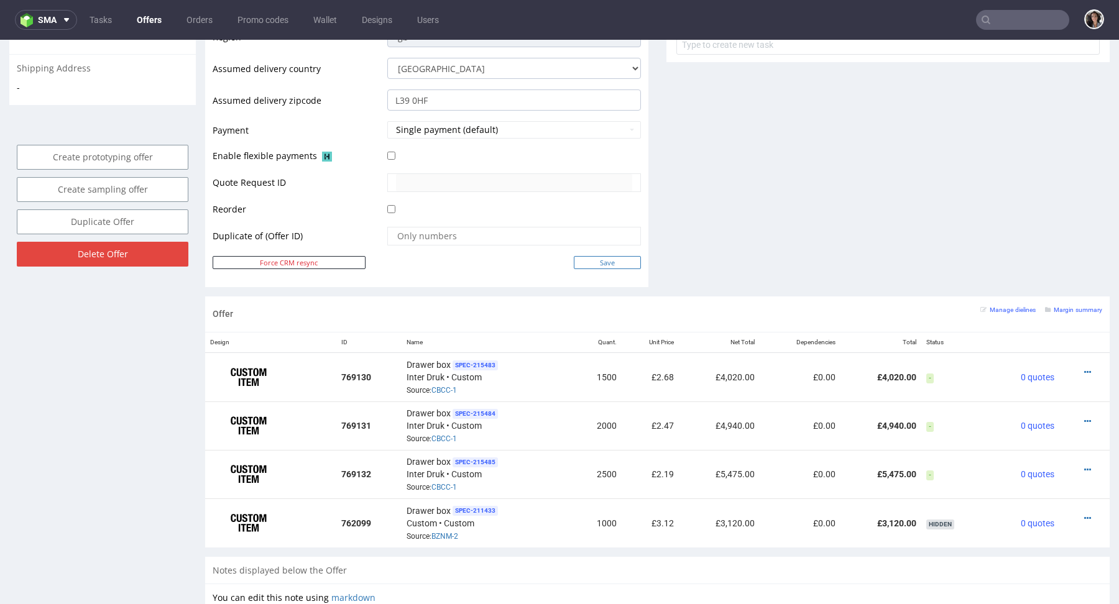
click at [611, 265] on input "Save" at bounding box center [607, 262] width 67 height 13
type input "In progress..."
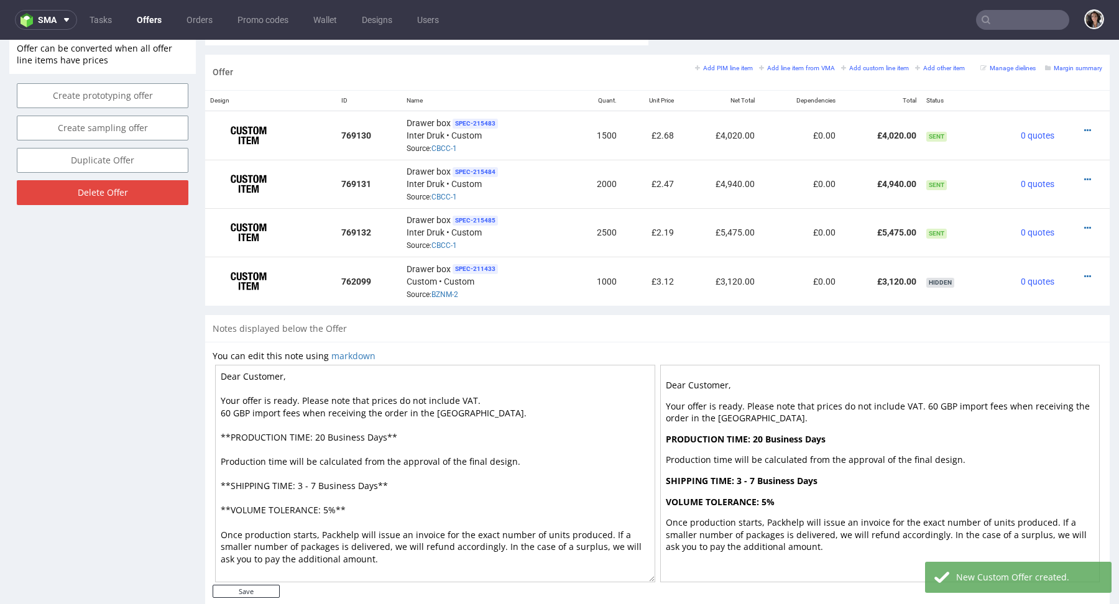
scroll to position [701, 0]
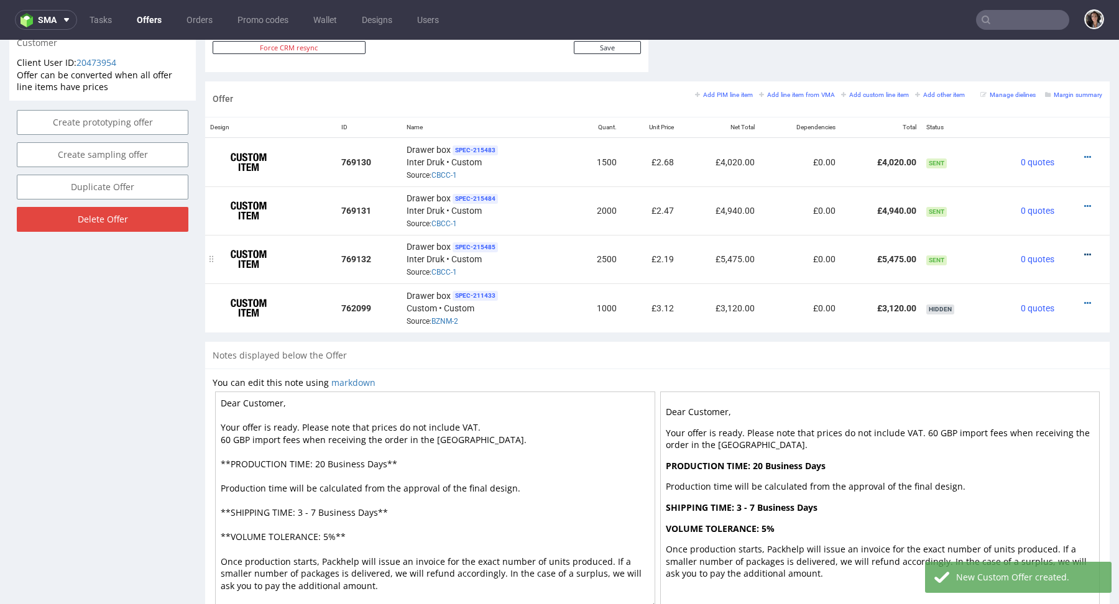
click at [1084, 254] on icon at bounding box center [1087, 255] width 7 height 9
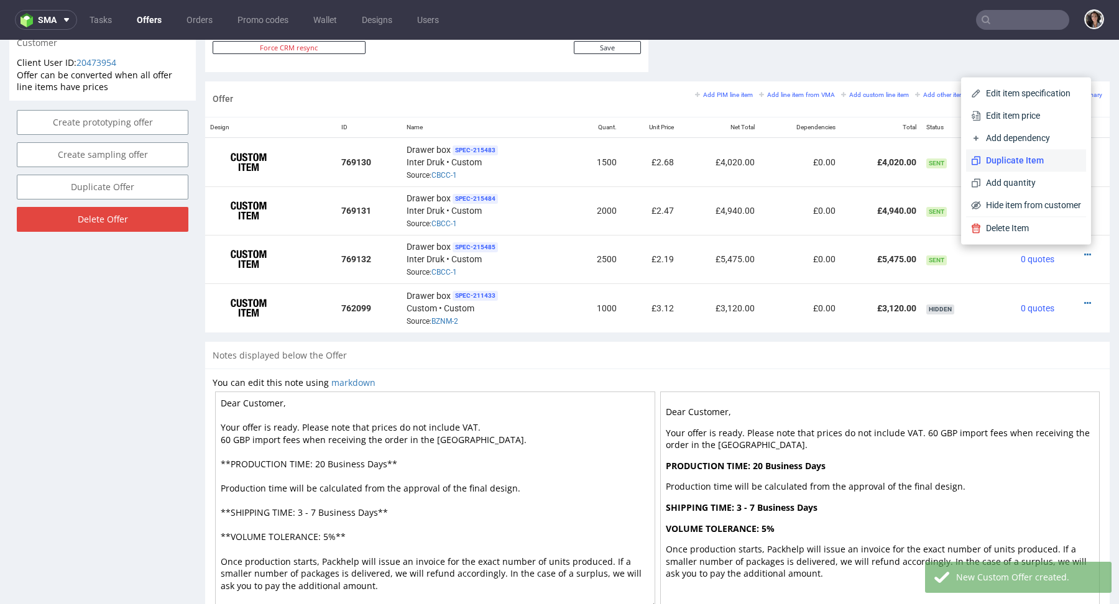
click at [1029, 165] on span "Duplicate Item" at bounding box center [1031, 160] width 100 height 12
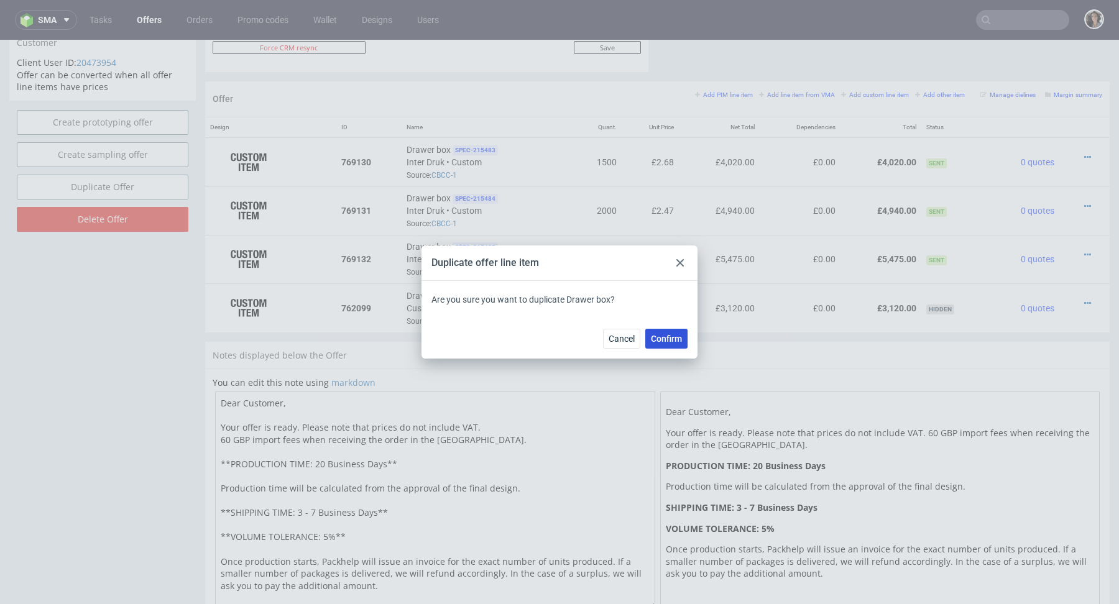
click at [670, 342] on span "Confirm" at bounding box center [666, 338] width 31 height 9
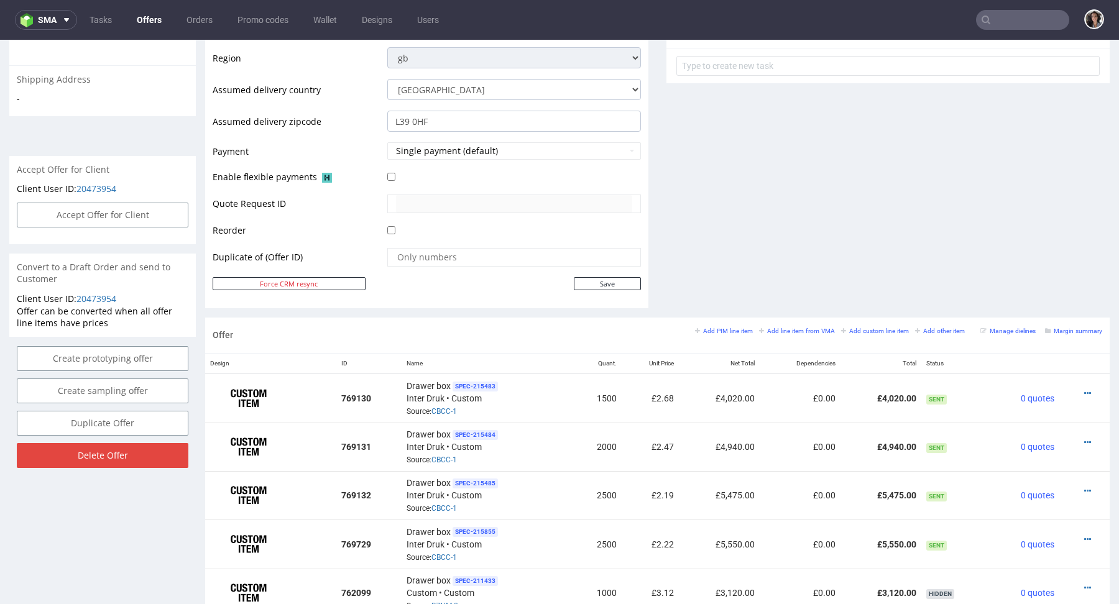
scroll to position [770, 0]
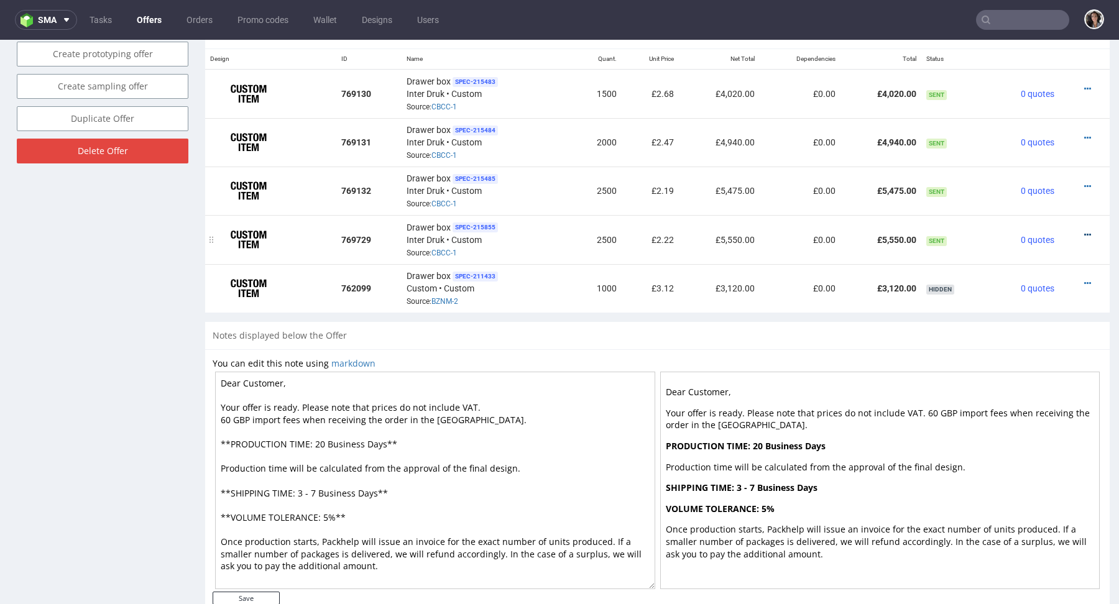
click at [1084, 231] on icon at bounding box center [1087, 235] width 7 height 9
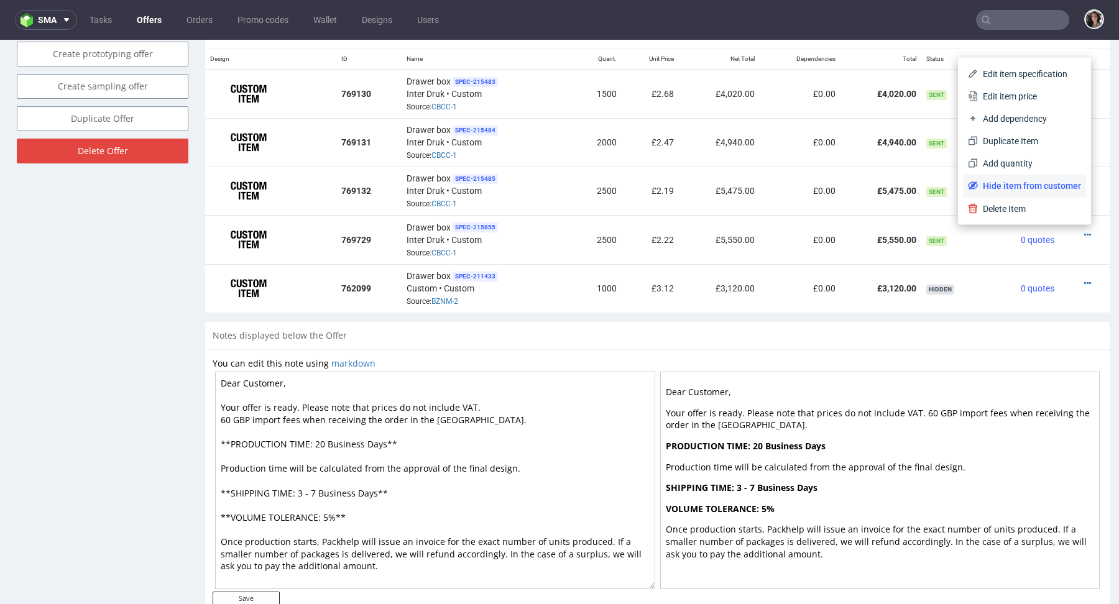
click at [1028, 178] on li "Hide item from customer" at bounding box center [1024, 186] width 123 height 22
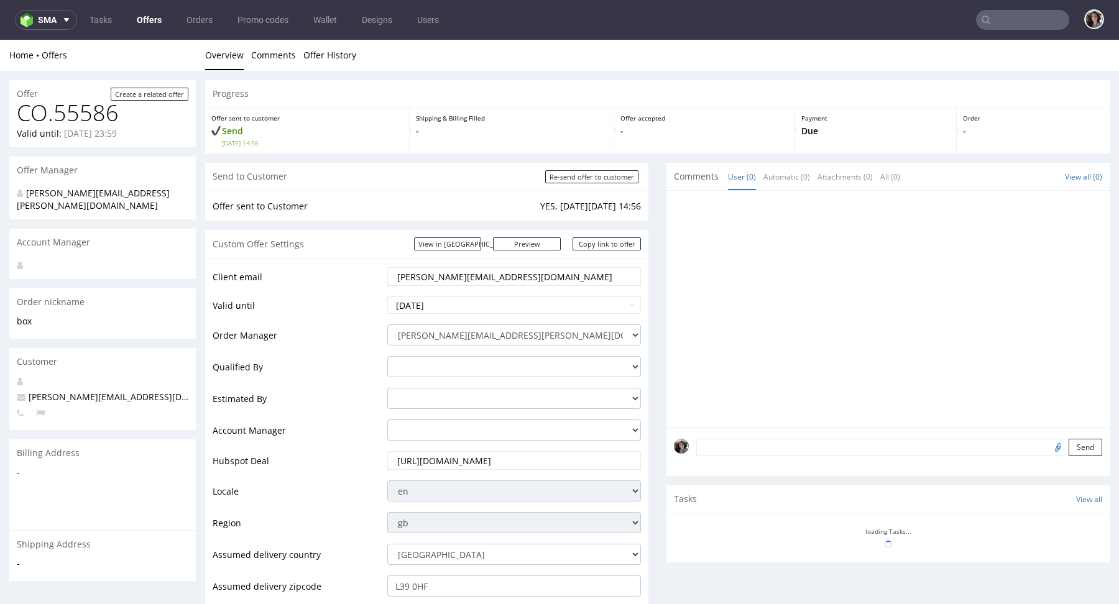
scroll to position [607, 0]
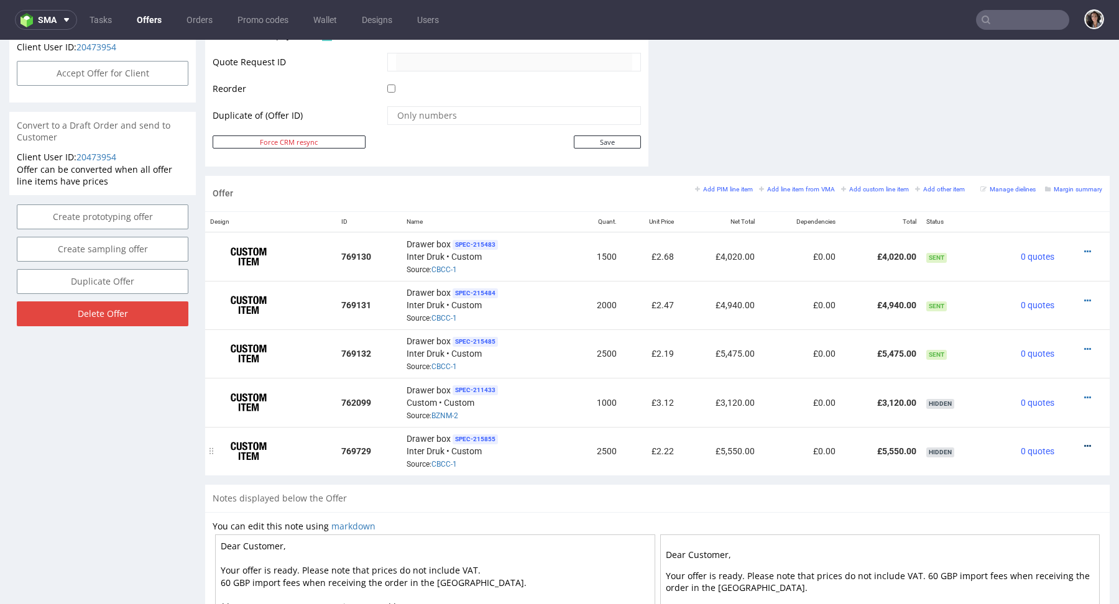
click at [1084, 446] on icon at bounding box center [1087, 446] width 7 height 9
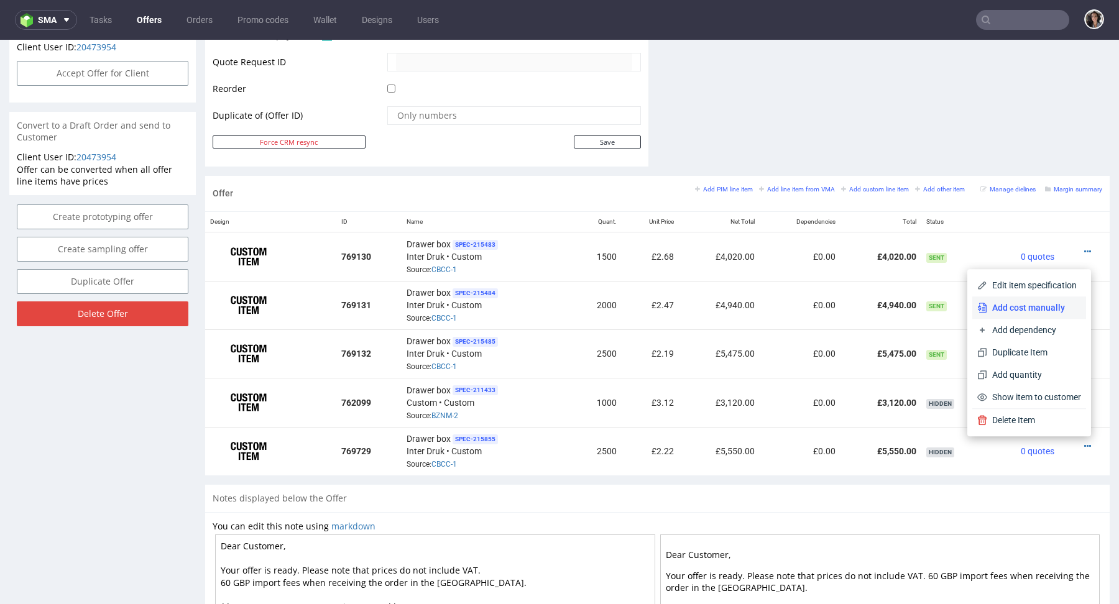
click at [1024, 306] on span "Add cost manually" at bounding box center [1034, 308] width 94 height 12
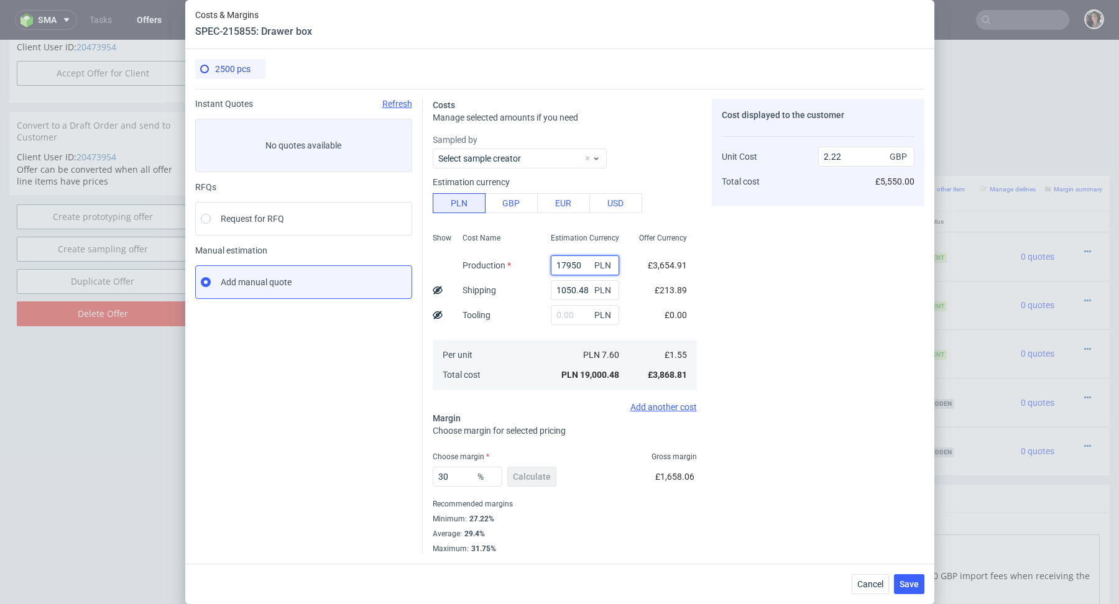
click at [557, 263] on input "17950" at bounding box center [585, 266] width 68 height 20
paste input "14505"
type input "1450517950"
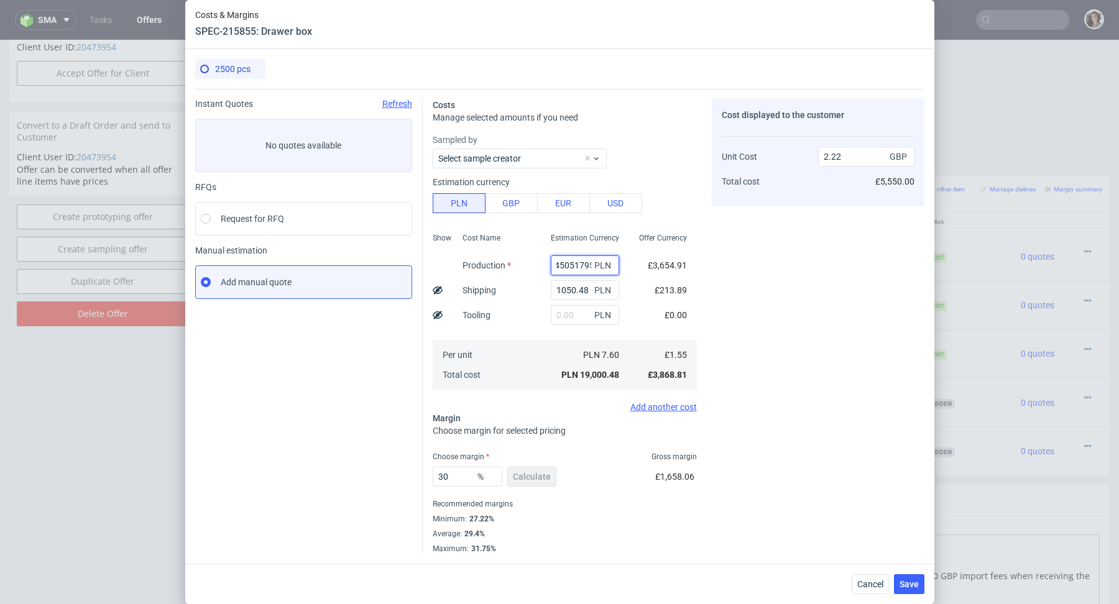
type input "168770.98"
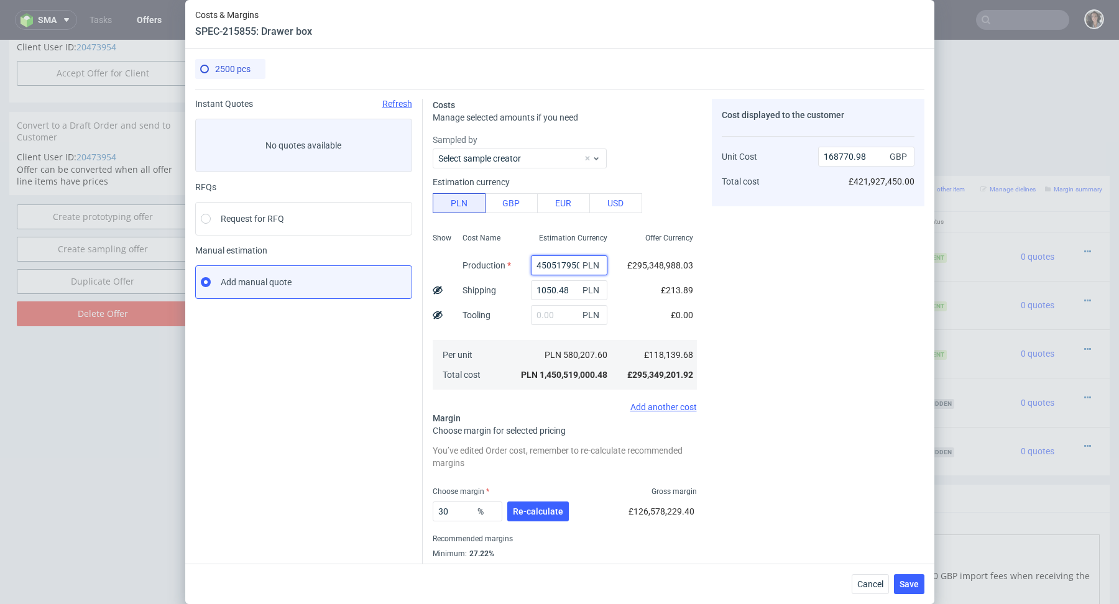
click at [574, 265] on input "1450517950" at bounding box center [569, 266] width 76 height 20
paste input "14505"
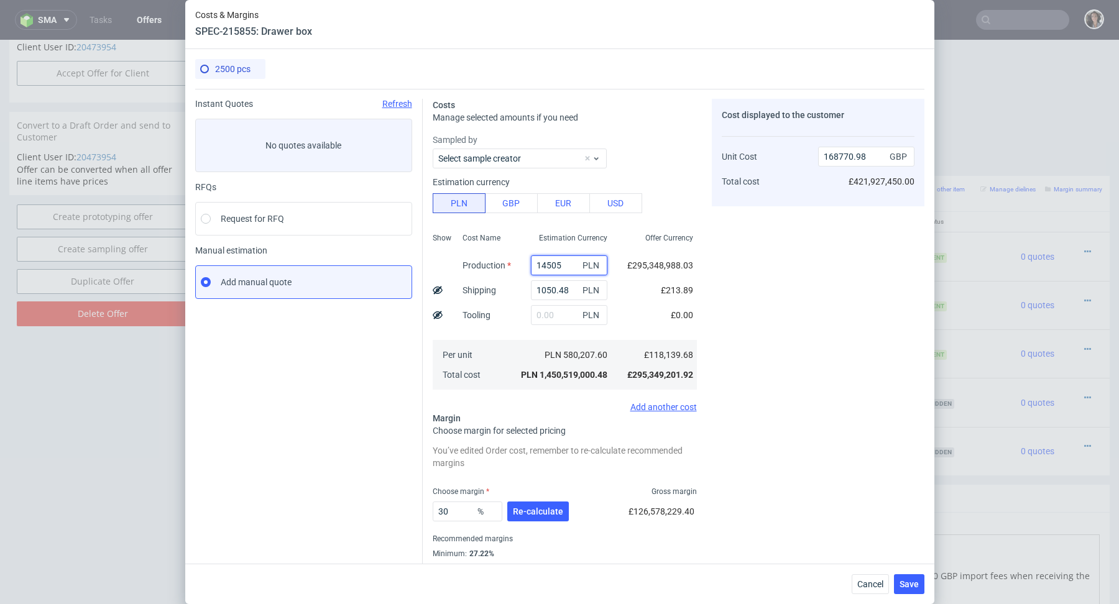
type input "14505"
type input "1.81"
click at [651, 272] on div "£2,953.45" at bounding box center [667, 265] width 59 height 25
click at [576, 263] on input "14505" at bounding box center [585, 266] width 68 height 20
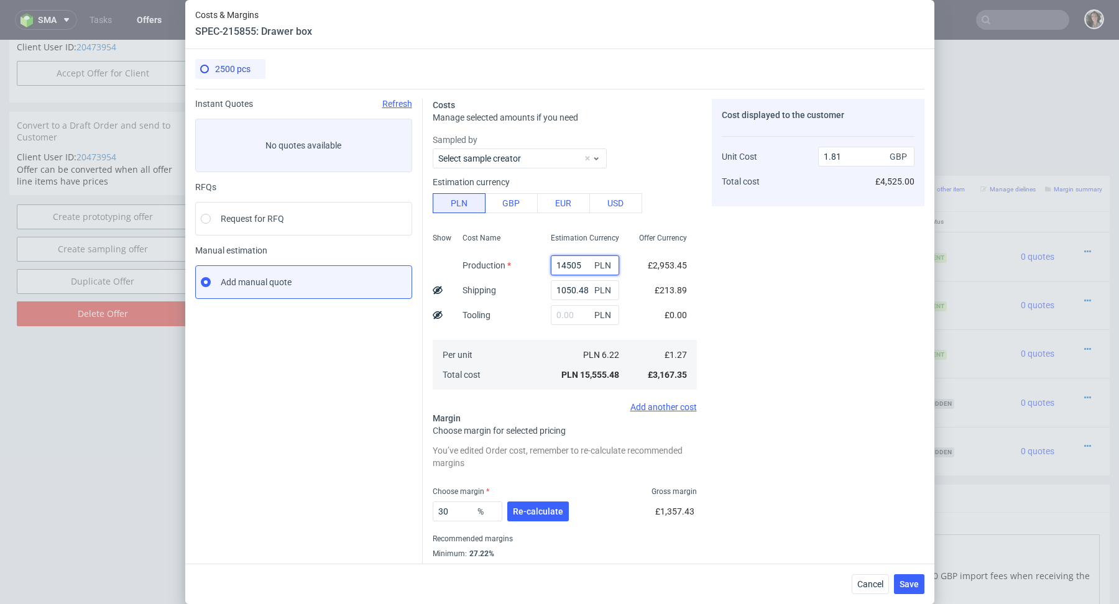
click at [576, 263] on input "14505" at bounding box center [585, 266] width 68 height 20
paste input "text"
type input "14505"
click at [579, 288] on input "1050.48" at bounding box center [585, 290] width 68 height 20
click at [536, 508] on span "Re-calculate" at bounding box center [538, 511] width 50 height 9
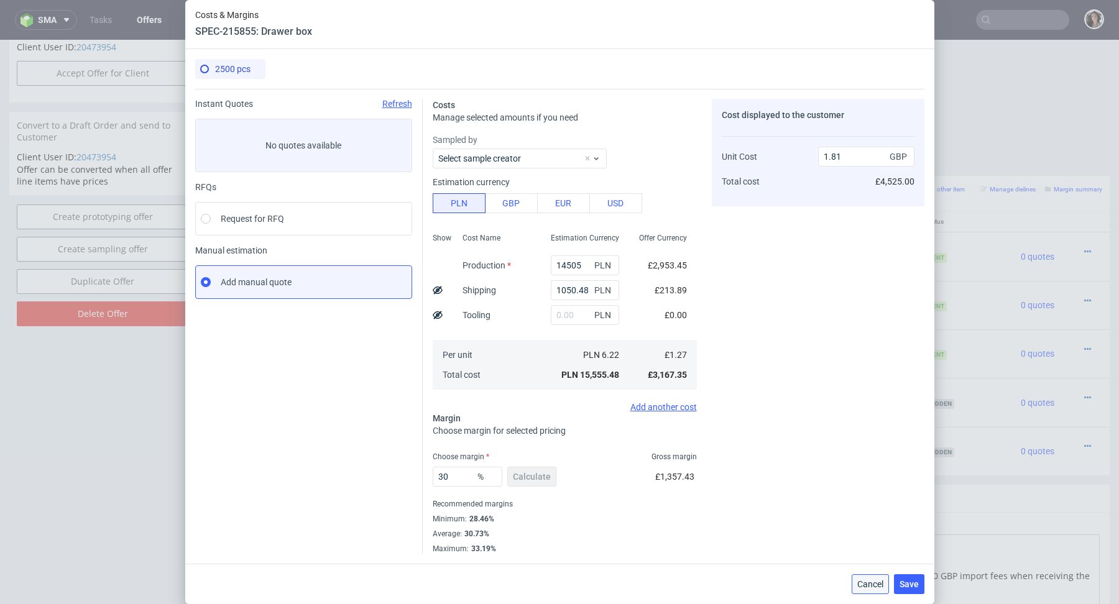
click at [872, 580] on span "Cancel" at bounding box center [870, 584] width 26 height 9
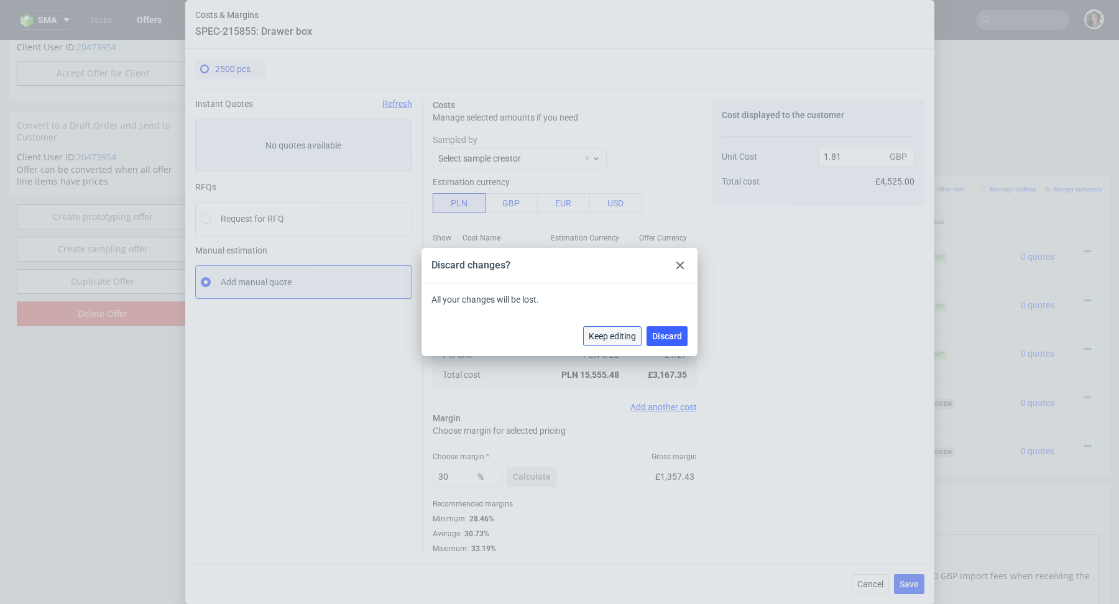
click at [623, 334] on span "Keep editing" at bounding box center [612, 336] width 47 height 9
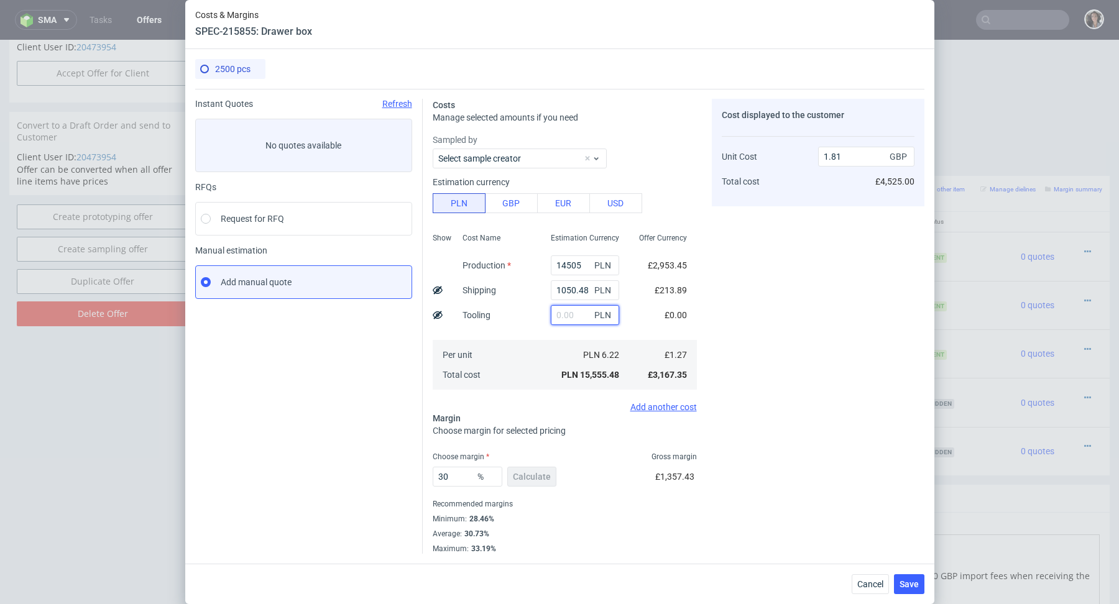
click at [565, 313] on input "text" at bounding box center [585, 315] width 68 height 20
paste input "1,15"
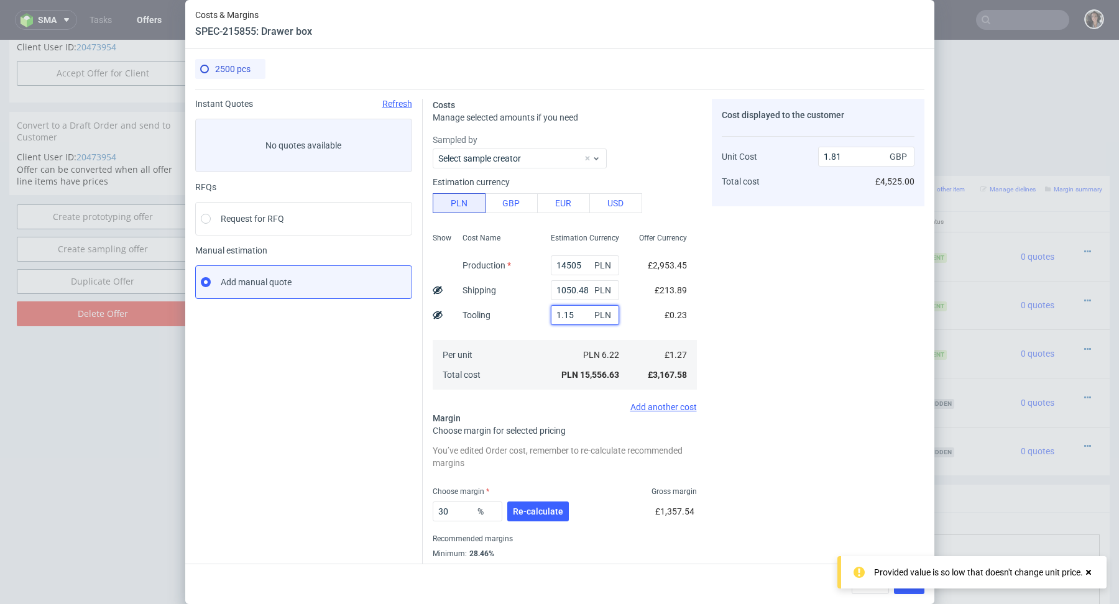
click at [581, 313] on input "1.15" at bounding box center [585, 315] width 68 height 20
click at [514, 359] on div "Per unit Total cost" at bounding box center [497, 365] width 88 height 50
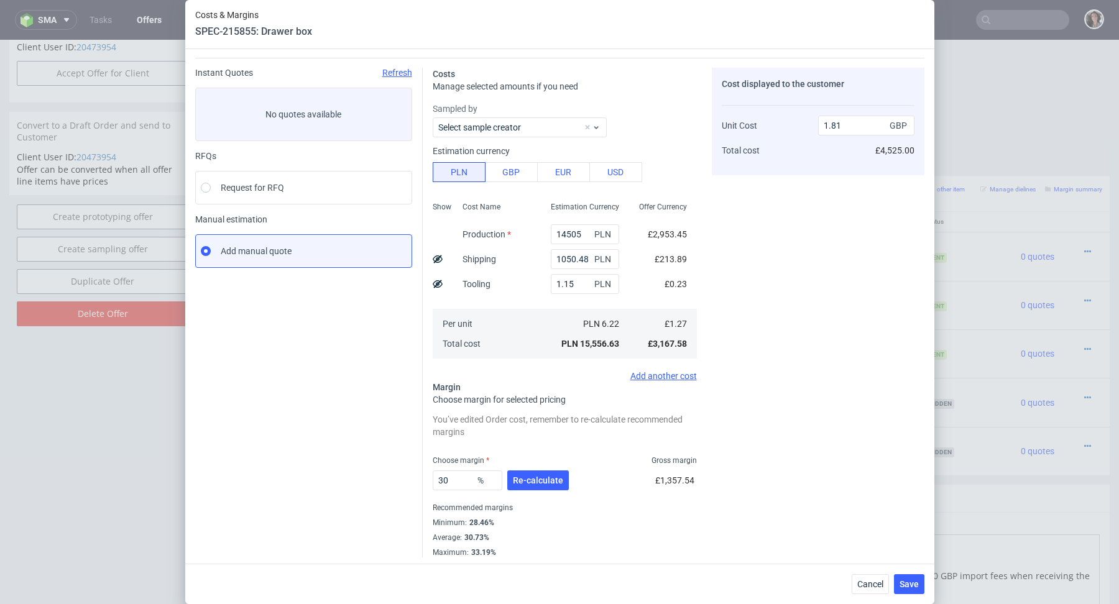
scroll to position [34, 0]
click at [572, 281] on input "1.15" at bounding box center [585, 282] width 68 height 20
paste input "287"
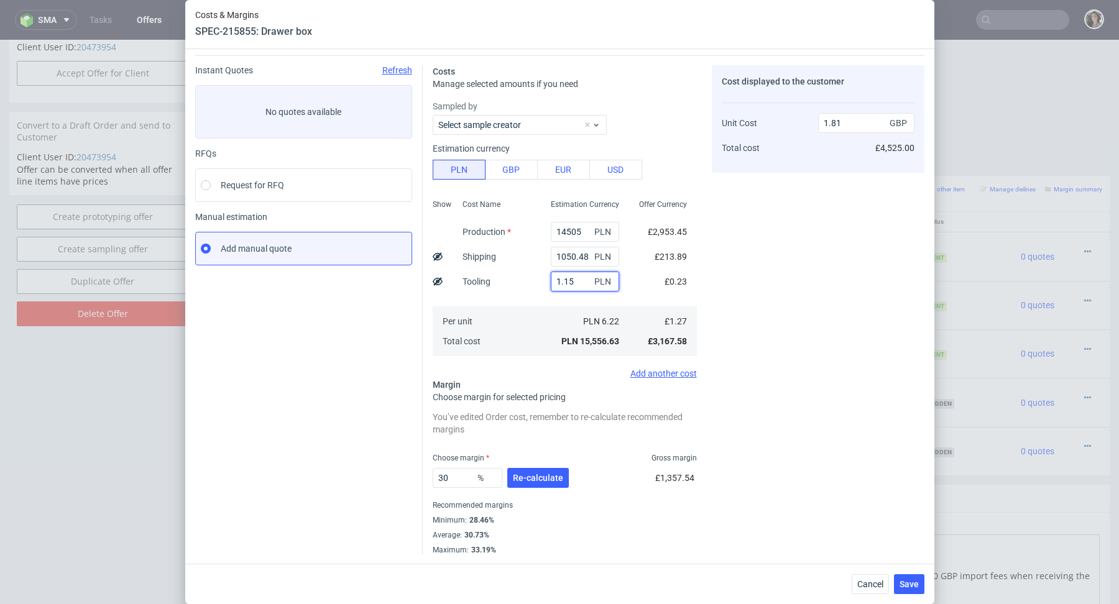
type input "2875"
type input "2.14"
type input "2875"
click at [527, 480] on span "Re-calculate" at bounding box center [538, 478] width 50 height 9
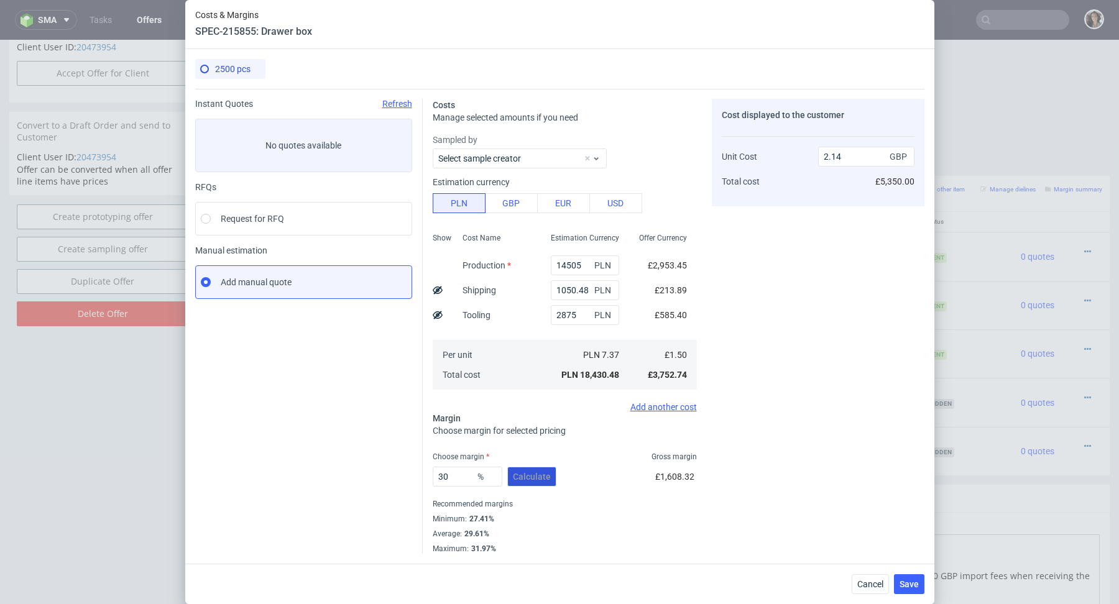
scroll to position [0, 0]
click at [916, 586] on span "Save" at bounding box center [909, 584] width 19 height 9
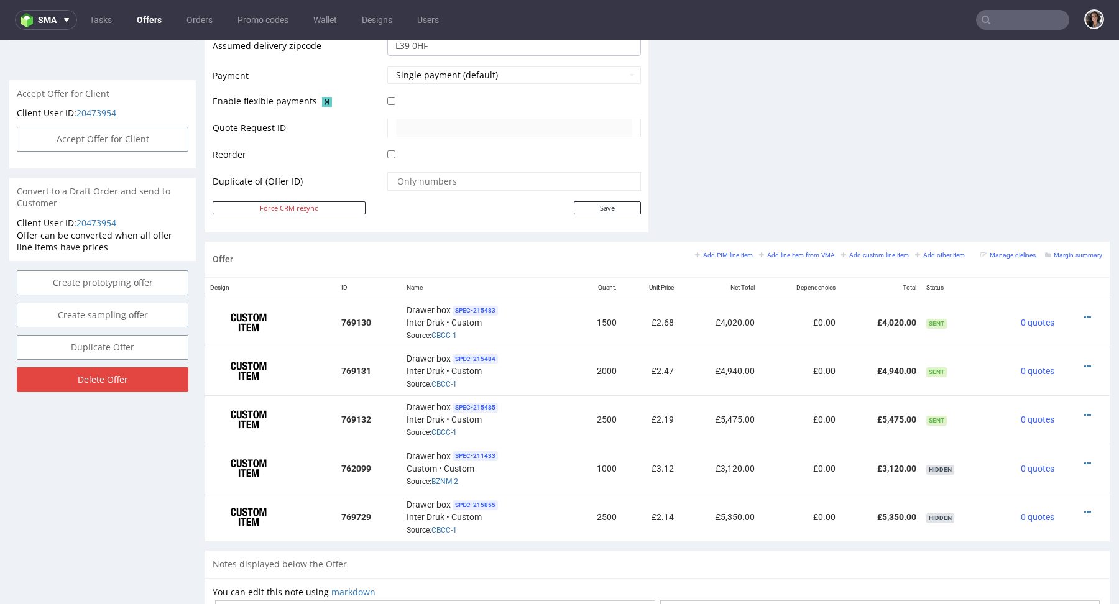
scroll to position [552, 0]
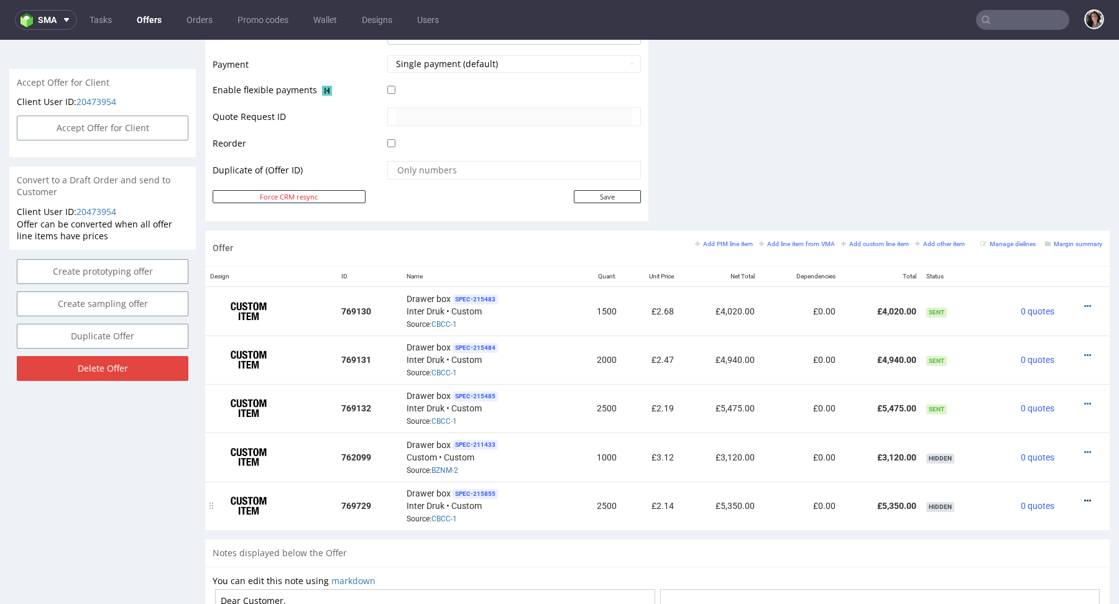
click at [1084, 499] on icon at bounding box center [1087, 501] width 7 height 9
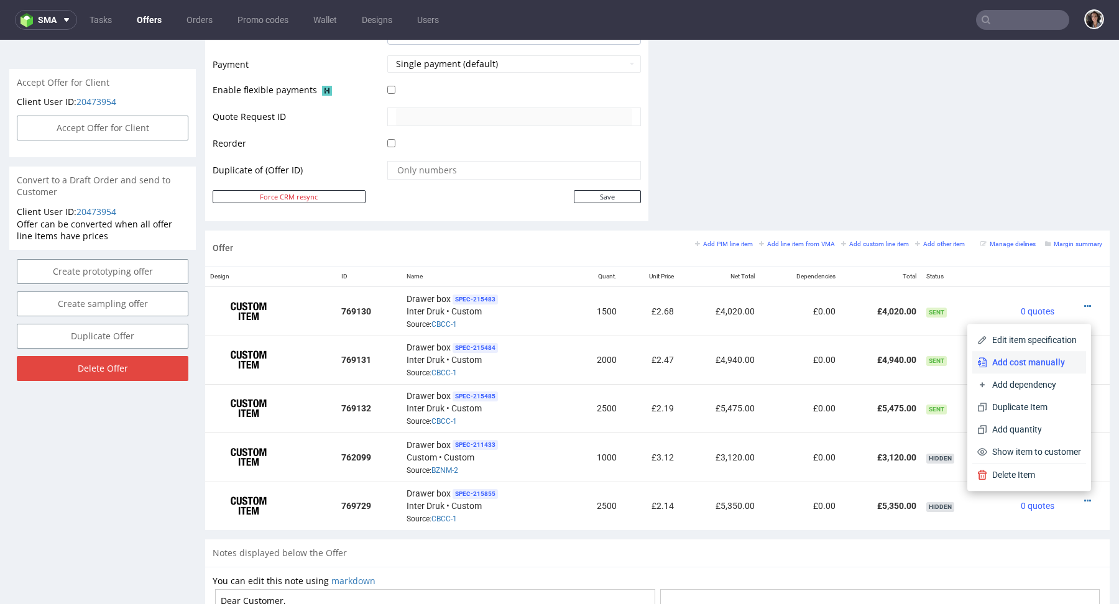
click at [1038, 362] on span "Add cost manually" at bounding box center [1034, 362] width 94 height 12
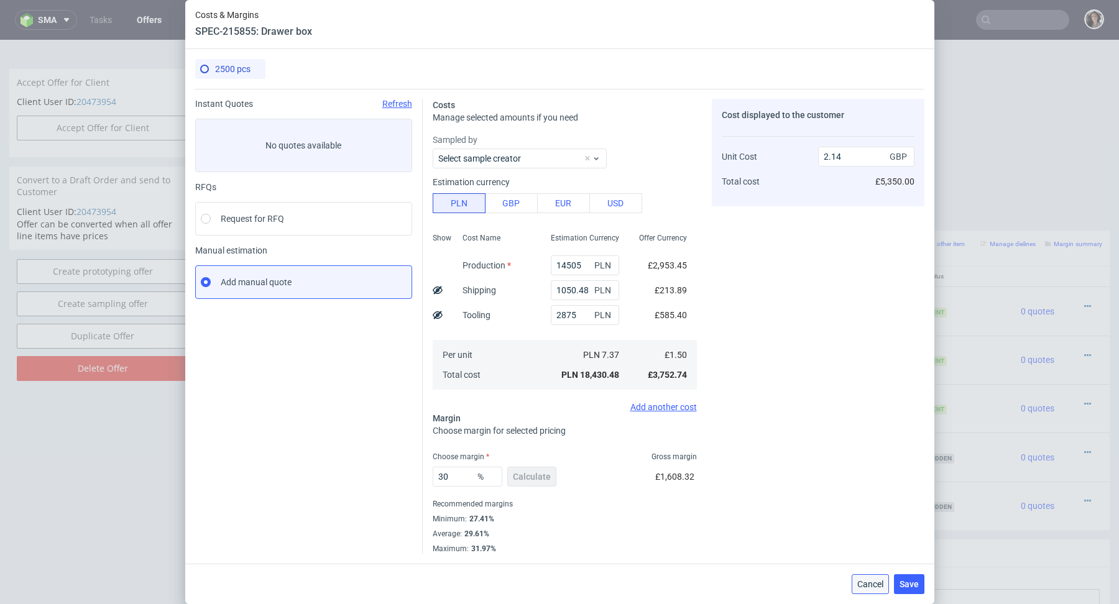
click at [869, 589] on button "Cancel" at bounding box center [870, 584] width 37 height 20
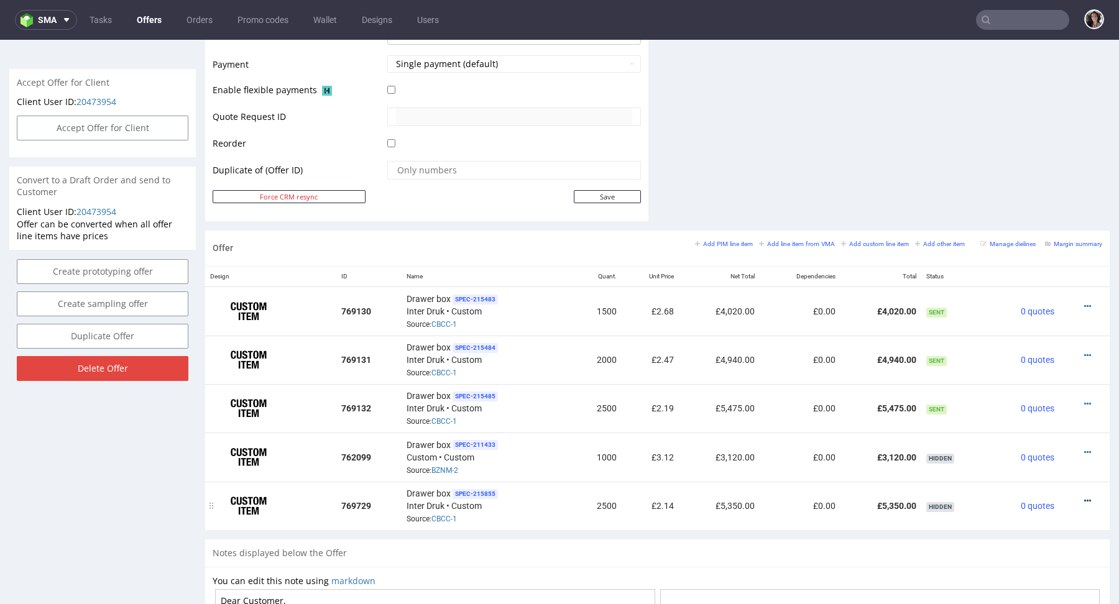
click at [1084, 500] on icon at bounding box center [1087, 501] width 7 height 9
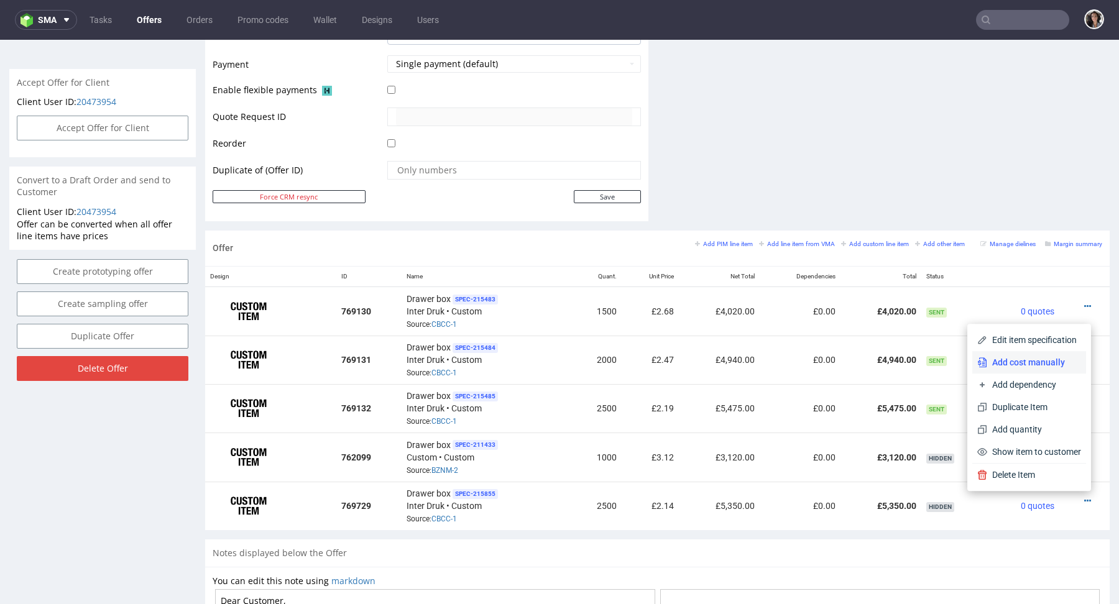
click at [1014, 362] on span "Add cost manually" at bounding box center [1034, 362] width 94 height 12
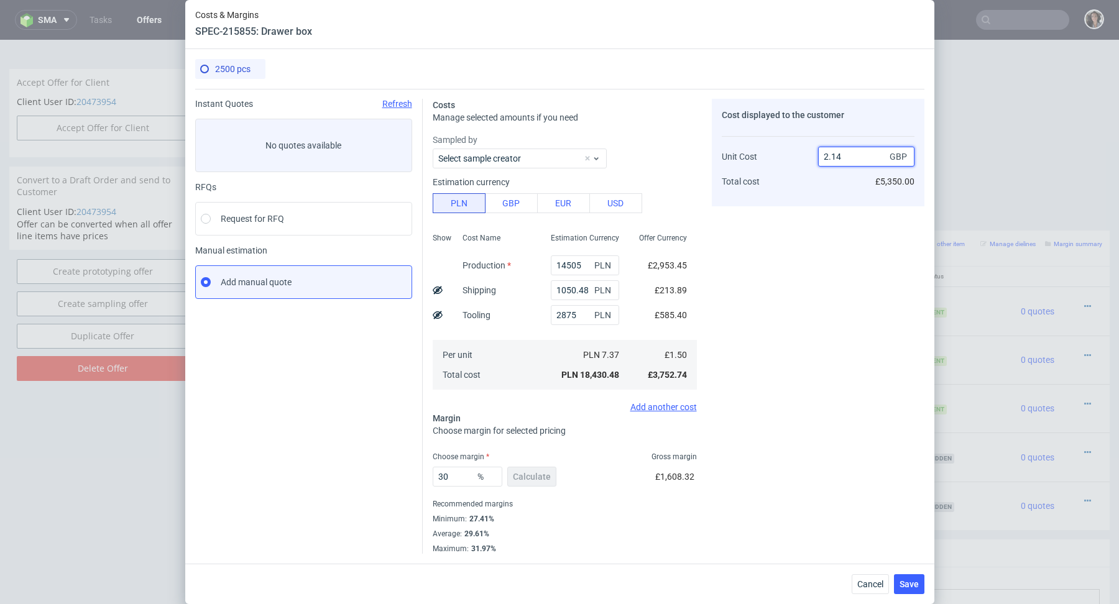
click at [839, 150] on input "2.14" at bounding box center [866, 157] width 96 height 20
click at [841, 157] on input "2.14" at bounding box center [866, 157] width 96 height 20
click at [837, 157] on input "2.14" at bounding box center [866, 157] width 96 height 20
type input "2.19"
type input "31.506849315068493"
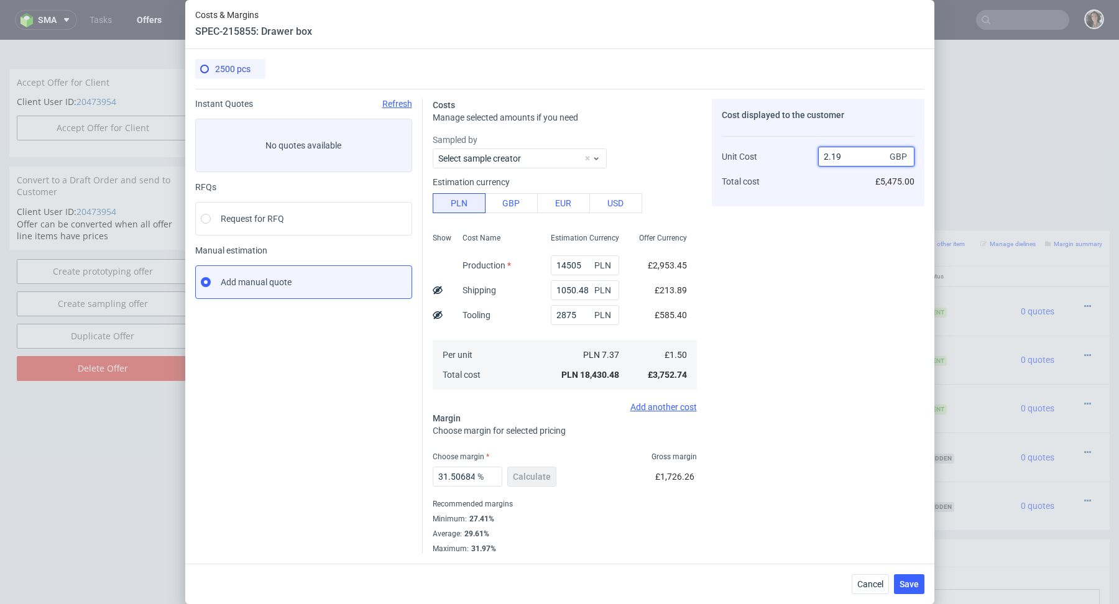
type input "2.19"
click at [719, 318] on div "Cost displayed to the customer Unit Cost Total cost 2.19 GBP £5,475.00" at bounding box center [818, 326] width 213 height 455
click at [906, 586] on span "Save" at bounding box center [909, 584] width 19 height 9
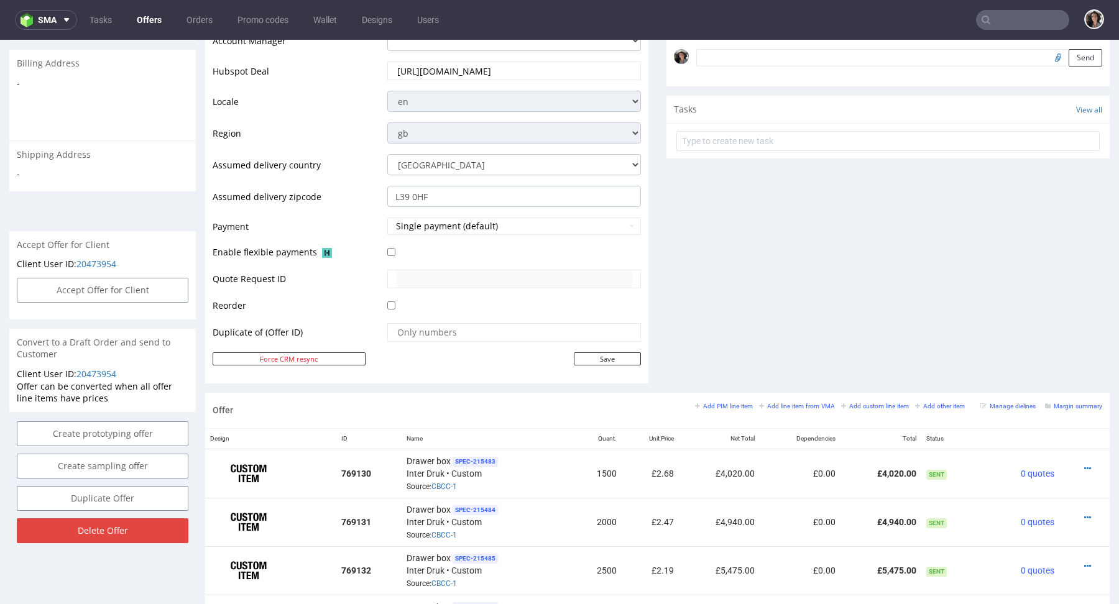
scroll to position [614, 0]
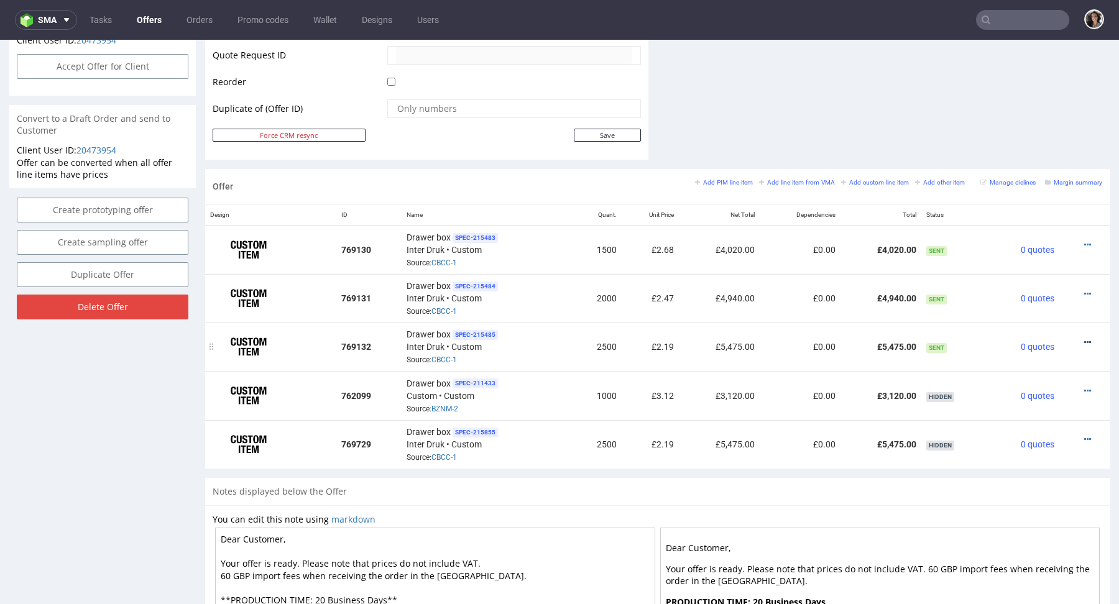
click at [1084, 338] on icon at bounding box center [1087, 342] width 7 height 9
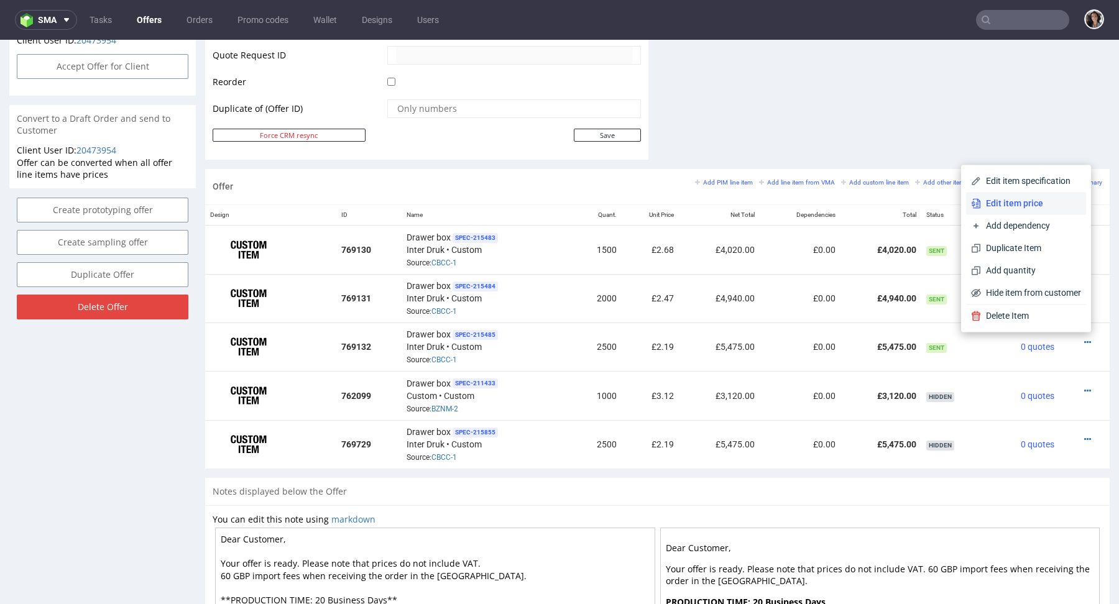
click at [1015, 200] on span "Edit item price" at bounding box center [1031, 203] width 100 height 12
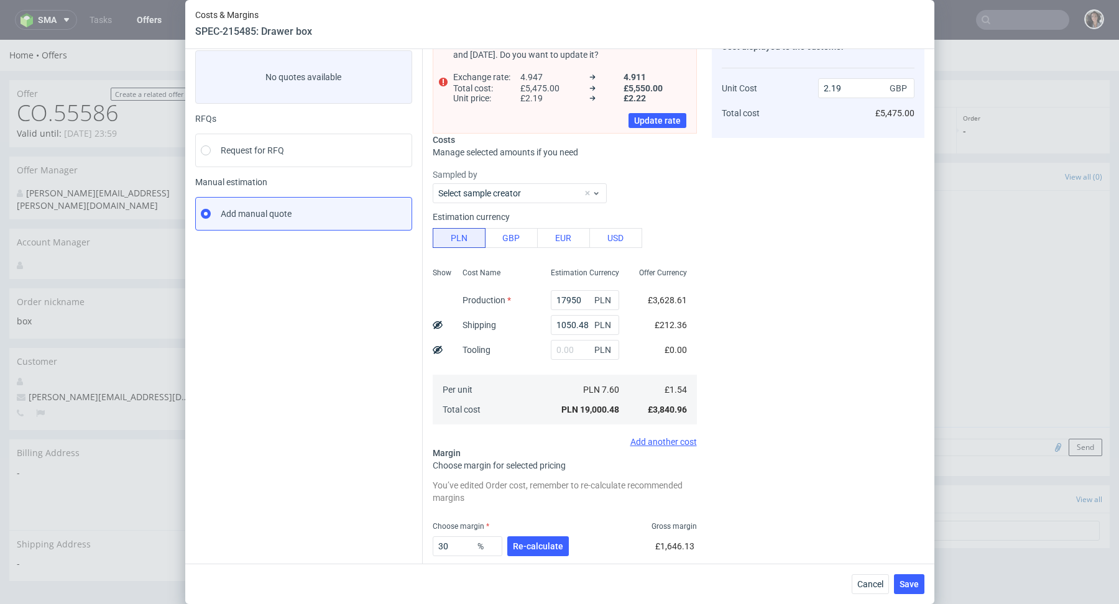
scroll to position [72, 0]
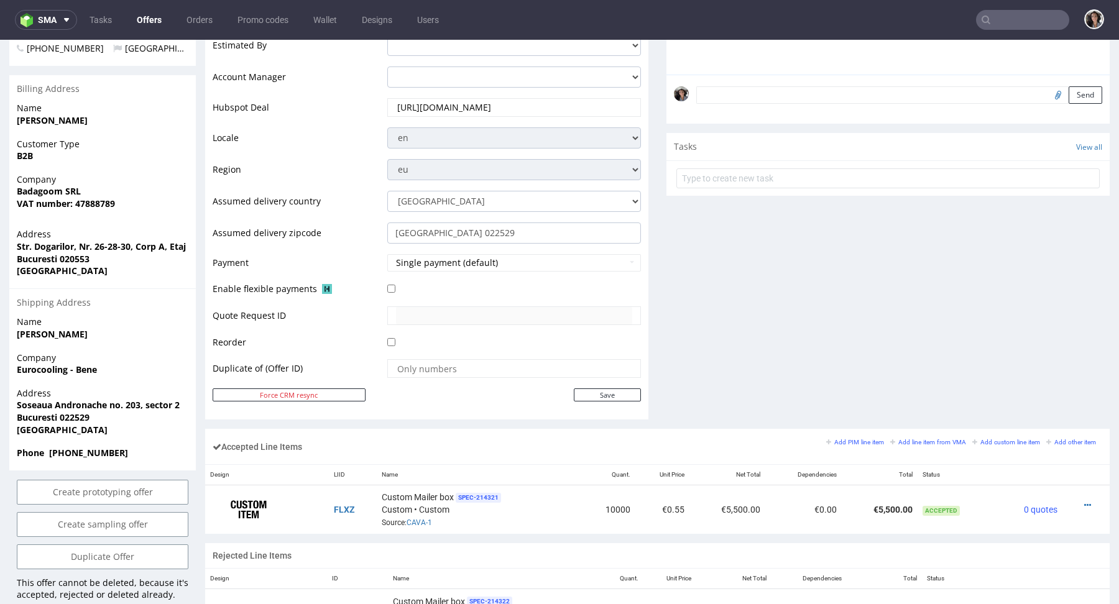
scroll to position [566, 0]
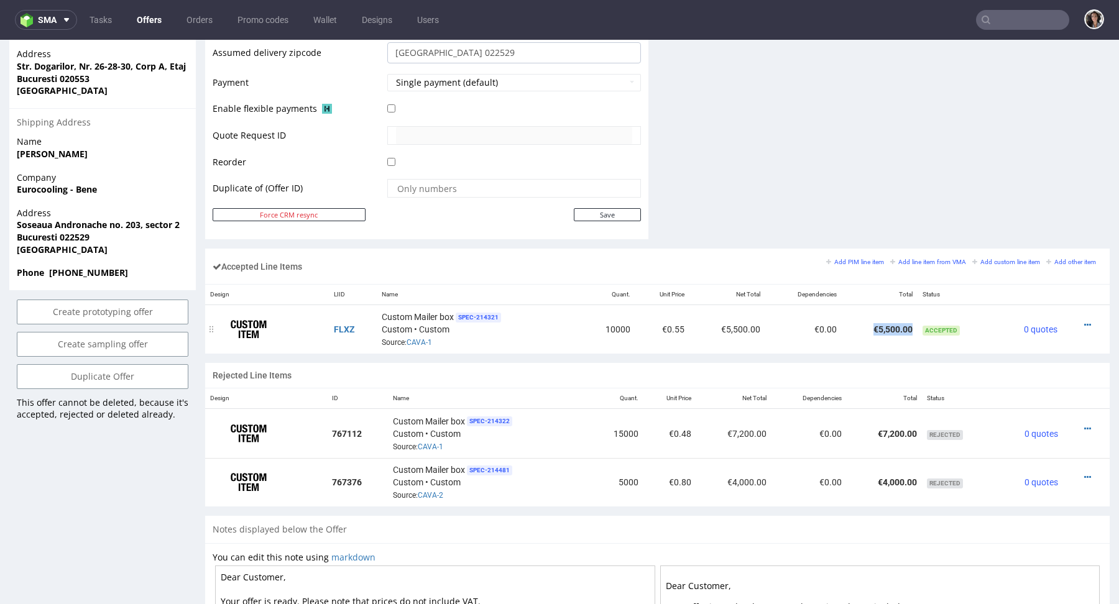
drag, startPoint x: 906, startPoint y: 325, endPoint x: 862, endPoint y: 325, distance: 44.1
click at [862, 325] on td "€5,500.00" at bounding box center [880, 329] width 76 height 49
copy td "€5,500.00"
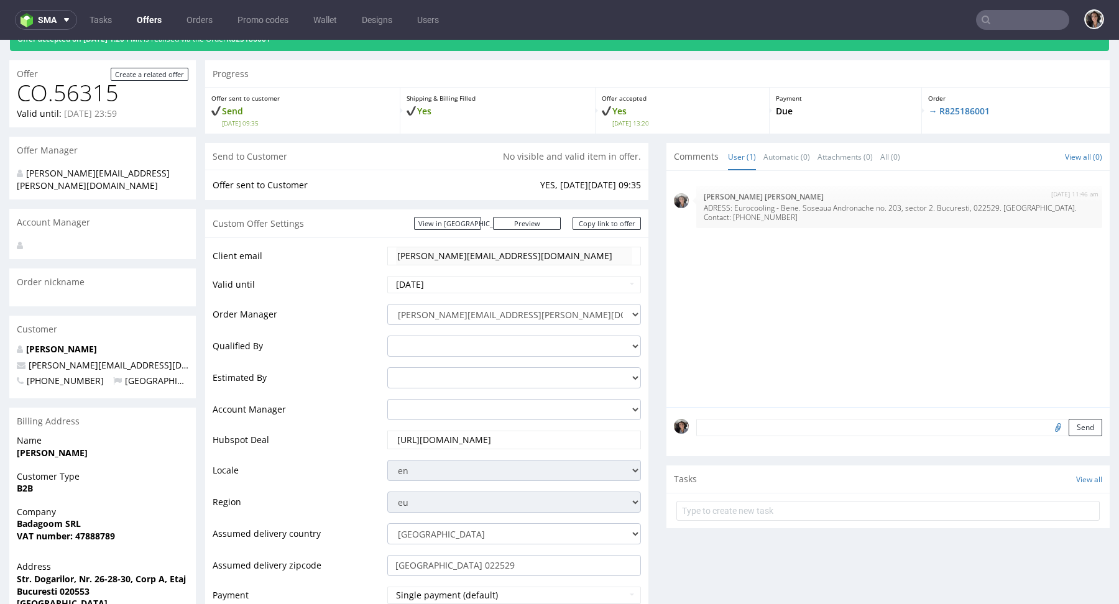
scroll to position [1, 0]
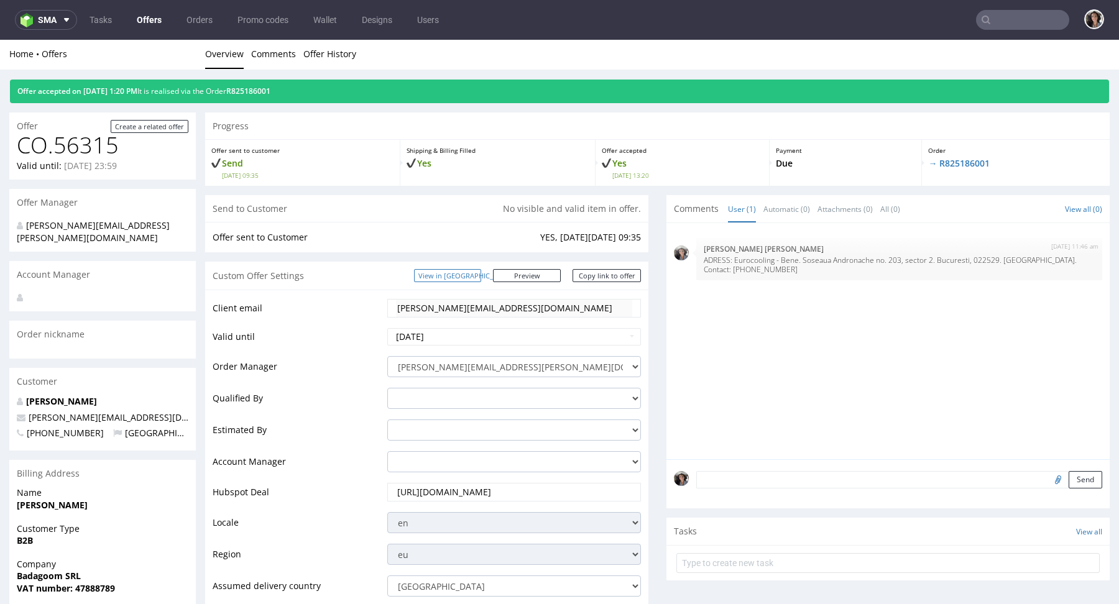
click at [468, 275] on link "View in [GEOGRAPHIC_DATA]" at bounding box center [447, 275] width 67 height 13
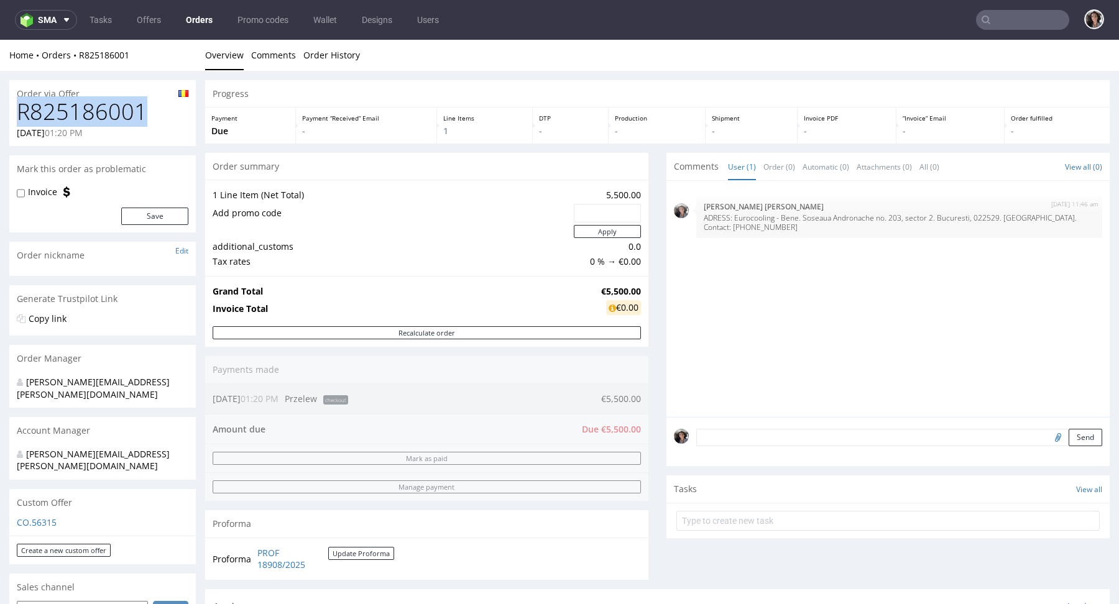
drag, startPoint x: 149, startPoint y: 108, endPoint x: 3, endPoint y: 108, distance: 145.5
copy h1 "R825186001"
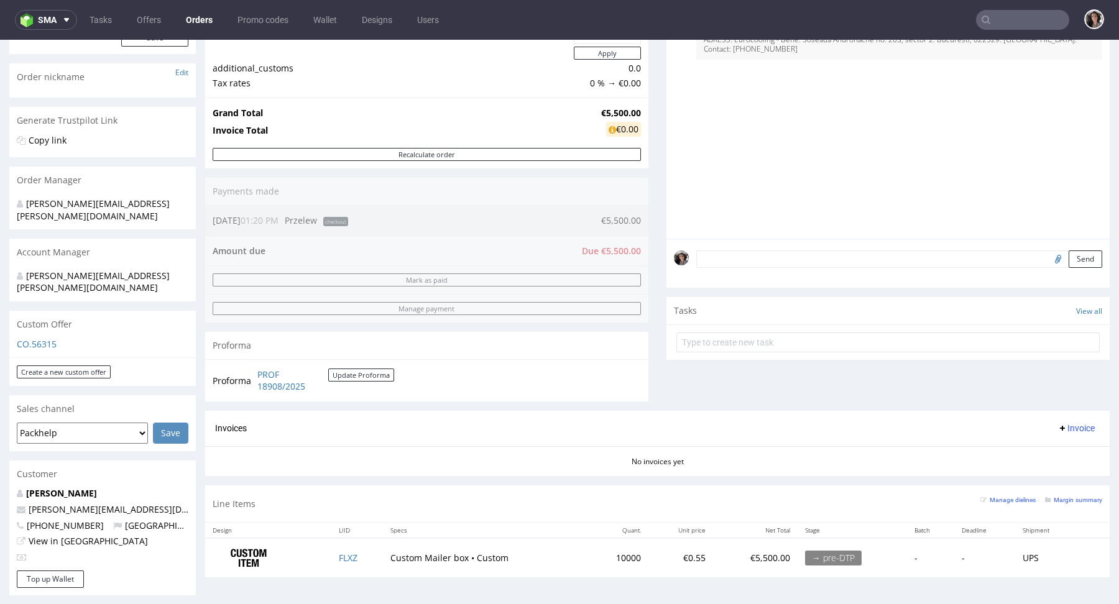
scroll to position [178, 0]
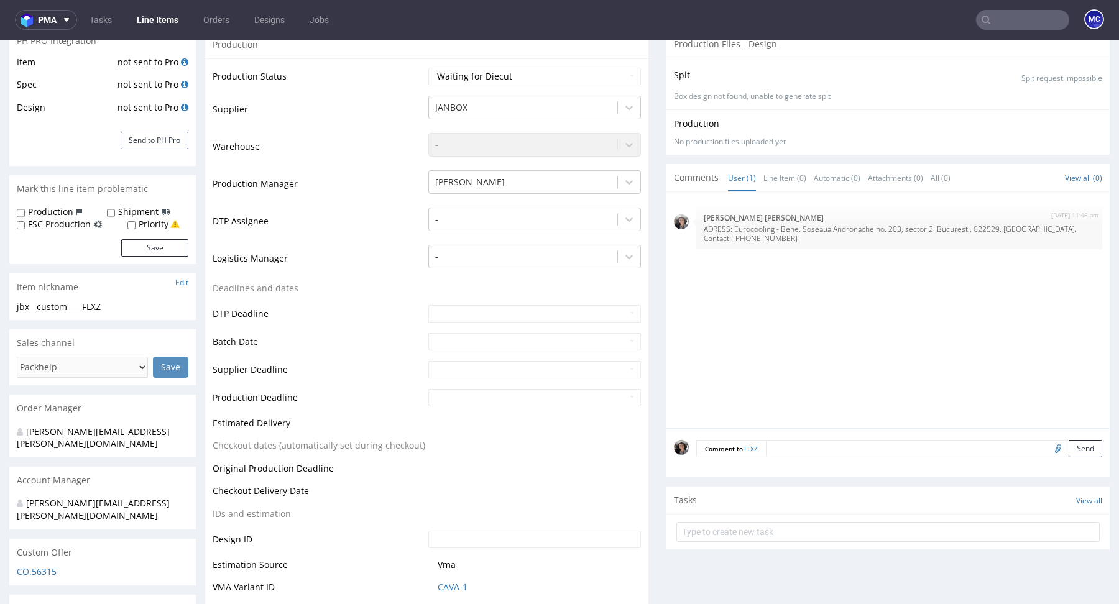
scroll to position [573, 0]
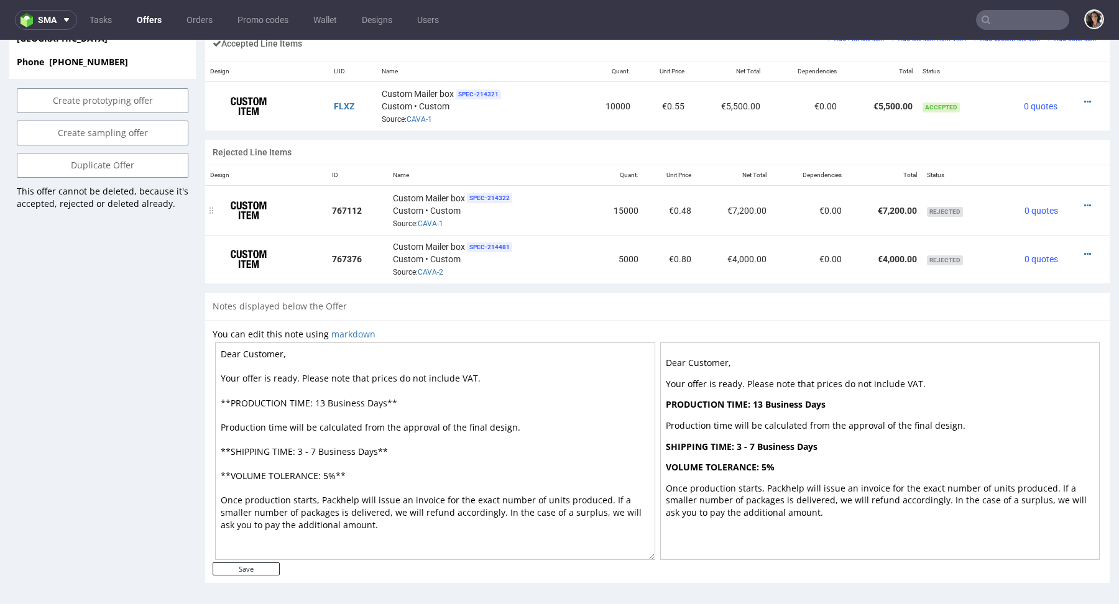
scroll to position [603, 0]
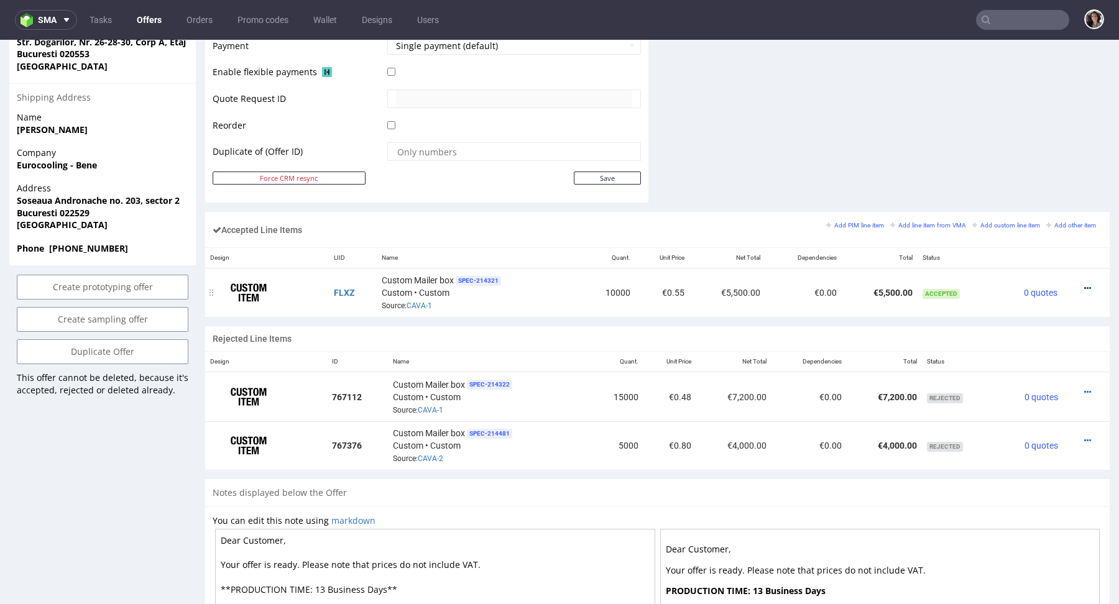
click at [1084, 283] on link at bounding box center [1087, 288] width 7 height 10
click at [998, 167] on span "Edit item price" at bounding box center [1037, 171] width 90 height 12
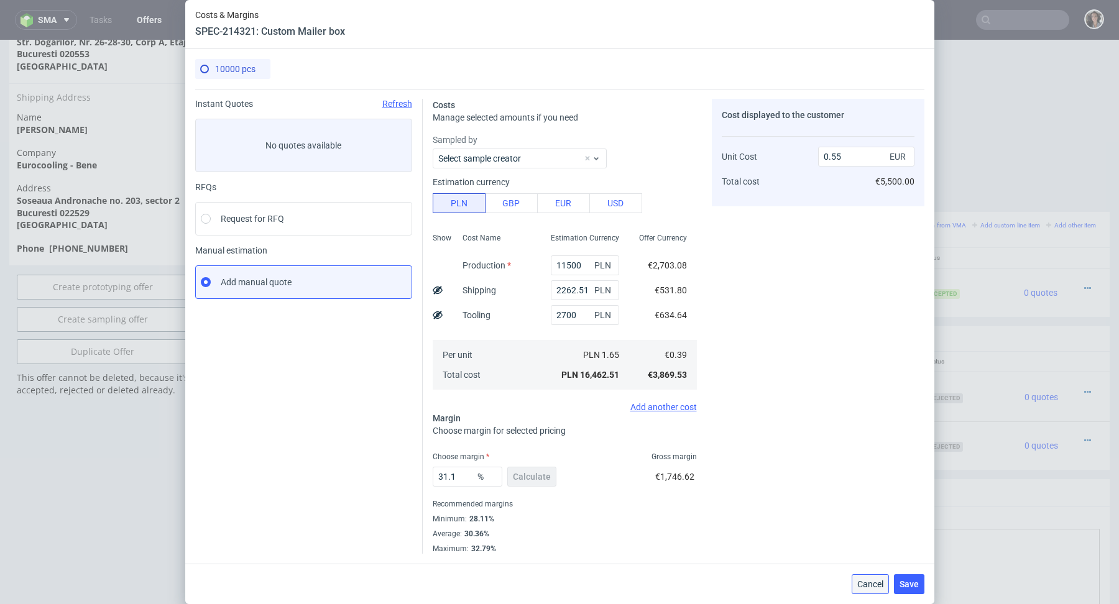
click at [866, 590] on button "Cancel" at bounding box center [870, 584] width 37 height 20
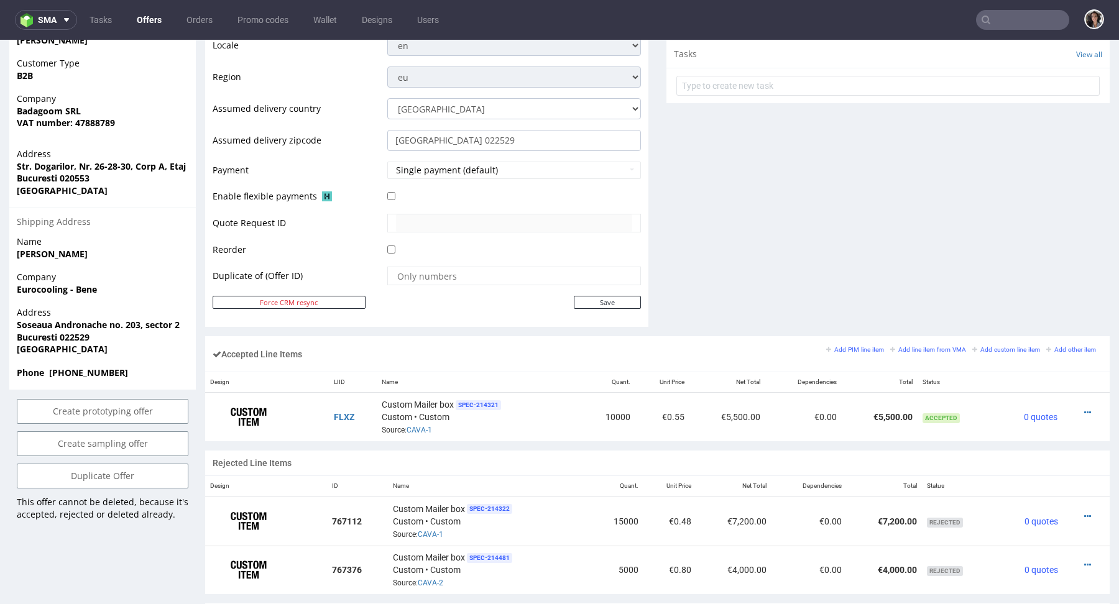
scroll to position [467, 0]
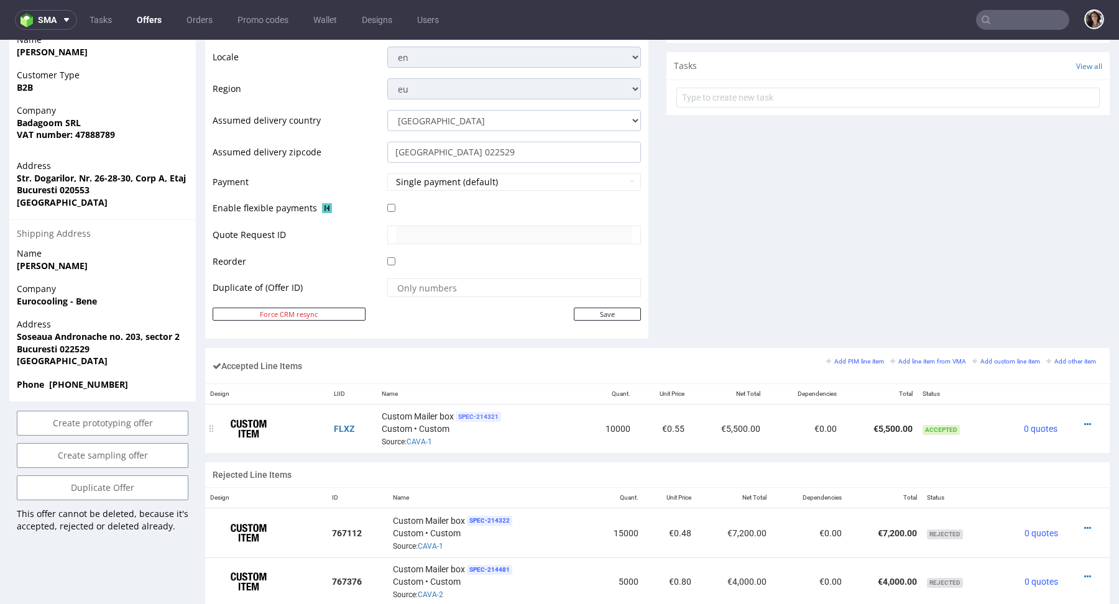
click at [484, 412] on span "SPEC- 214321" at bounding box center [478, 417] width 45 height 10
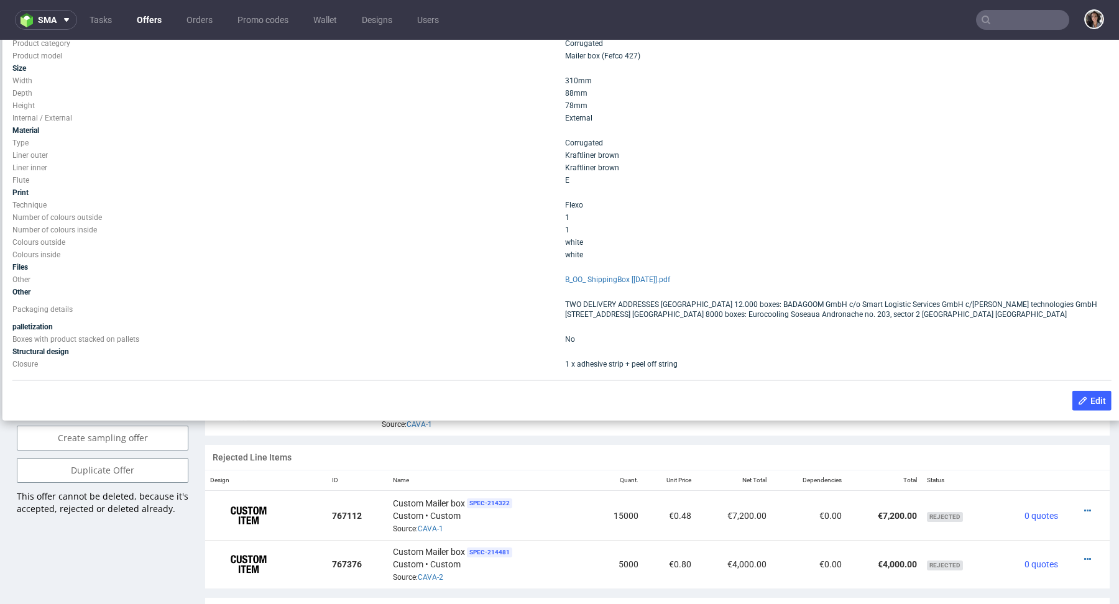
scroll to position [485, 0]
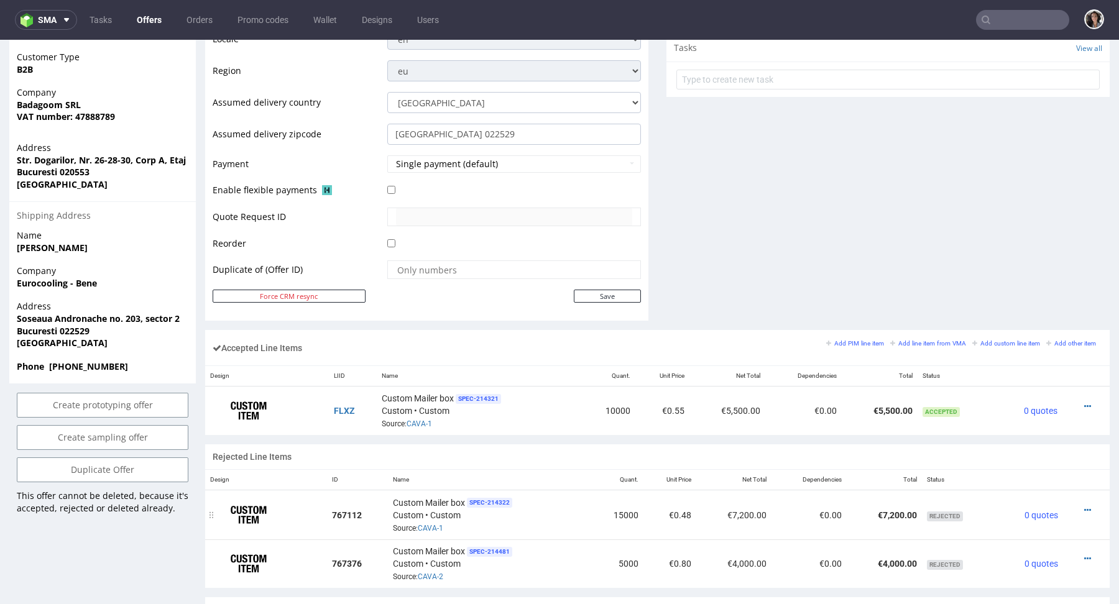
click at [806, 522] on td "€0.00" at bounding box center [809, 515] width 75 height 49
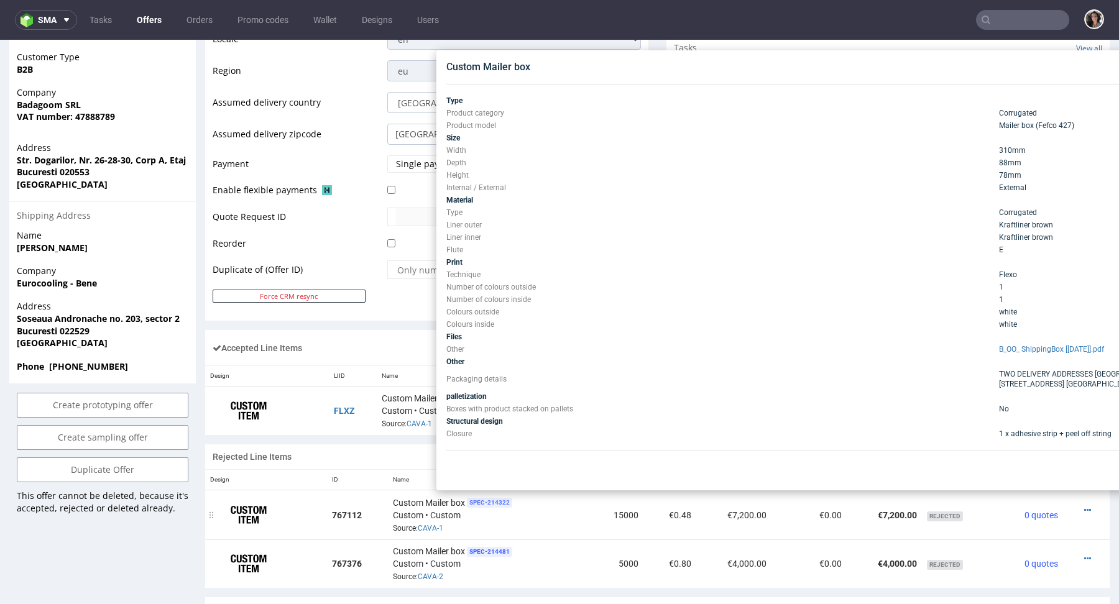
click at [488, 500] on span "SPEC- 214322" at bounding box center [489, 503] width 45 height 10
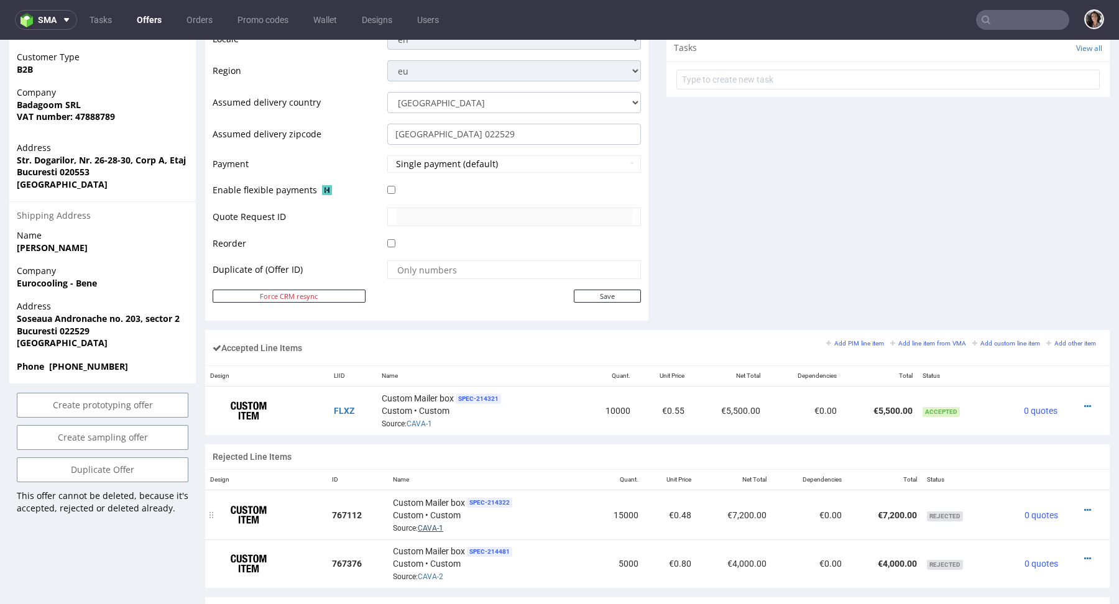
click at [427, 524] on link "CAVA-1" at bounding box center [430, 528] width 25 height 9
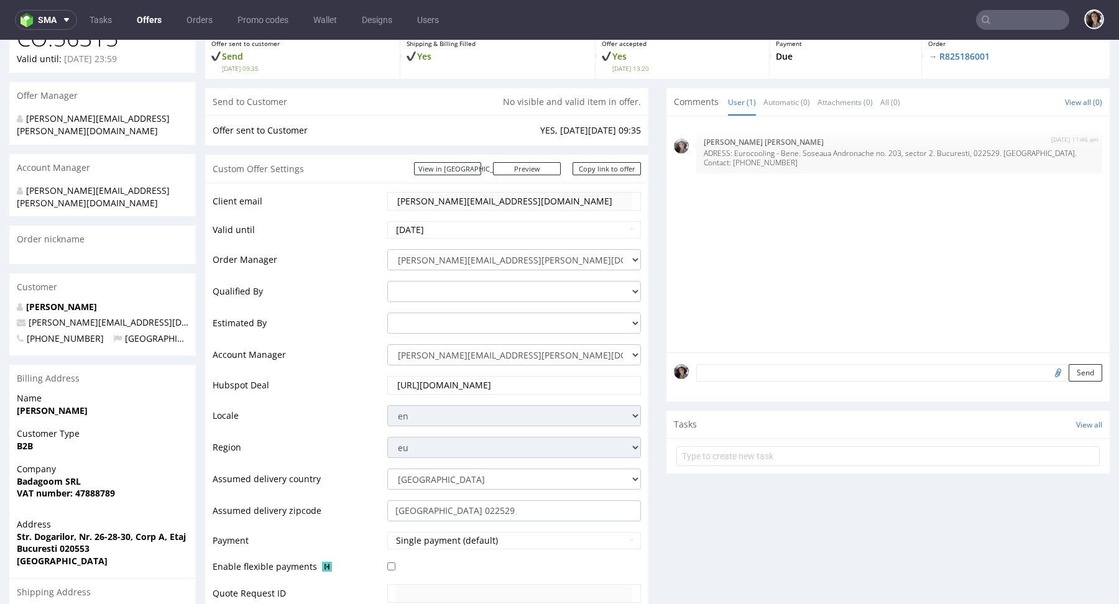
scroll to position [106, 0]
click at [750, 377] on textarea at bounding box center [899, 375] width 406 height 17
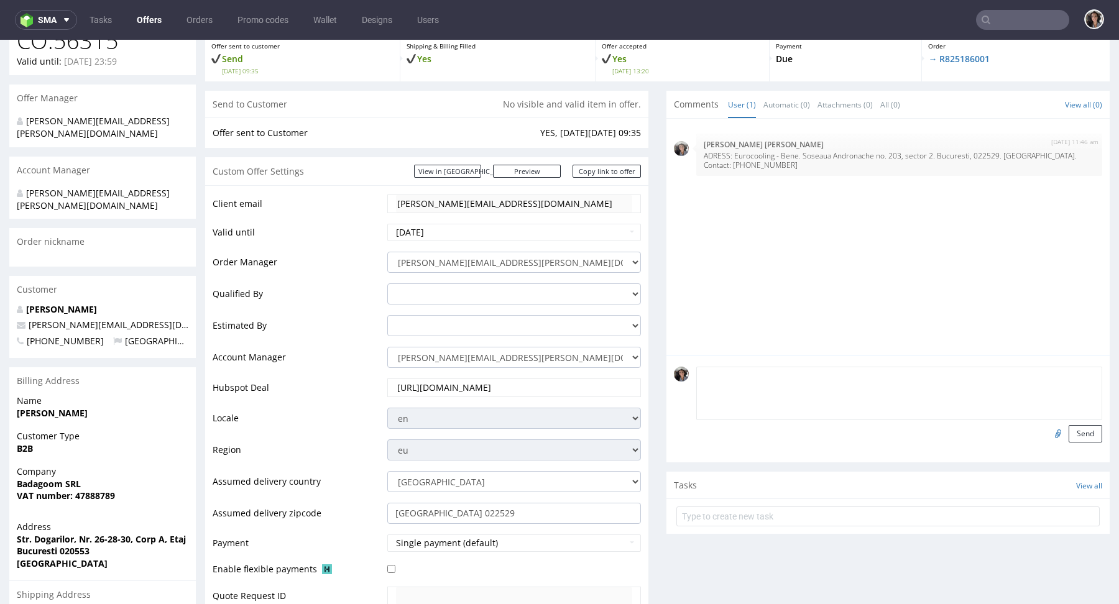
paste textarea "NEW ADRESS !! The delivery is only in Romania at the address below: Eurocooling…"
type textarea "NEW ADRESS !! The delivery is only in Romania at the address below: Eurocooling…"
drag, startPoint x: 821, startPoint y: 406, endPoint x: 688, endPoint y: 364, distance: 138.8
click at [688, 364] on div "NEW ADRESS !! The delivery is only in Romania at the address below: Eurocooling…" at bounding box center [887, 409] width 443 height 108
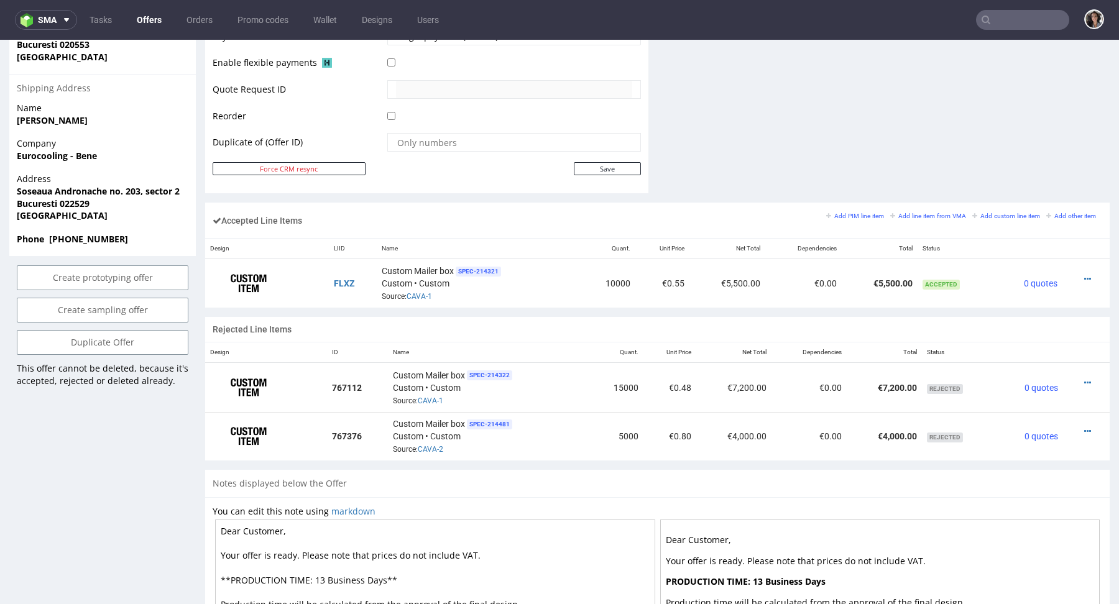
scroll to position [768, 0]
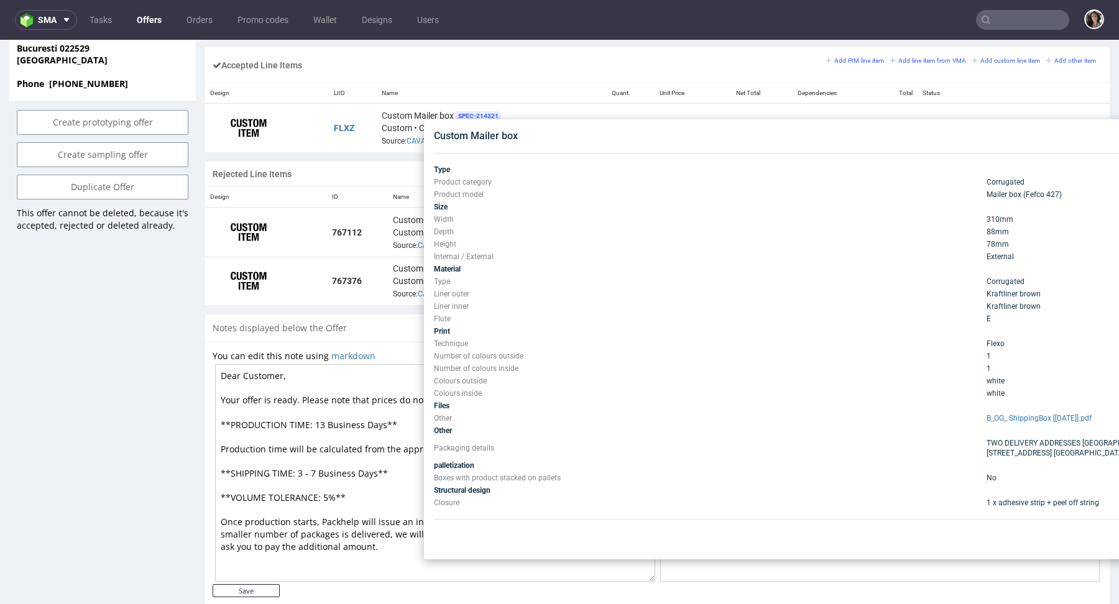
click at [524, 68] on div "Accepted Line Items Add PIM line item Add line item from VMA Add custom line it…" at bounding box center [657, 64] width 905 height 35
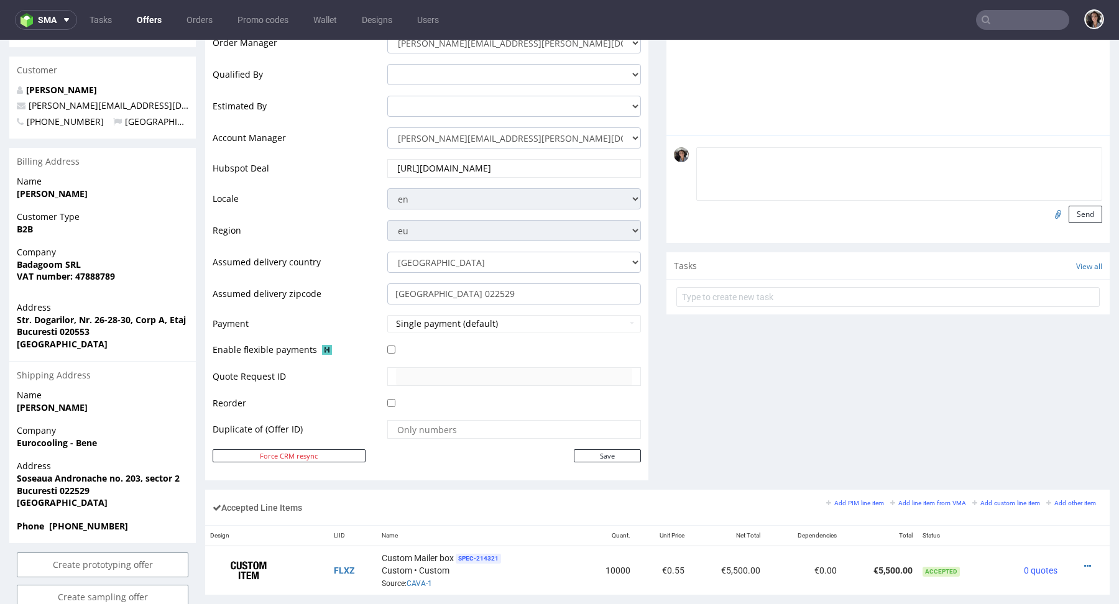
scroll to position [0, 0]
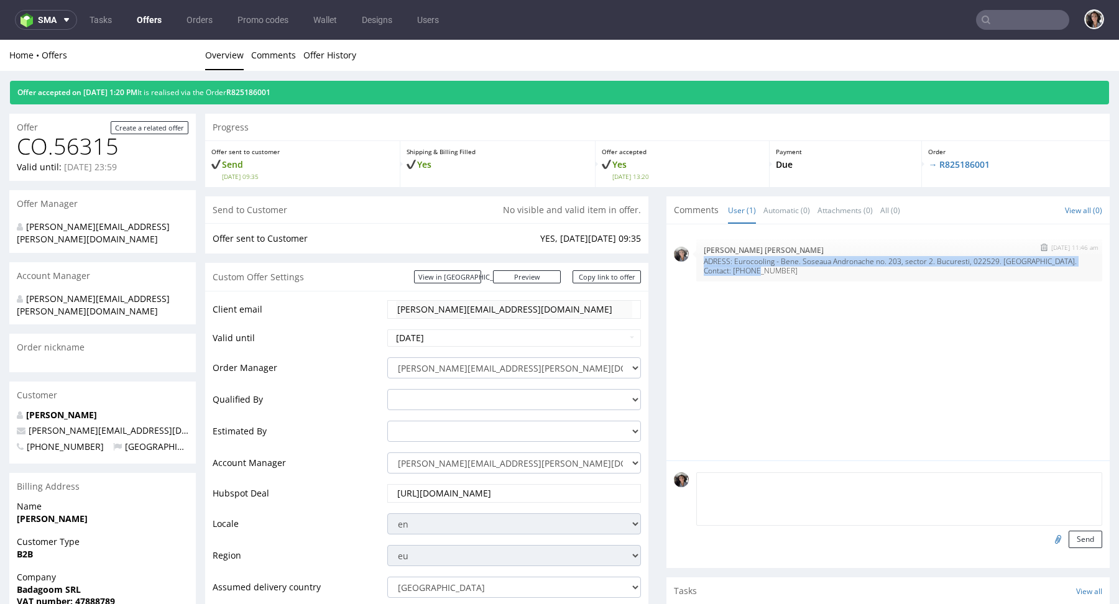
drag, startPoint x: 768, startPoint y: 275, endPoint x: 693, endPoint y: 259, distance: 76.2
click at [696, 259] on div "29th Jul 25 | 11:46 am Moreno Martinez Cristina ADRESS: Eurocooling - Bene. Sos…" at bounding box center [899, 260] width 406 height 42
copy p "ADRESS: Eurocooling - Bene. Soseaua Andronache no. 203, sector 2. Bucuresti, 02…"
copy link "R825186001"
drag, startPoint x: 313, startPoint y: 93, endPoint x: 254, endPoint y: 93, distance: 59.7
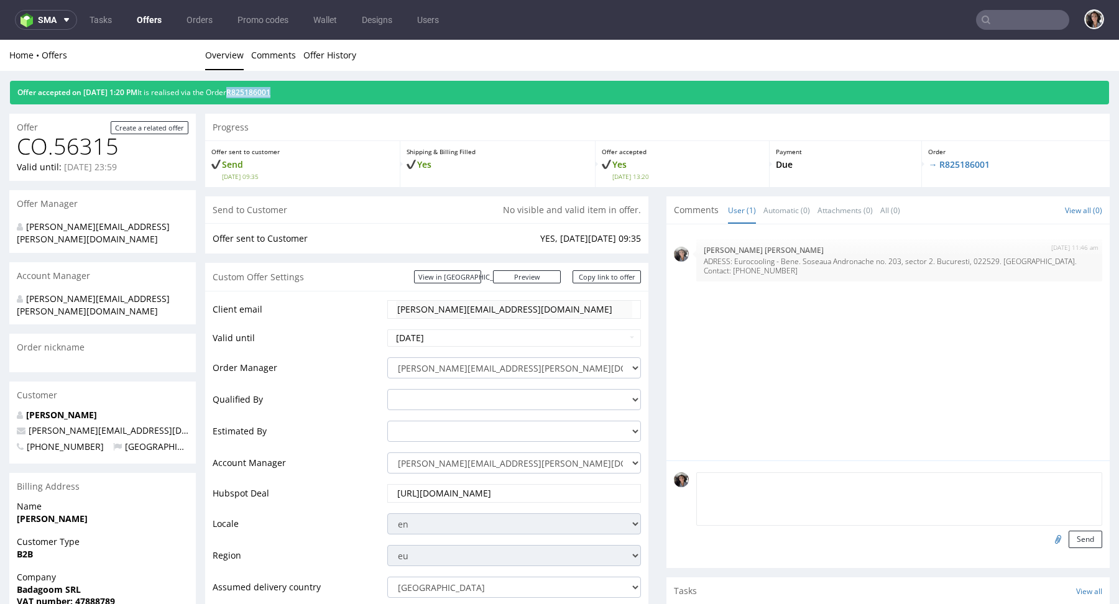
click at [254, 93] on div "Offer accepted on 05.09.2025 1:20 PM It is realised via the Order R825186001" at bounding box center [559, 93] width 1099 height 24
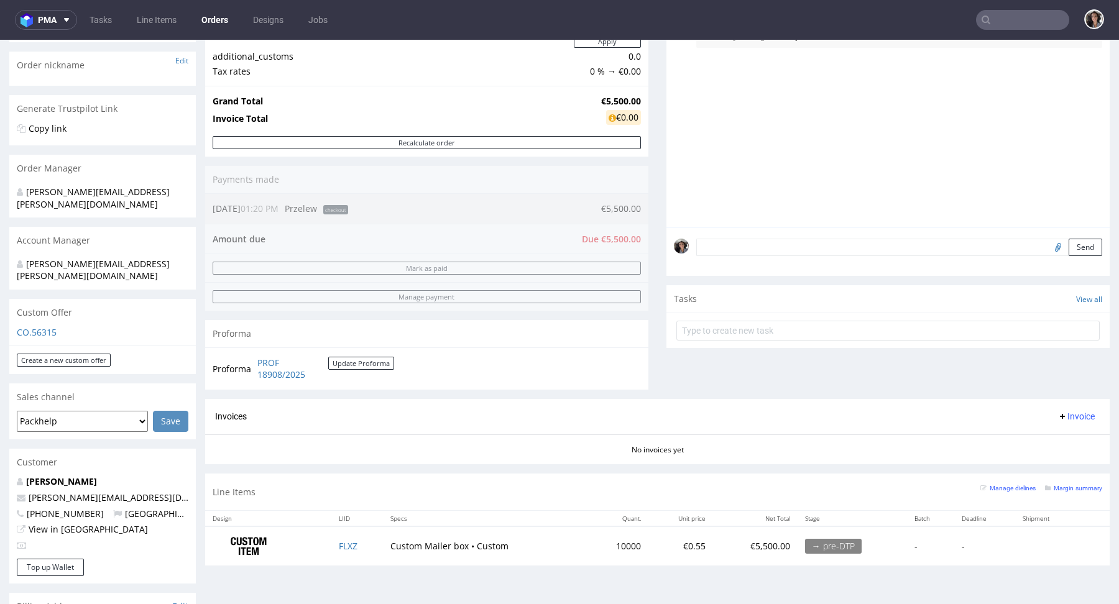
scroll to position [377, 0]
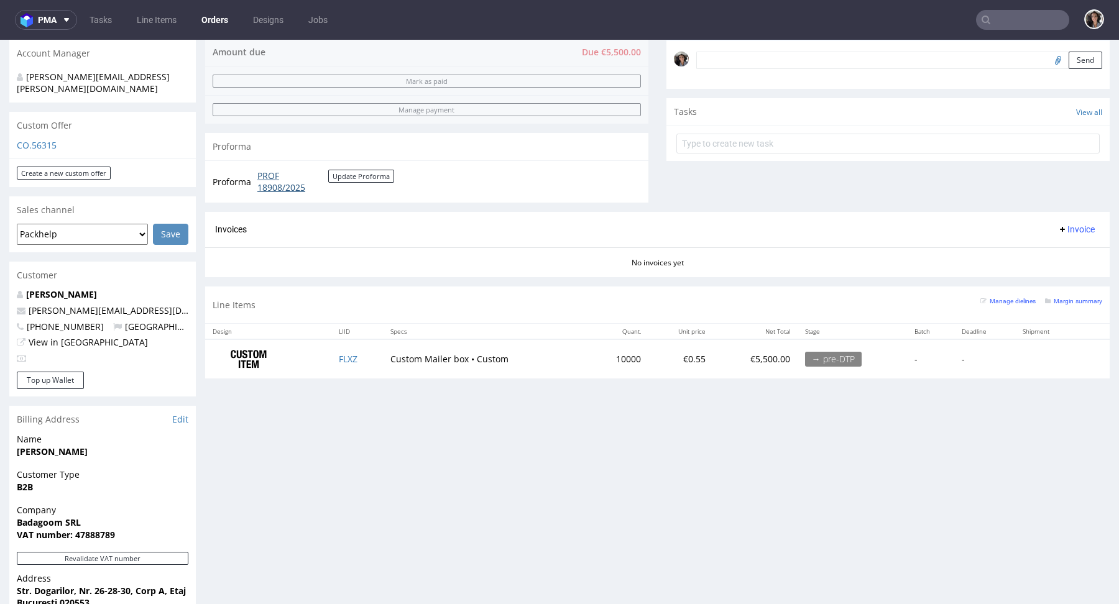
click at [277, 182] on link "PROF 18908/2025" at bounding box center [292, 182] width 71 height 24
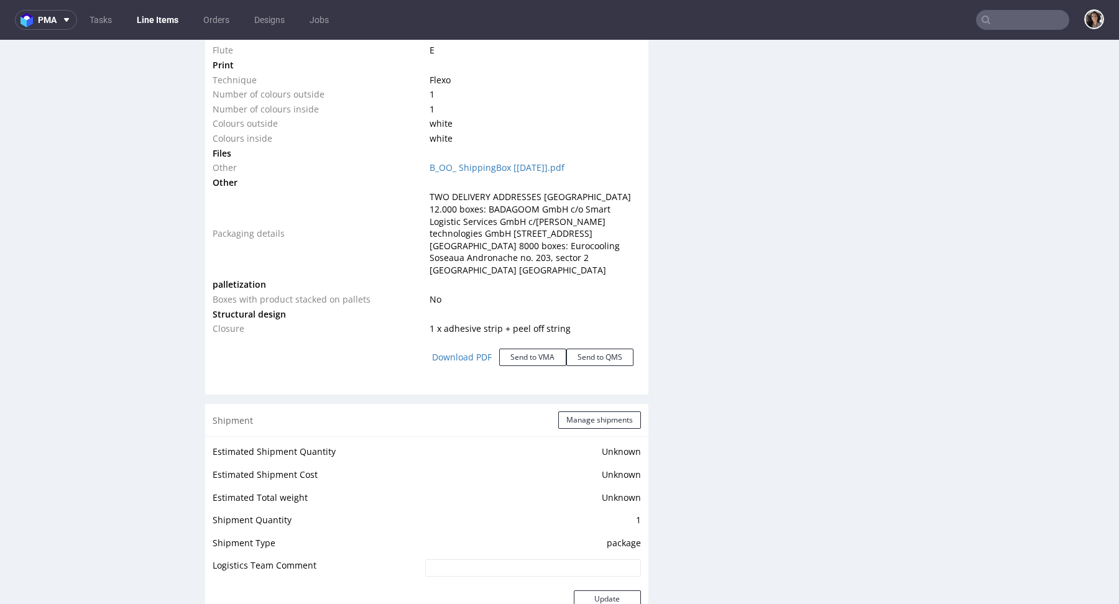
scroll to position [1421, 0]
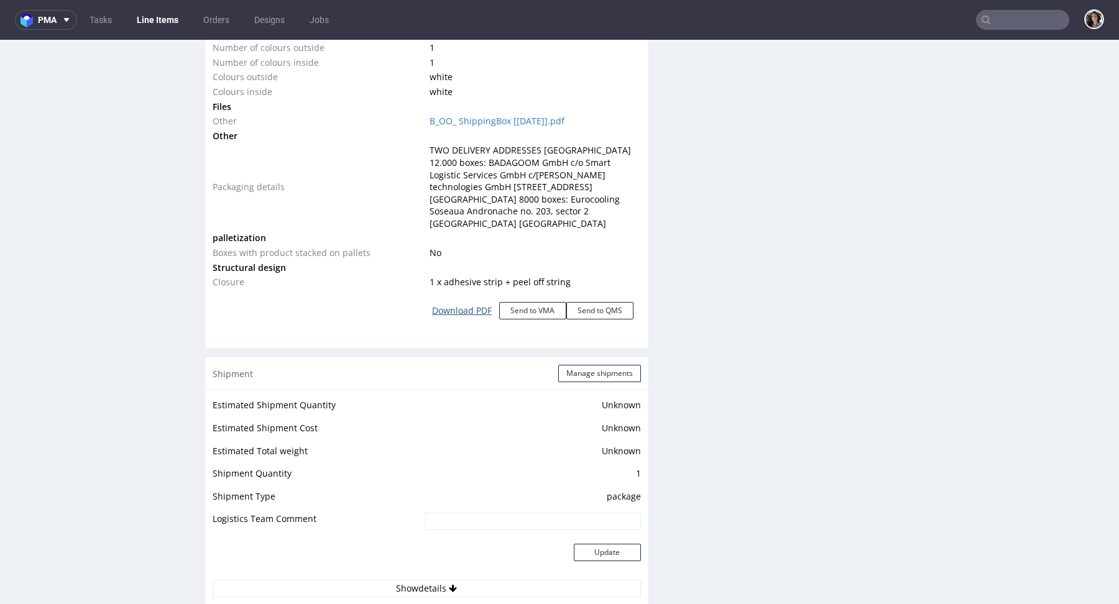
click at [458, 300] on link "Download PDF" at bounding box center [462, 310] width 75 height 27
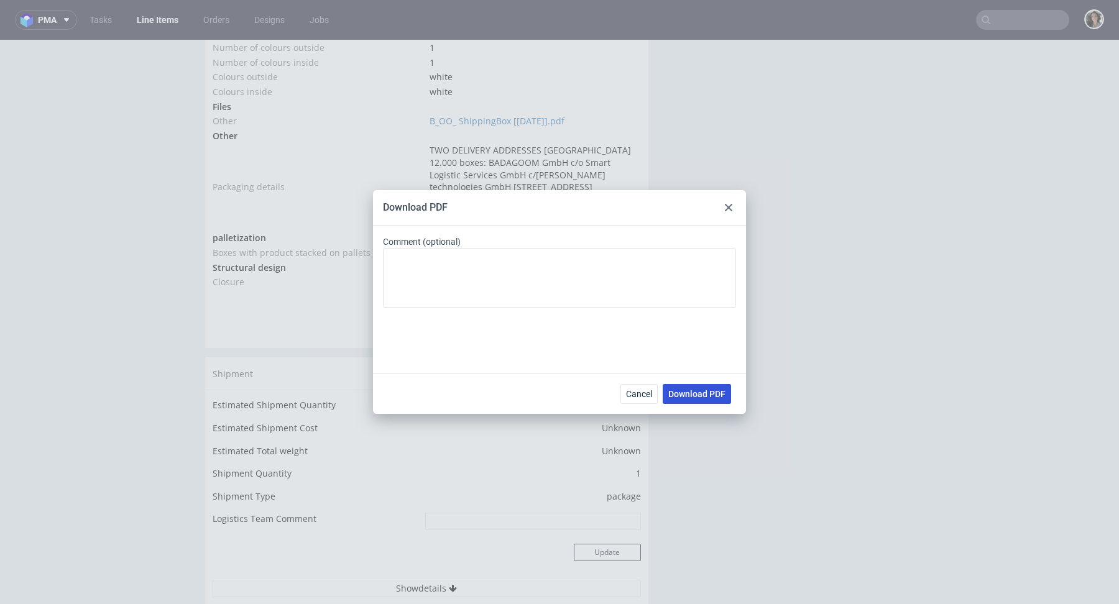
click at [708, 399] on span "Download PDF" at bounding box center [696, 394] width 57 height 9
click at [727, 205] on icon at bounding box center [728, 207] width 7 height 7
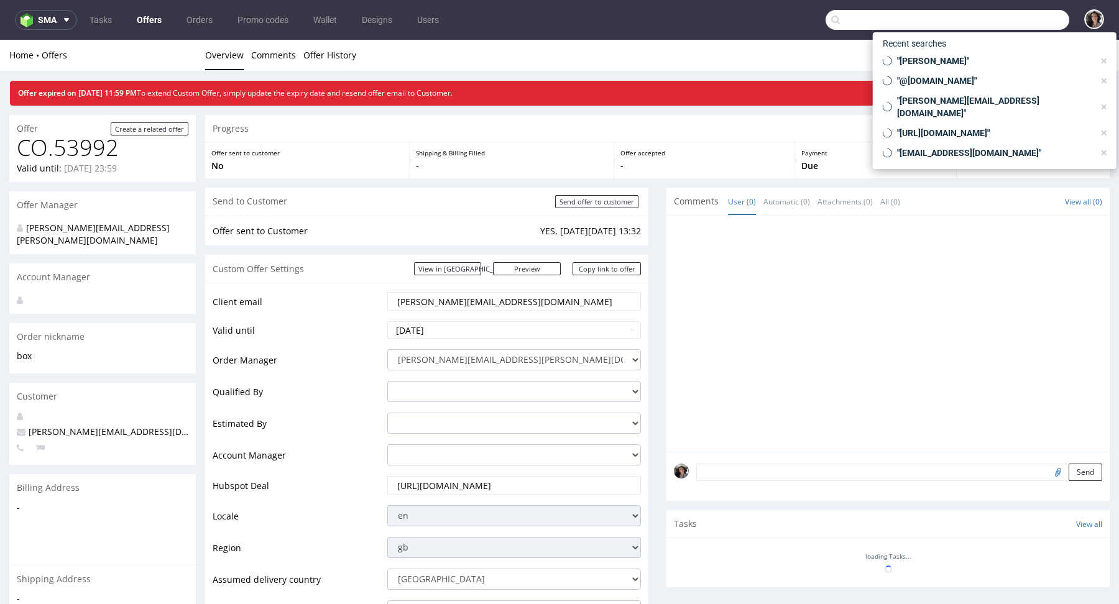
click at [1012, 21] on input "text" at bounding box center [948, 20] width 244 height 20
paste input "NTZG"
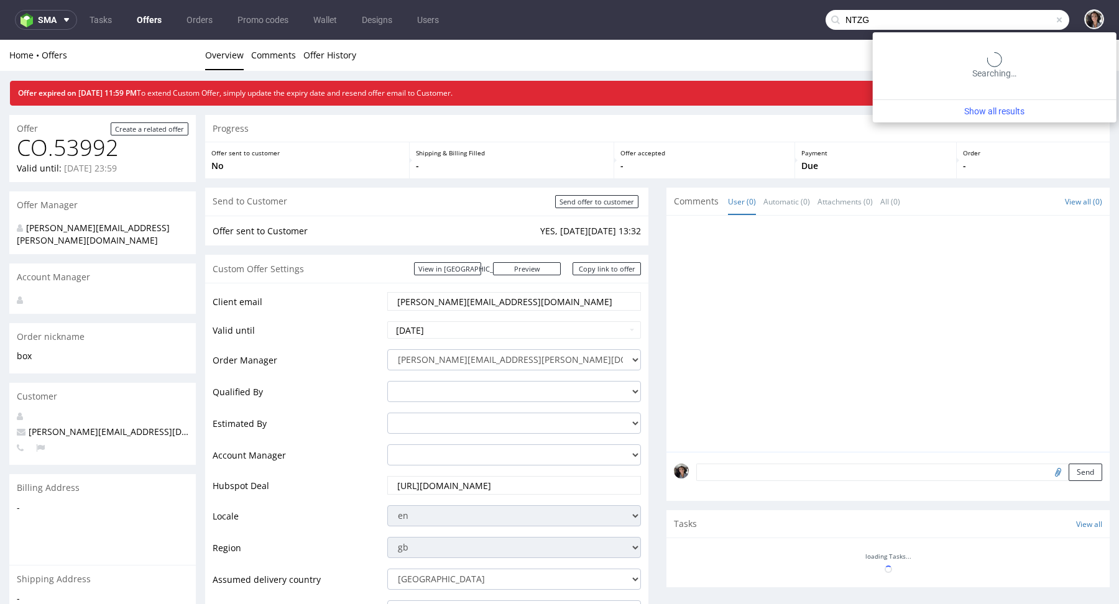
type input "NTZG"
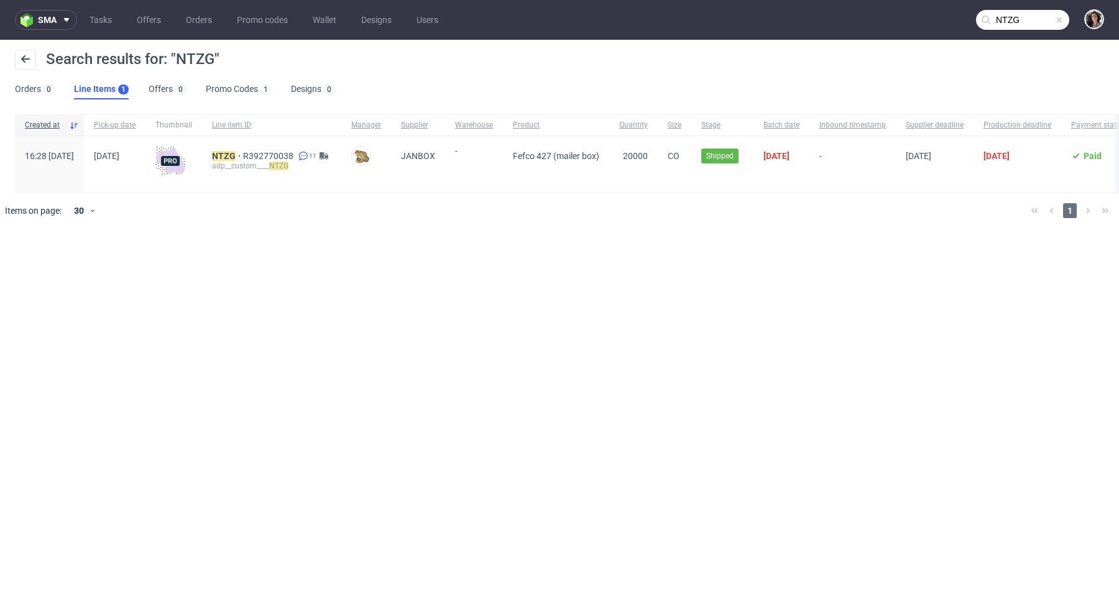
click at [257, 149] on div "NTZG R392770038 11 adp__custom____ NTZG" at bounding box center [271, 164] width 139 height 57
click at [236, 154] on mark "NTZG" at bounding box center [224, 156] width 24 height 10
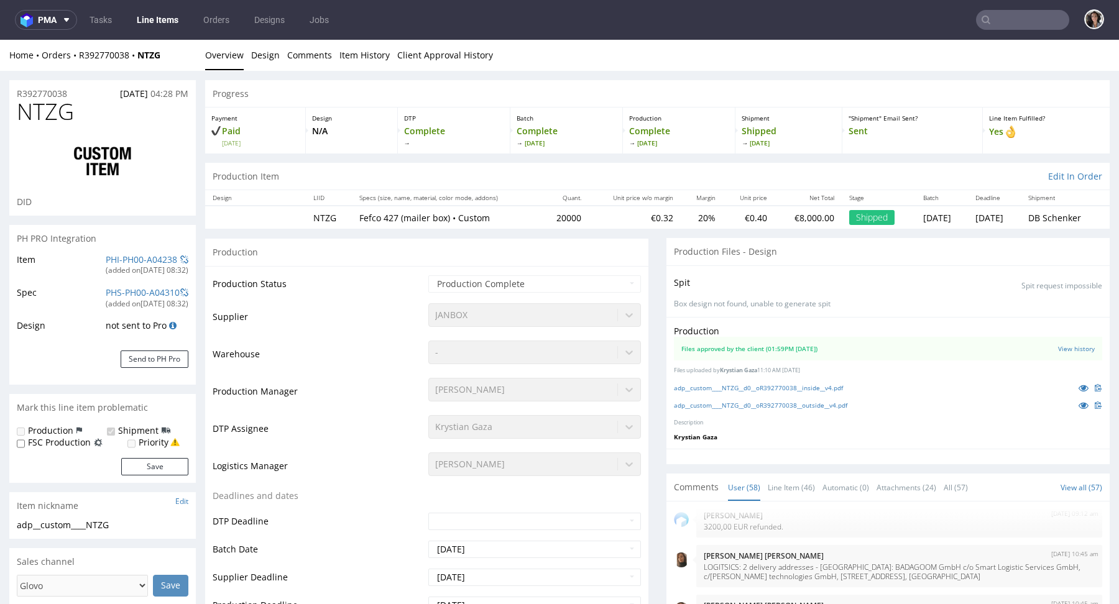
scroll to position [3523, 0]
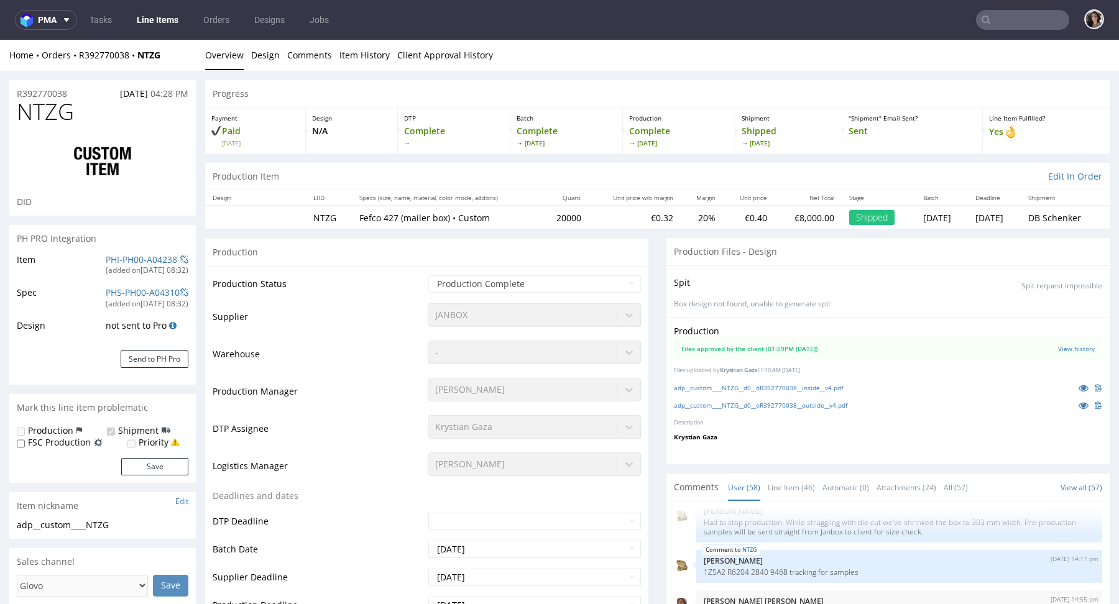
select select "in_progress"
click at [814, 389] on link "adp__custom____NTZG__d0__oR392770038__inside__v4.pdf" at bounding box center [758, 388] width 169 height 9
click at [785, 405] on link "adp__custom____NTZG__d0__oR392770038__outside__v4.pdf" at bounding box center [760, 405] width 173 height 9
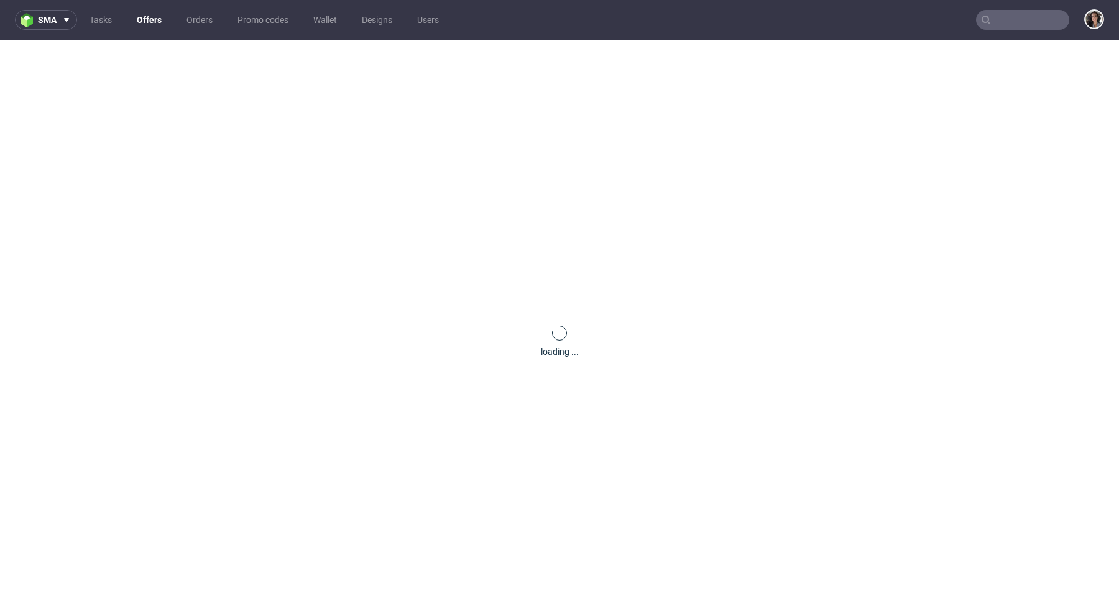
click at [1017, 17] on input "text" at bounding box center [1022, 20] width 93 height 20
paste input "tic.saborita@gmail.com"
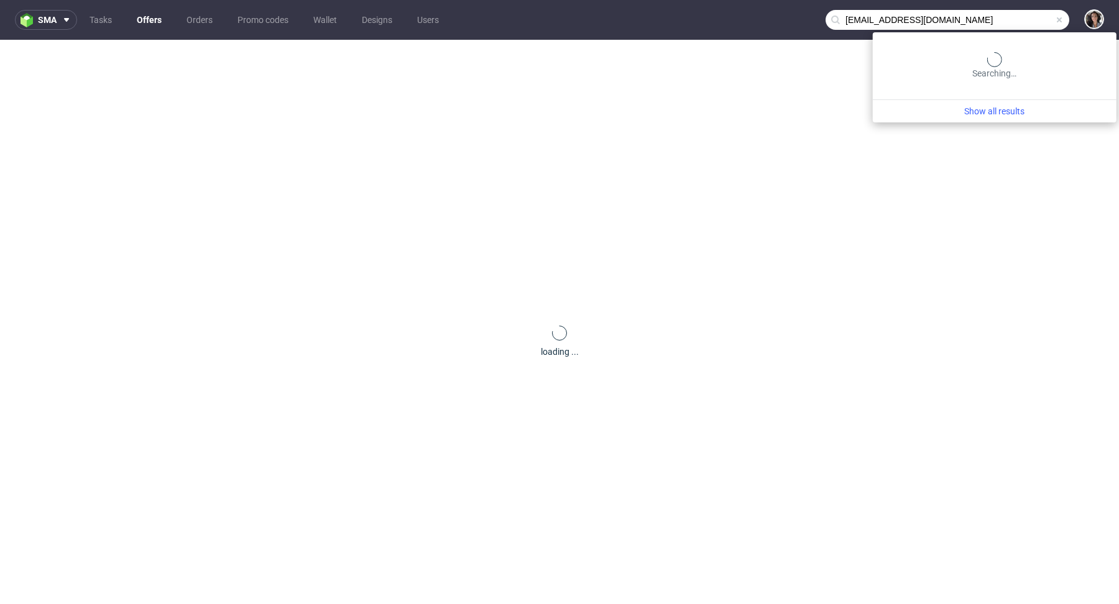
type input "tic.saborita@gmail.com"
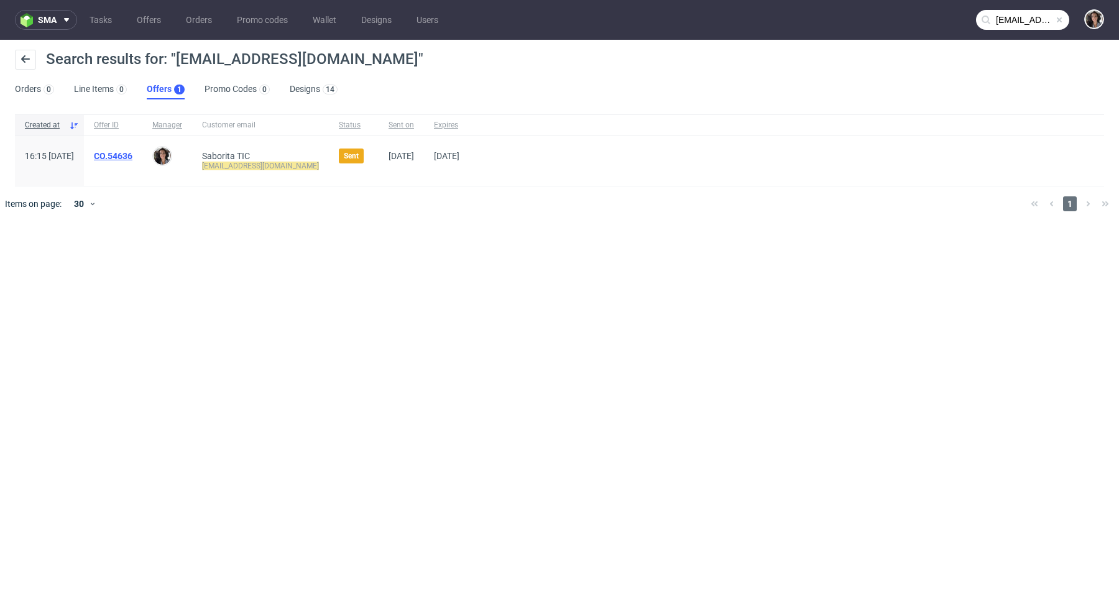
click at [132, 154] on link "CO.54636" at bounding box center [113, 156] width 39 height 10
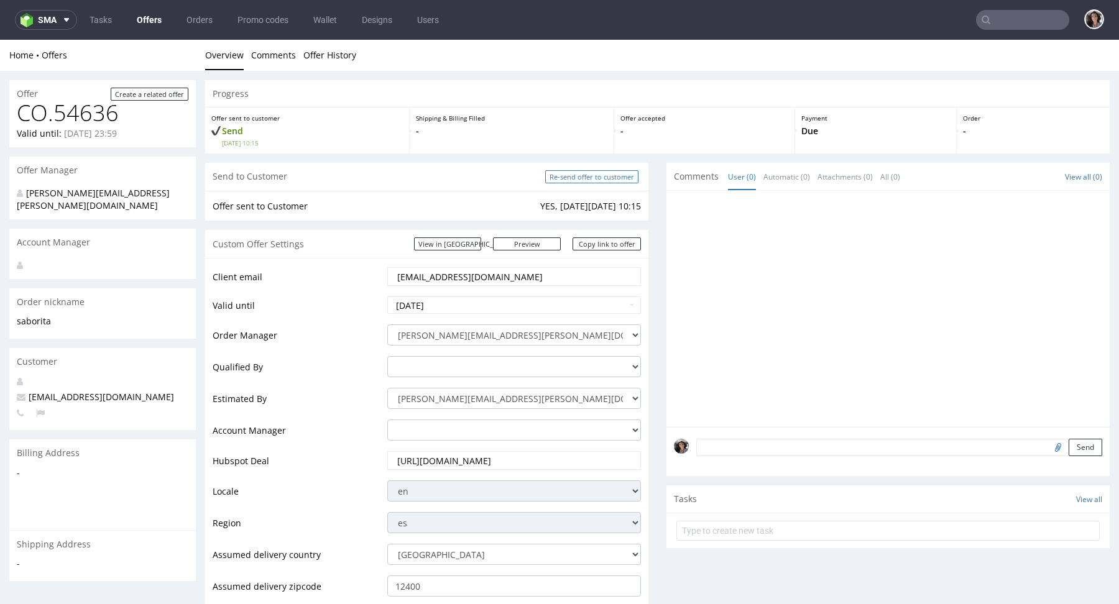
click at [601, 180] on input "Re-send offer to customer" at bounding box center [591, 176] width 93 height 13
type input "In progress..."
click at [614, 241] on link "Copy link to offer" at bounding box center [607, 243] width 68 height 13
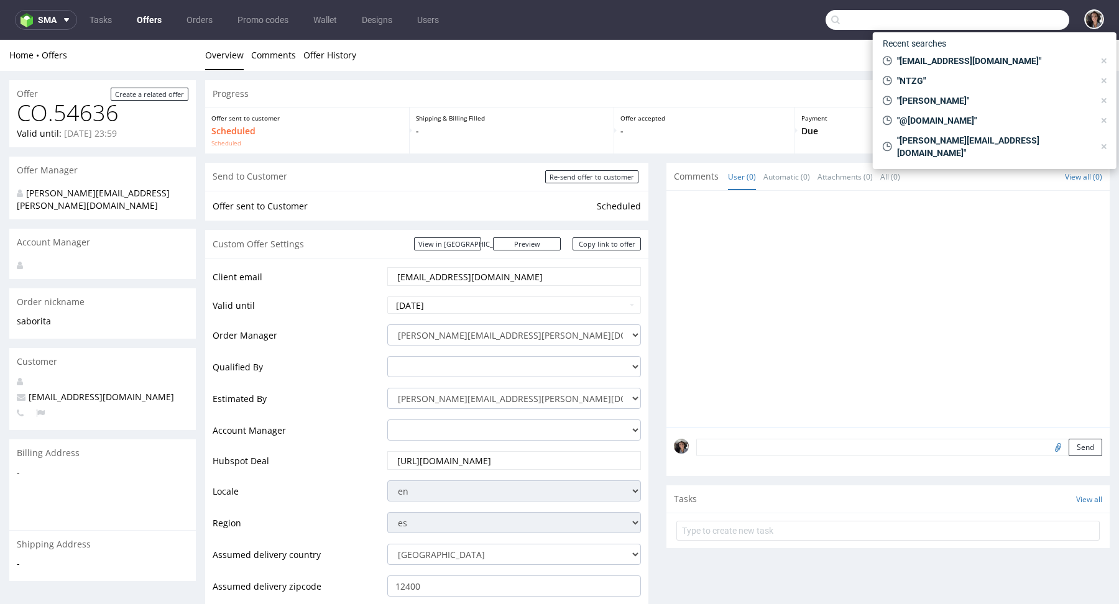
click at [1021, 19] on input "text" at bounding box center [948, 20] width 244 height 20
paste input "@nanushka.com"
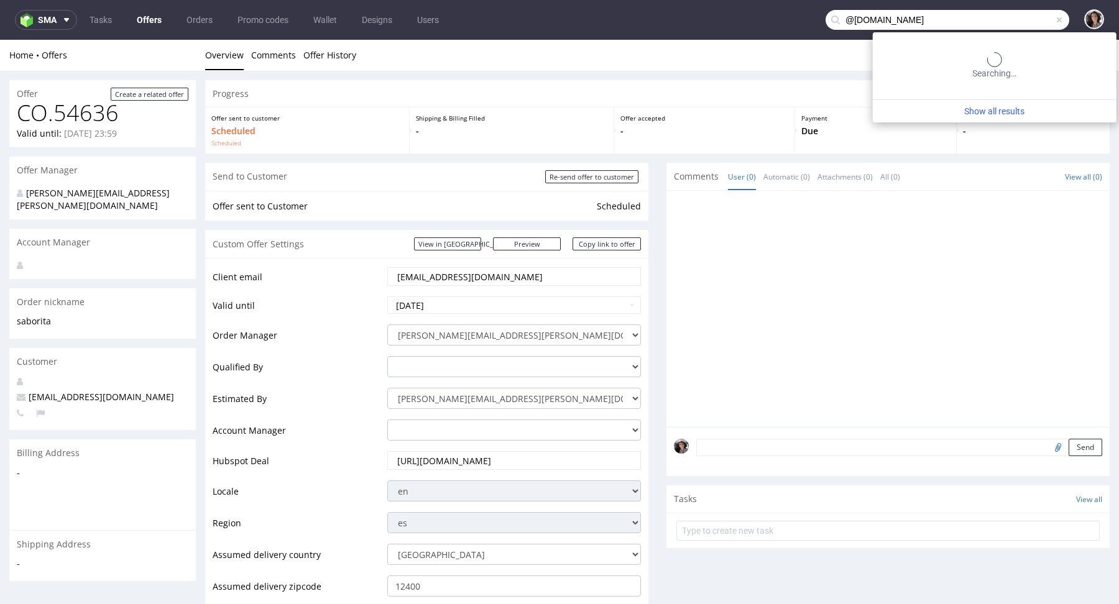
type input "@nanushka.com"
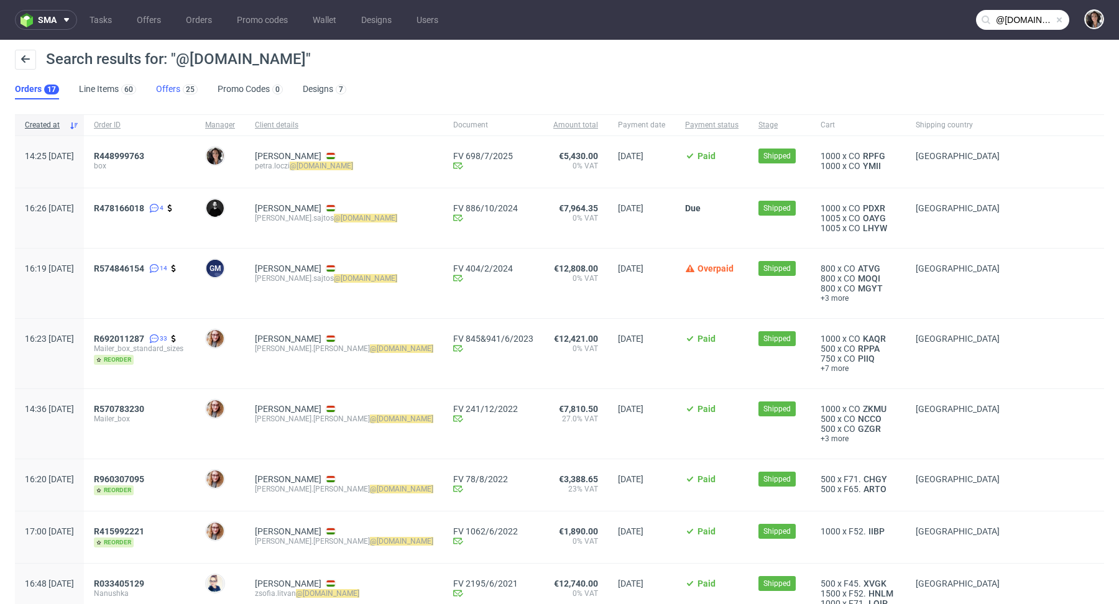
click at [156, 89] on link "Offers 25" at bounding box center [177, 90] width 42 height 20
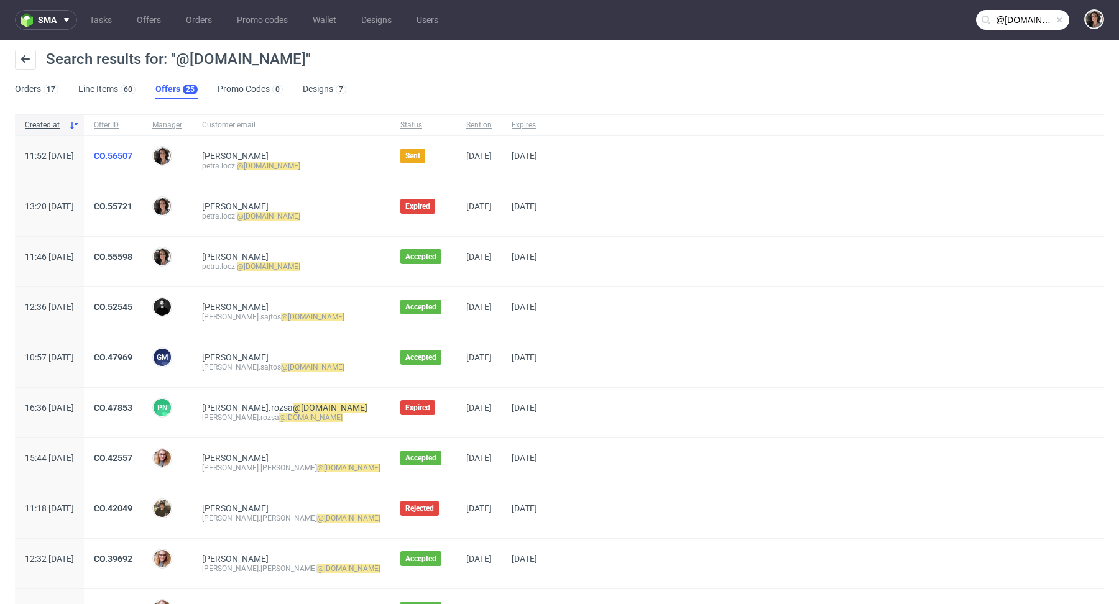
click at [132, 155] on link "CO.56507" at bounding box center [113, 156] width 39 height 10
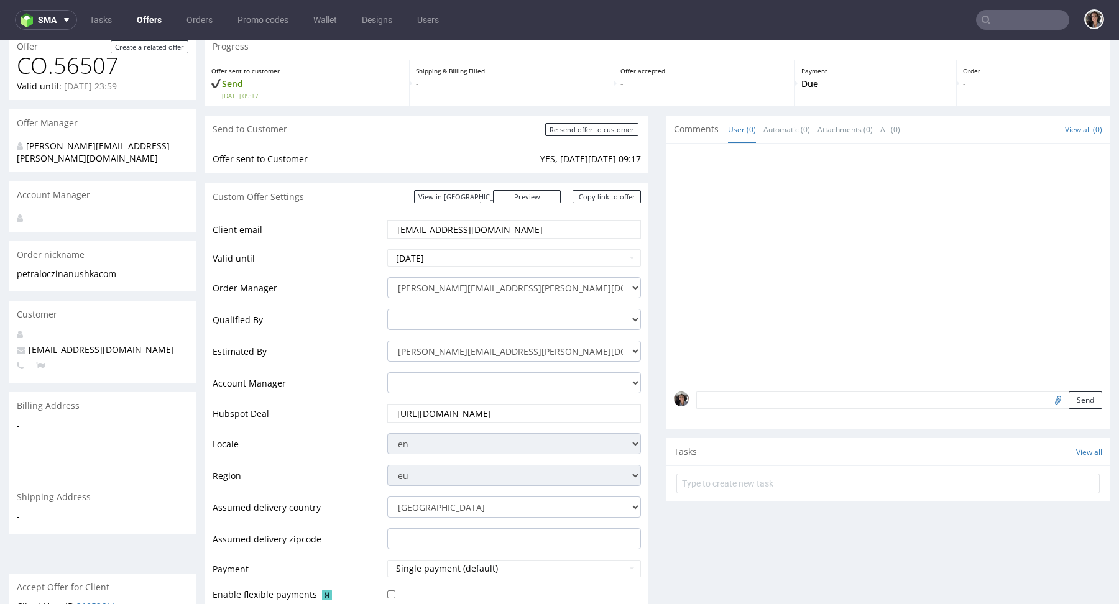
scroll to position [14, 0]
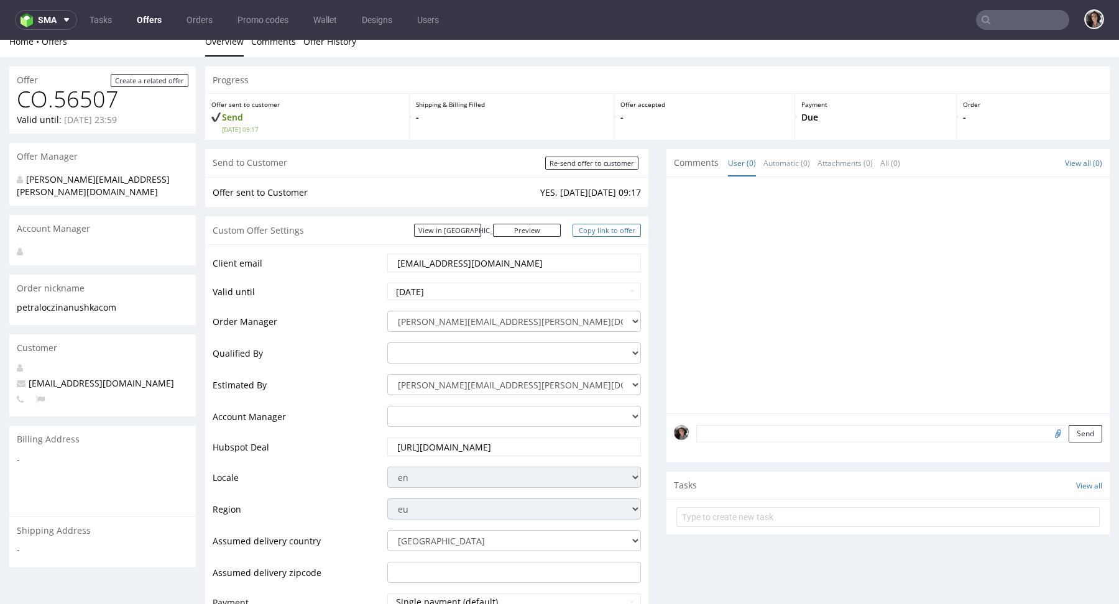
click at [615, 231] on link "Copy link to offer" at bounding box center [607, 230] width 68 height 13
click at [614, 162] on input "Re-send offer to customer" at bounding box center [591, 163] width 93 height 13
type input "In progress..."
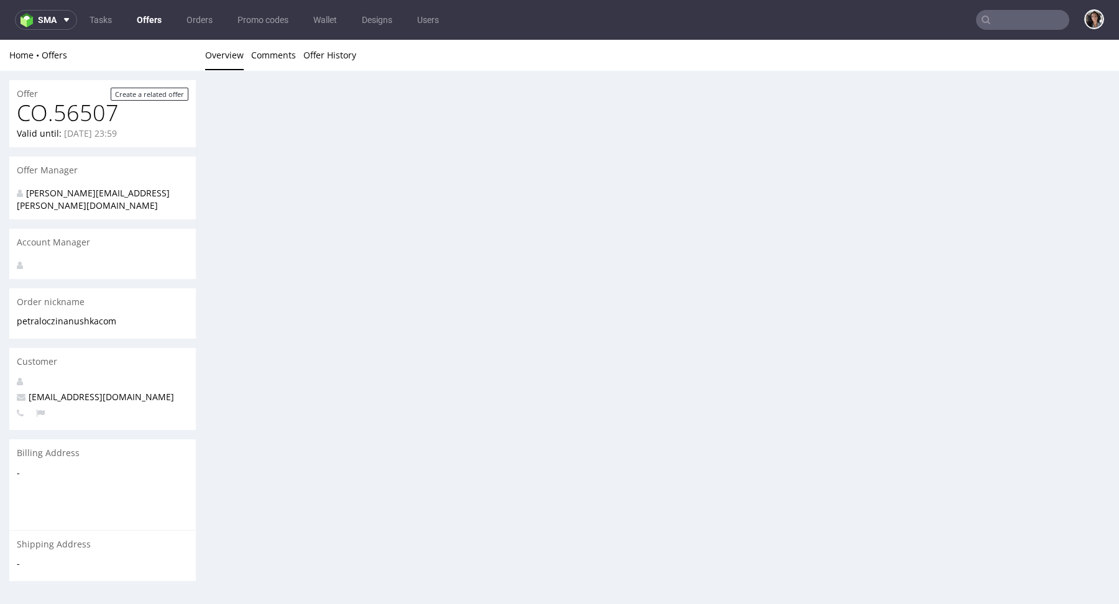
scroll to position [0, 0]
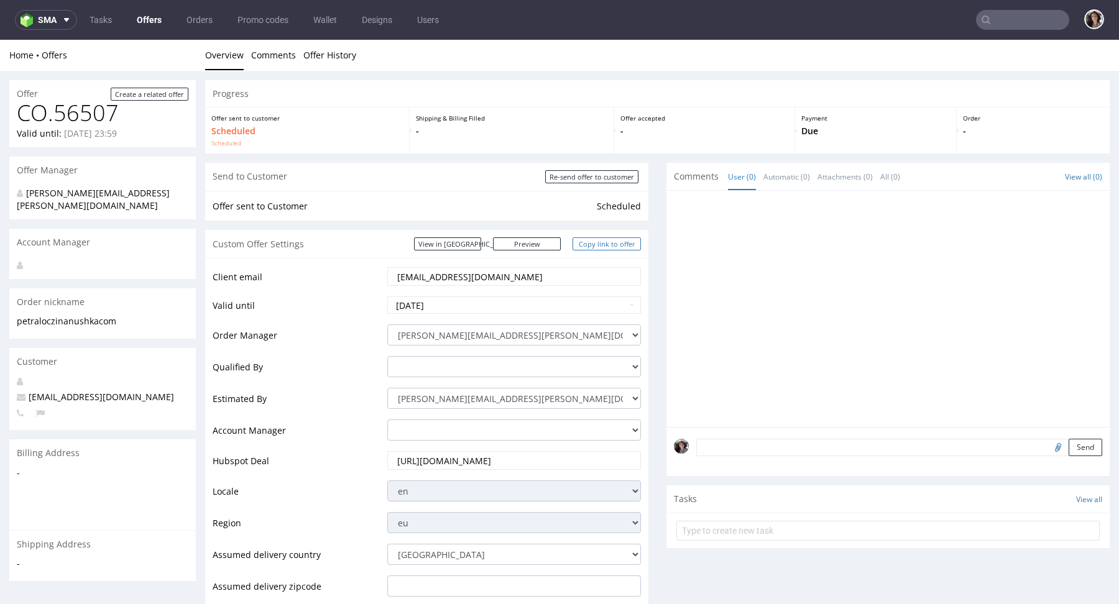
click at [595, 243] on link "Copy link to offer" at bounding box center [607, 243] width 68 height 13
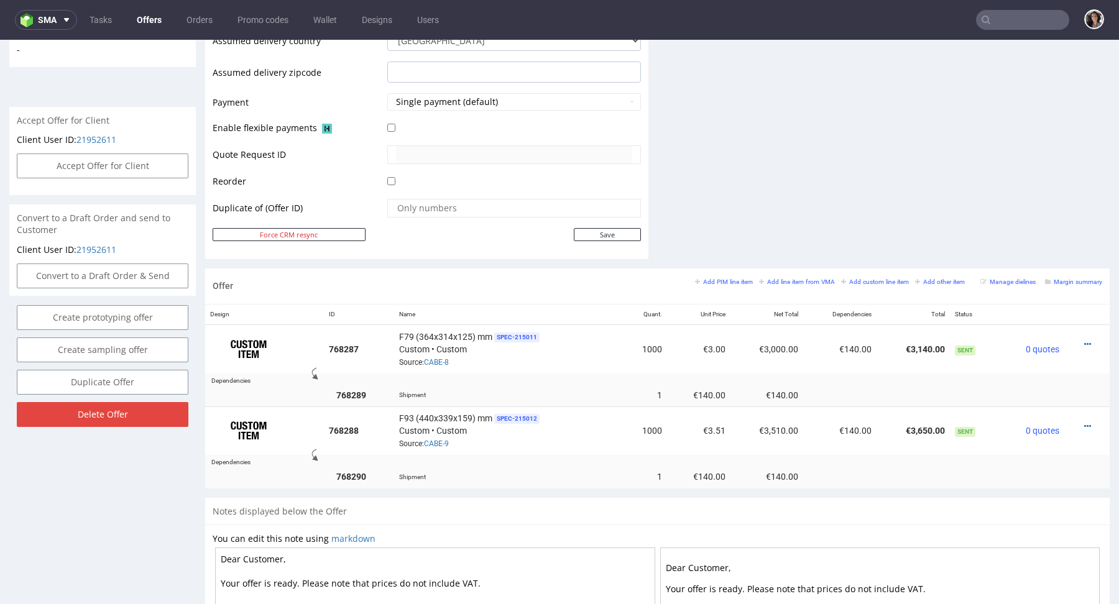
scroll to position [509, 0]
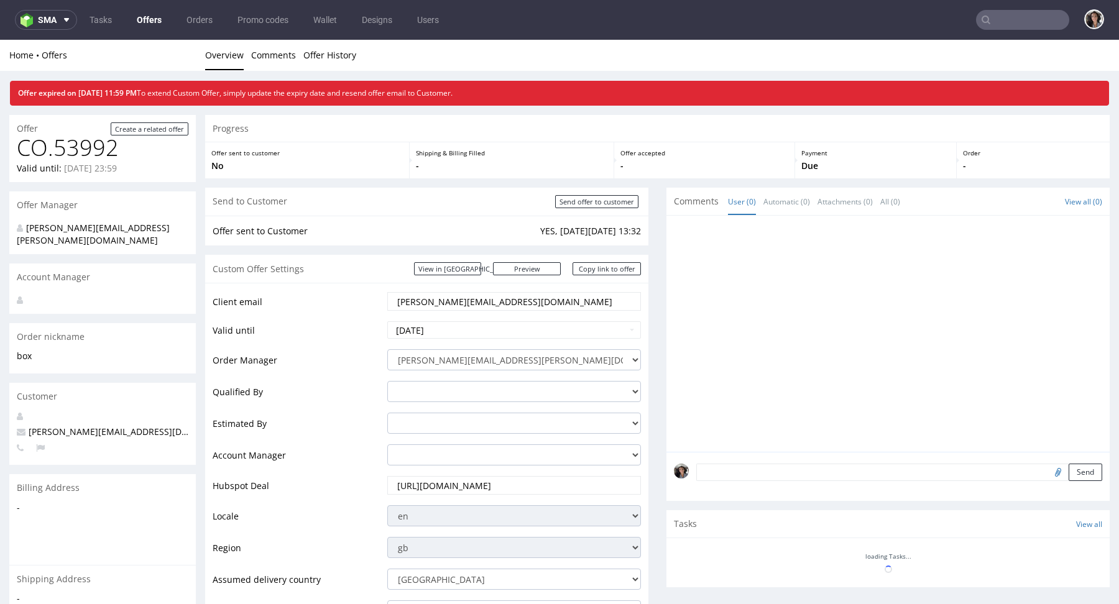
click at [1002, 16] on input "text" at bounding box center [1022, 20] width 93 height 20
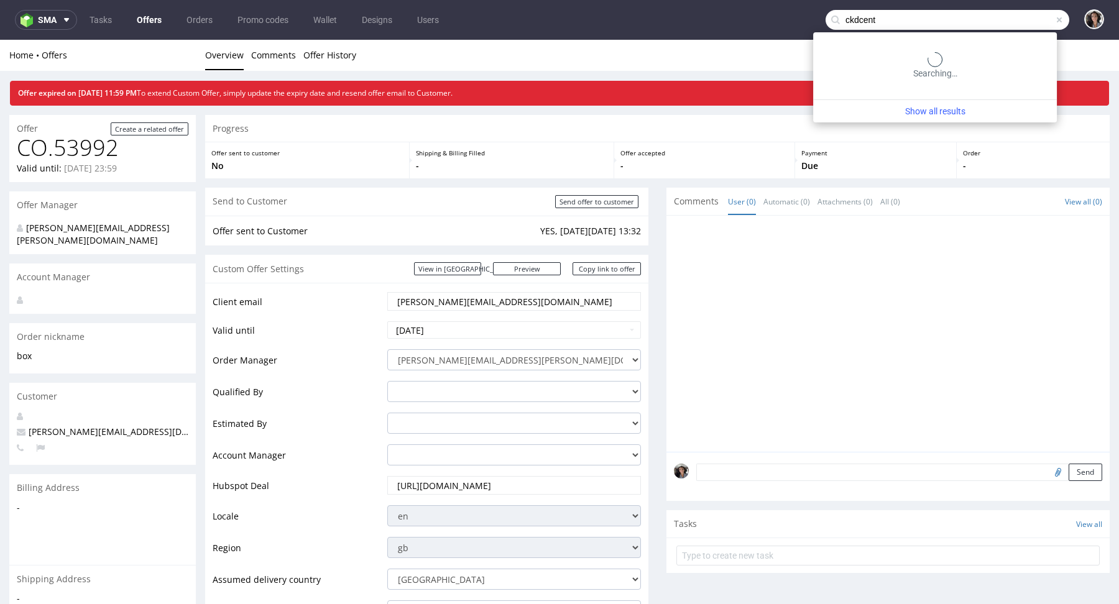
type input "ckdcent"
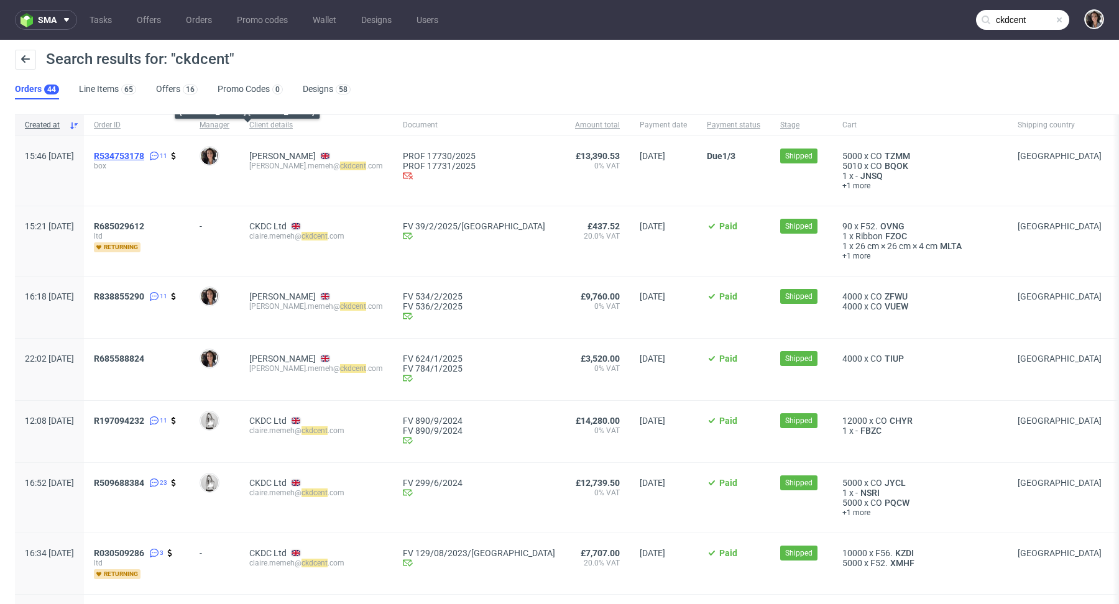
click at [144, 157] on span "R534753178" at bounding box center [119, 156] width 50 height 10
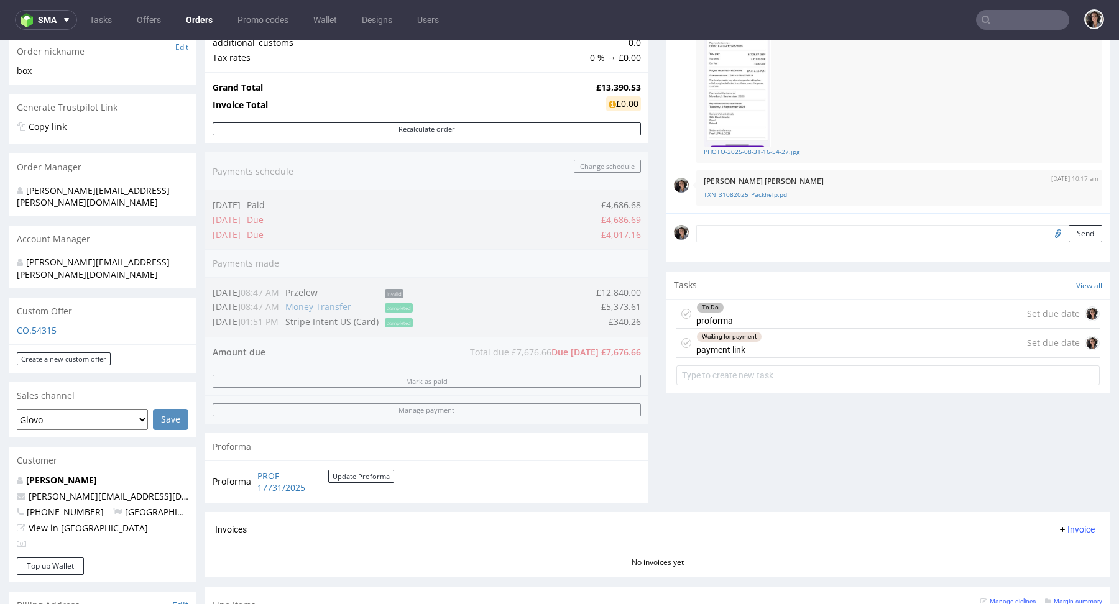
scroll to position [394, 0]
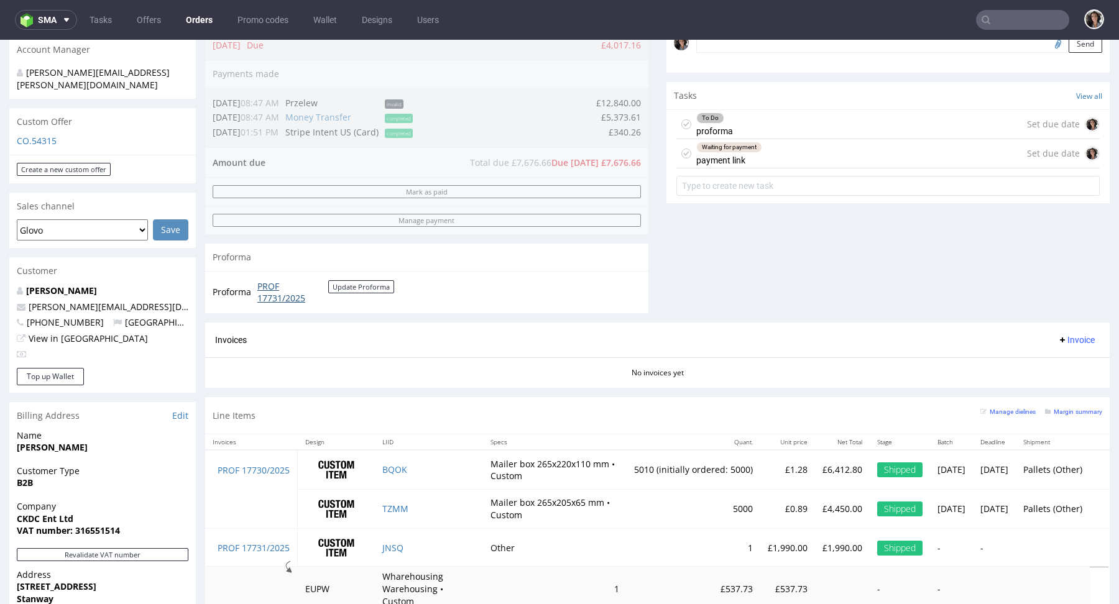
click at [267, 292] on link "PROF 17731/2025" at bounding box center [292, 292] width 71 height 24
copy td "Mailer box 265x220x110 mm • Custom"
drag, startPoint x: 537, startPoint y: 490, endPoint x: 489, endPoint y: 461, distance: 55.2
click at [489, 461] on td "Mailer box 265x220x110 mm • Custom" at bounding box center [555, 469] width 144 height 39
drag, startPoint x: 526, startPoint y: 529, endPoint x: 481, endPoint y: 496, distance: 55.6
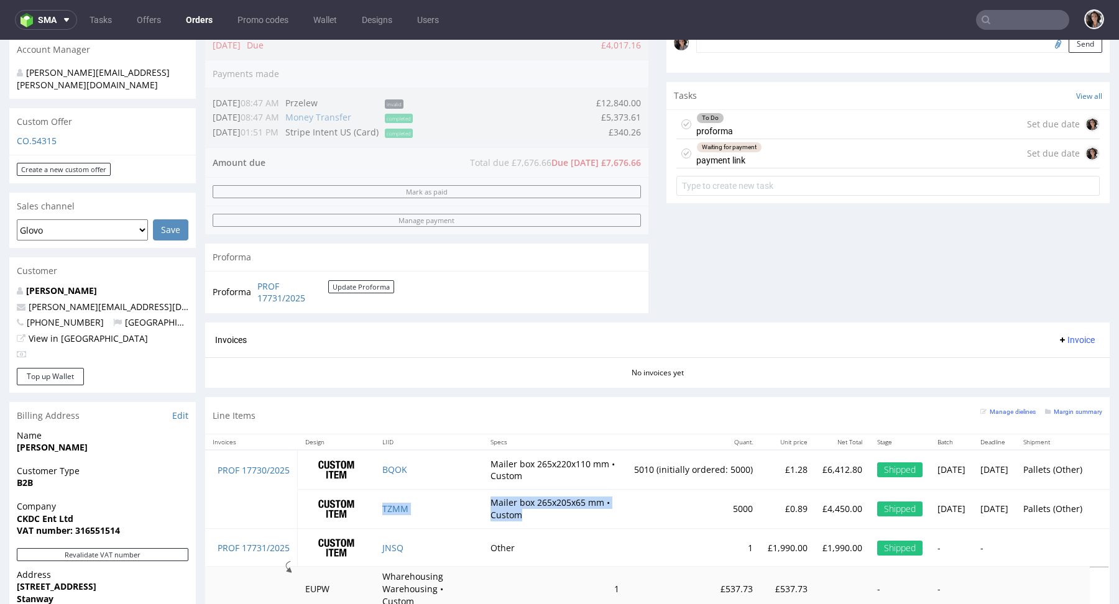
click at [481, 496] on tr "TZMM Mailer box 265x205x65 mm • Custom 5000 £0.89 £4,450.00 Shipped [DATE] [DAT…" at bounding box center [657, 508] width 905 height 39
copy tr "TZMM Mailer box 265x205x65 mm • Custom"
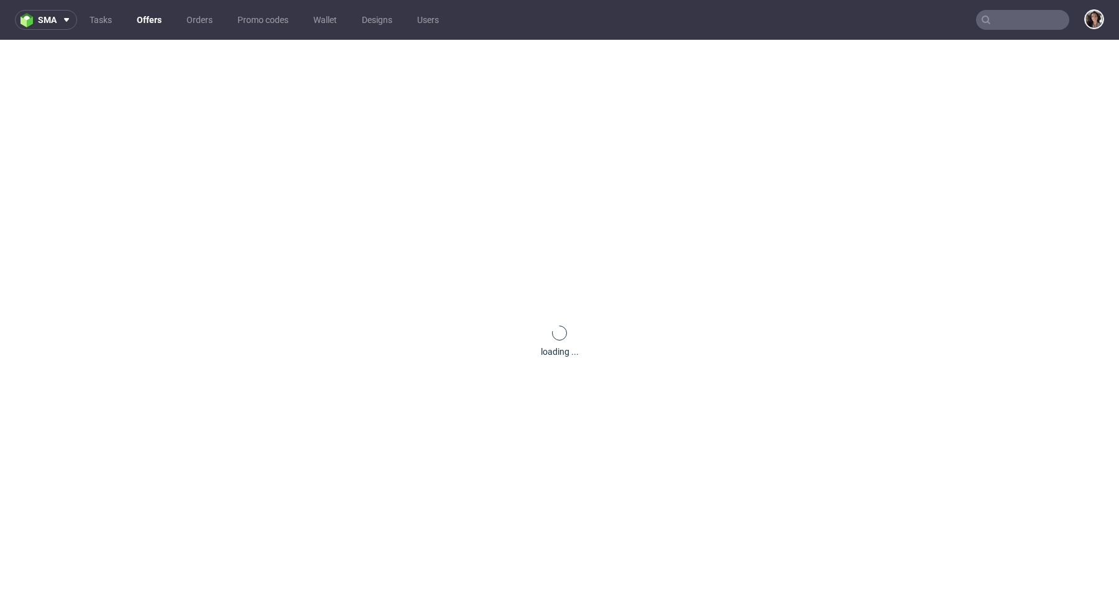
click at [1013, 19] on input "text" at bounding box center [1022, 20] width 93 height 20
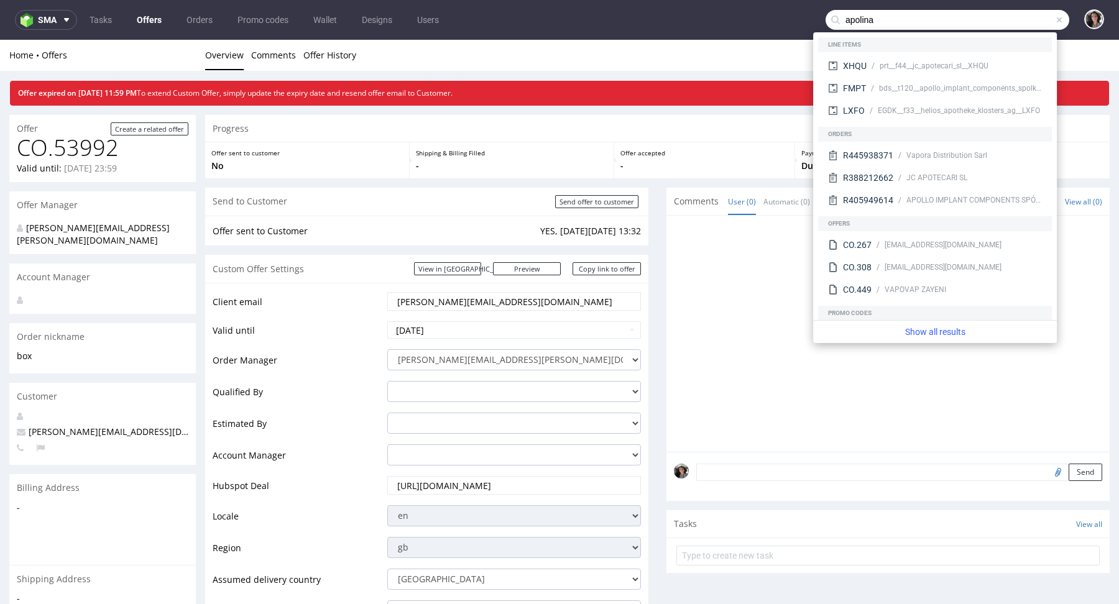
type input "apolina"
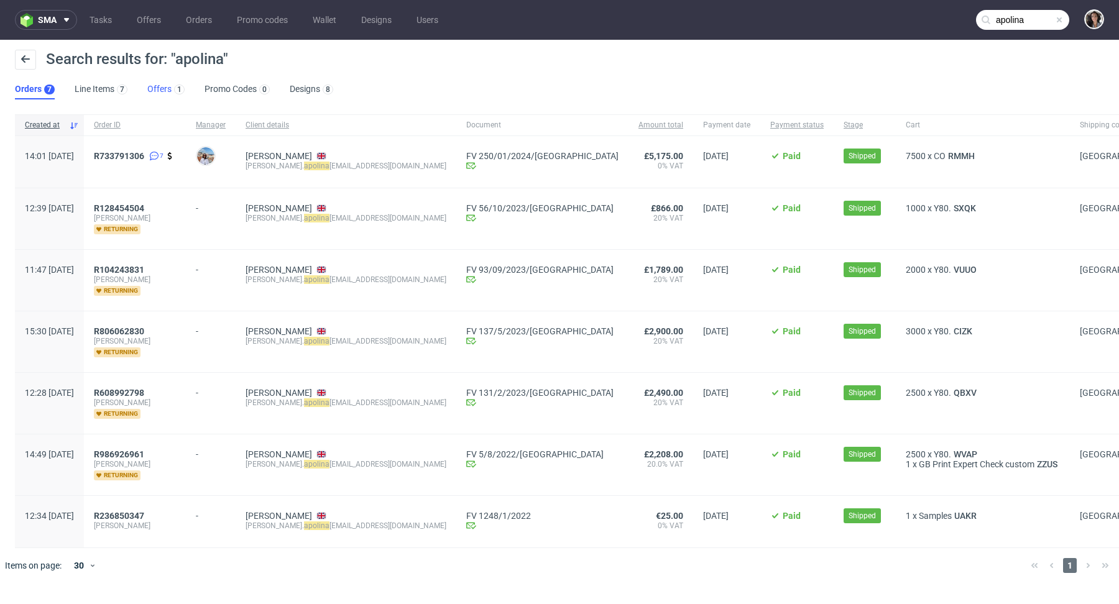
click at [152, 91] on link "Offers 1" at bounding box center [165, 90] width 37 height 20
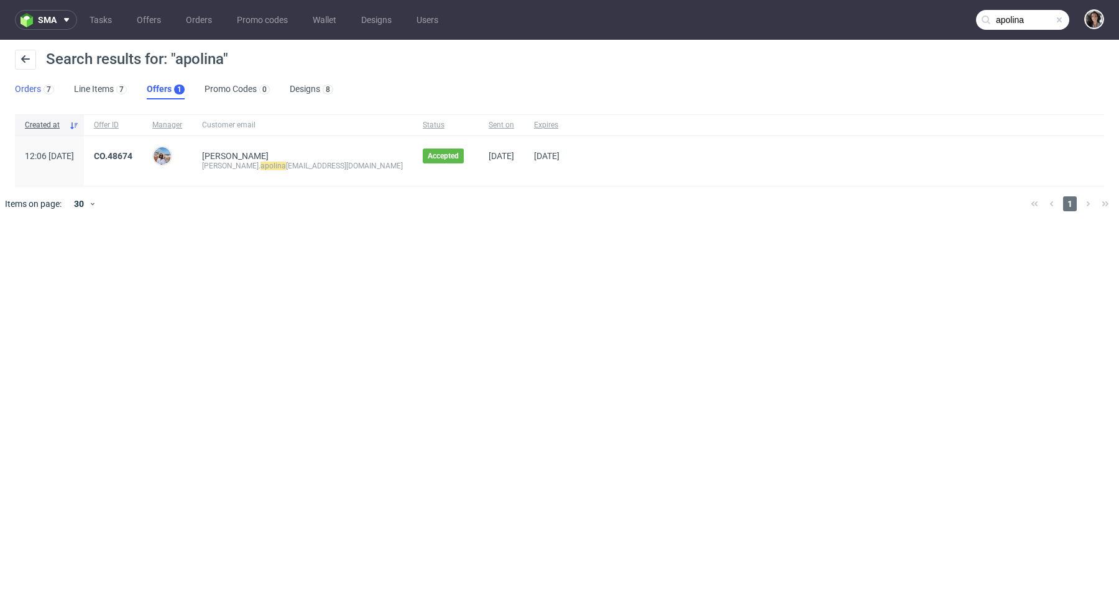
click at [34, 89] on link "Orders 7" at bounding box center [34, 90] width 39 height 20
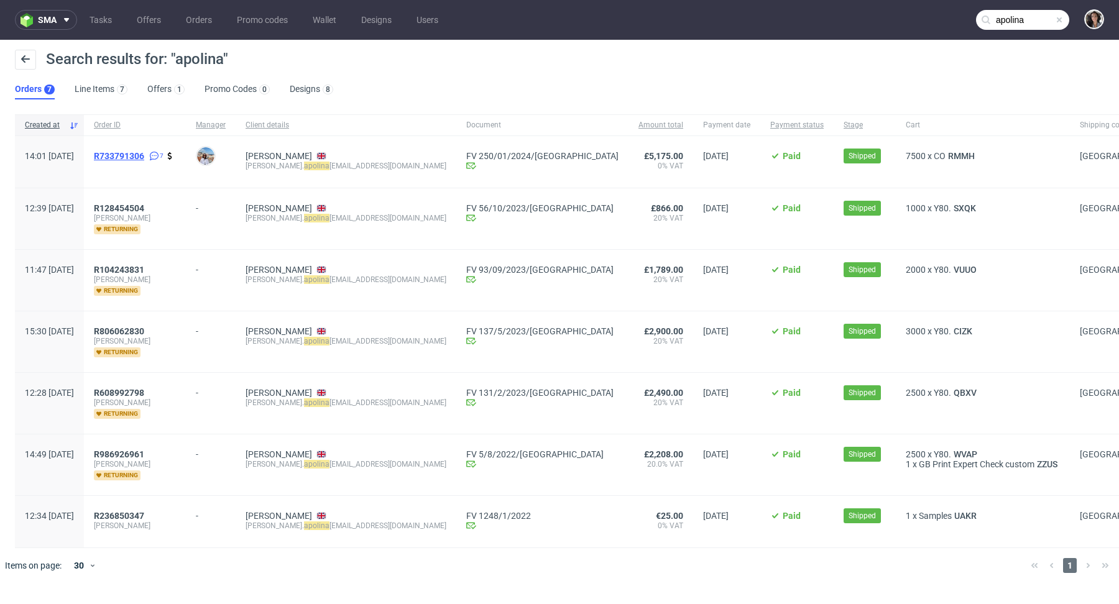
click at [144, 156] on span "R733791306" at bounding box center [119, 156] width 50 height 10
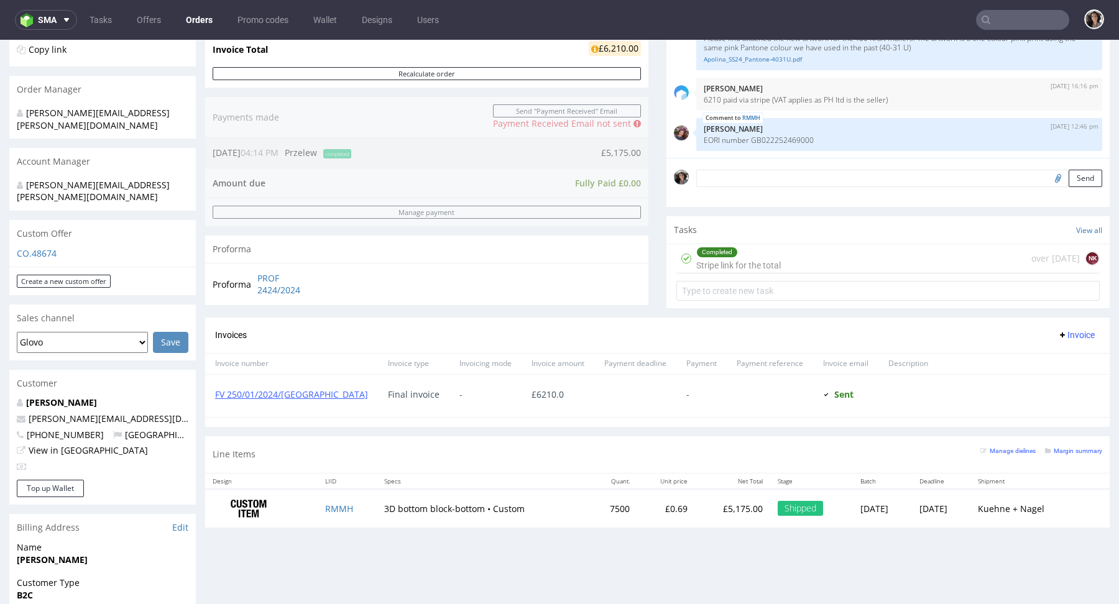
scroll to position [338, 0]
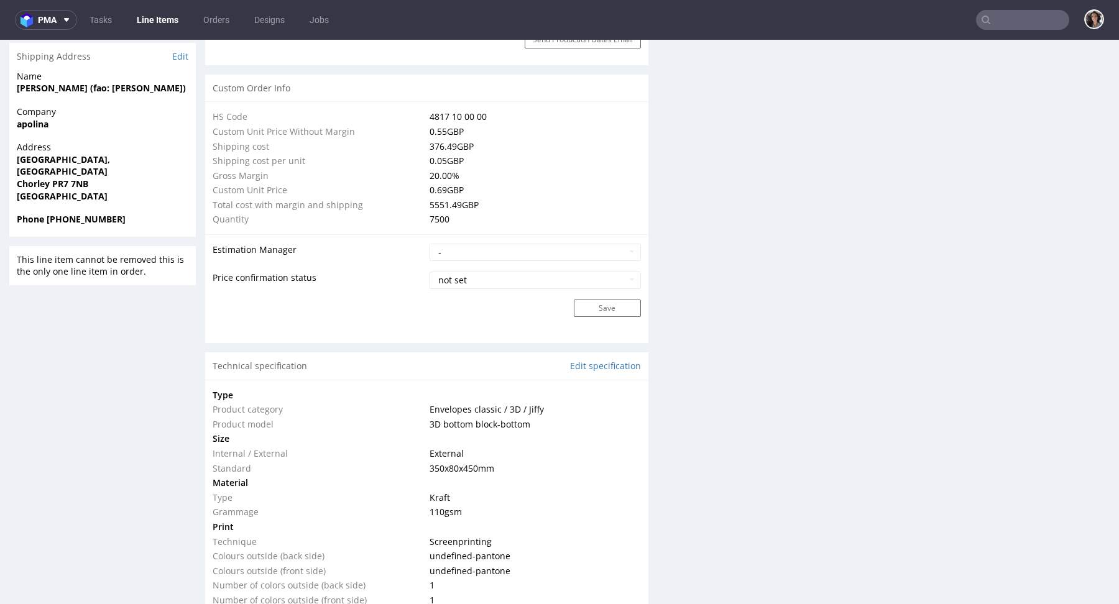
scroll to position [896, 0]
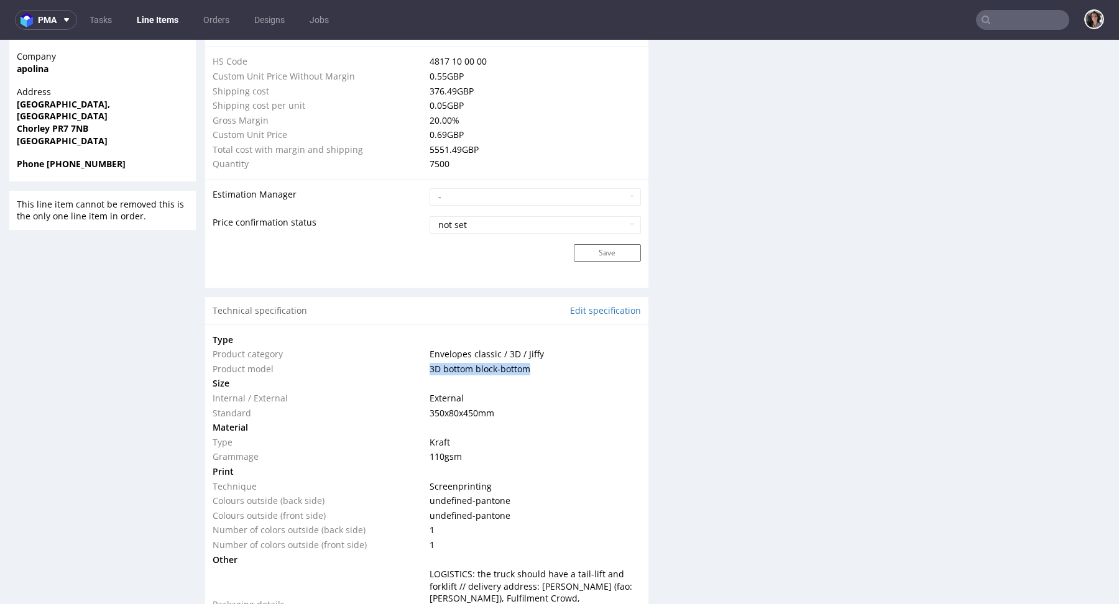
drag, startPoint x: 532, startPoint y: 365, endPoint x: 425, endPoint y: 367, distance: 107.0
click at [426, 367] on td "3D bottom block-bottom" at bounding box center [533, 369] width 214 height 15
copy span "3D bottom block-bottom"
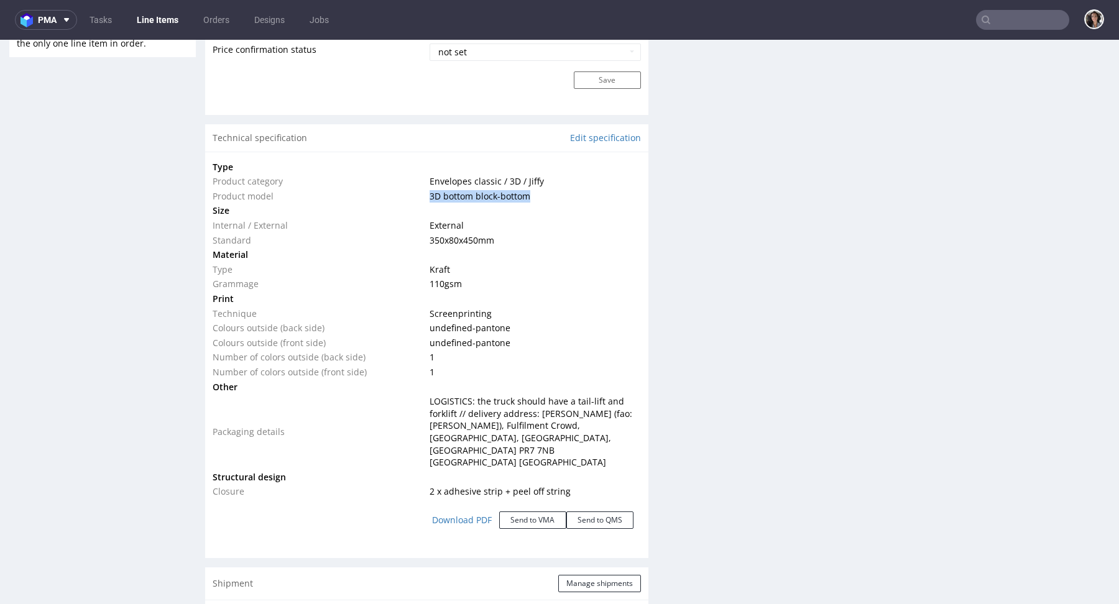
scroll to position [1080, 0]
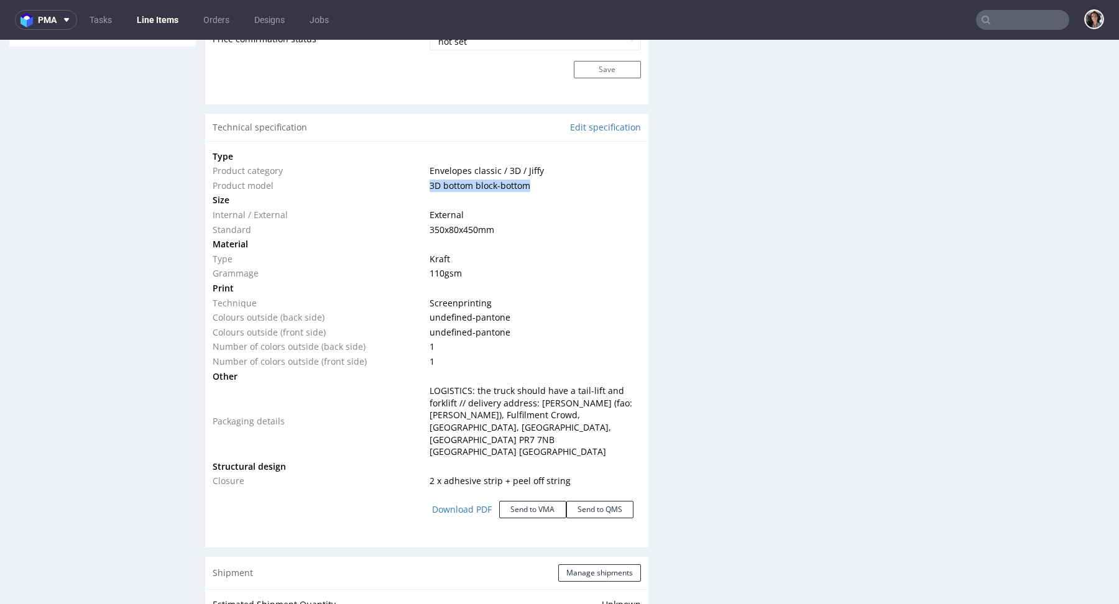
drag, startPoint x: 506, startPoint y: 228, endPoint x: 404, endPoint y: 228, distance: 102.0
click at [404, 228] on tr "Standard 350x80x450 mm" at bounding box center [427, 230] width 428 height 15
copy tr "350x80x450 mm"
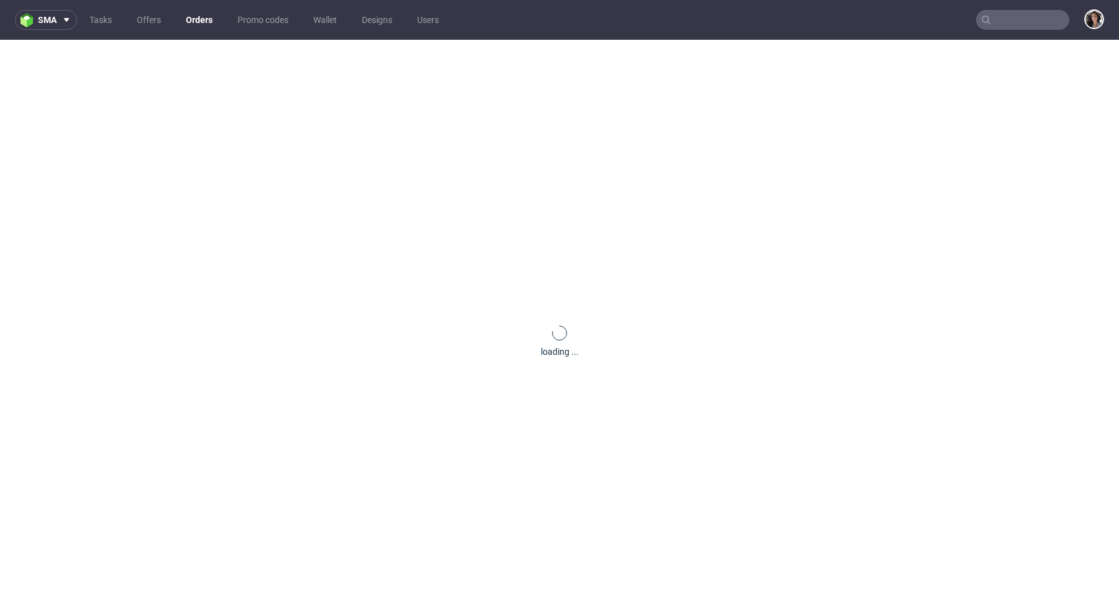
scroll to position [103, 0]
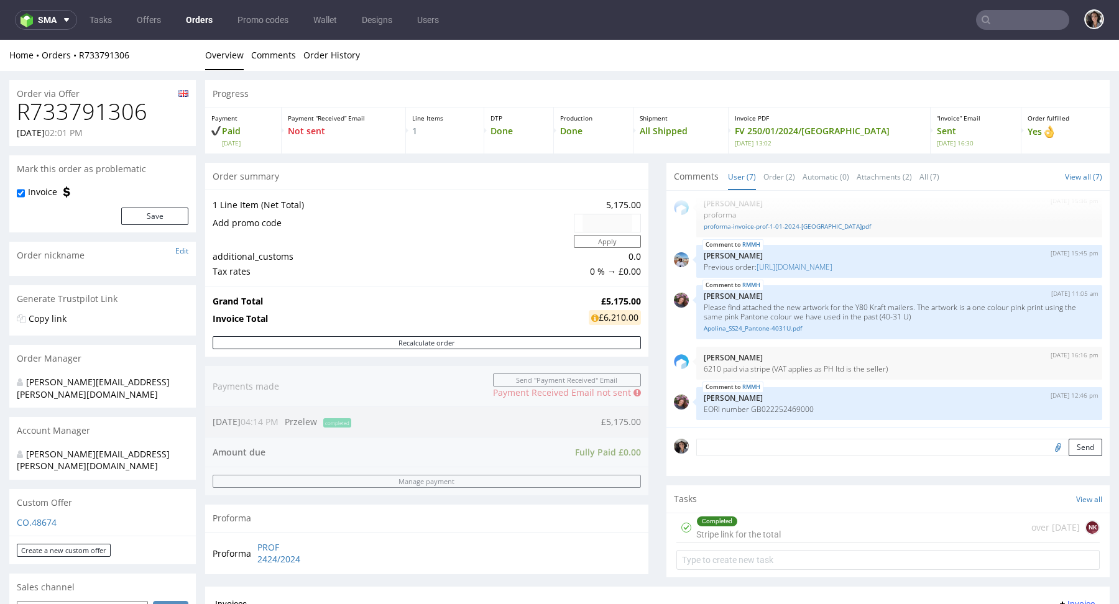
type input "apolina"
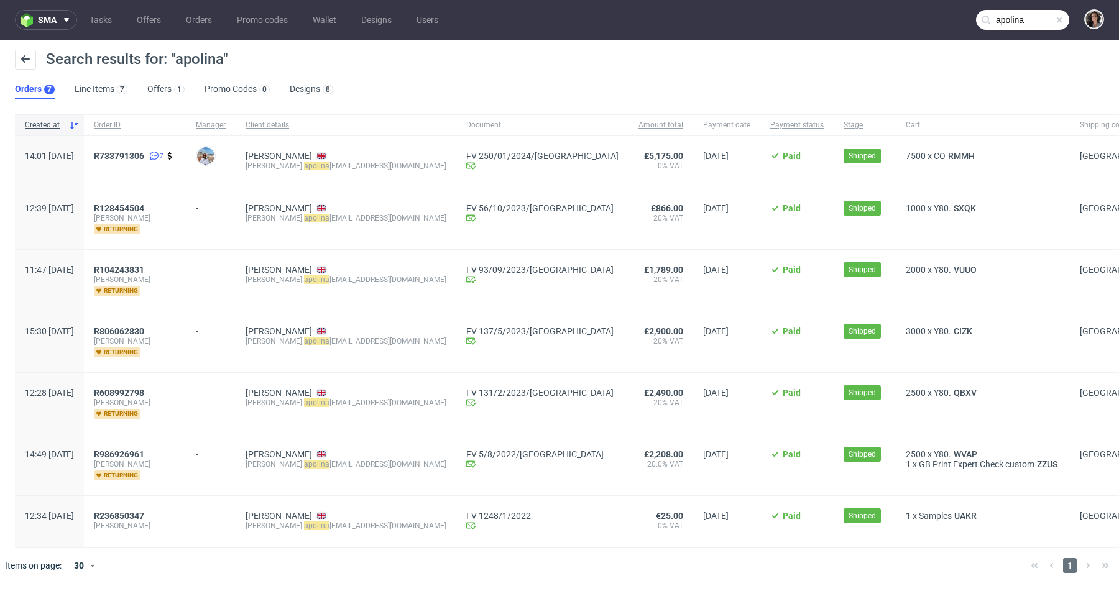
drag, startPoint x: 115, startPoint y: 156, endPoint x: 61, endPoint y: 159, distance: 54.1
click at [61, 159] on div "14:01 [DATE]" at bounding box center [49, 162] width 69 height 52
copy span "[DATE]"
